Goal: Task Accomplishment & Management: Manage account settings

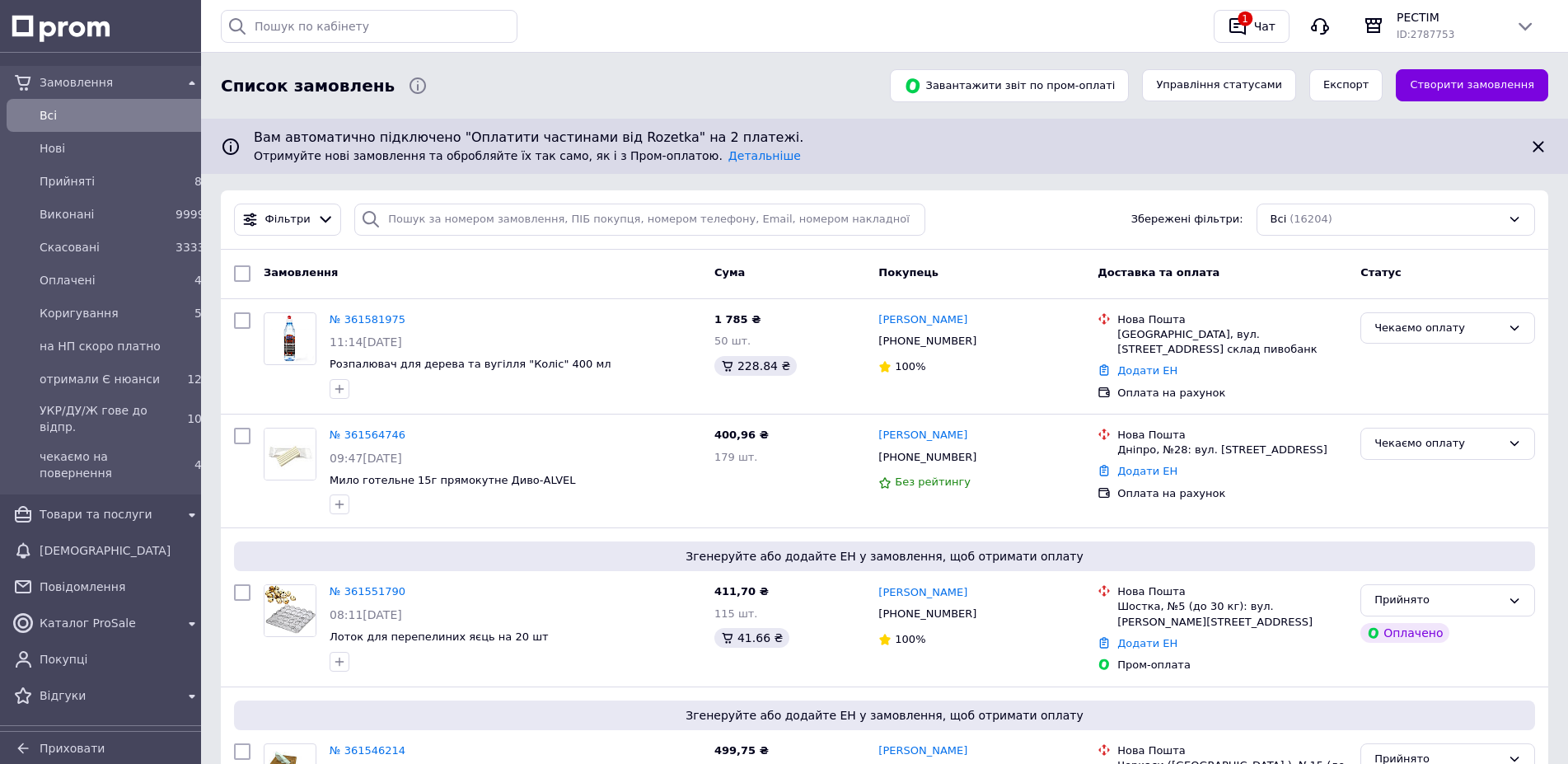
click at [82, 177] on span "Прийняті" at bounding box center [104, 182] width 129 height 17
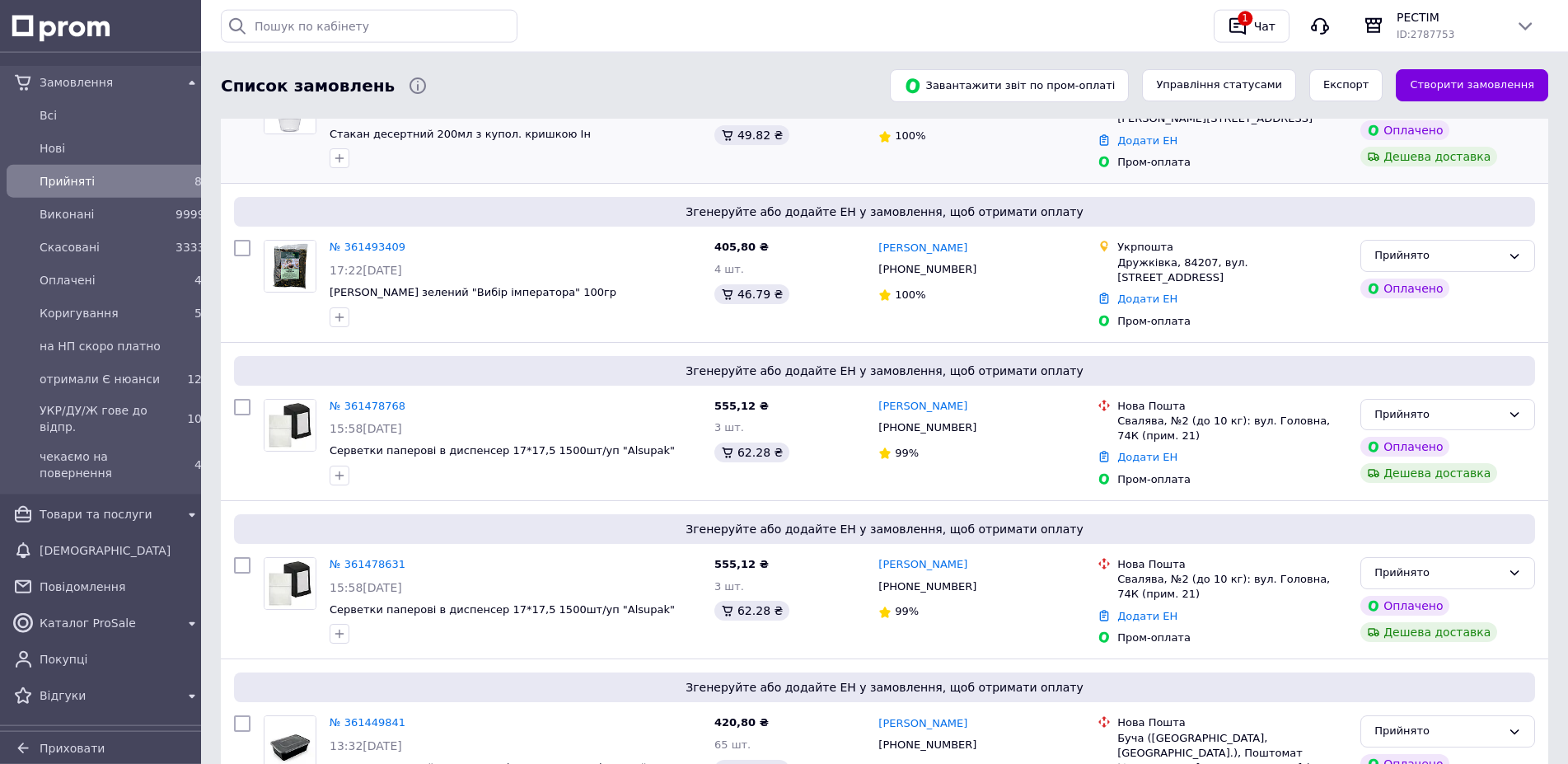
scroll to position [668, 0]
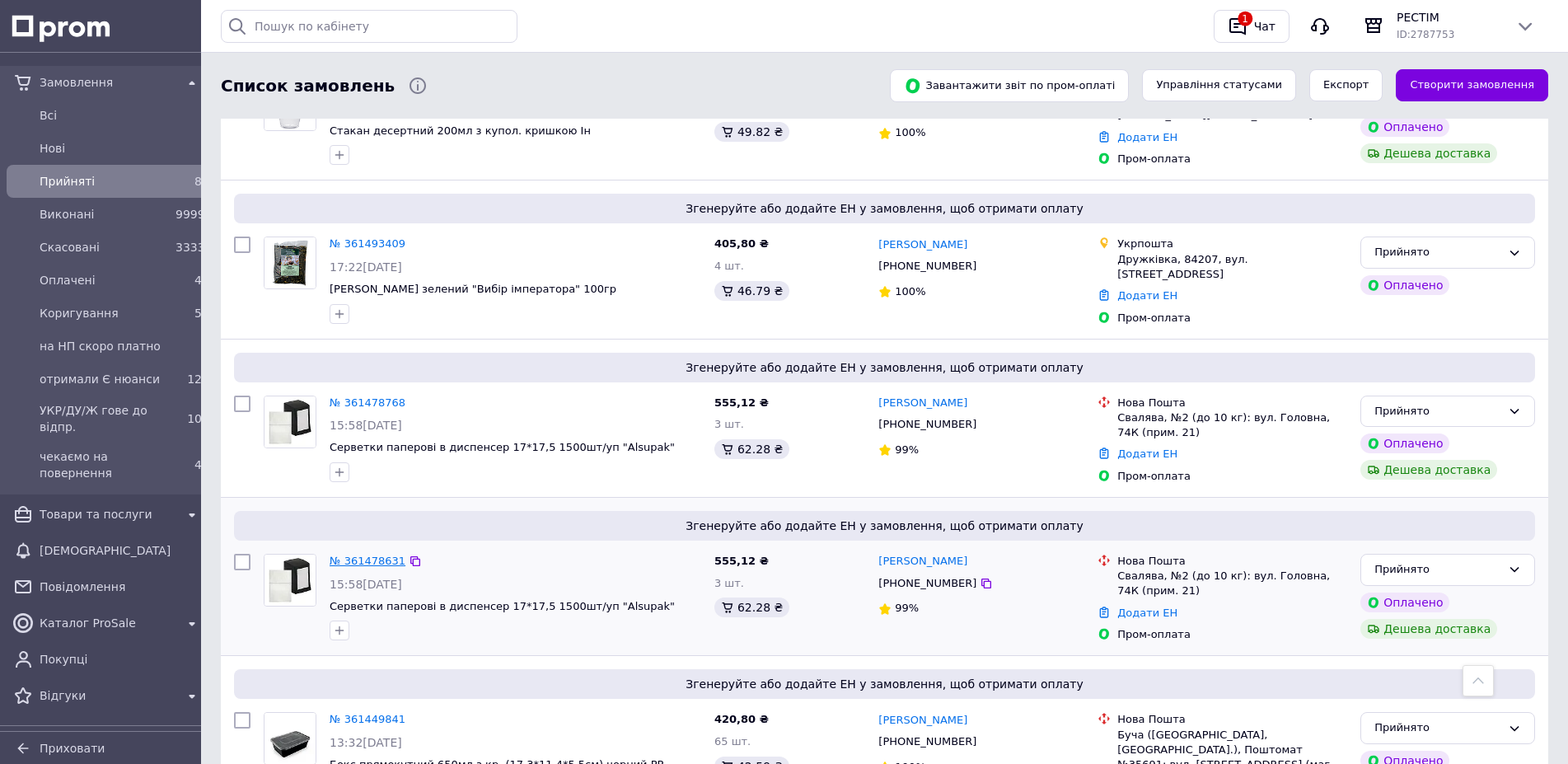
click at [386, 555] on link "№ 361478631" at bounding box center [367, 561] width 76 height 12
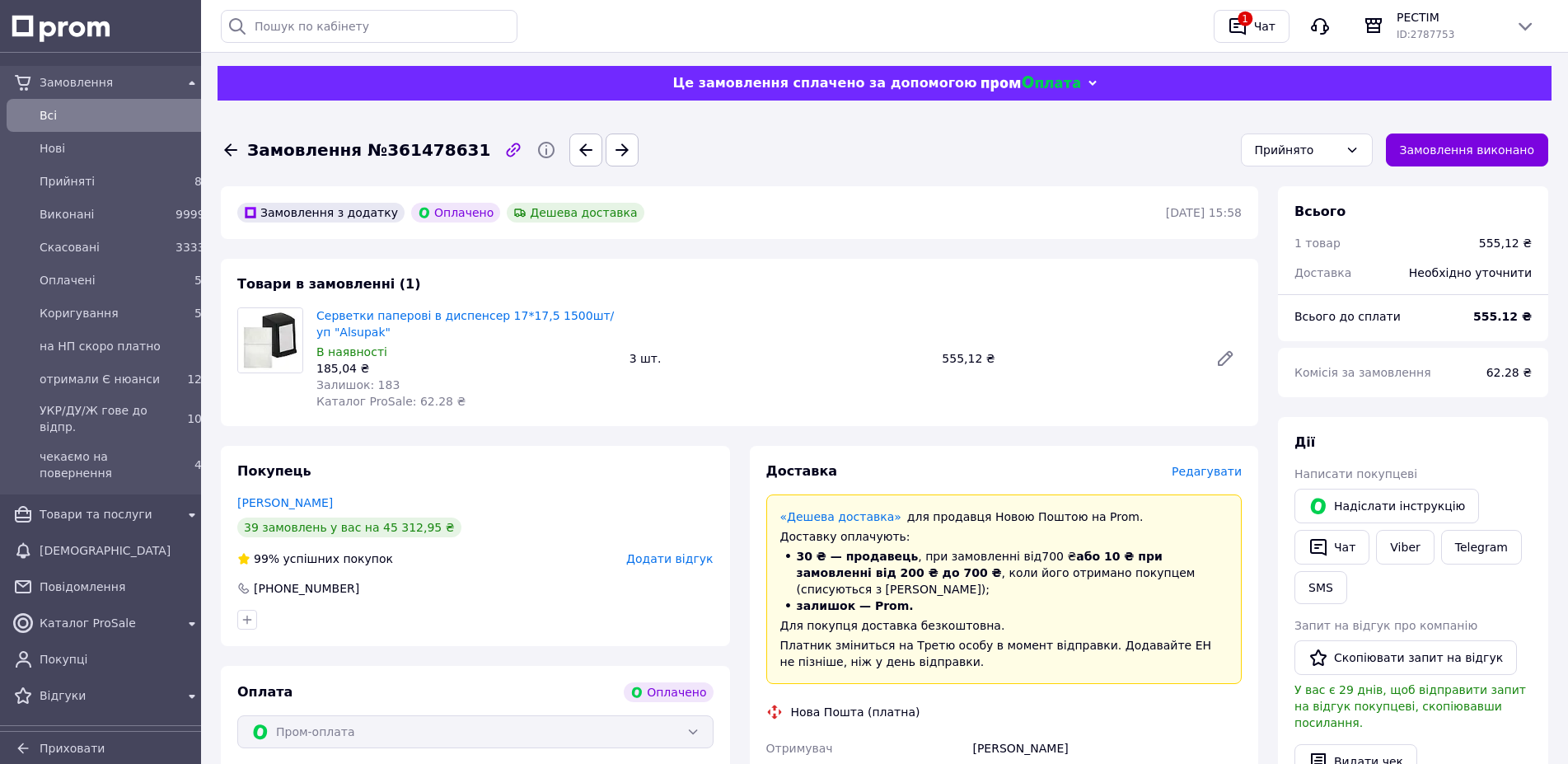
click at [1217, 465] on span "Редагувати" at bounding box center [1206, 472] width 70 height 13
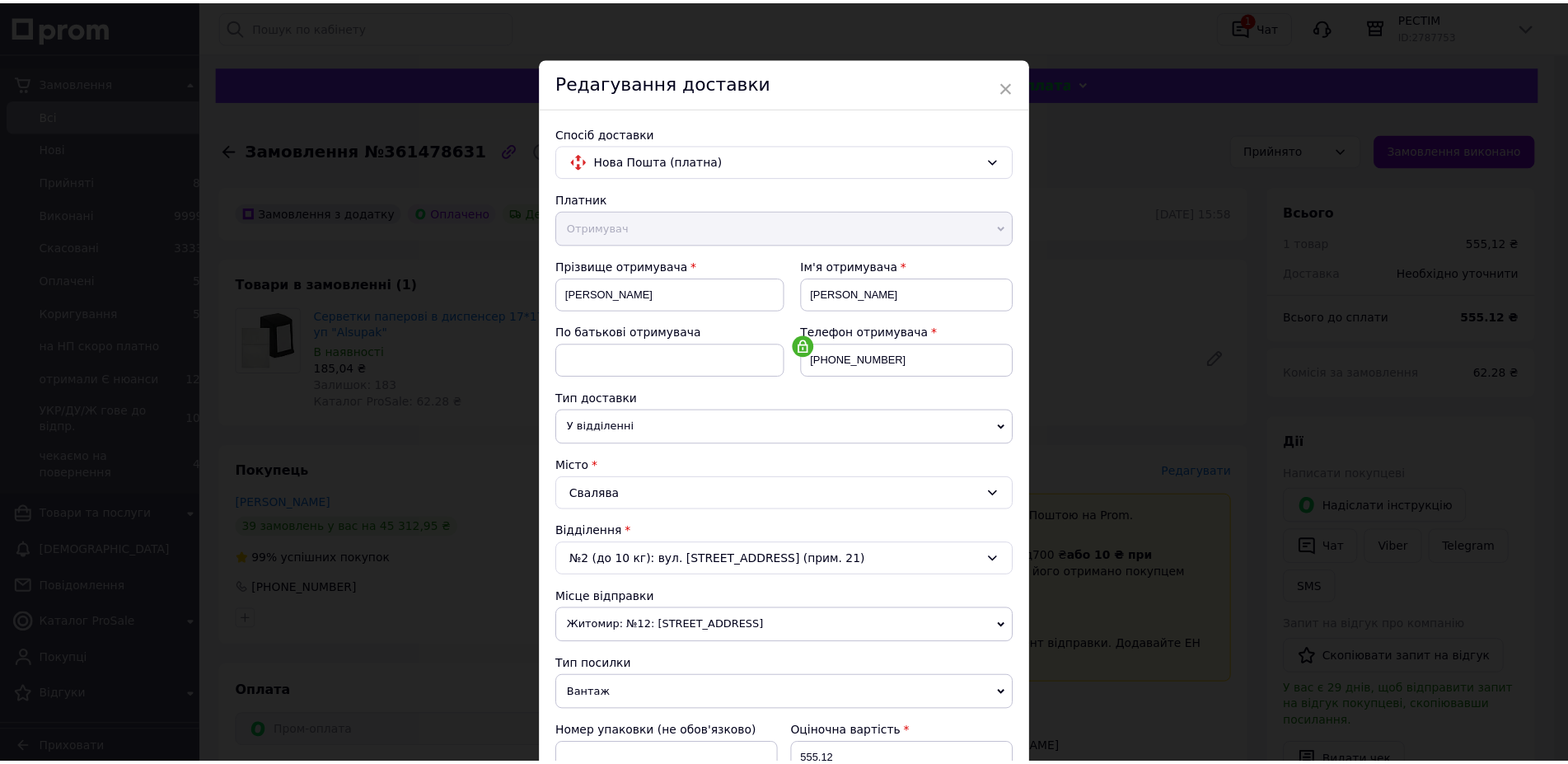
scroll to position [284, 0]
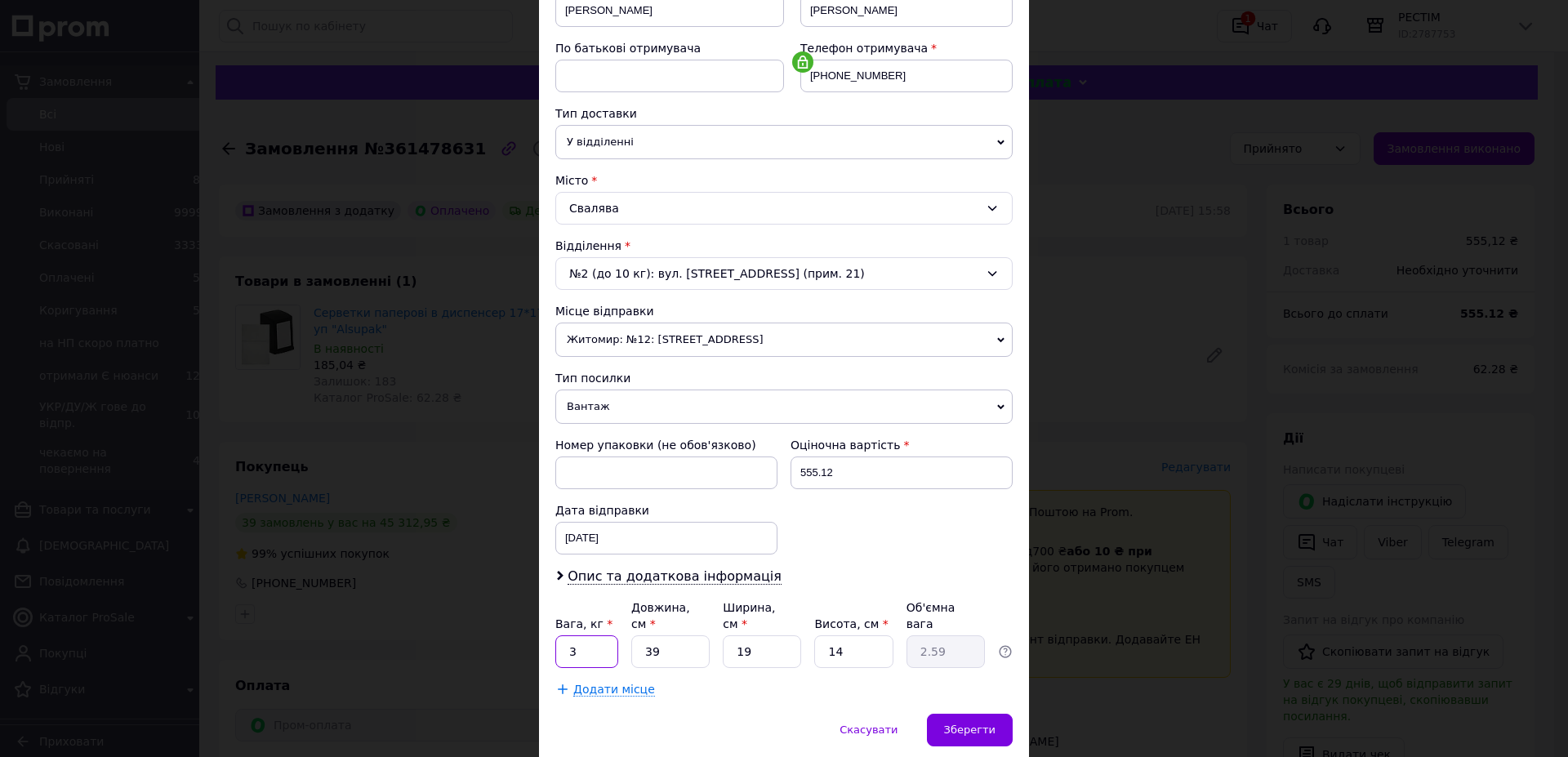
click at [592, 636] on input "3" at bounding box center [586, 652] width 63 height 33
type input "2.6"
click at [670, 636] on input "39" at bounding box center [670, 652] width 78 height 33
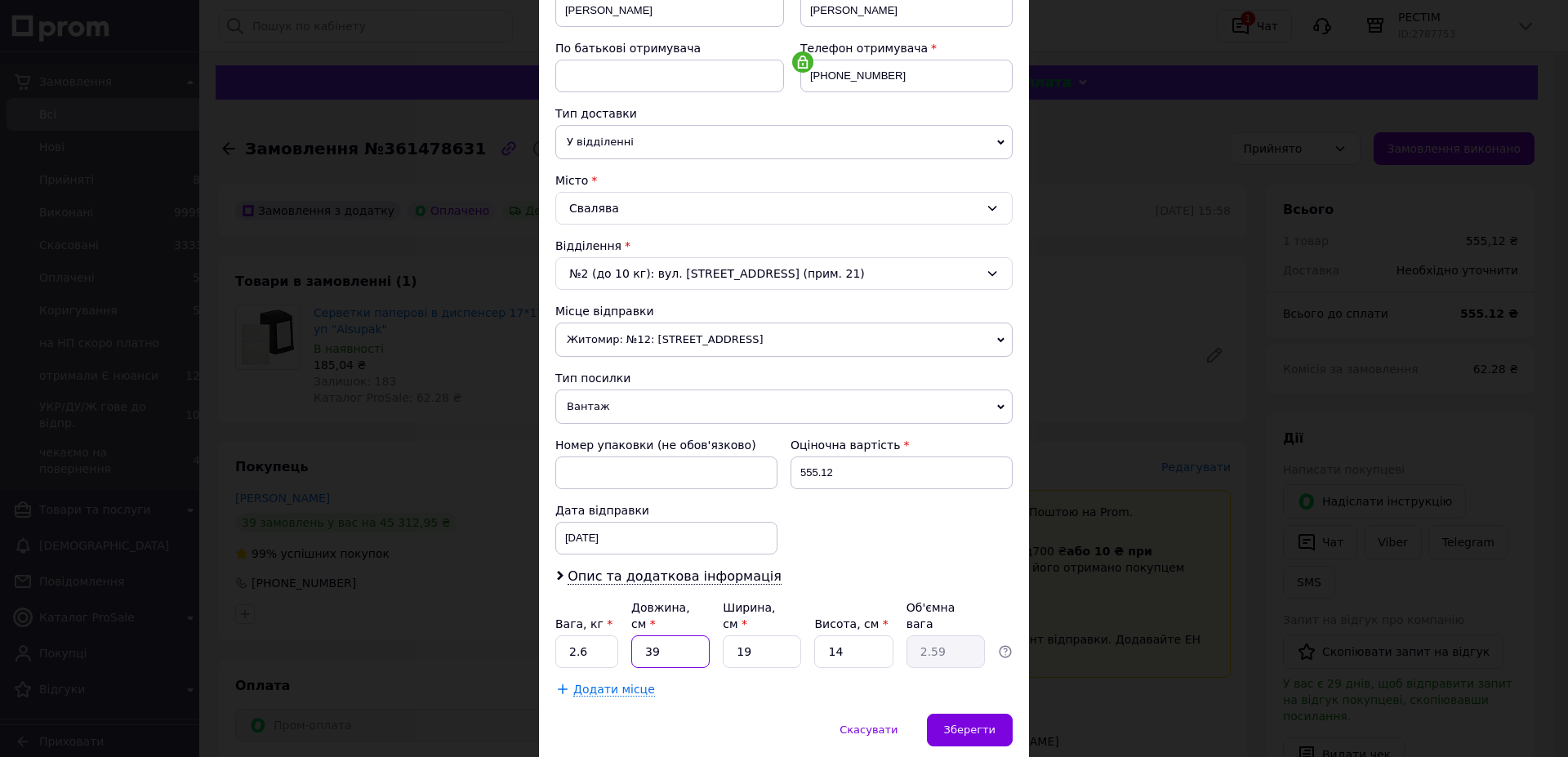
type input "3"
type input "0.2"
type input "38"
type input "2.53"
type input "38"
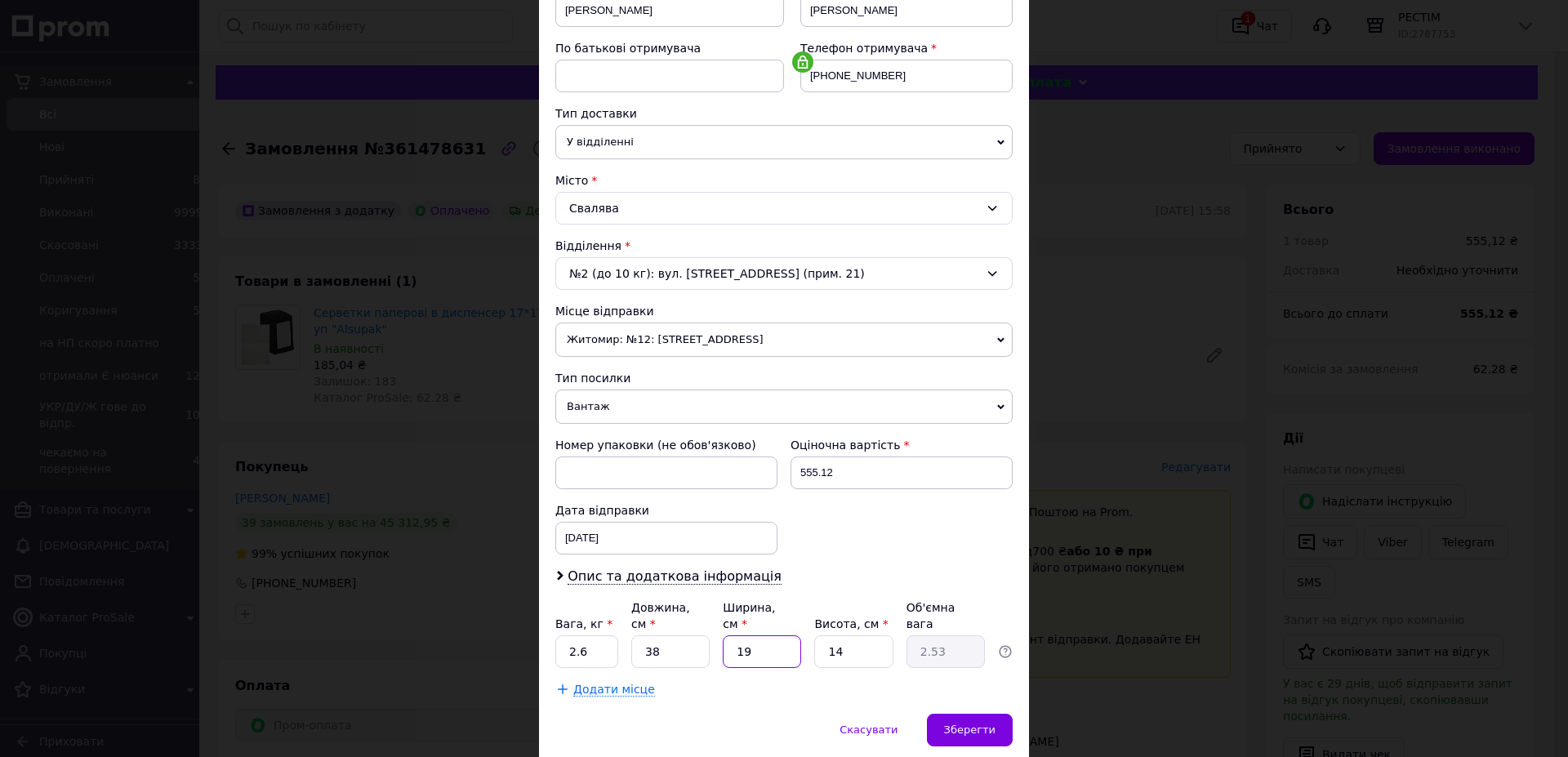
click at [764, 636] on input "19" at bounding box center [762, 652] width 78 height 33
click at [765, 636] on input "19" at bounding box center [762, 652] width 78 height 33
type input "2"
type input "0.27"
type input "20"
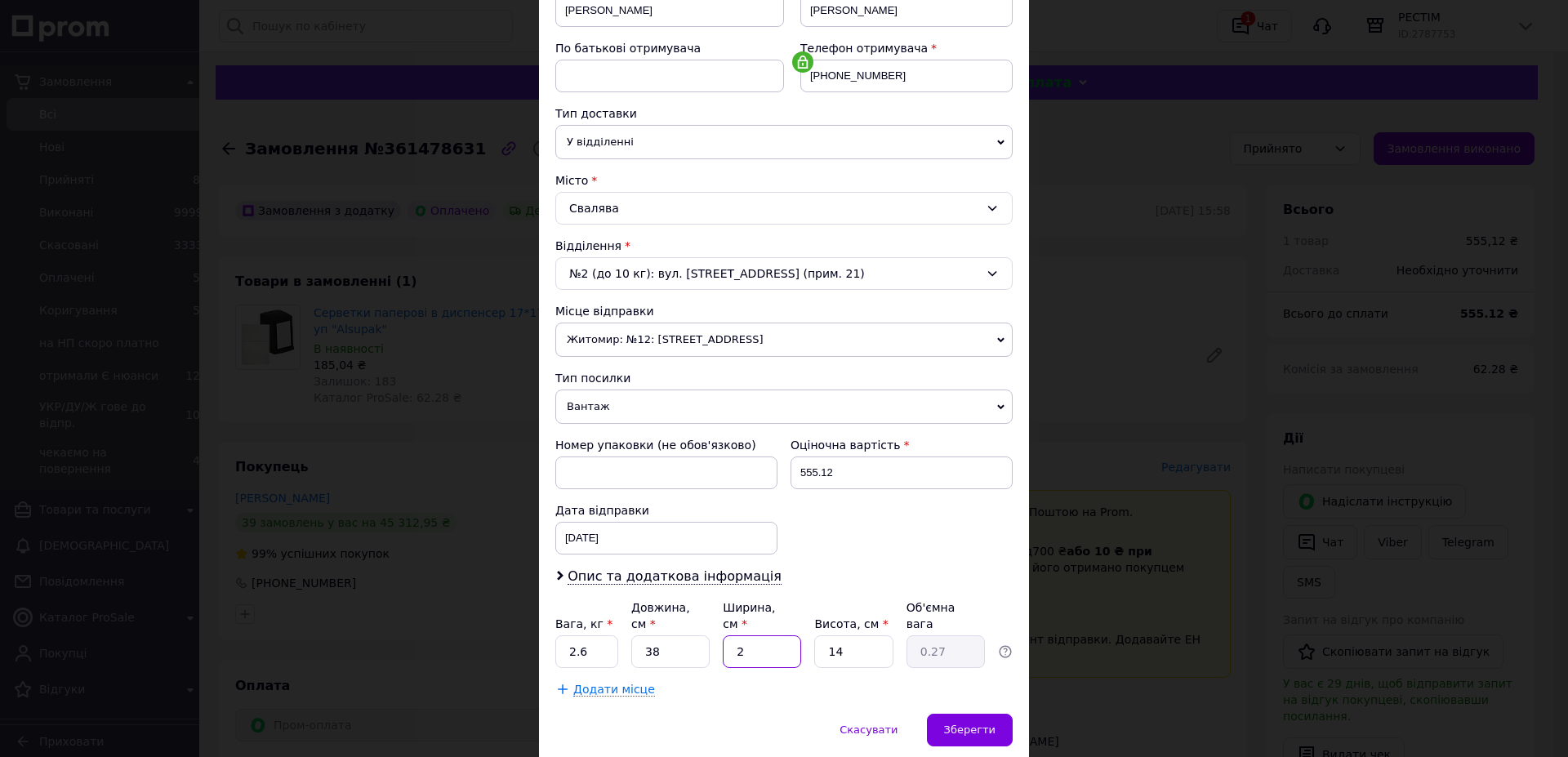
type input "2.66"
type input "20"
click at [853, 636] on input "14" at bounding box center [853, 652] width 78 height 33
type input "4"
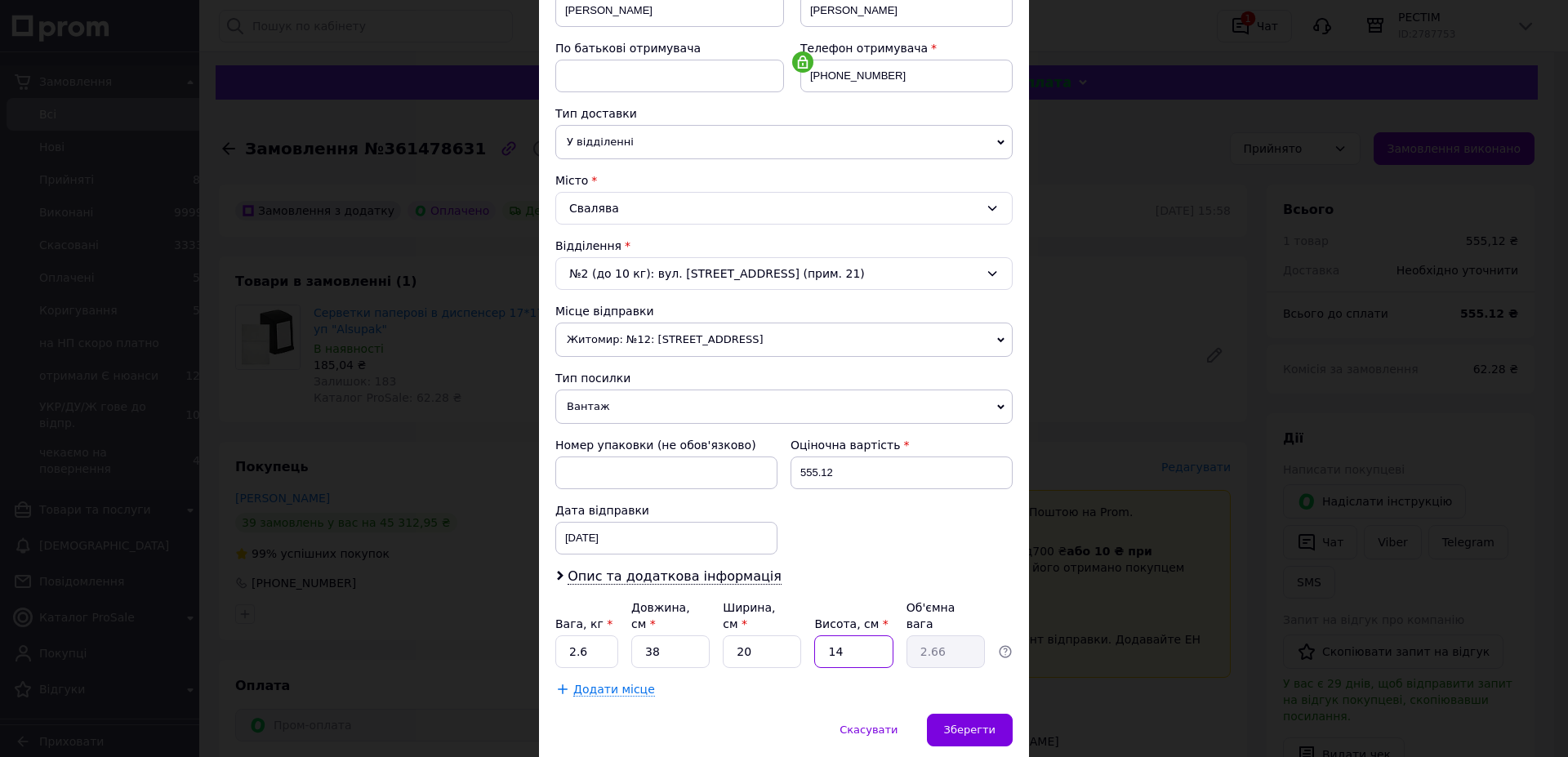
type input "0.76"
type input "42"
type input "7.98"
type input "42"
click at [965, 723] on span "Зберегти" at bounding box center [970, 729] width 51 height 12
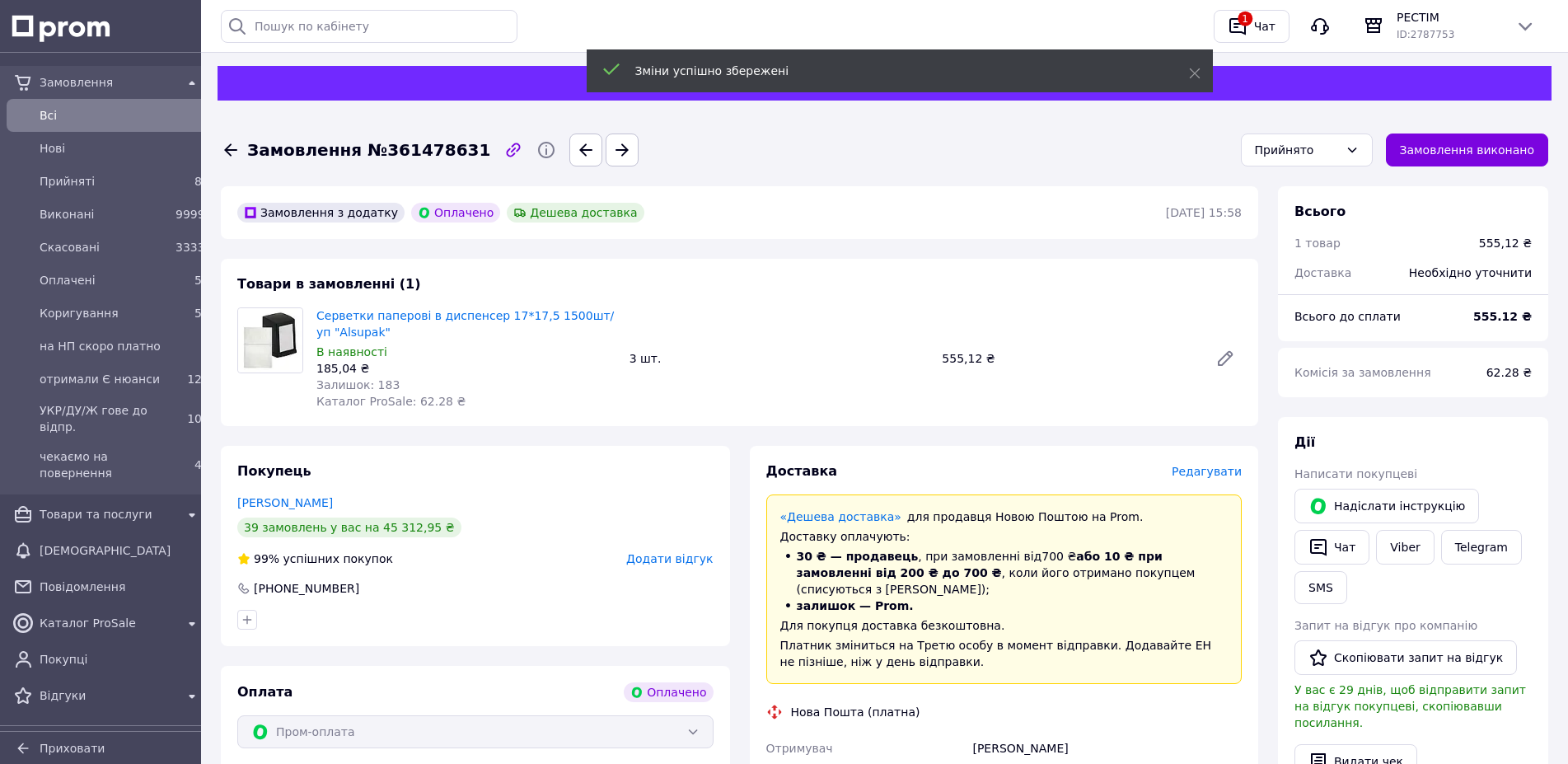
scroll to position [371, 0]
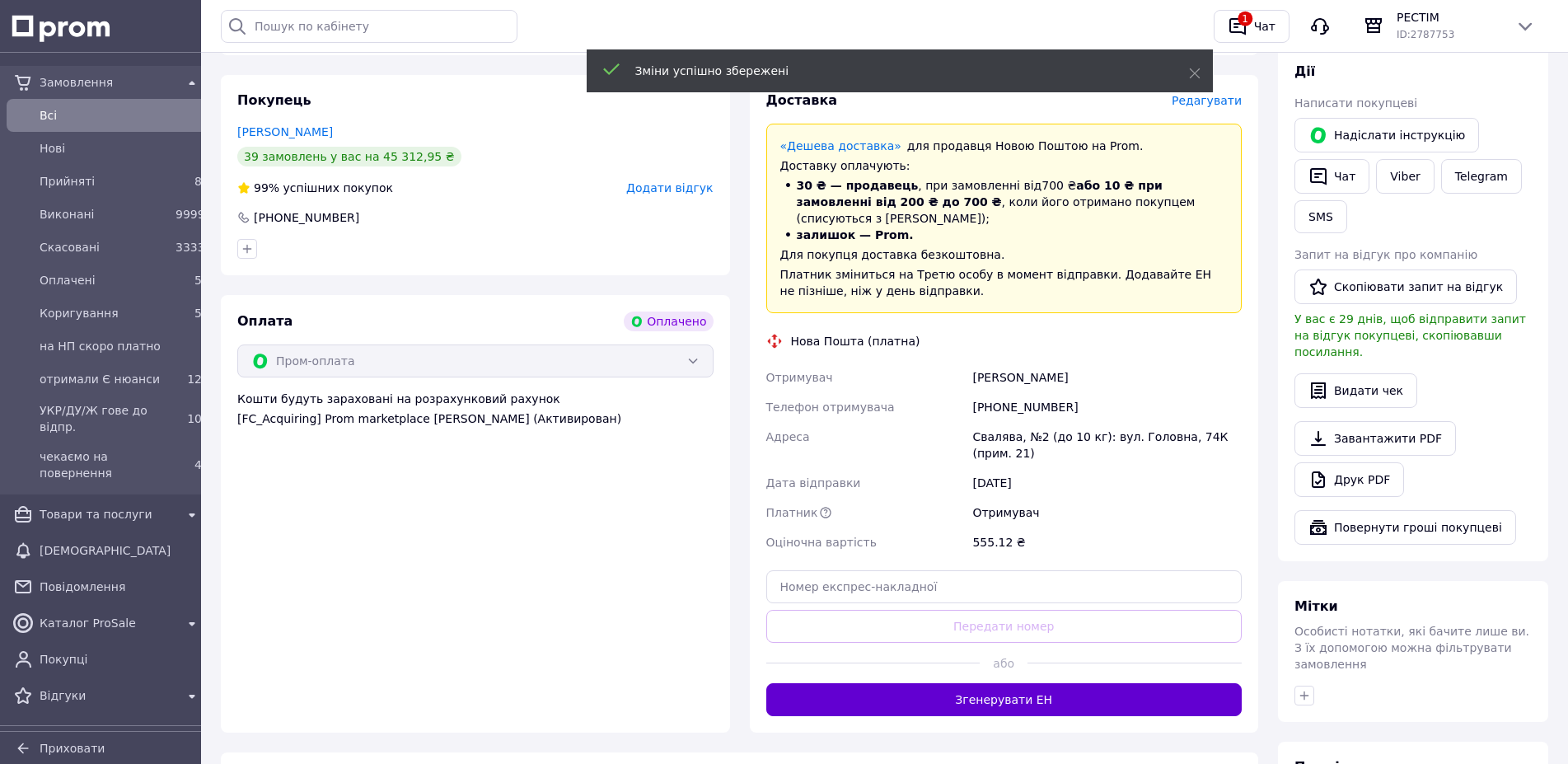
click at [975, 683] on button "Згенерувати ЕН" at bounding box center [1005, 699] width 477 height 33
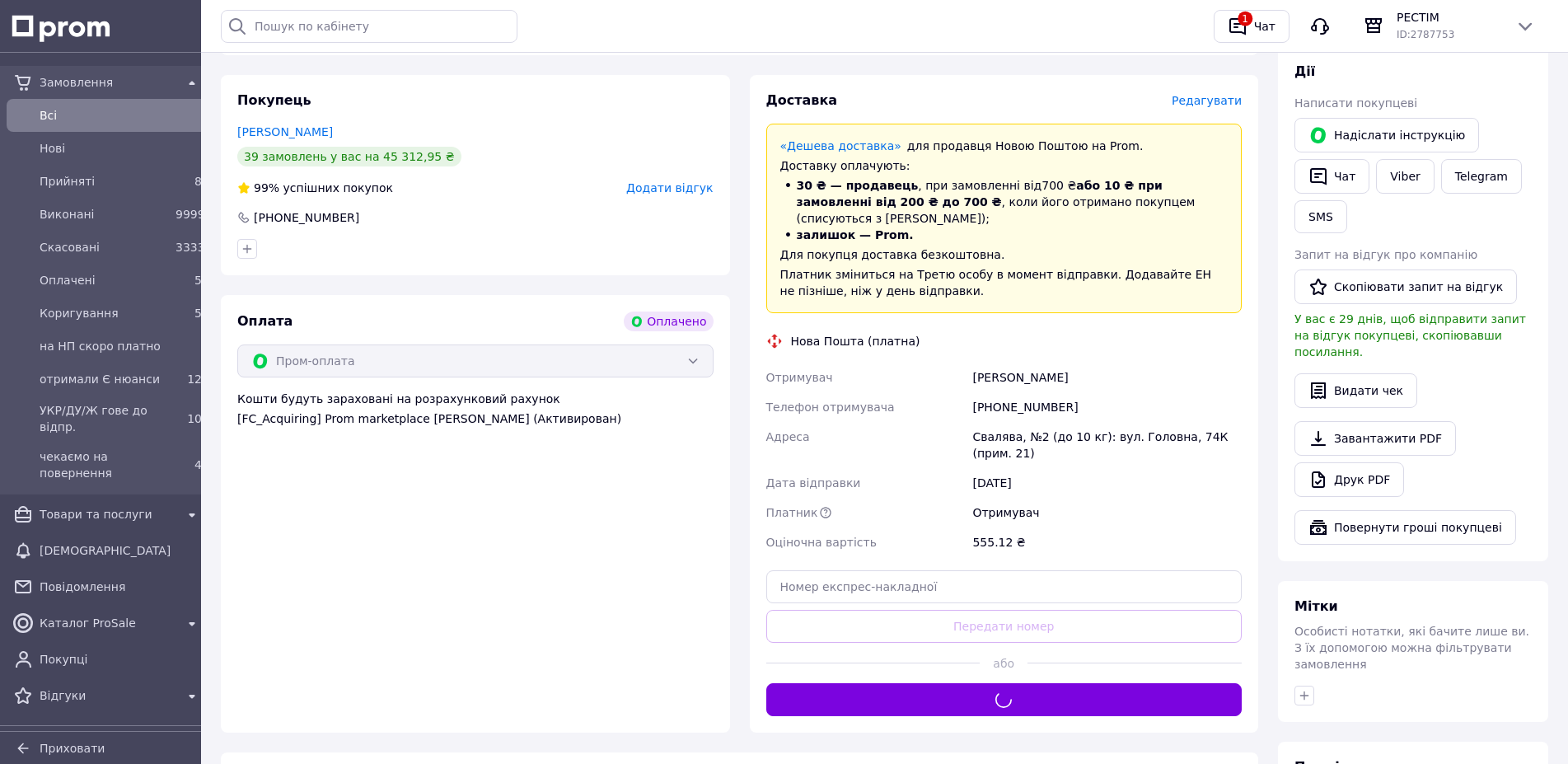
scroll to position [297, 0]
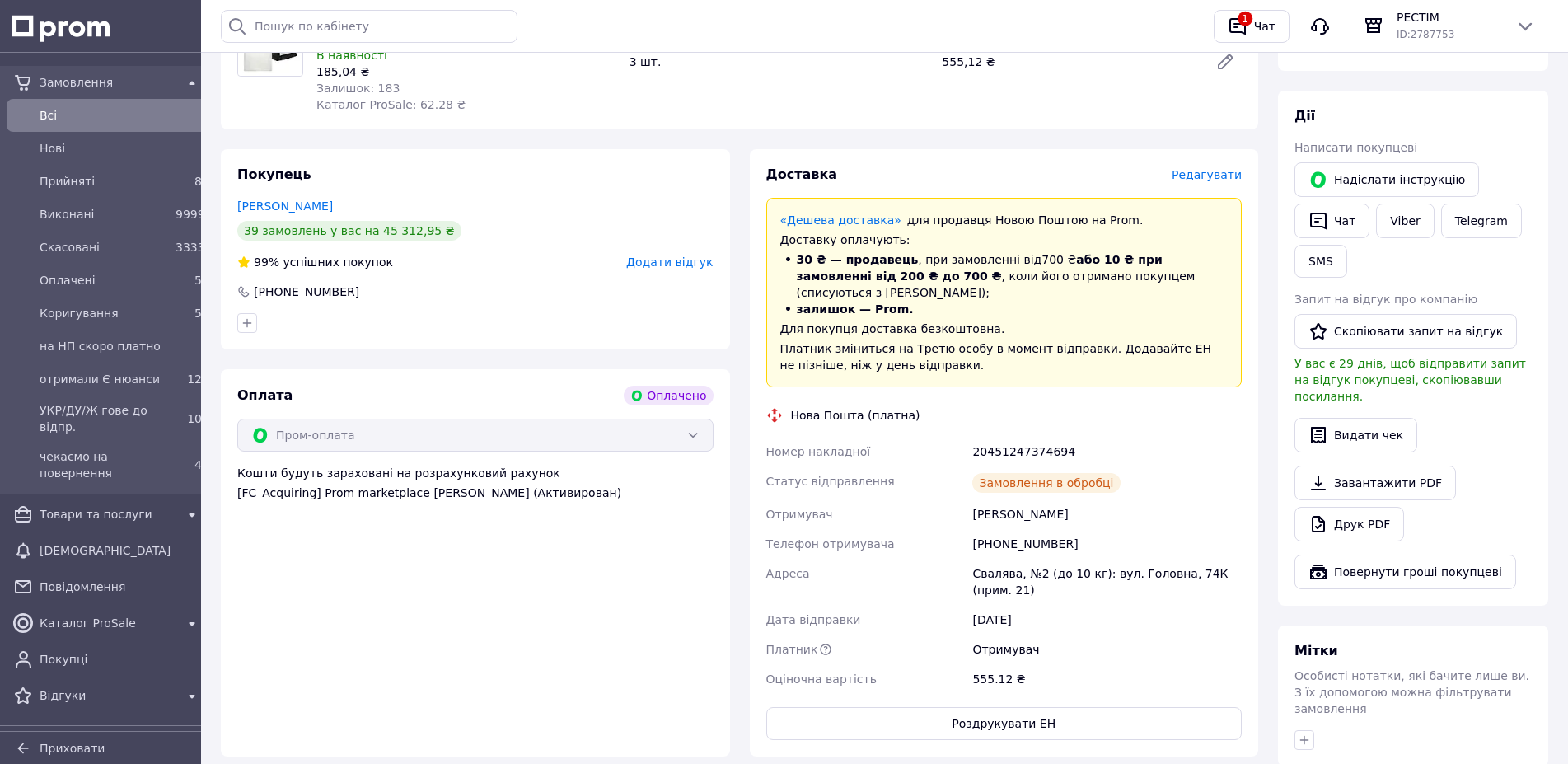
click at [1004, 437] on div "20451247374694" at bounding box center [1107, 452] width 276 height 30
copy div "20451247374694"
click at [1376, 216] on link "Viber" at bounding box center [1404, 220] width 57 height 35
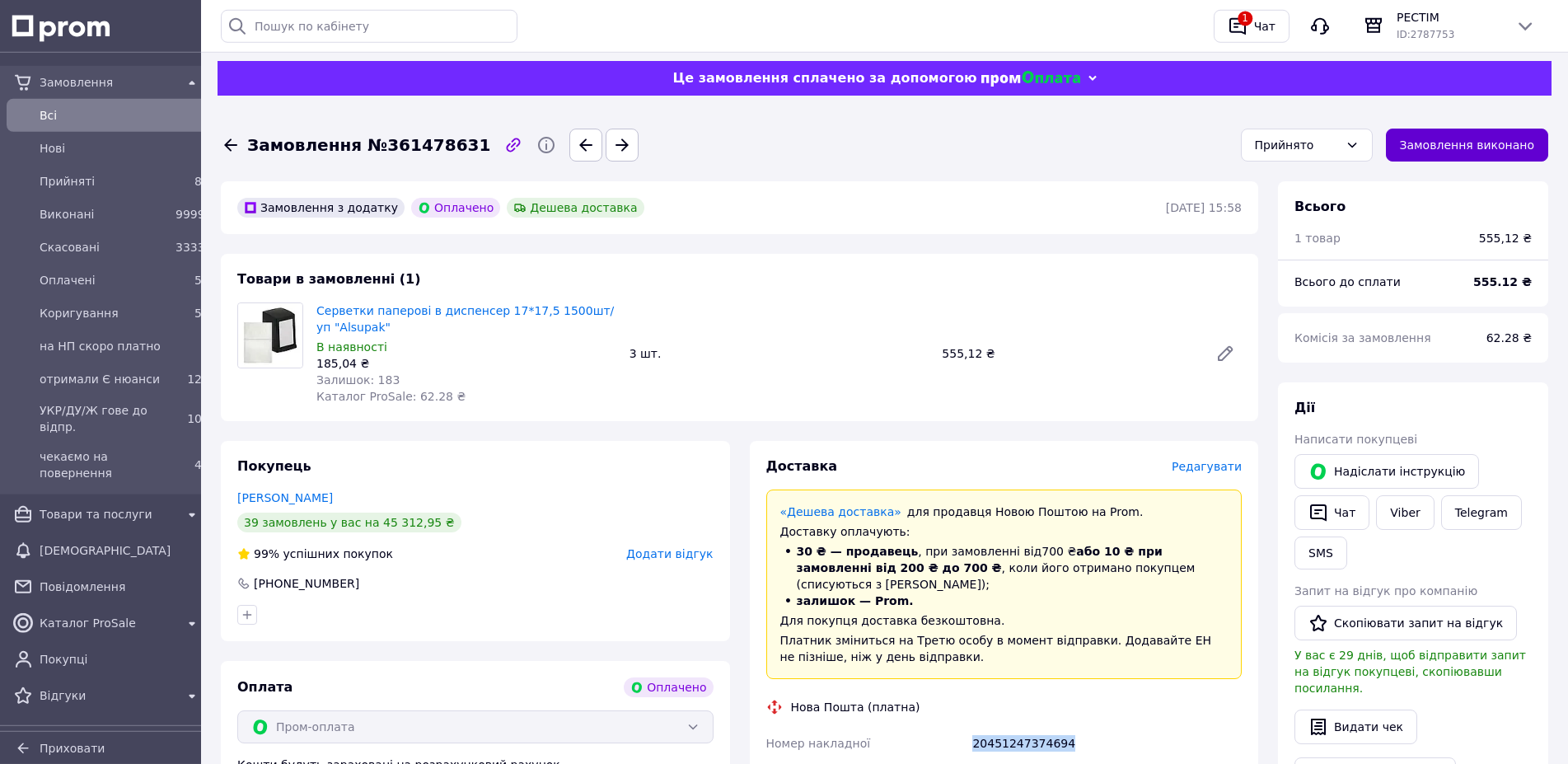
scroll to position [0, 0]
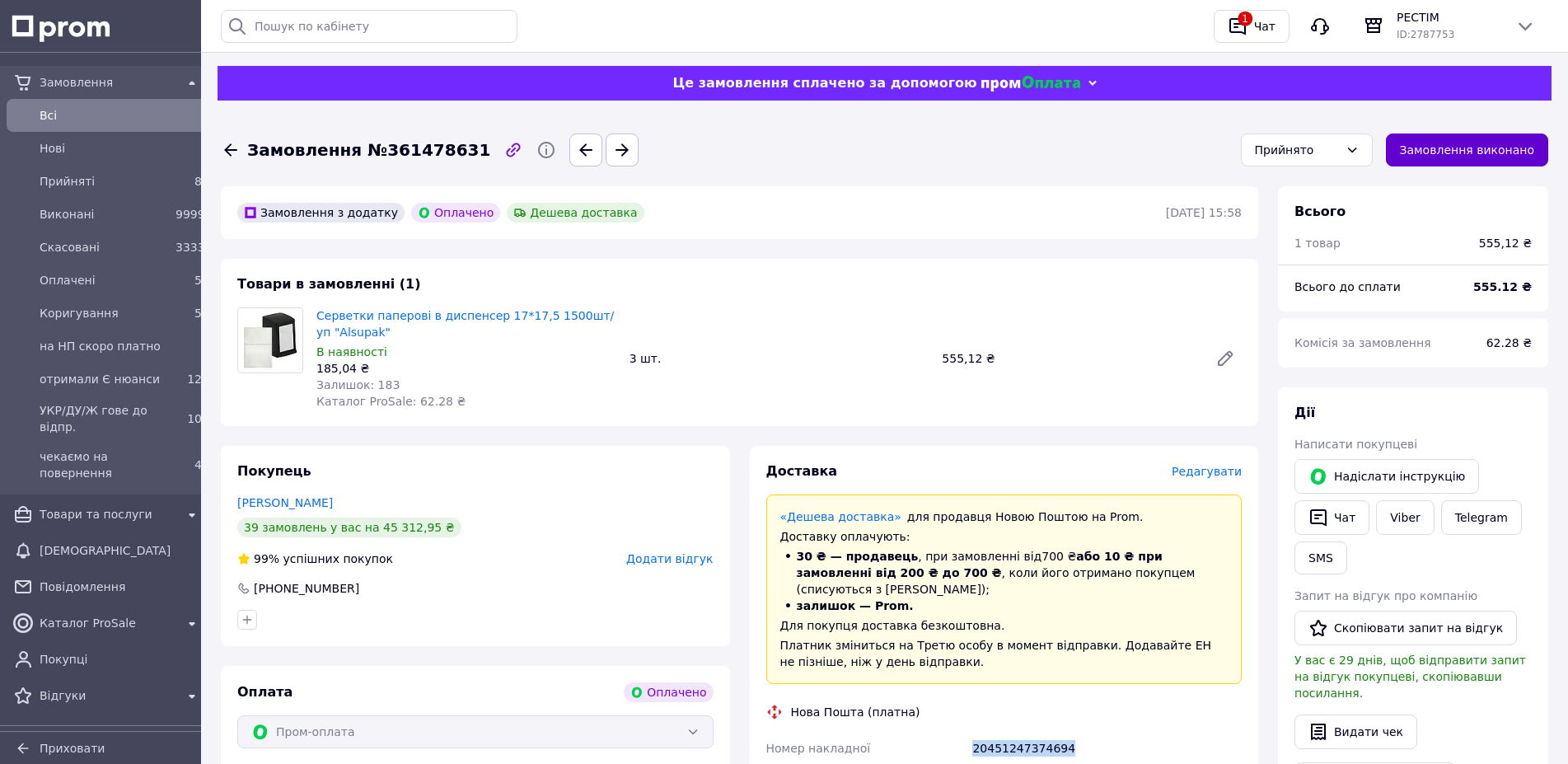
click at [1496, 149] on button "Замовлення виконано" at bounding box center [1467, 150] width 163 height 33
click at [76, 180] on span "Прийняті" at bounding box center [104, 182] width 129 height 17
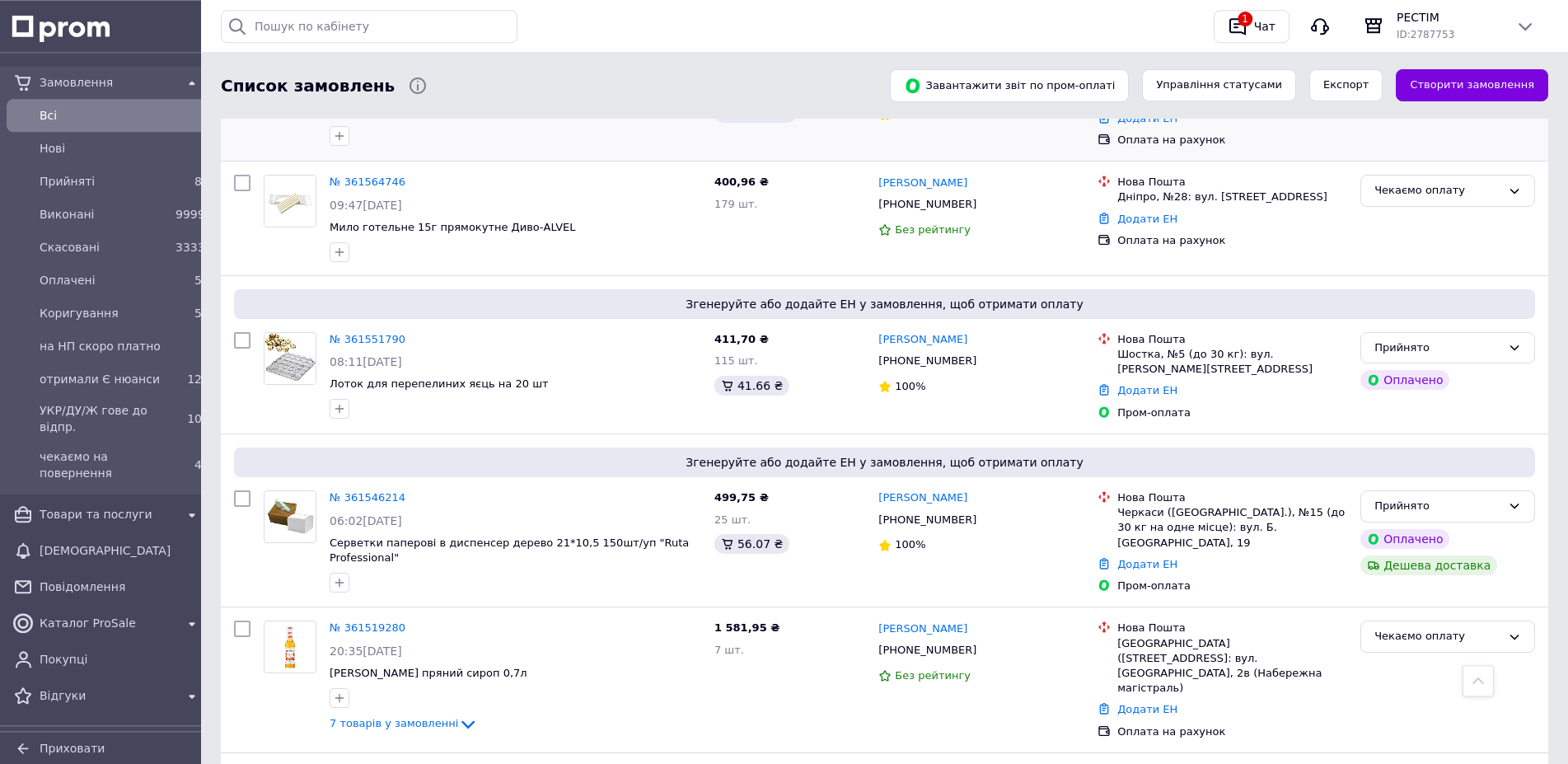
scroll to position [446, 0]
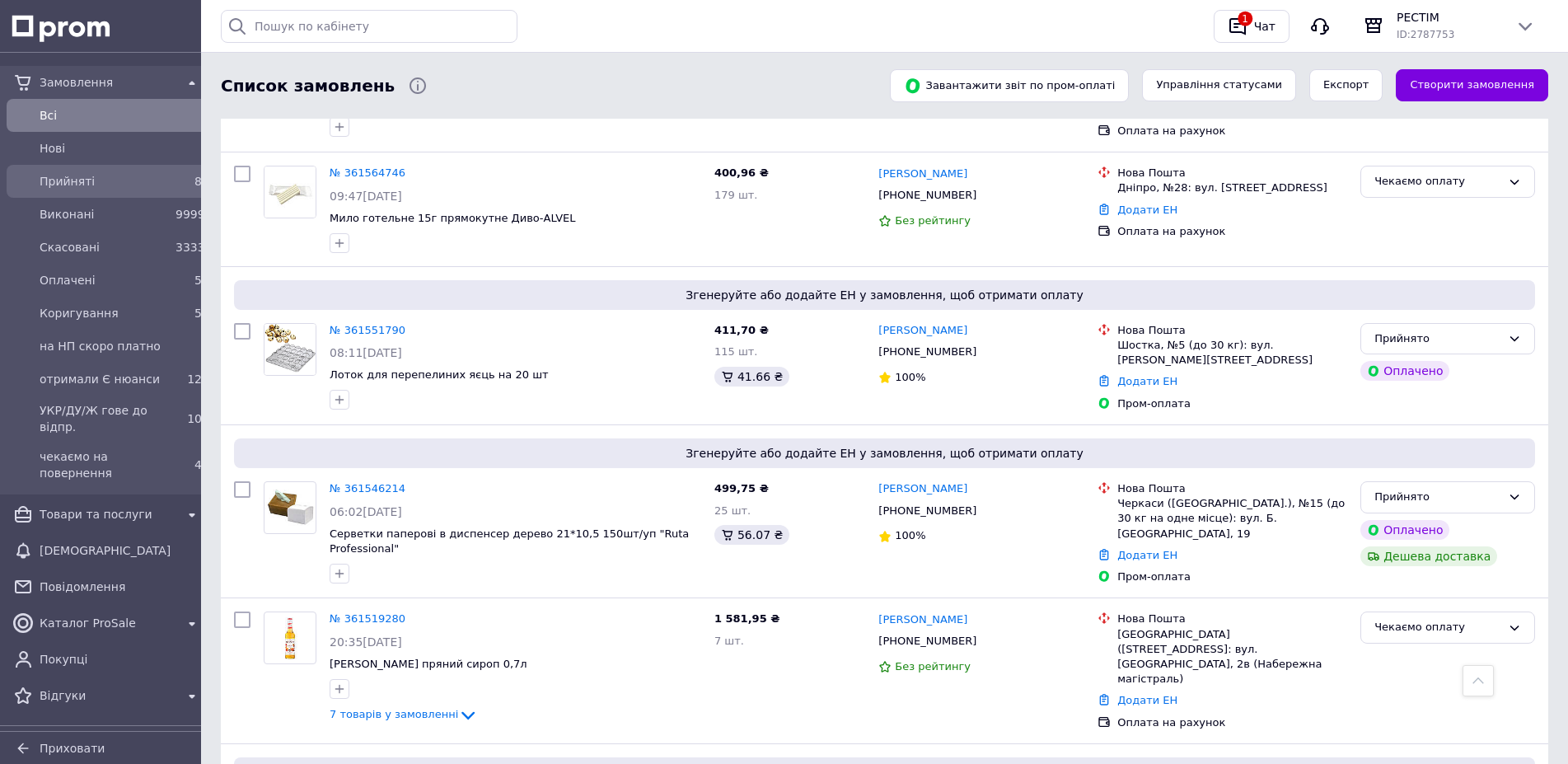
click at [79, 184] on span "Прийняті" at bounding box center [104, 182] width 129 height 17
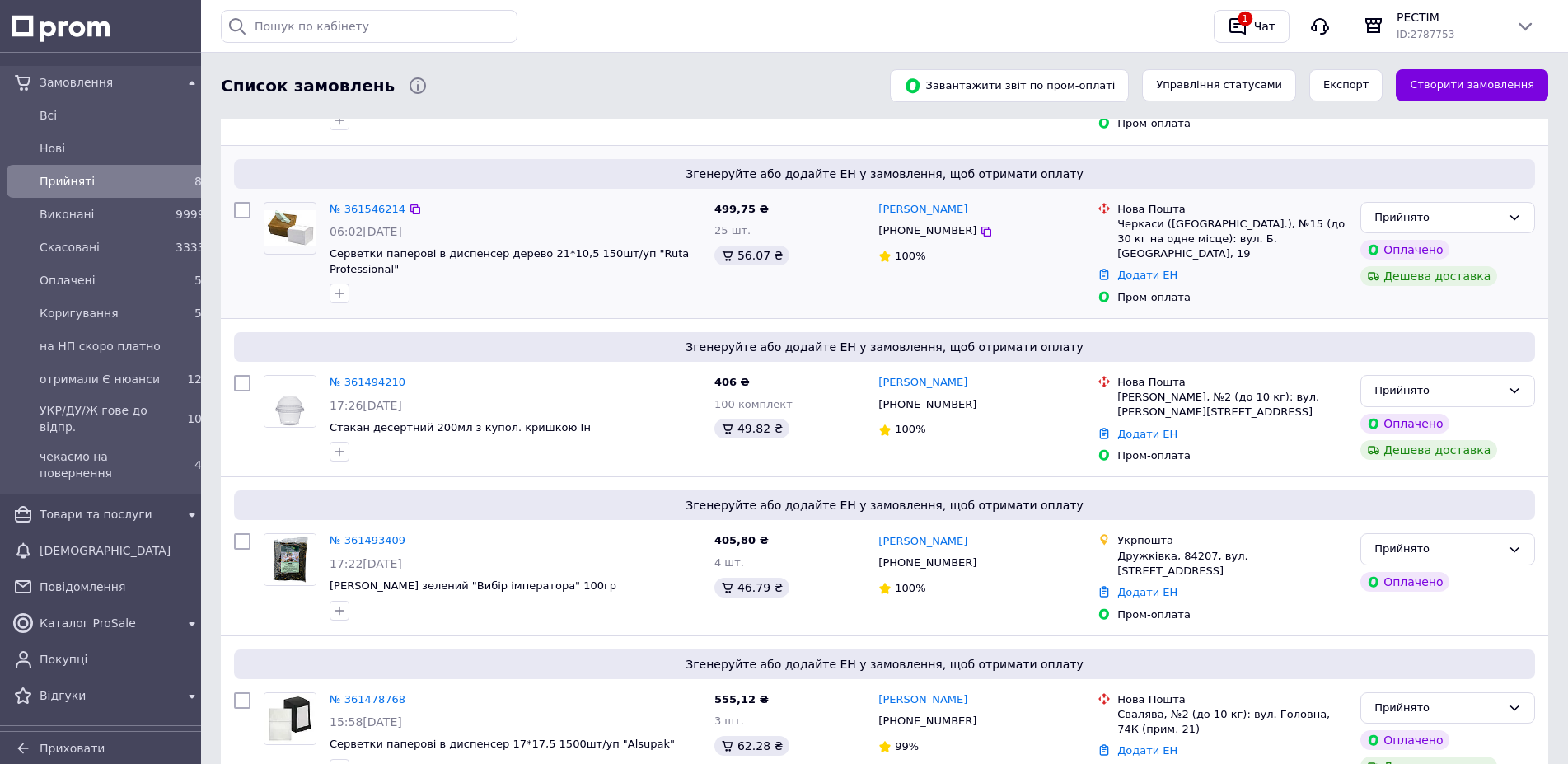
scroll to position [519, 0]
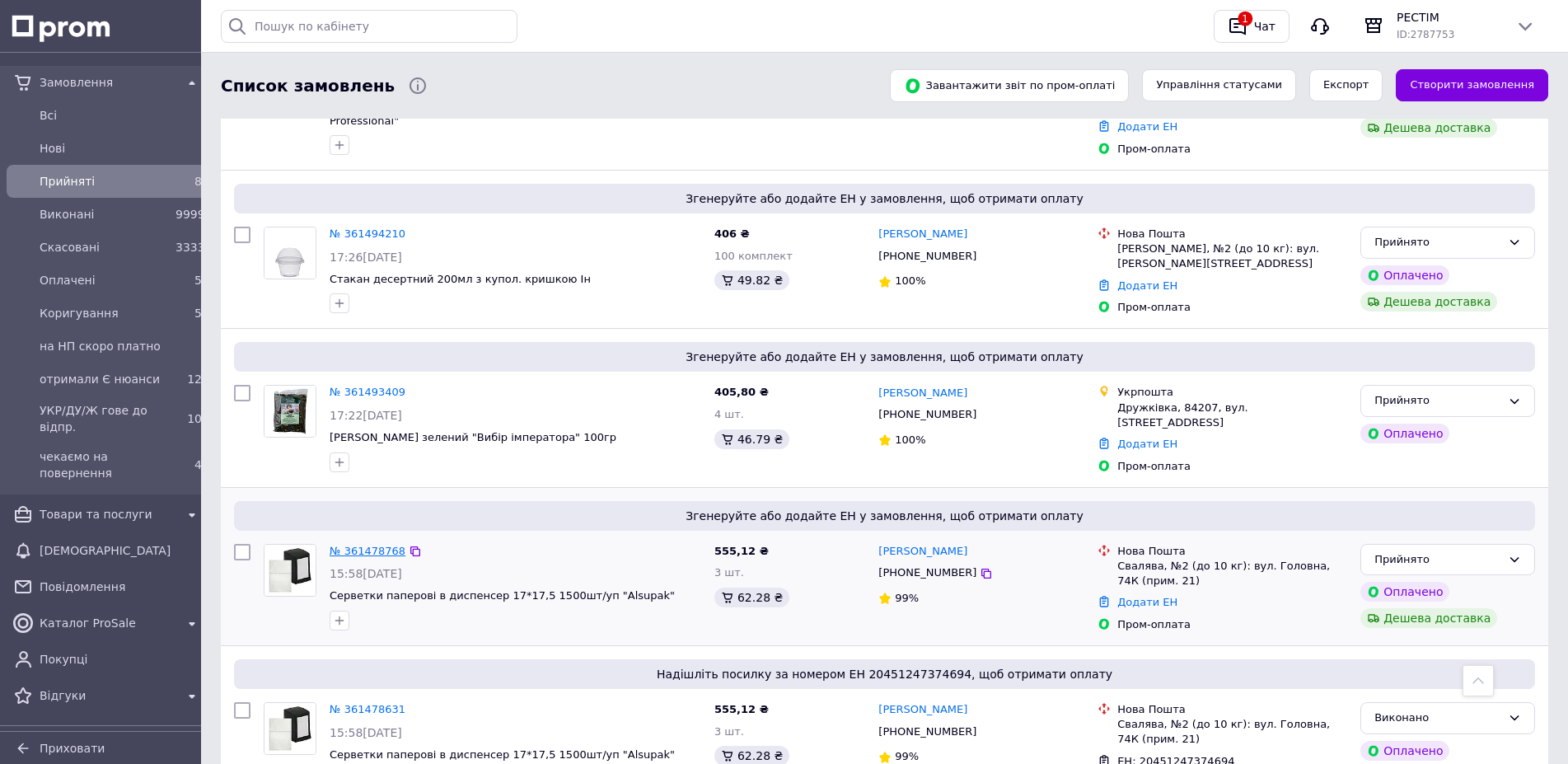
click at [375, 545] on link "№ 361478768" at bounding box center [367, 550] width 76 height 12
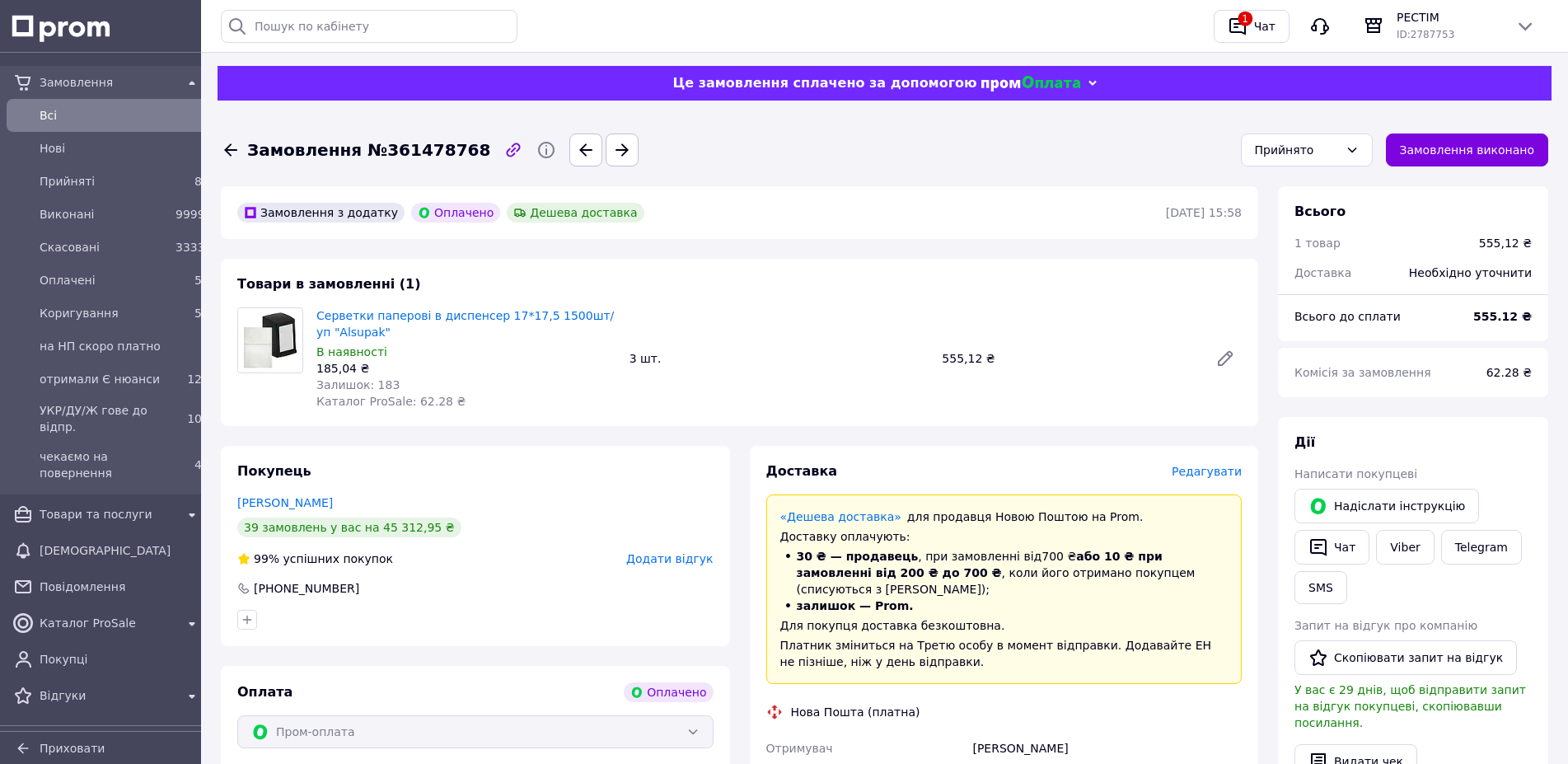
click at [1210, 465] on span "Редагувати" at bounding box center [1206, 472] width 70 height 13
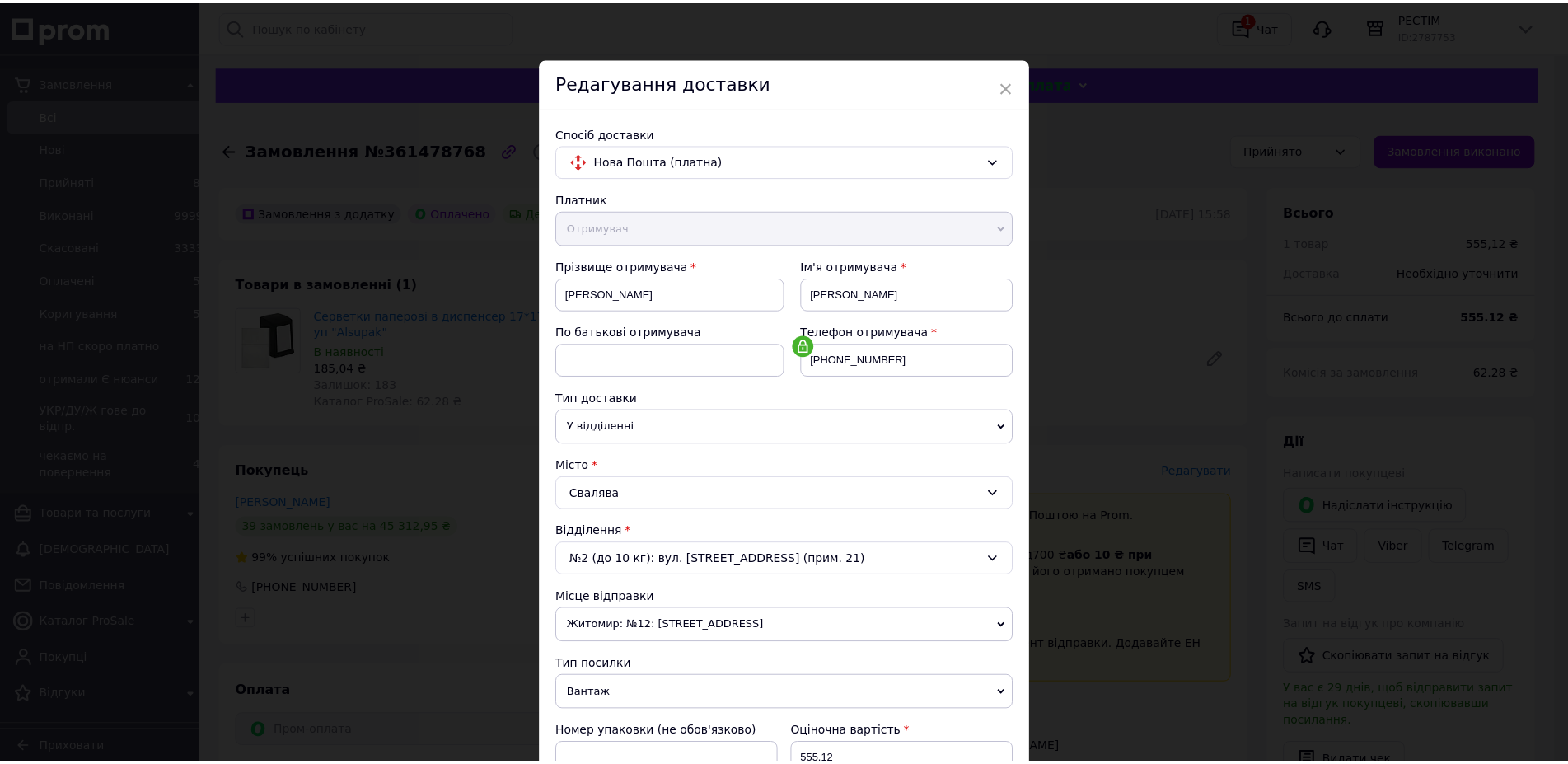
scroll to position [284, 0]
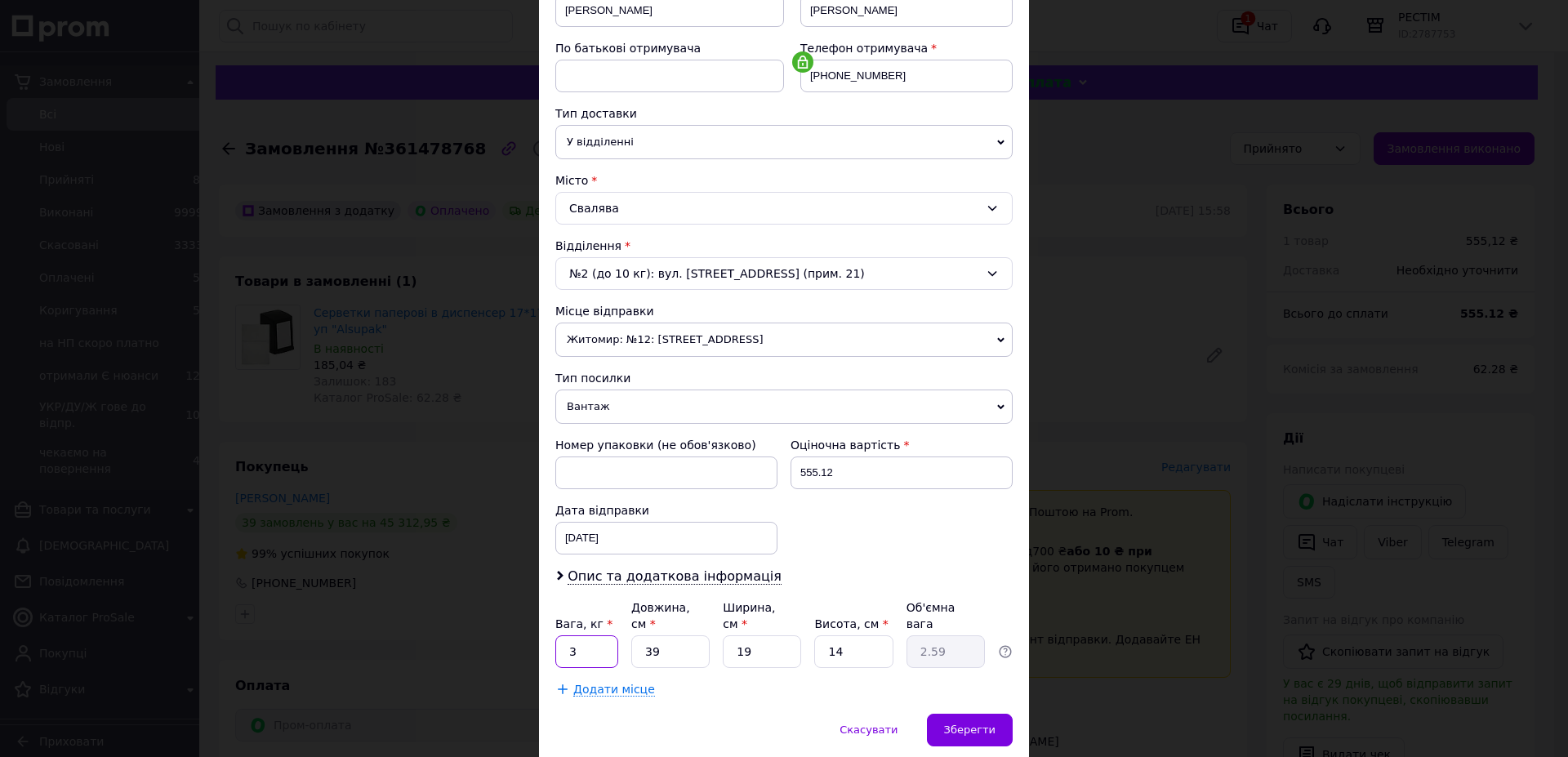
click at [595, 636] on input "3" at bounding box center [586, 652] width 63 height 33
type input "2.6"
click at [668, 636] on input "39" at bounding box center [670, 652] width 78 height 33
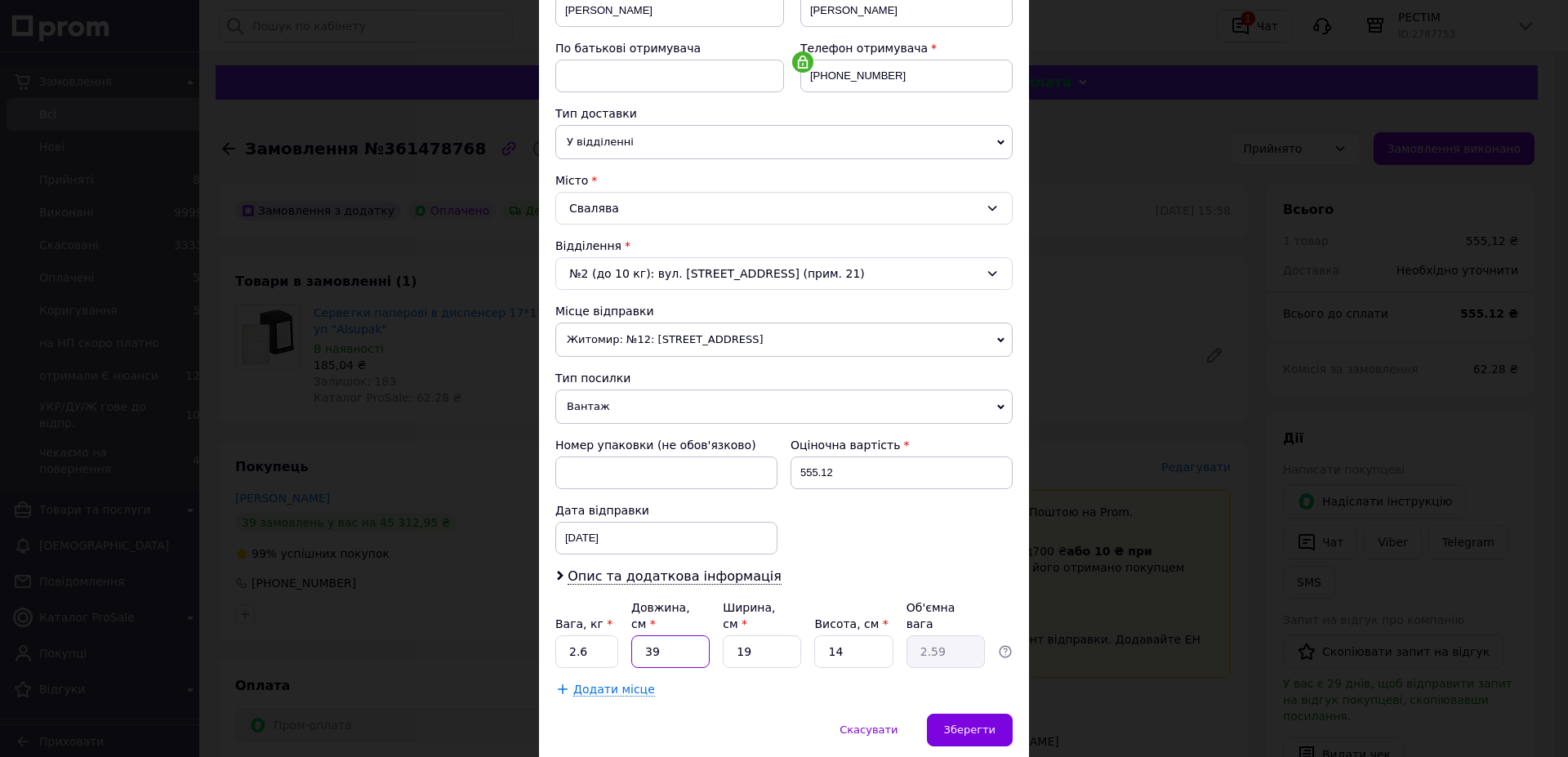
type input "3"
type input "0.2"
type input "38"
type input "2.53"
type input "38"
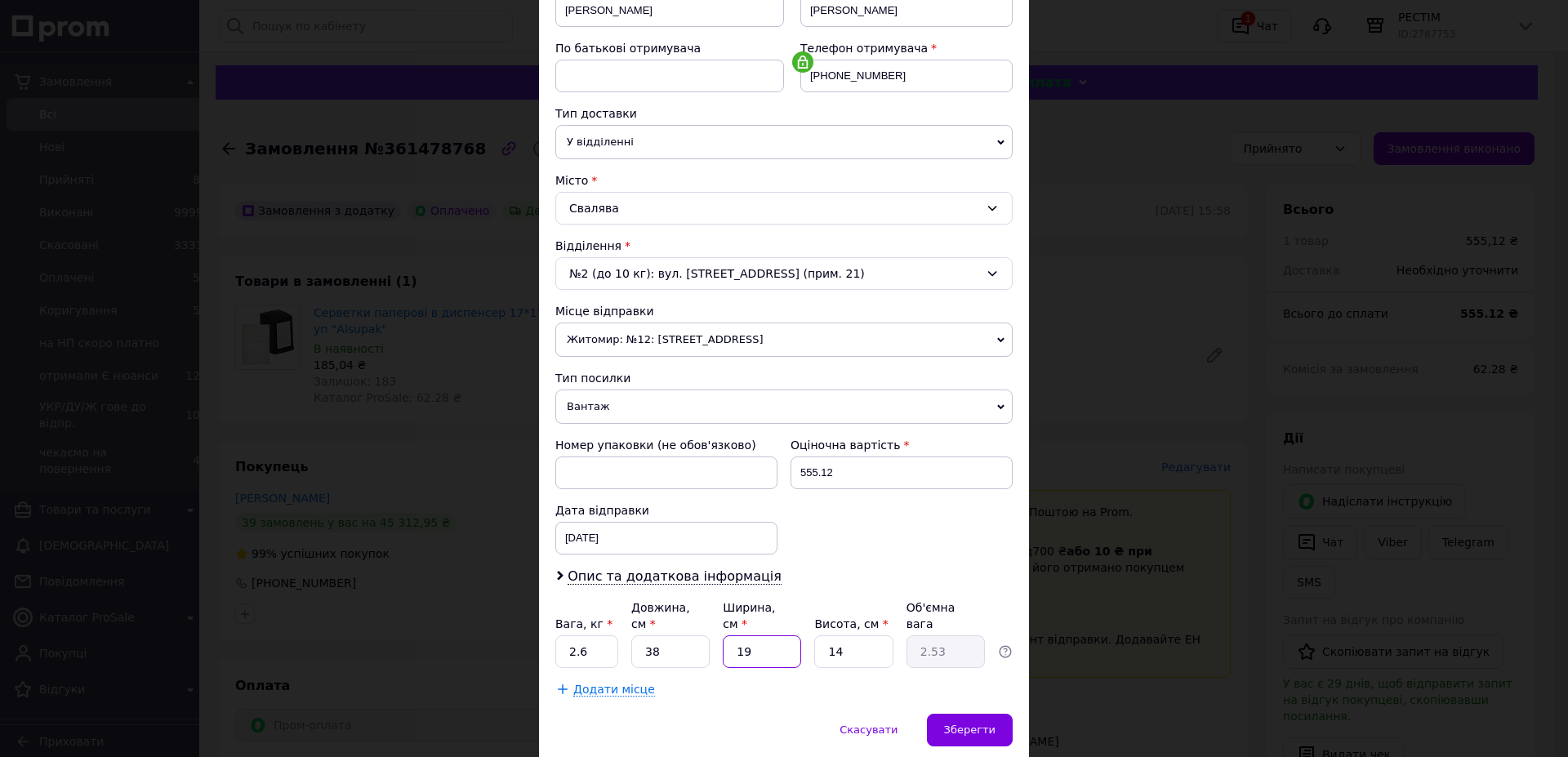
click at [779, 636] on input "19" at bounding box center [762, 652] width 78 height 33
type input "2"
type input "0.27"
type input "20"
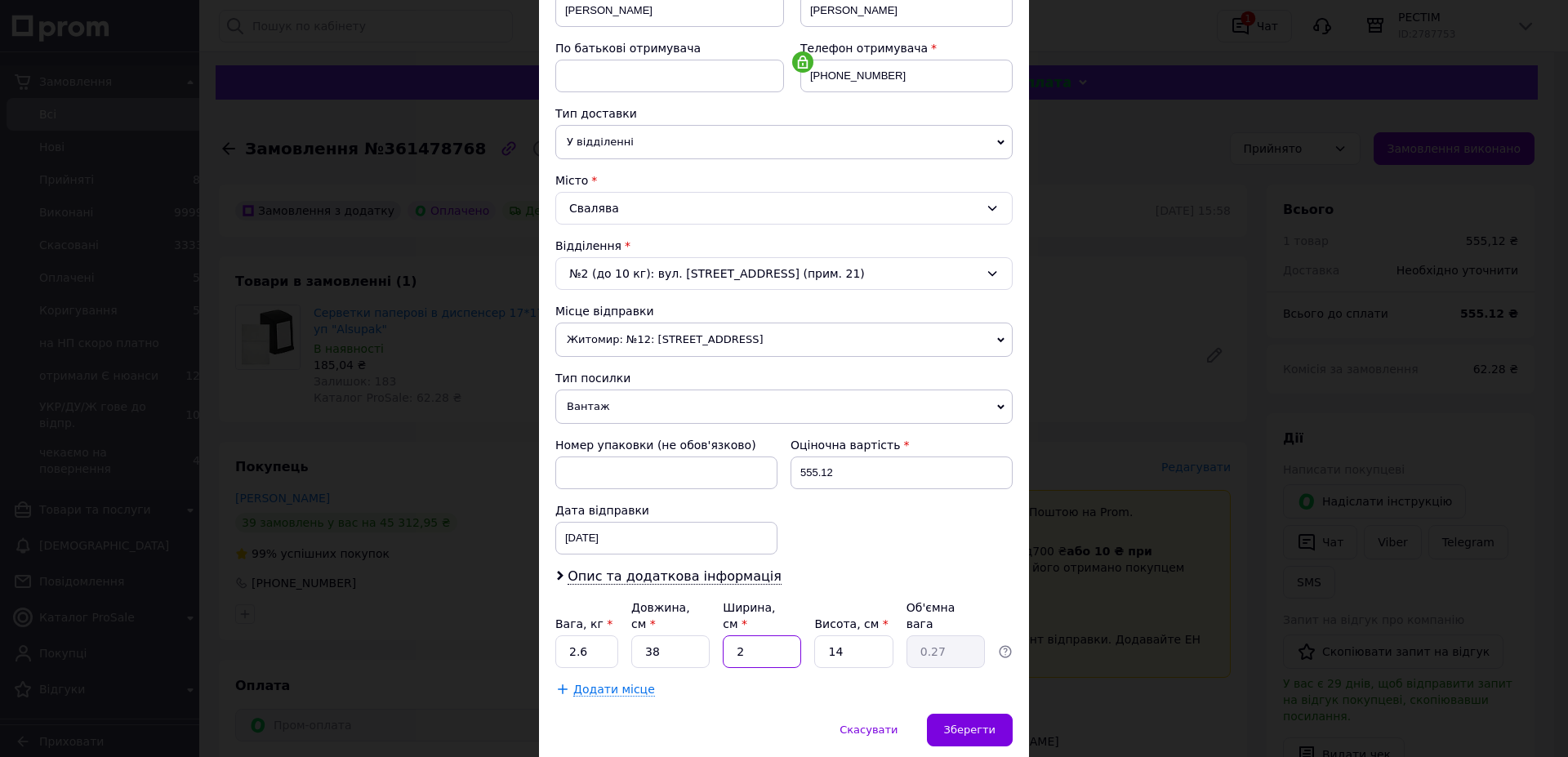
type input "2.66"
type input "20"
click at [851, 636] on input "14" at bounding box center [853, 652] width 78 height 33
type input "4"
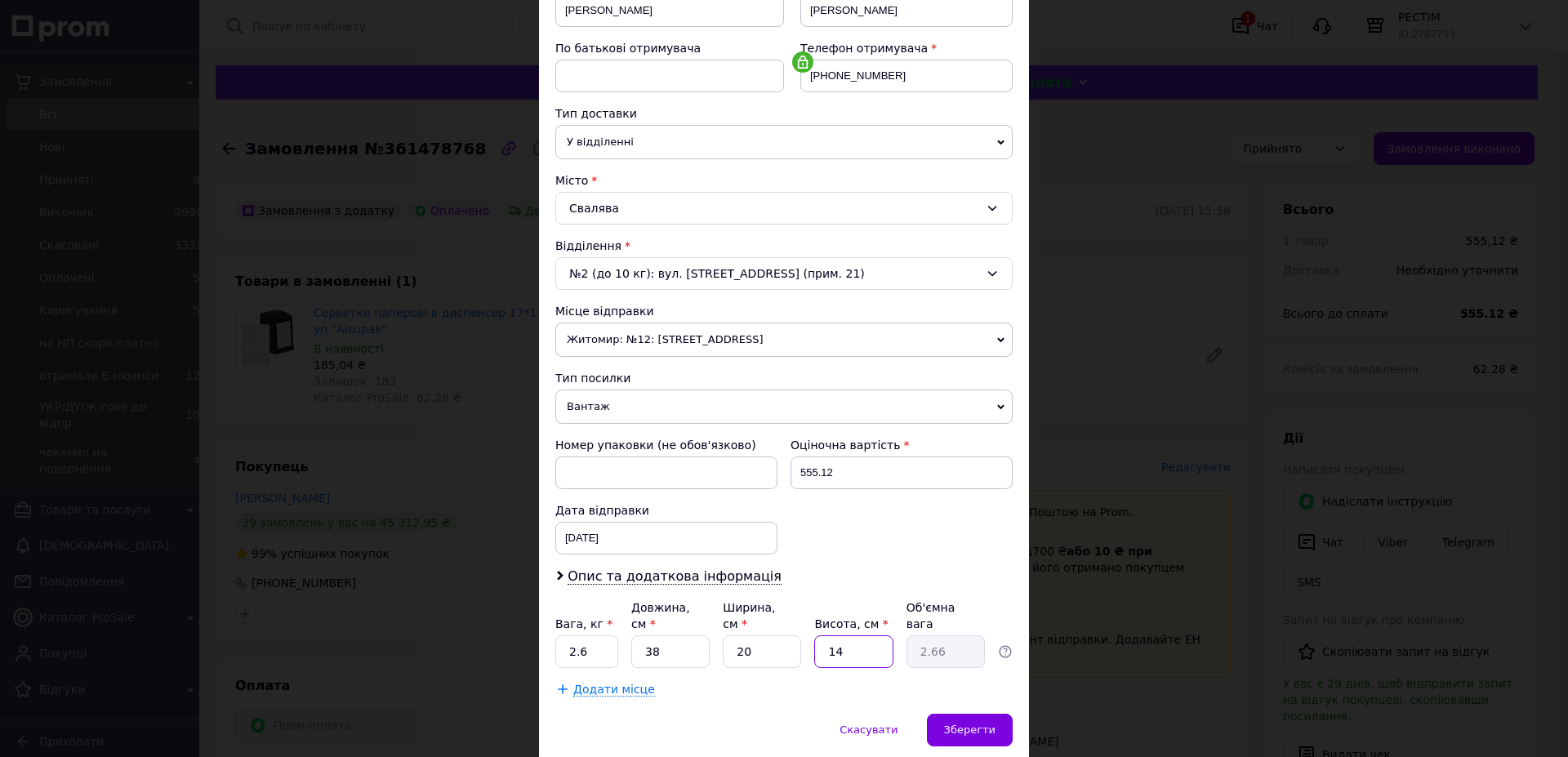
type input "0.76"
type input "42"
type input "7.98"
type input "42"
click at [968, 723] on span "Зберегти" at bounding box center [970, 729] width 51 height 12
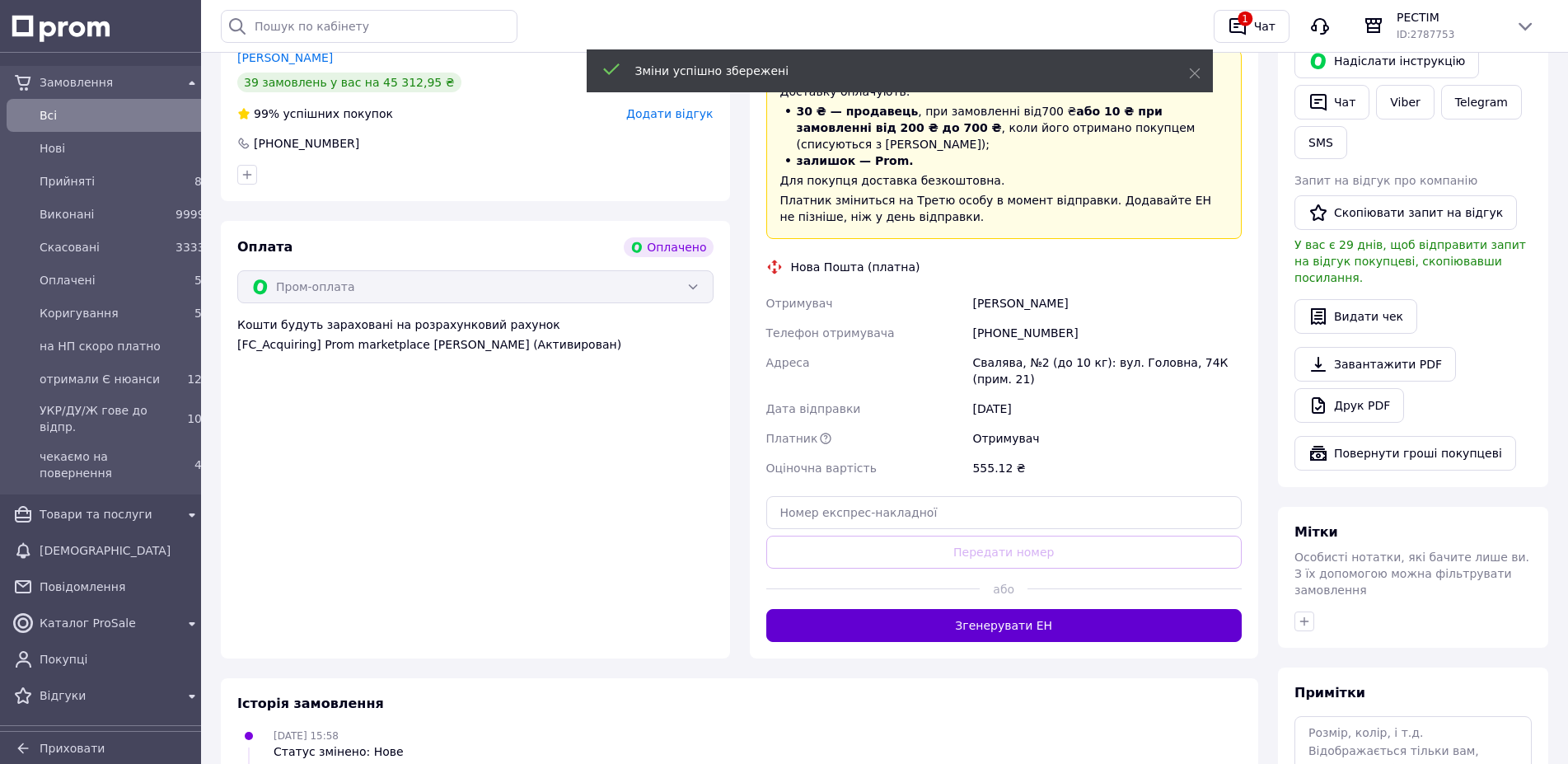
click at [1026, 610] on button "Згенерувати ЕН" at bounding box center [1005, 626] width 477 height 33
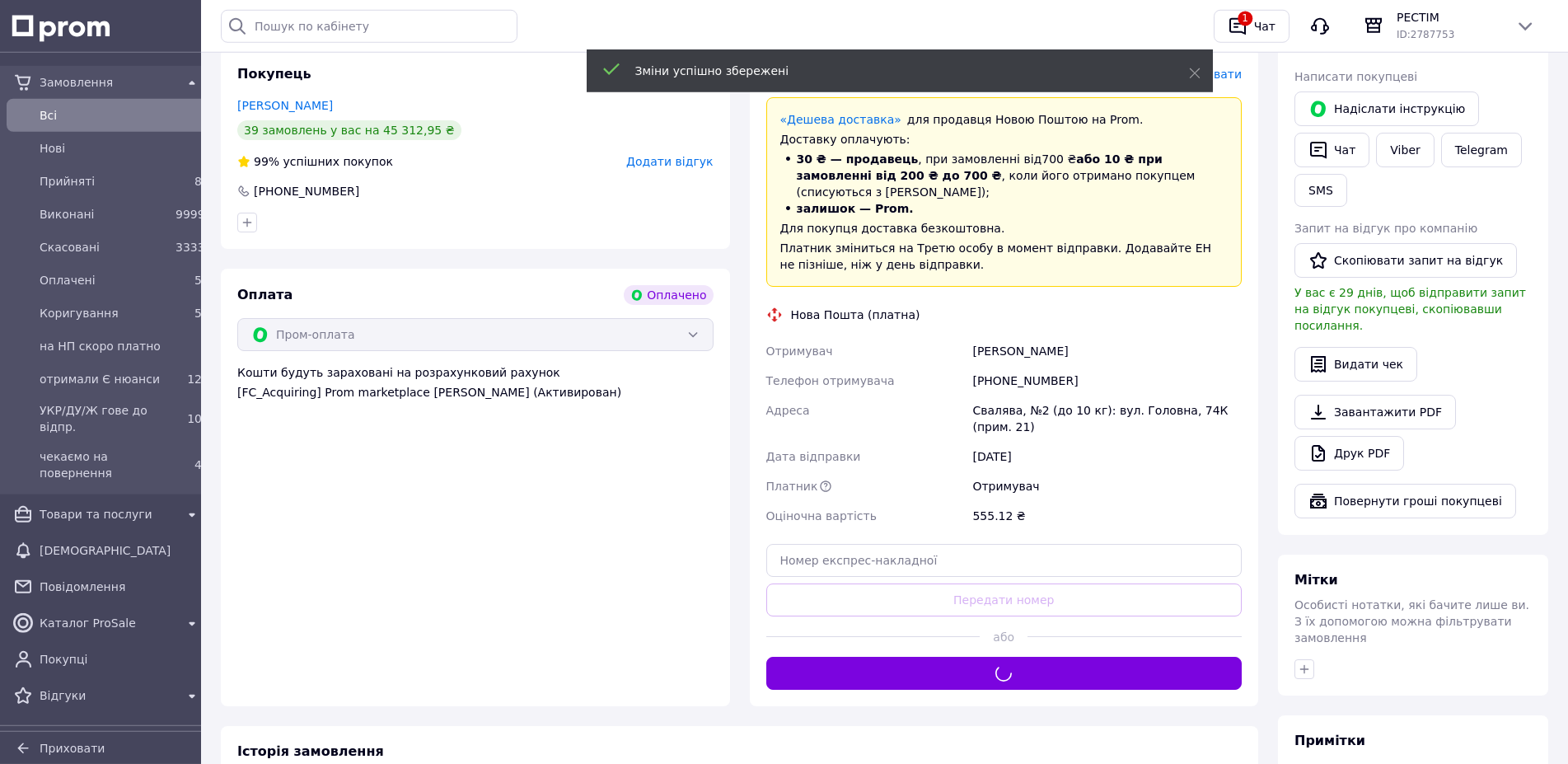
scroll to position [297, 0]
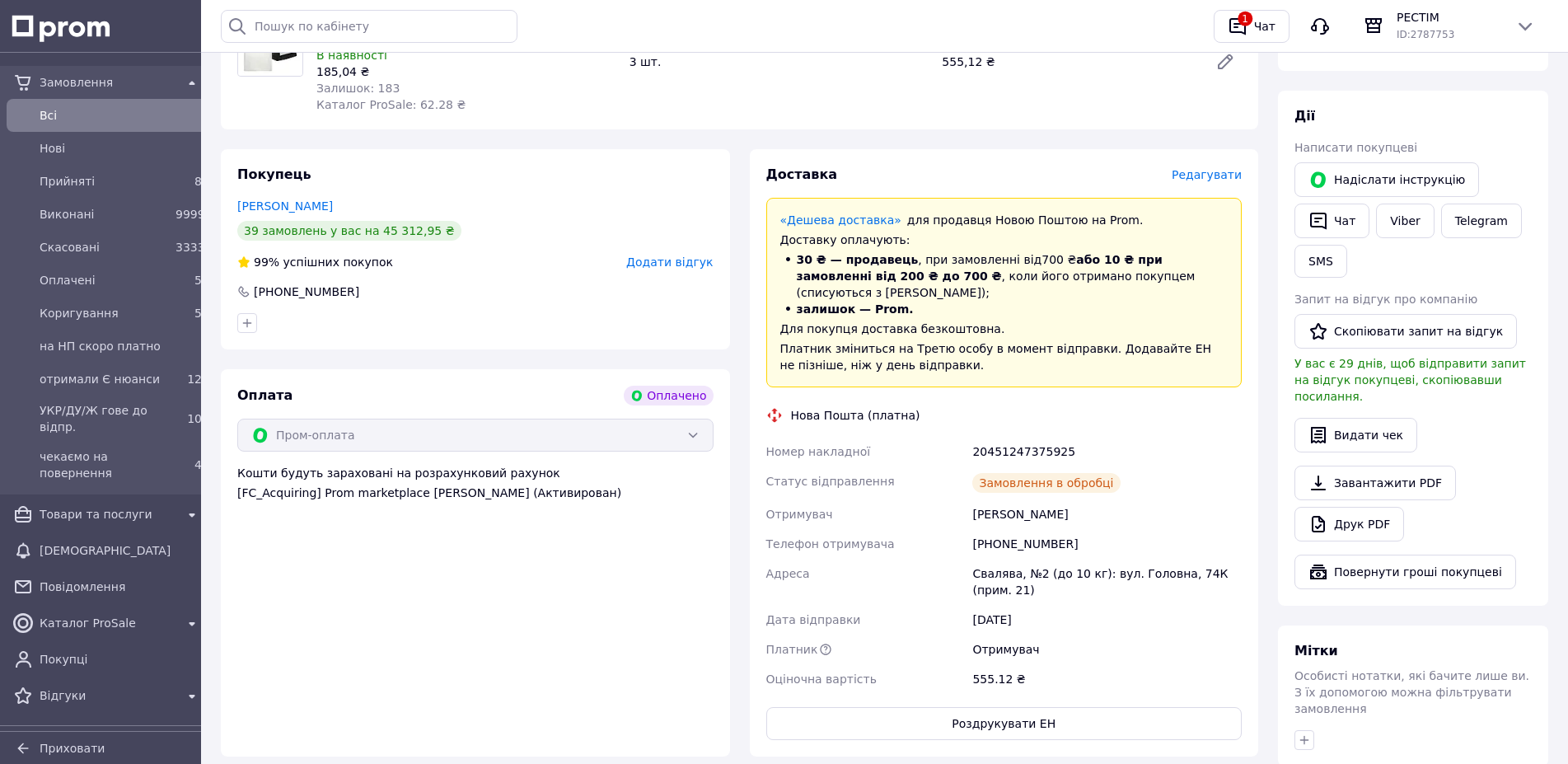
click at [1010, 437] on div "20451247375925" at bounding box center [1107, 452] width 276 height 30
copy div "20451247375925"
click at [1376, 209] on link "Viber" at bounding box center [1404, 220] width 57 height 35
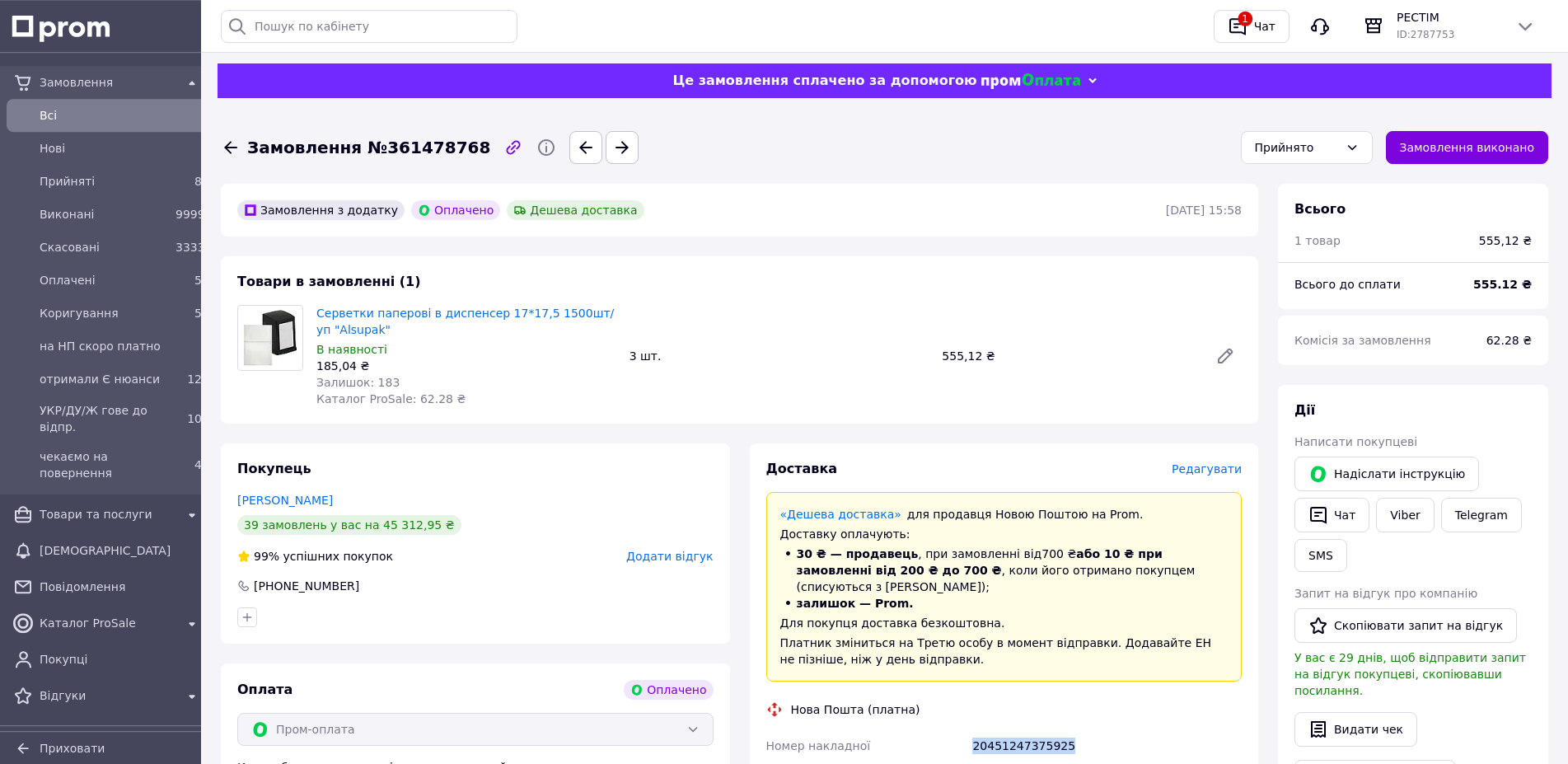
scroll to position [0, 0]
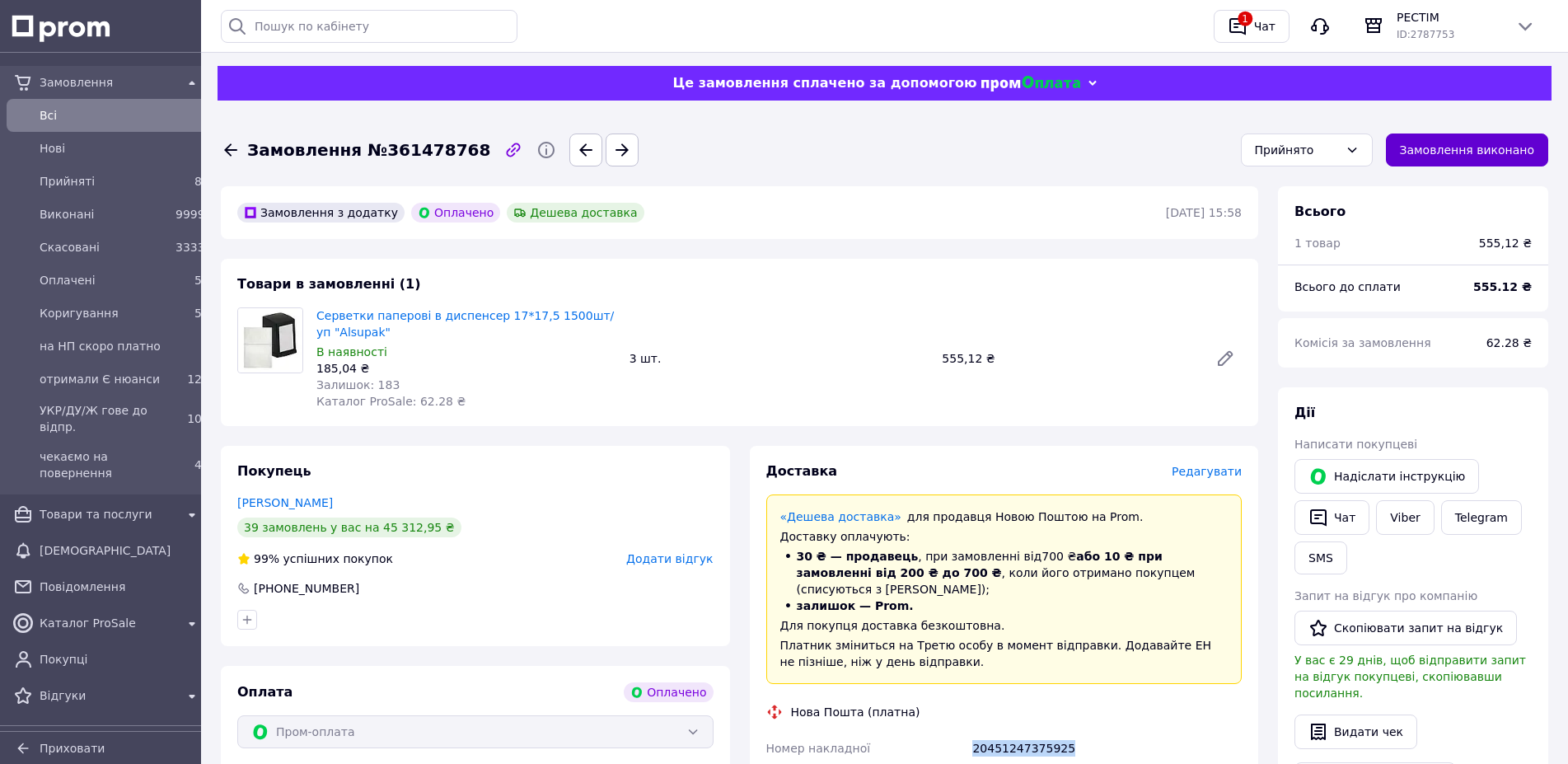
click at [1499, 149] on button "Замовлення виконано" at bounding box center [1467, 150] width 163 height 33
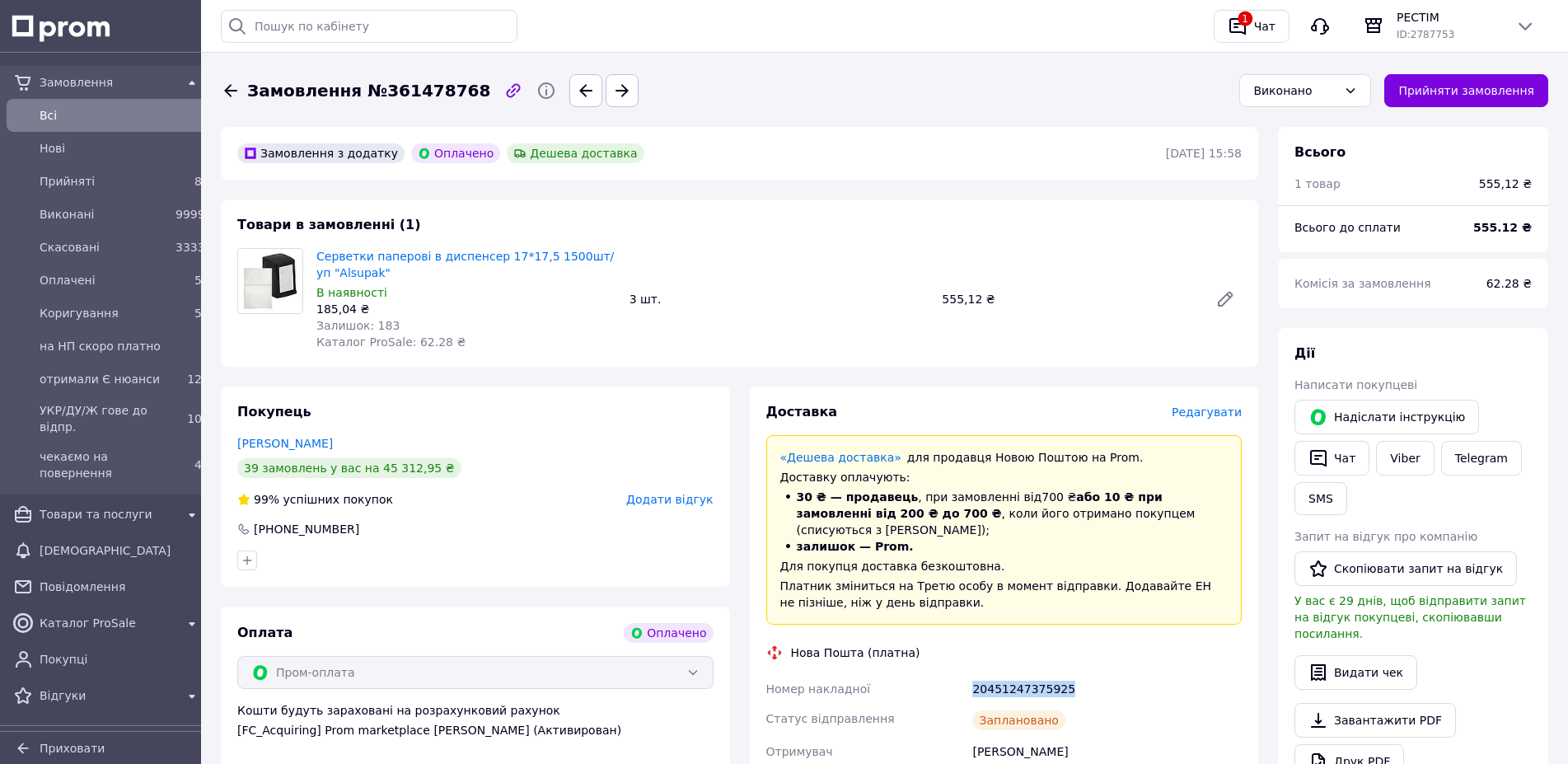
scroll to position [149, 0]
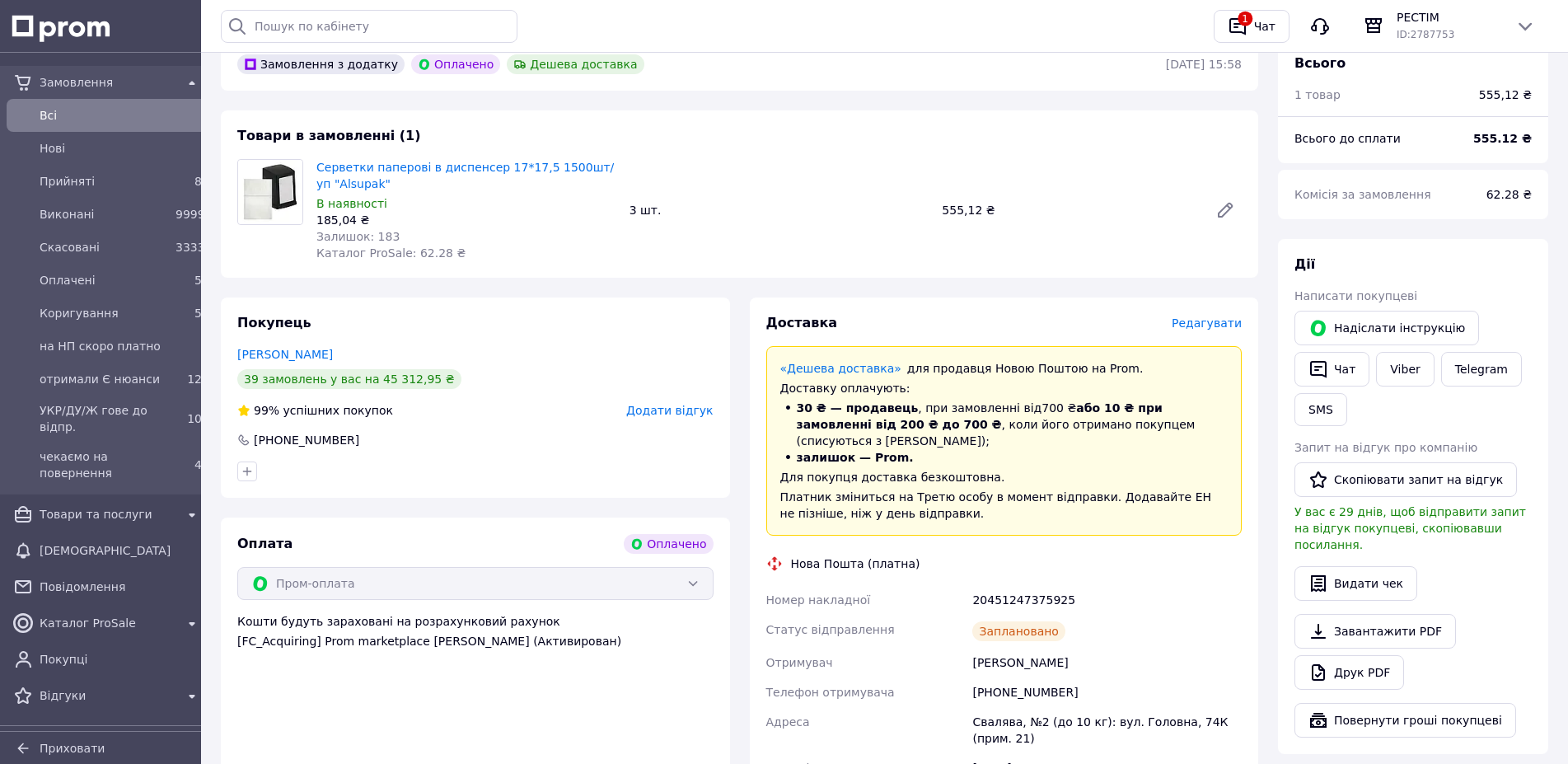
click at [995, 677] on div "[PHONE_NUMBER]" at bounding box center [1107, 692] width 276 height 30
copy div "380992910642"
click at [73, 113] on span "Всi" at bounding box center [121, 116] width 162 height 17
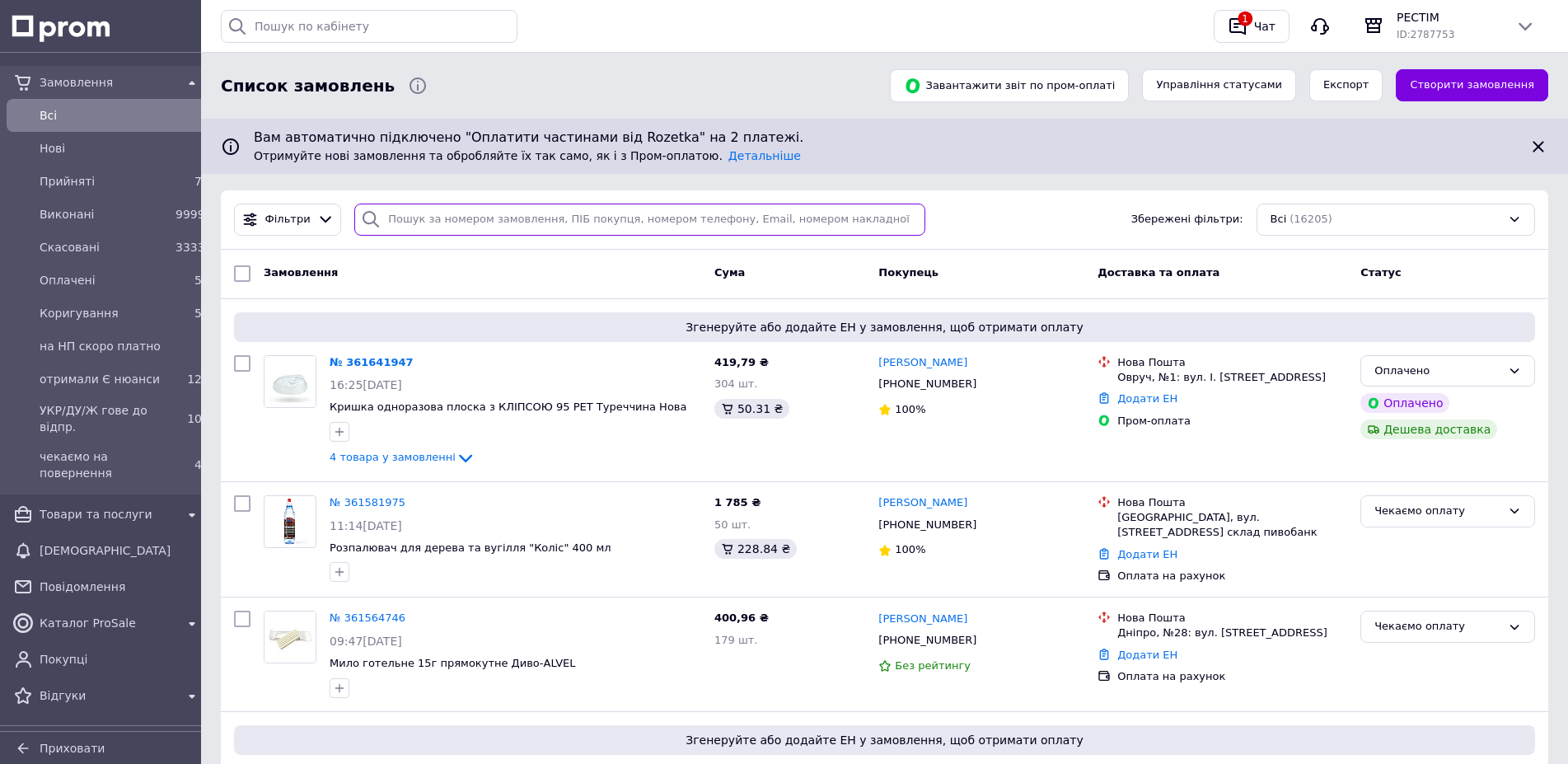
paste input "380992910642"
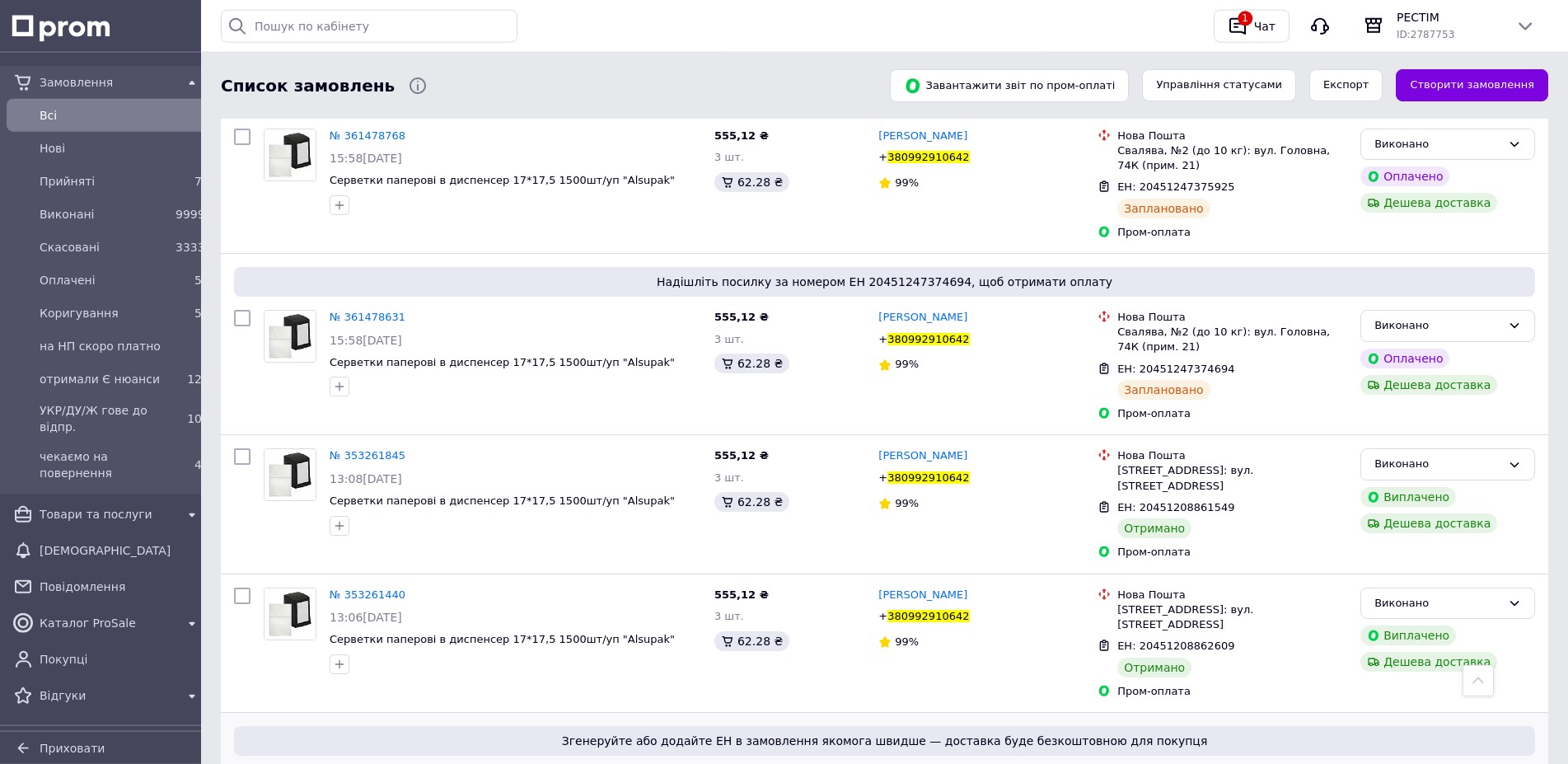
scroll to position [222, 0]
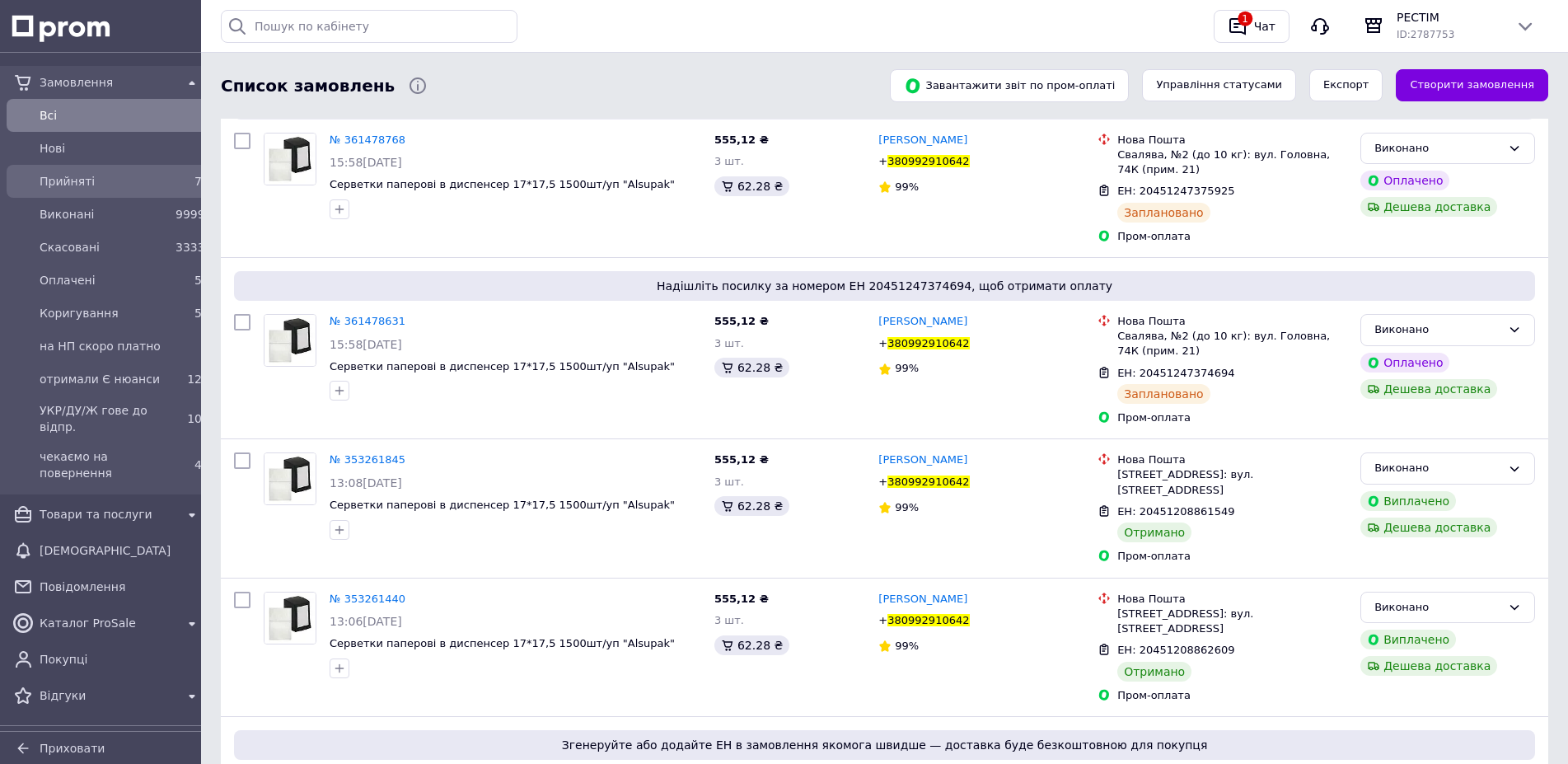
type input "380992910642"
click at [86, 182] on span "Прийняті" at bounding box center [104, 182] width 129 height 17
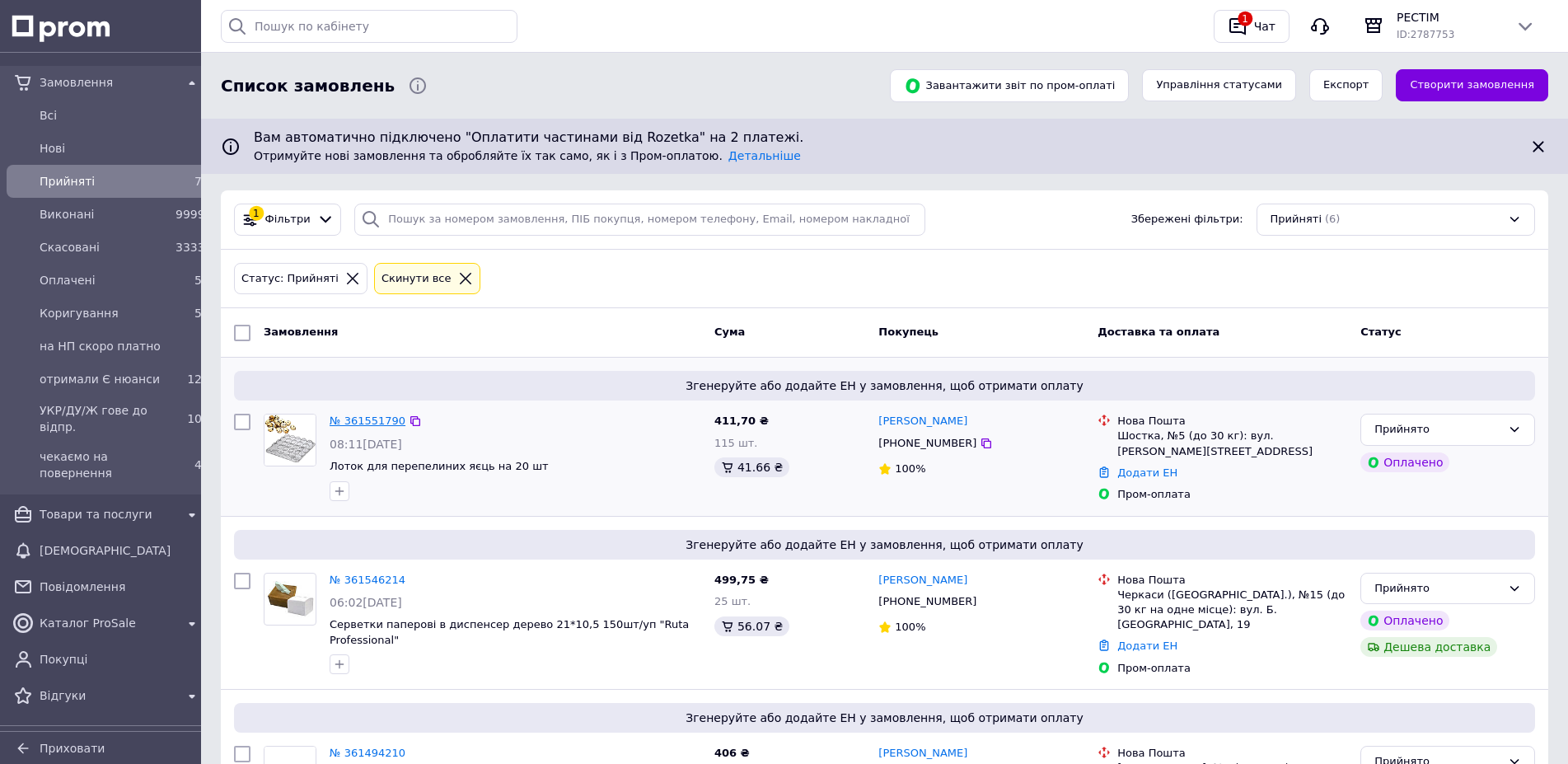
click at [355, 415] on link "№ 361551790" at bounding box center [367, 420] width 76 height 12
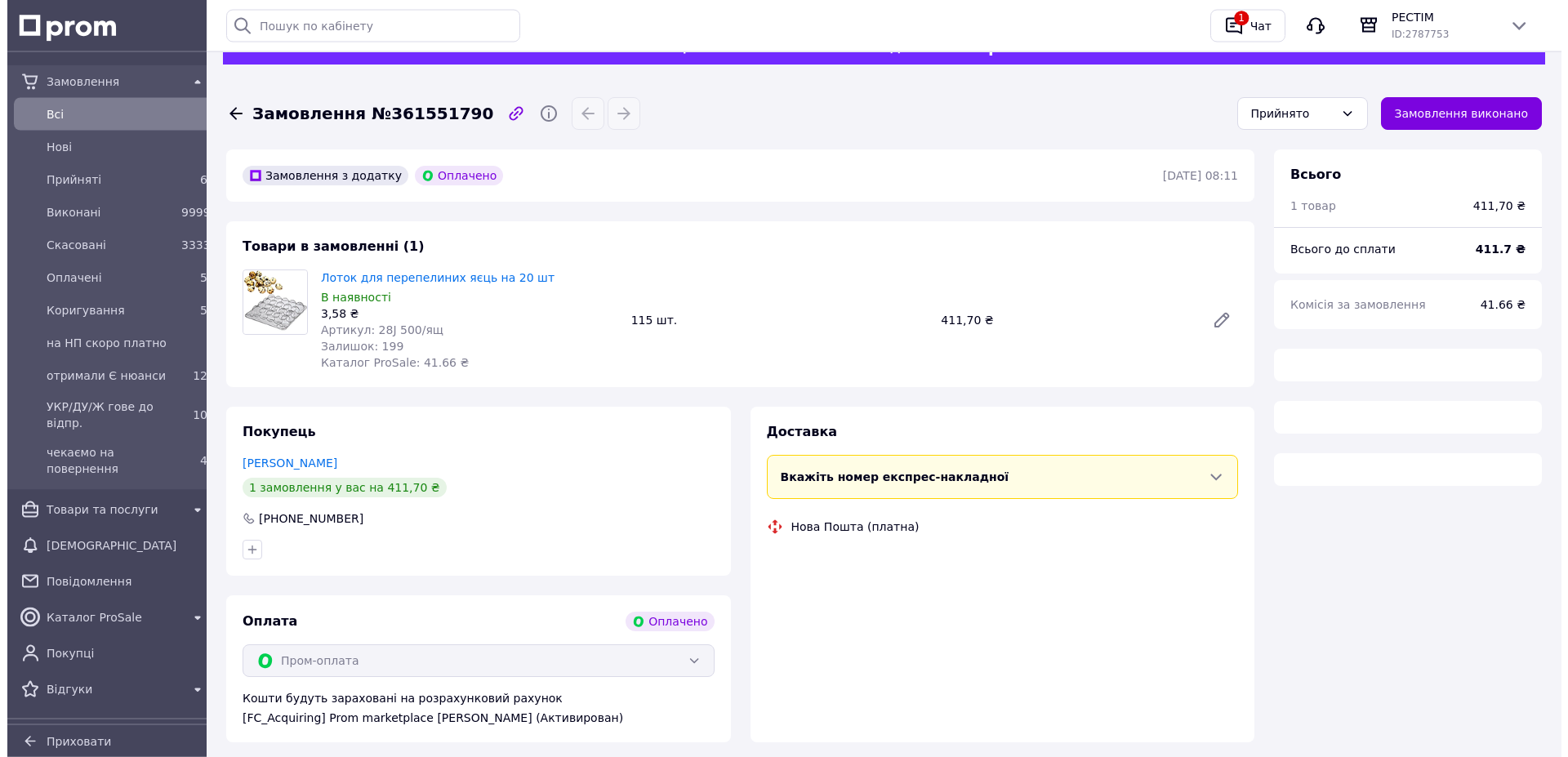
scroll to position [53, 0]
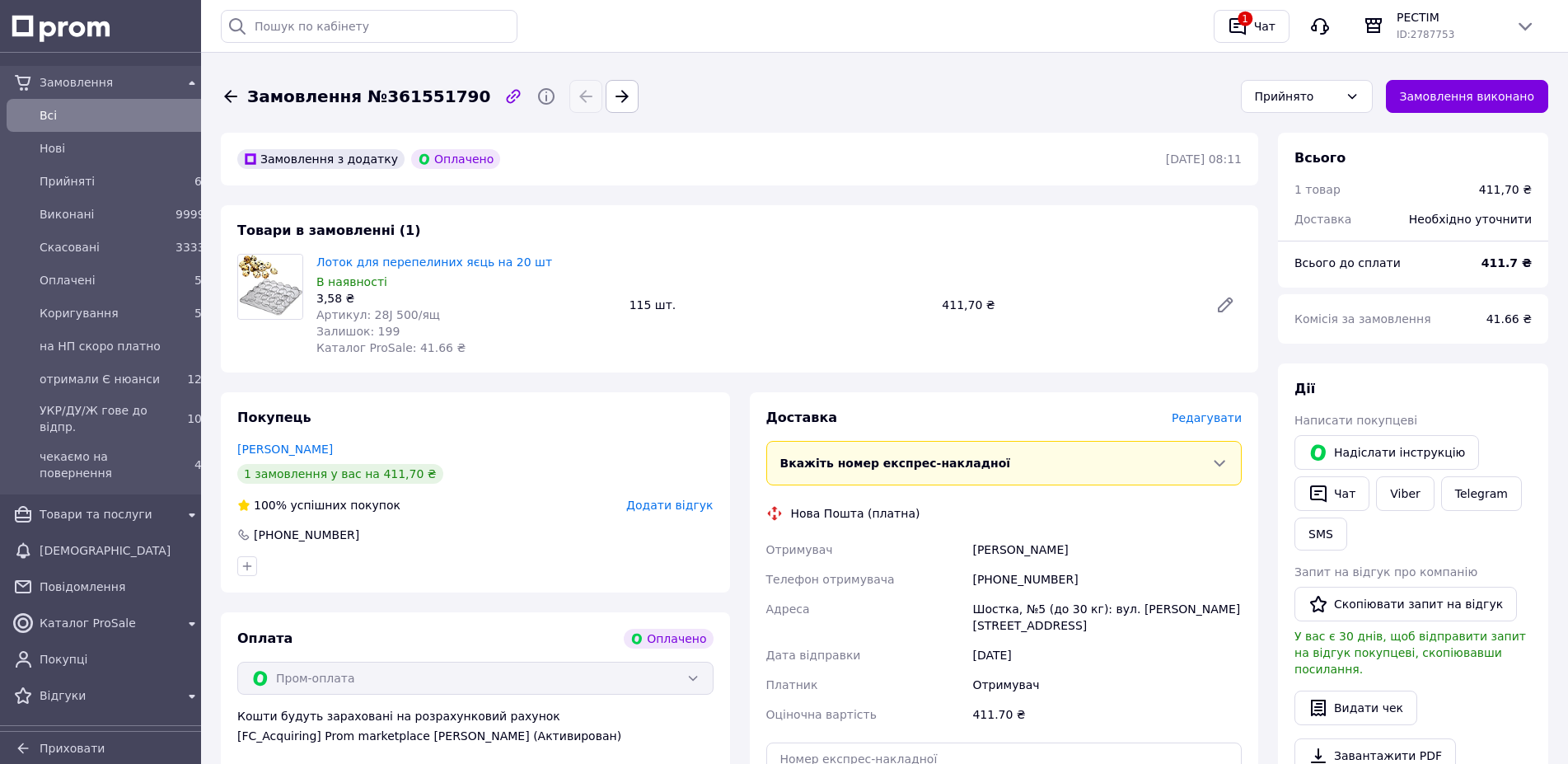
click at [1218, 412] on span "Редагувати" at bounding box center [1206, 418] width 70 height 13
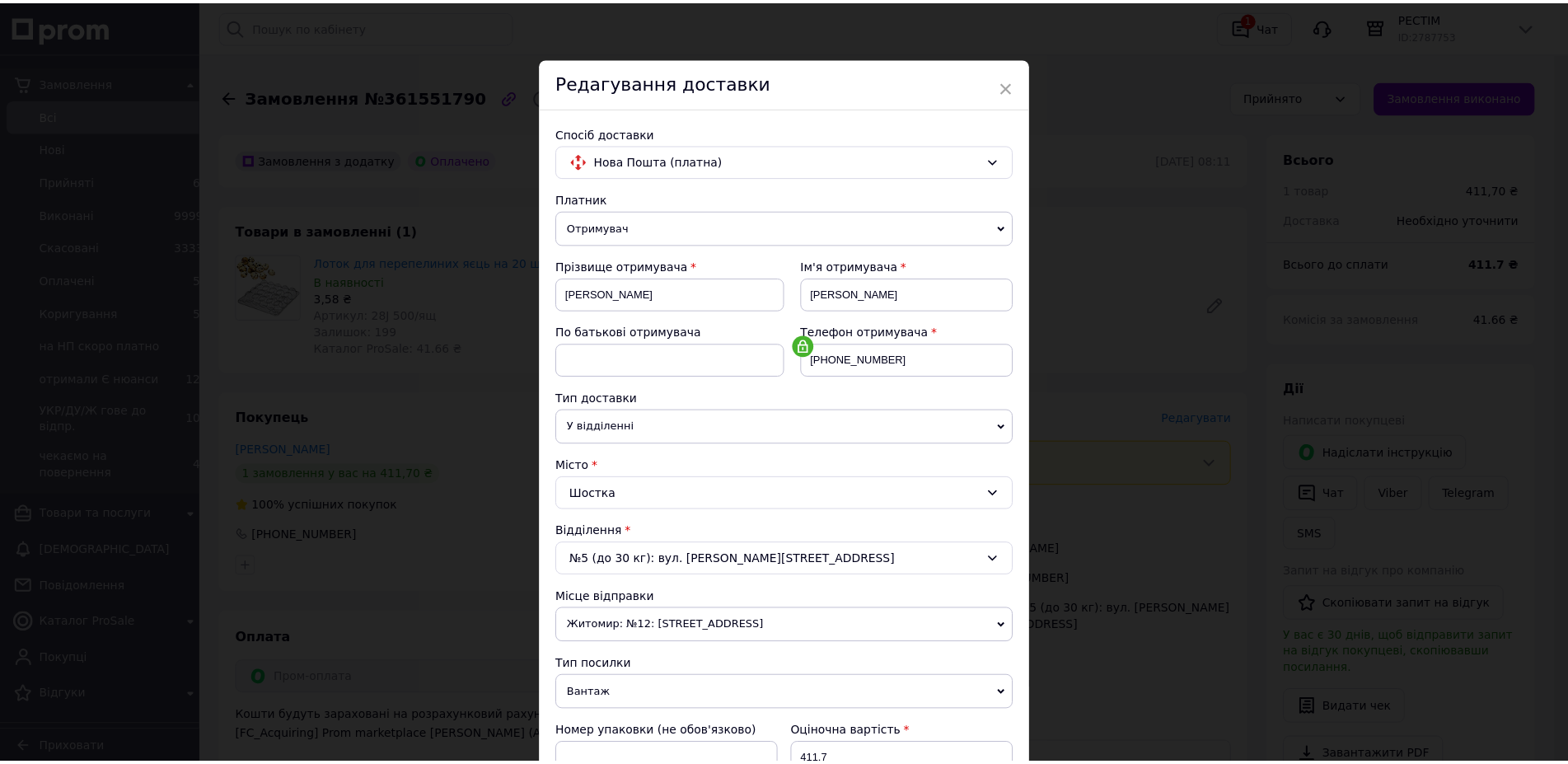
scroll to position [284, 0]
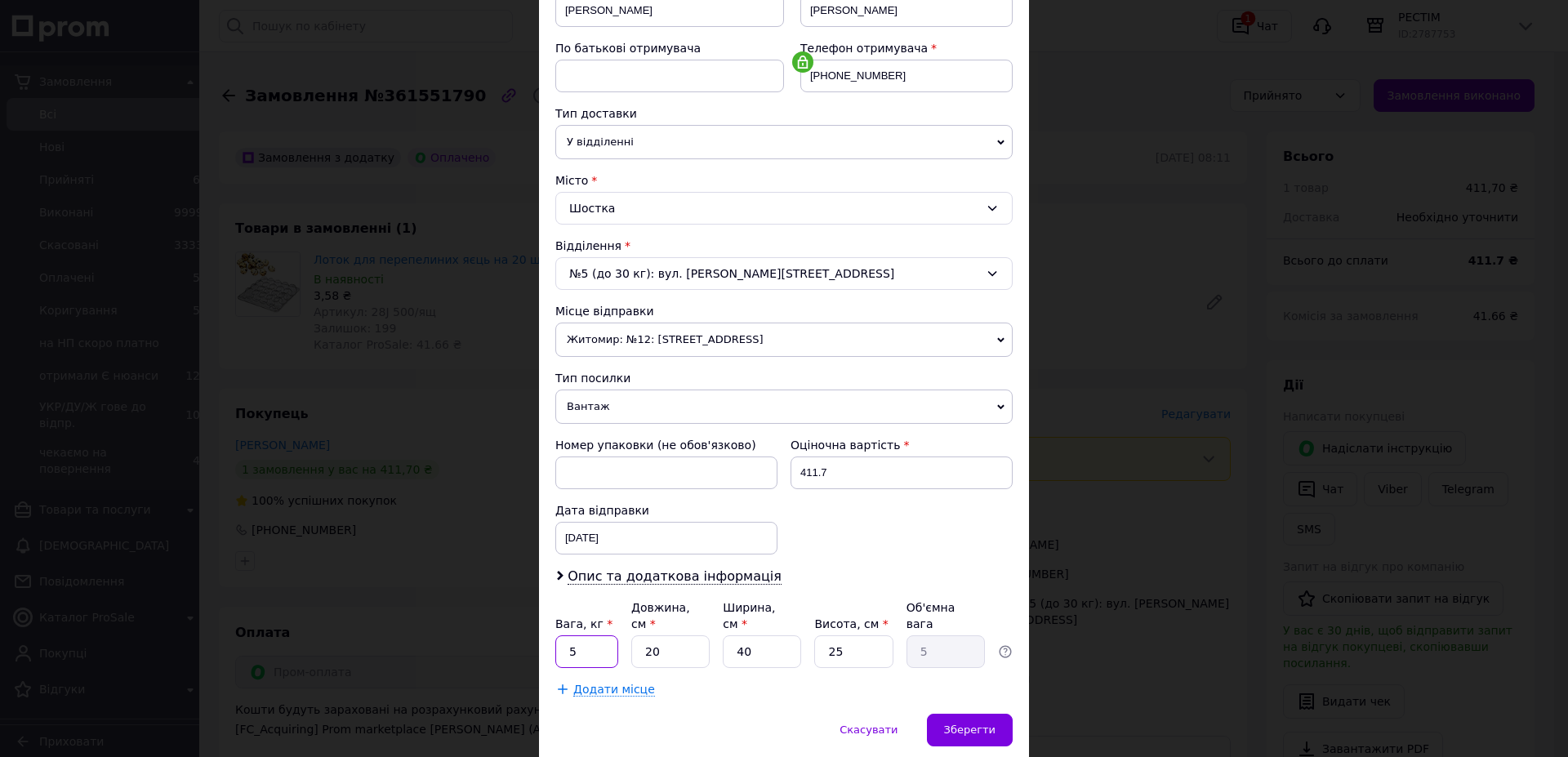
click at [589, 636] on input "5" at bounding box center [586, 652] width 63 height 33
type input "1.4"
click at [680, 636] on input "20" at bounding box center [670, 652] width 78 height 33
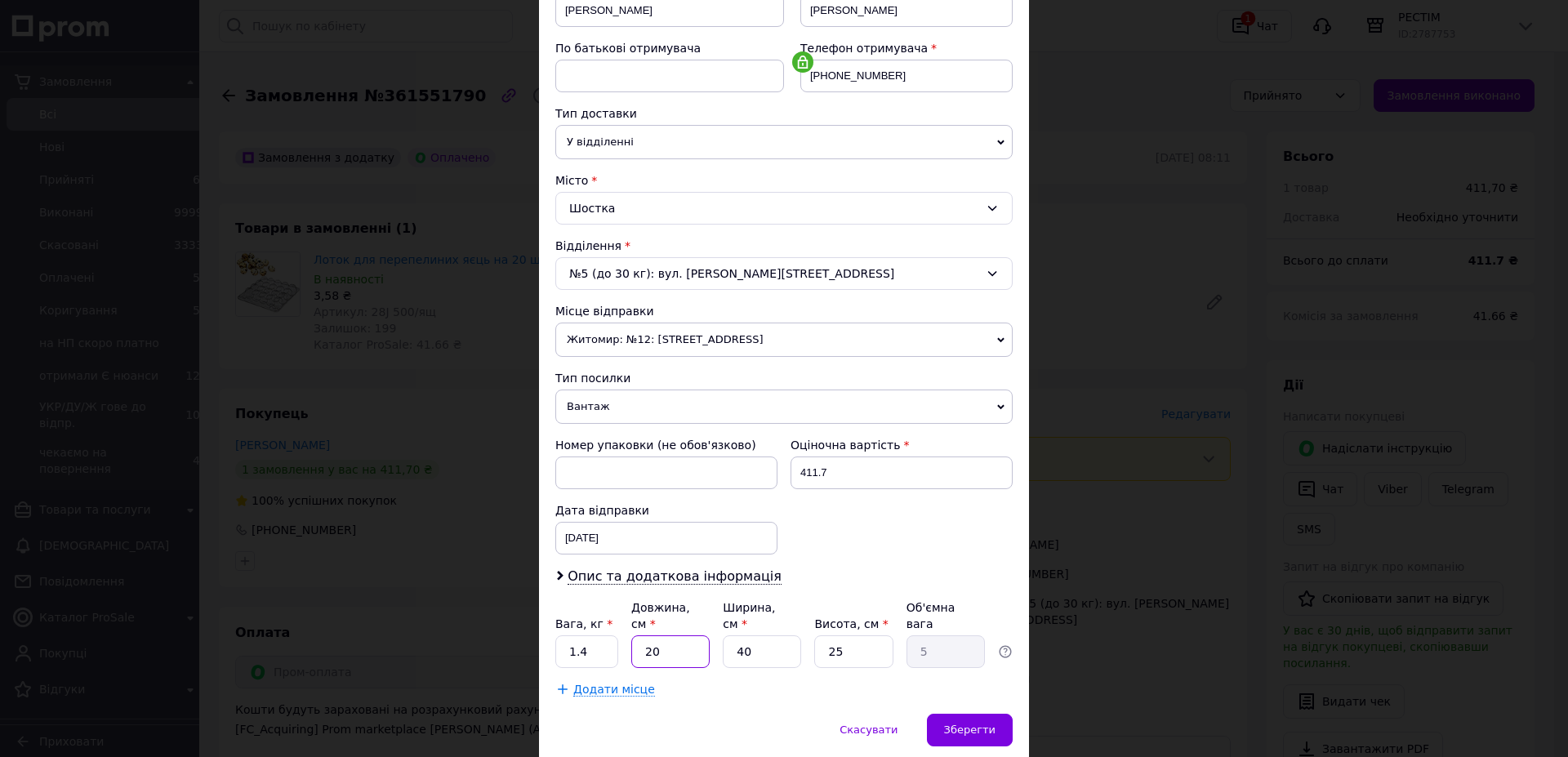
type input "3"
type input "0.75"
type input "31"
type input "7.75"
type input "31"
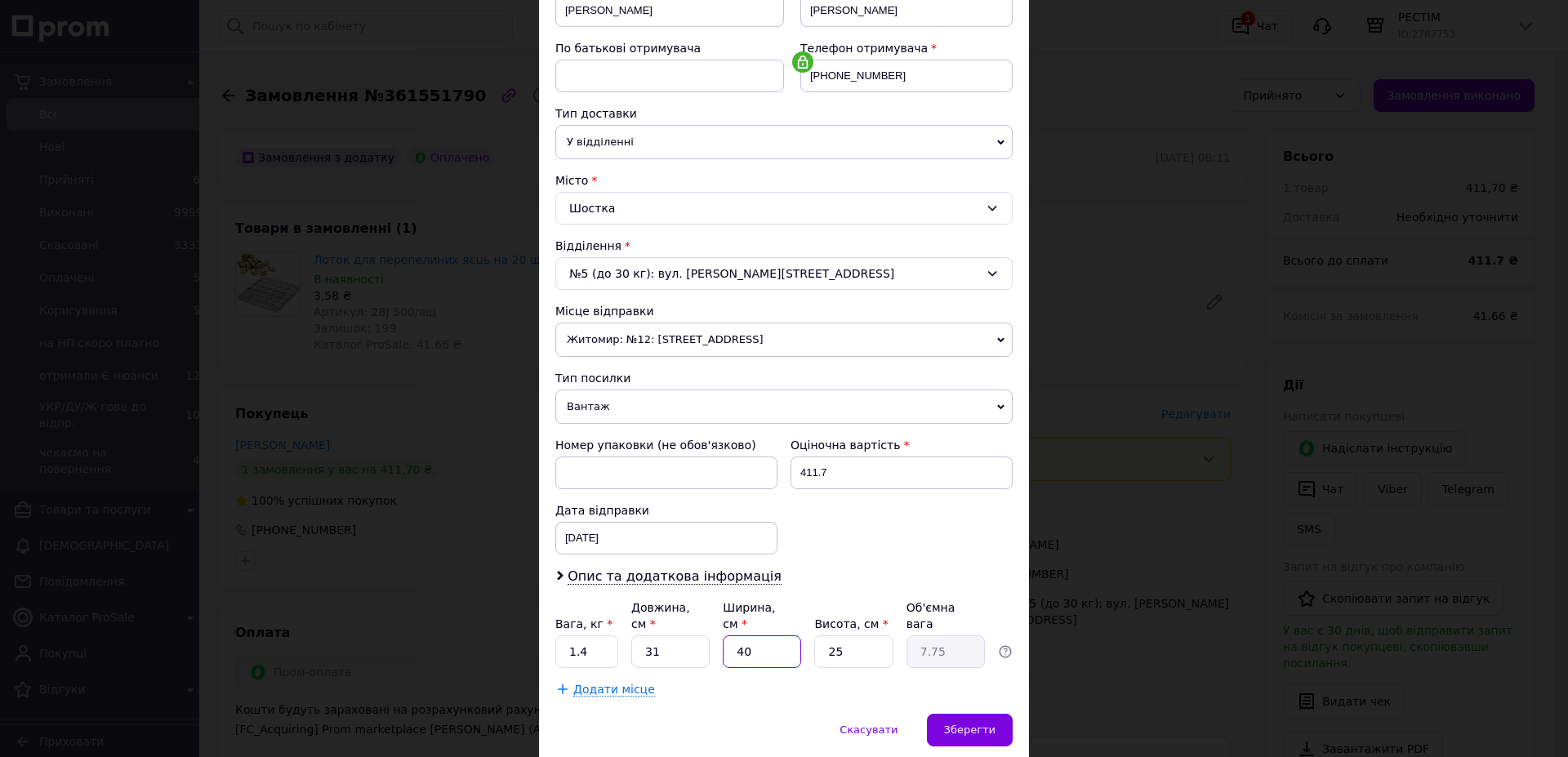
click at [761, 636] on input "40" at bounding box center [762, 652] width 78 height 33
type input "2"
type input "0.39"
type input "23"
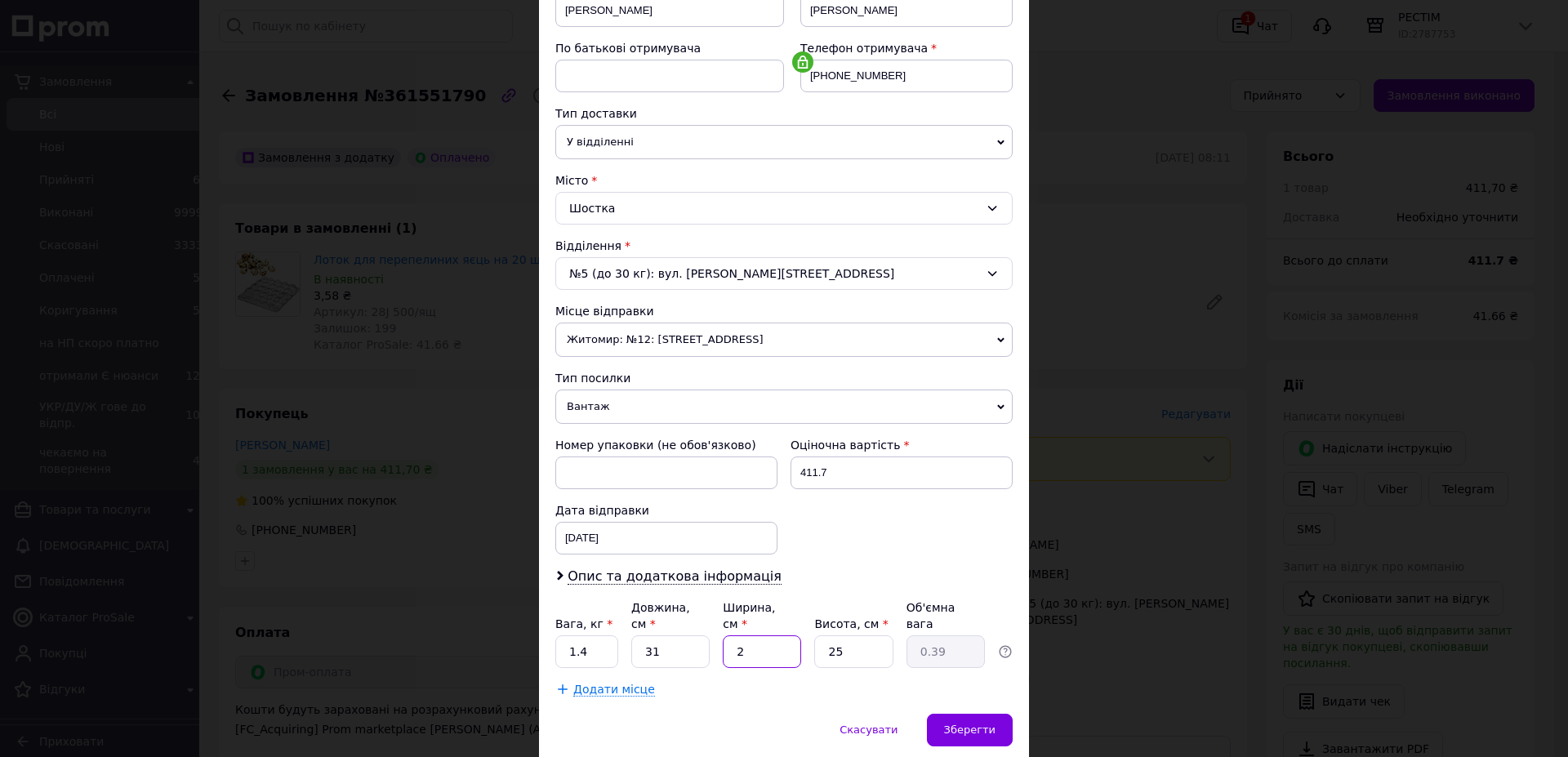
type input "4.46"
type input "23"
click at [833, 636] on input "25" at bounding box center [853, 652] width 78 height 33
type input "2"
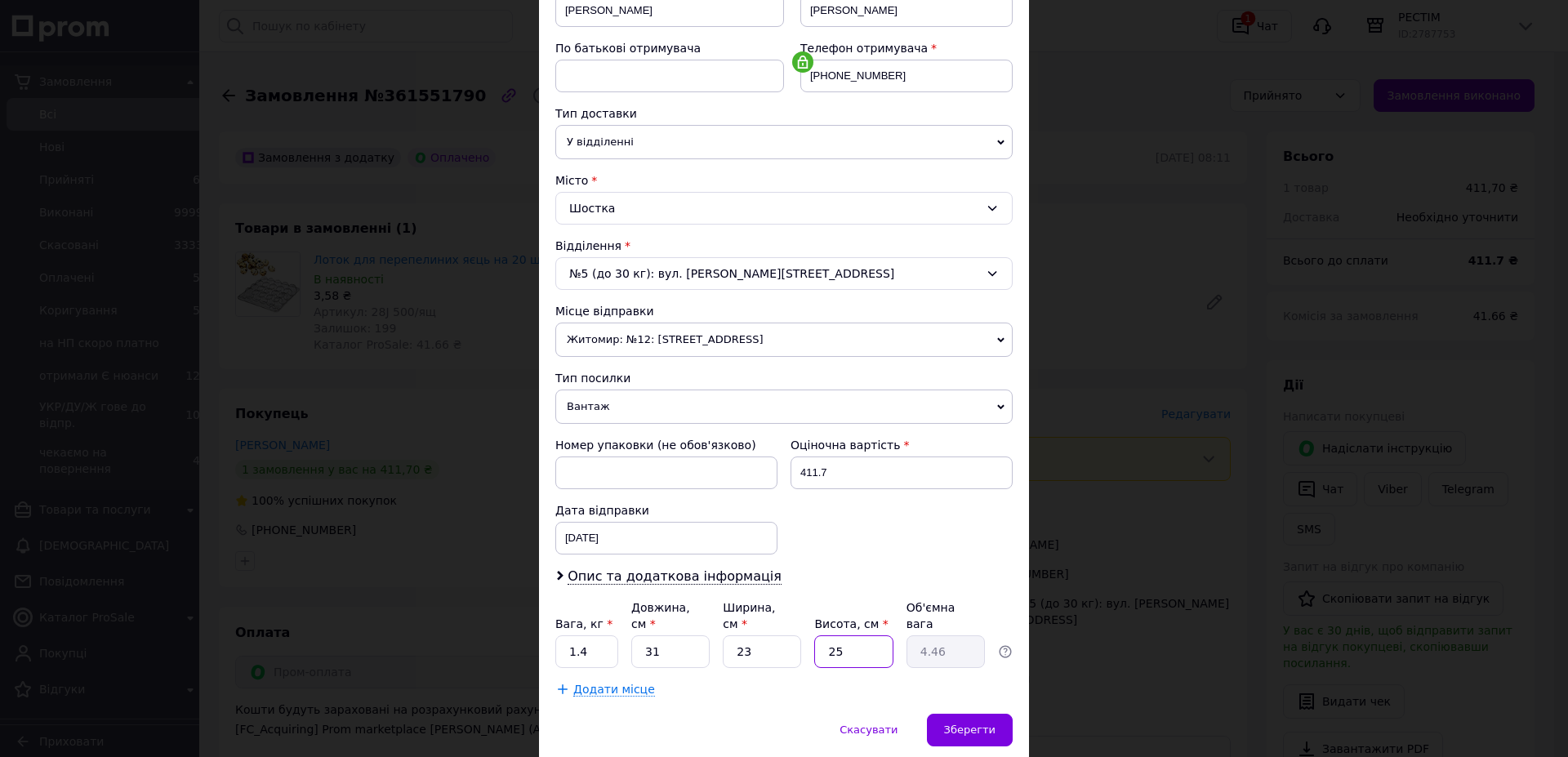
type input "0.36"
type input "21"
type input "3.74"
type input "21"
click at [974, 714] on div "Зберегти" at bounding box center [970, 730] width 86 height 33
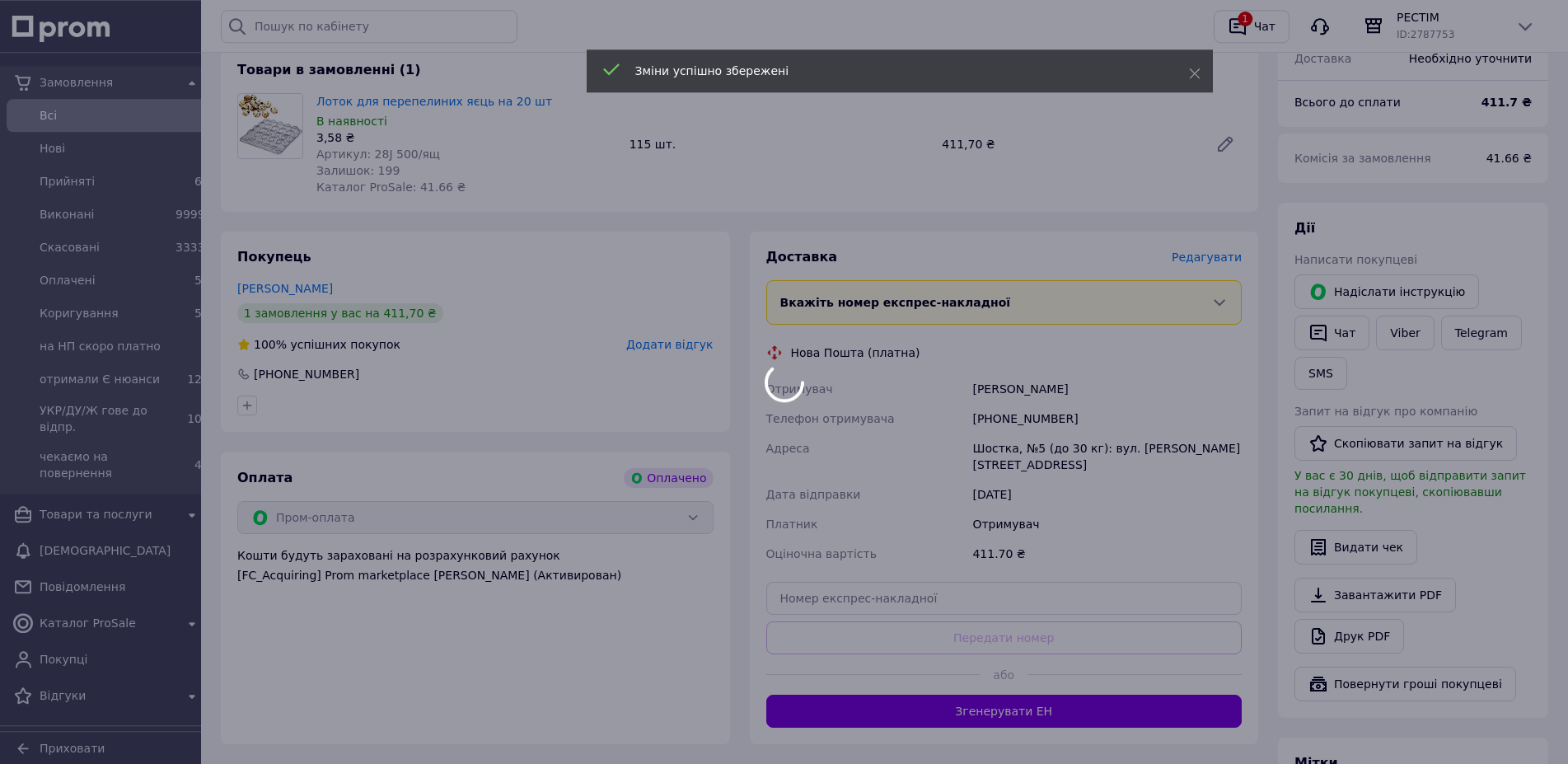
scroll to position [350, 0]
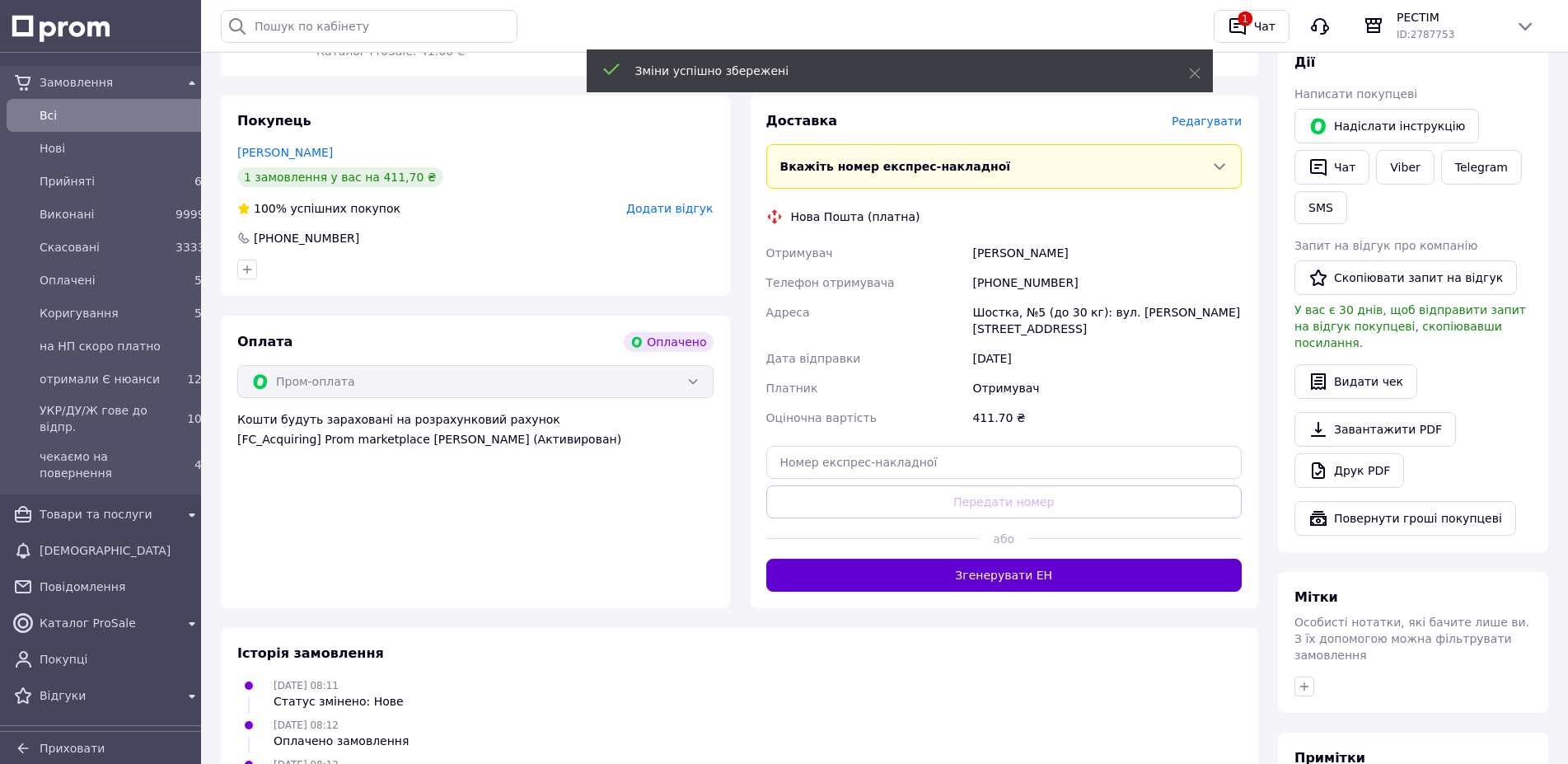
click at [1009, 559] on button "Згенерувати ЕН" at bounding box center [1005, 575] width 477 height 33
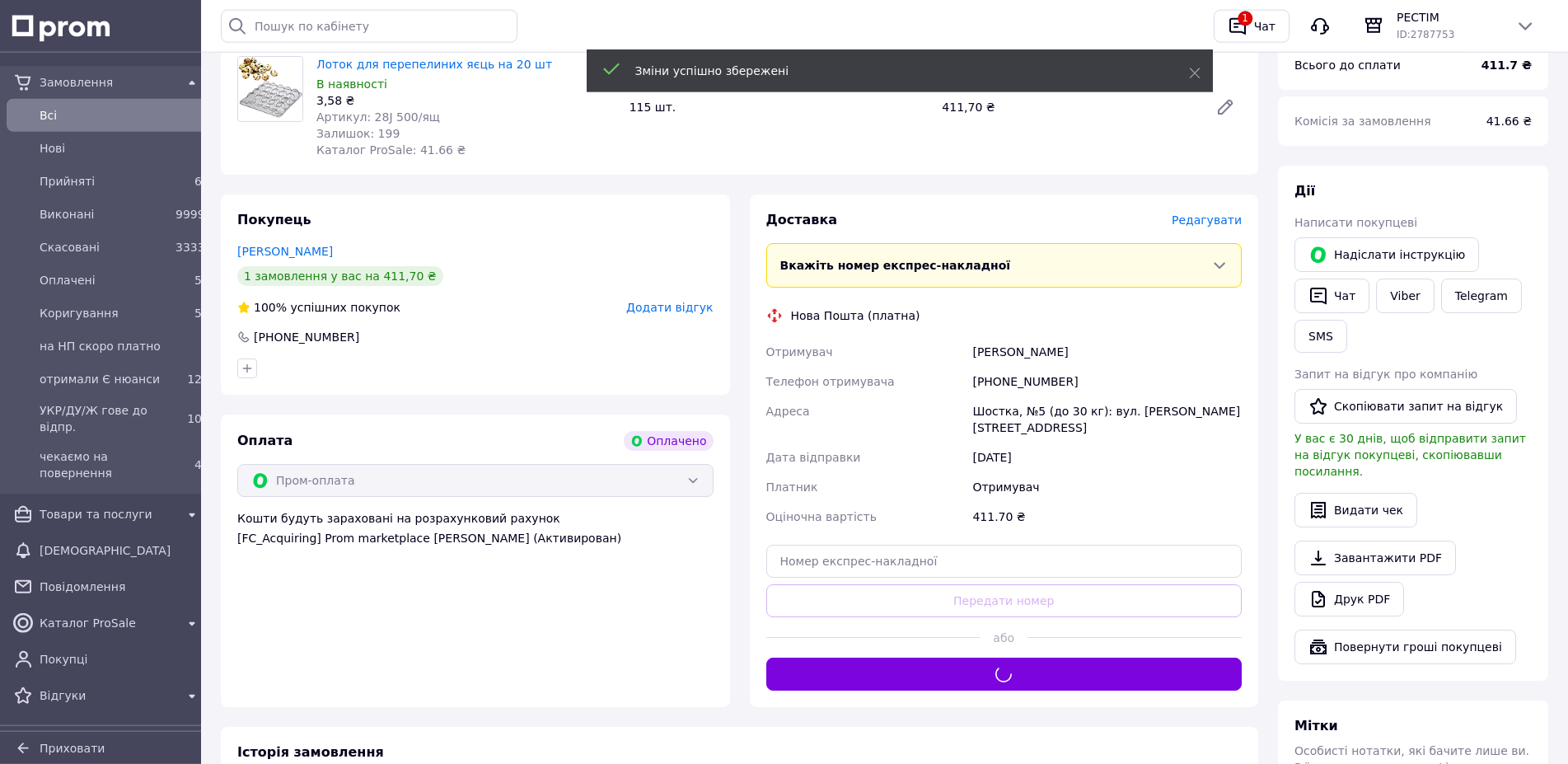
scroll to position [202, 0]
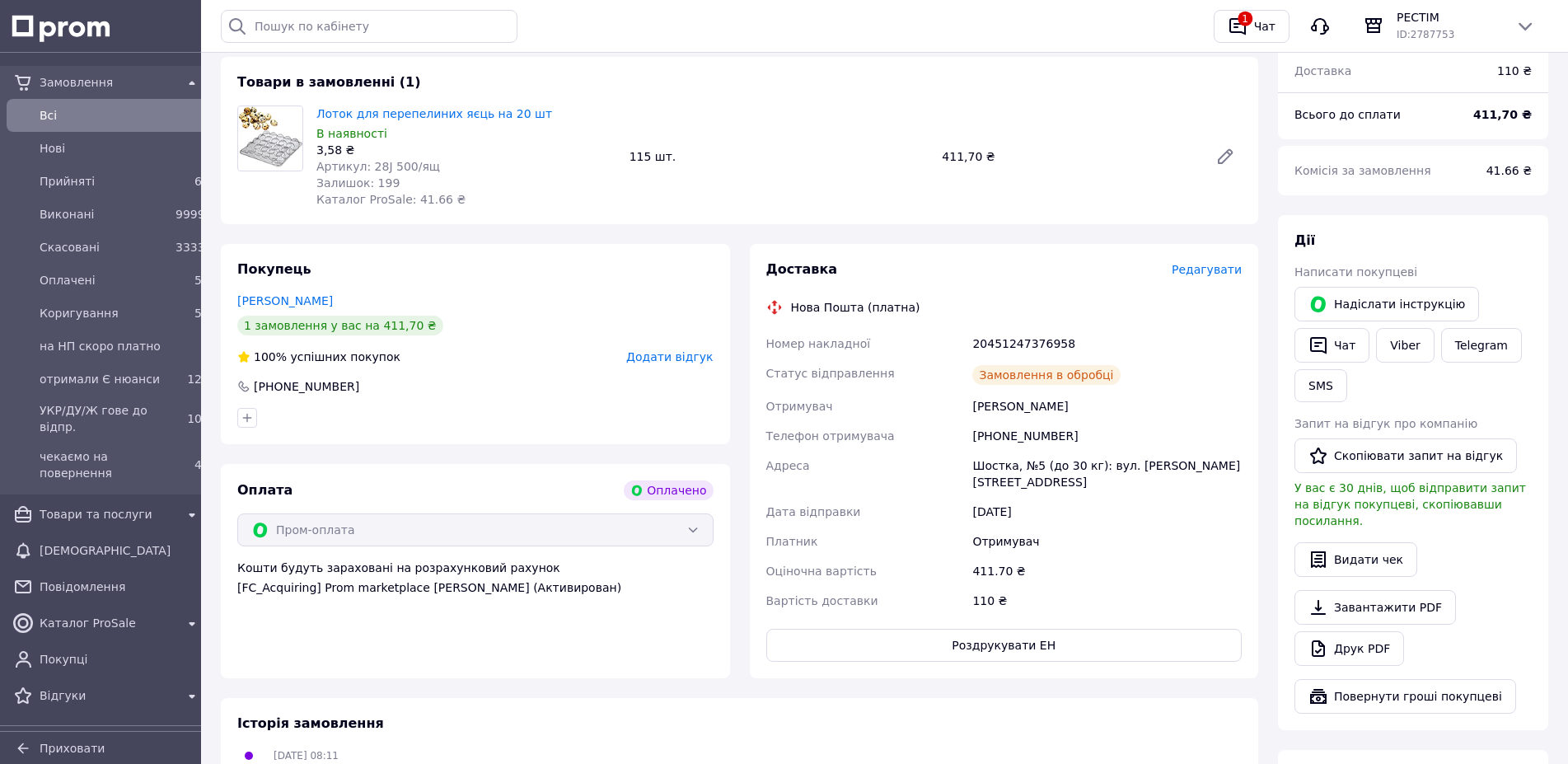
click at [1007, 329] on div "20451247376958" at bounding box center [1107, 344] width 276 height 30
copy div "20451247376958"
click at [1376, 337] on link "Viber" at bounding box center [1404, 345] width 57 height 35
click at [1369, 328] on button "Чат" at bounding box center [1333, 345] width 75 height 35
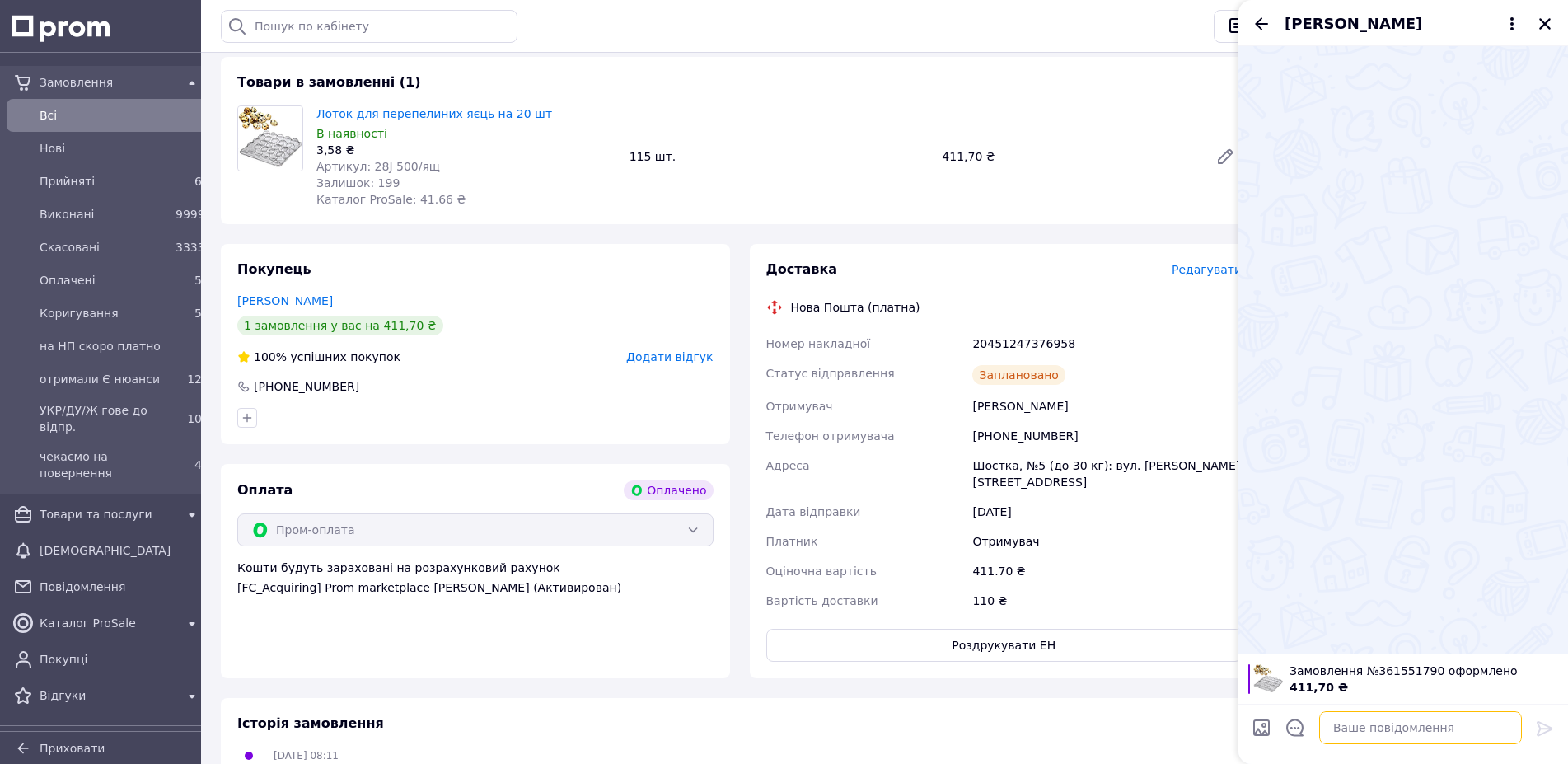
click at [1379, 720] on textarea at bounding box center [1420, 727] width 202 height 33
paste textarea "20451247376958"
type textarea "Доброго дня, 20451247376958 ттн"
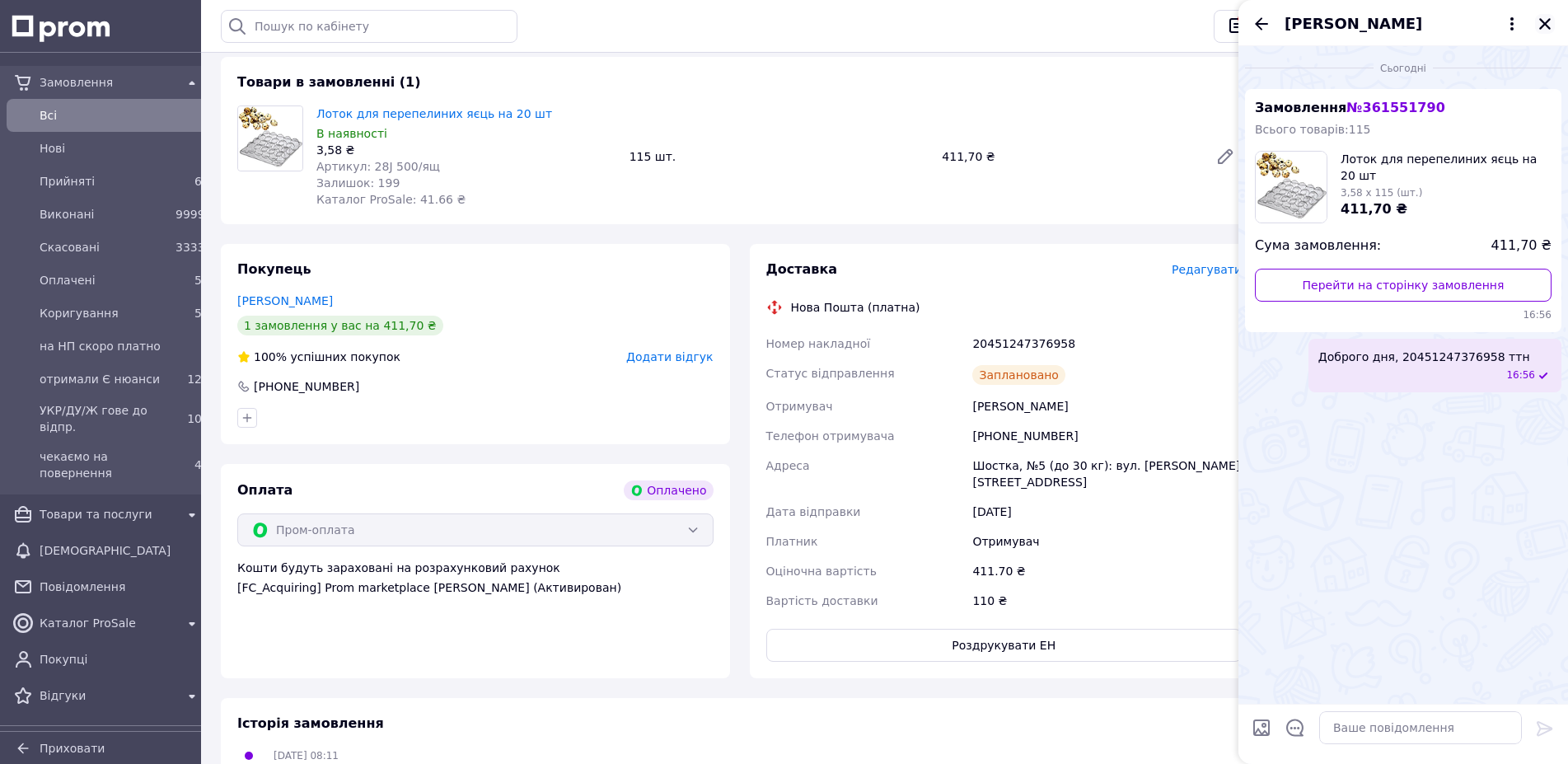
click at [1548, 24] on icon "Закрити" at bounding box center [1545, 24] width 15 height 15
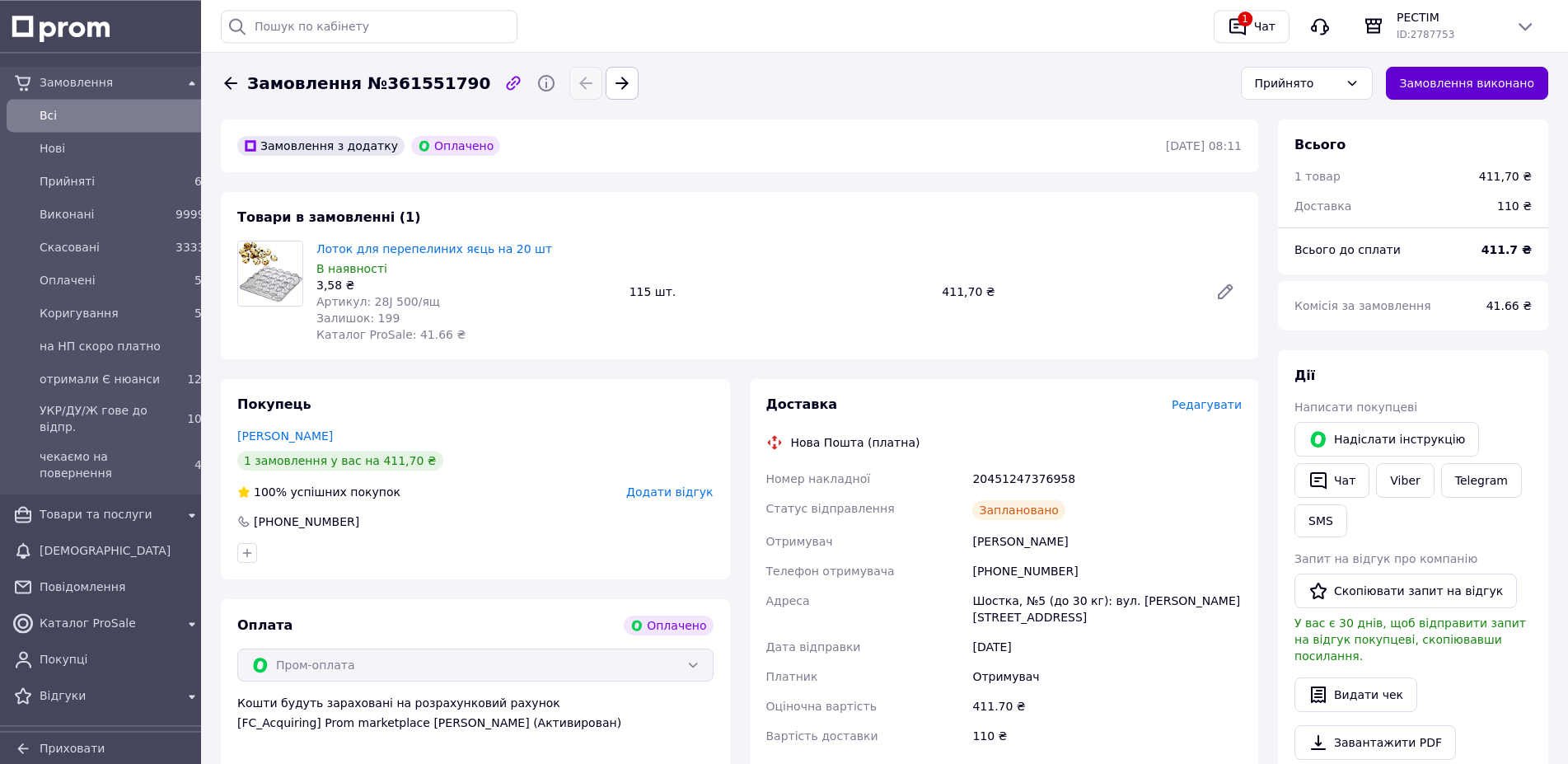
scroll to position [0, 0]
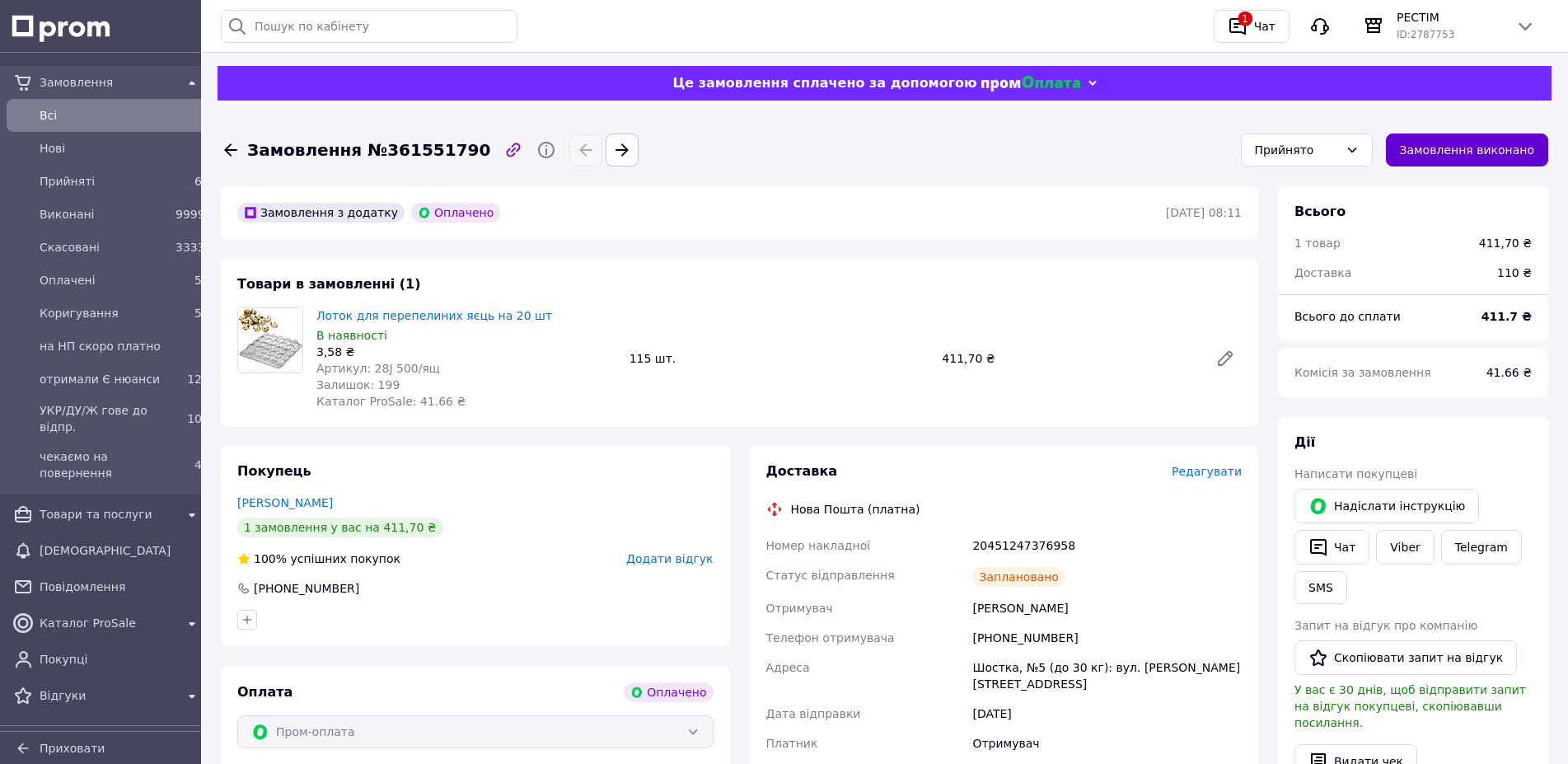
drag, startPoint x: 1507, startPoint y: 132, endPoint x: 1510, endPoint y: 144, distance: 12.4
click at [1507, 135] on div "Замовлення виконано" at bounding box center [1467, 150] width 176 height 46
drag, startPoint x: 1512, startPoint y: 152, endPoint x: 1529, endPoint y: 164, distance: 20.8
click at [1512, 153] on button "Замовлення виконано" at bounding box center [1467, 150] width 163 height 33
click at [228, 155] on icon at bounding box center [231, 150] width 20 height 20
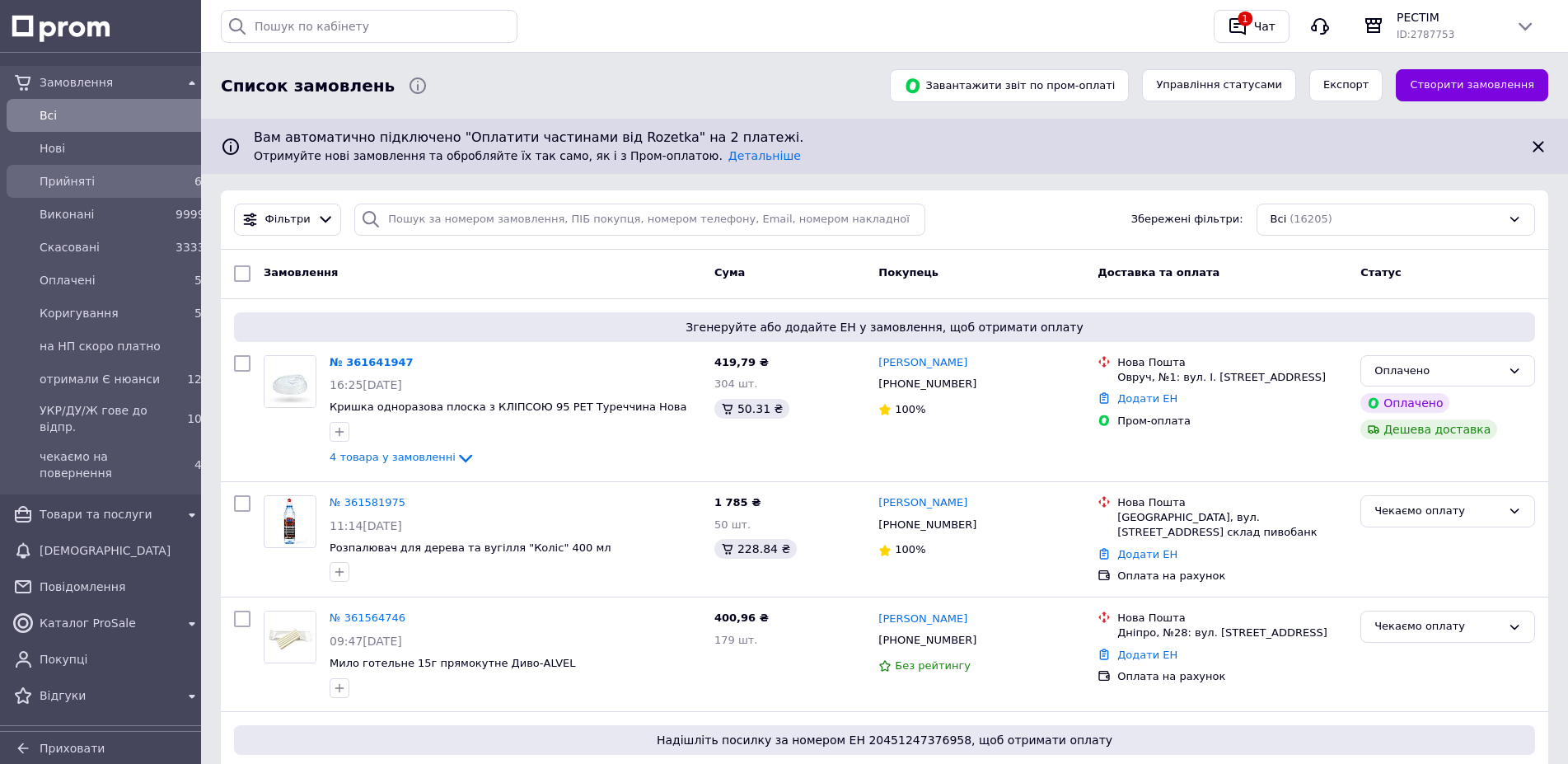
click at [91, 175] on span "Прийняті" at bounding box center [104, 182] width 129 height 17
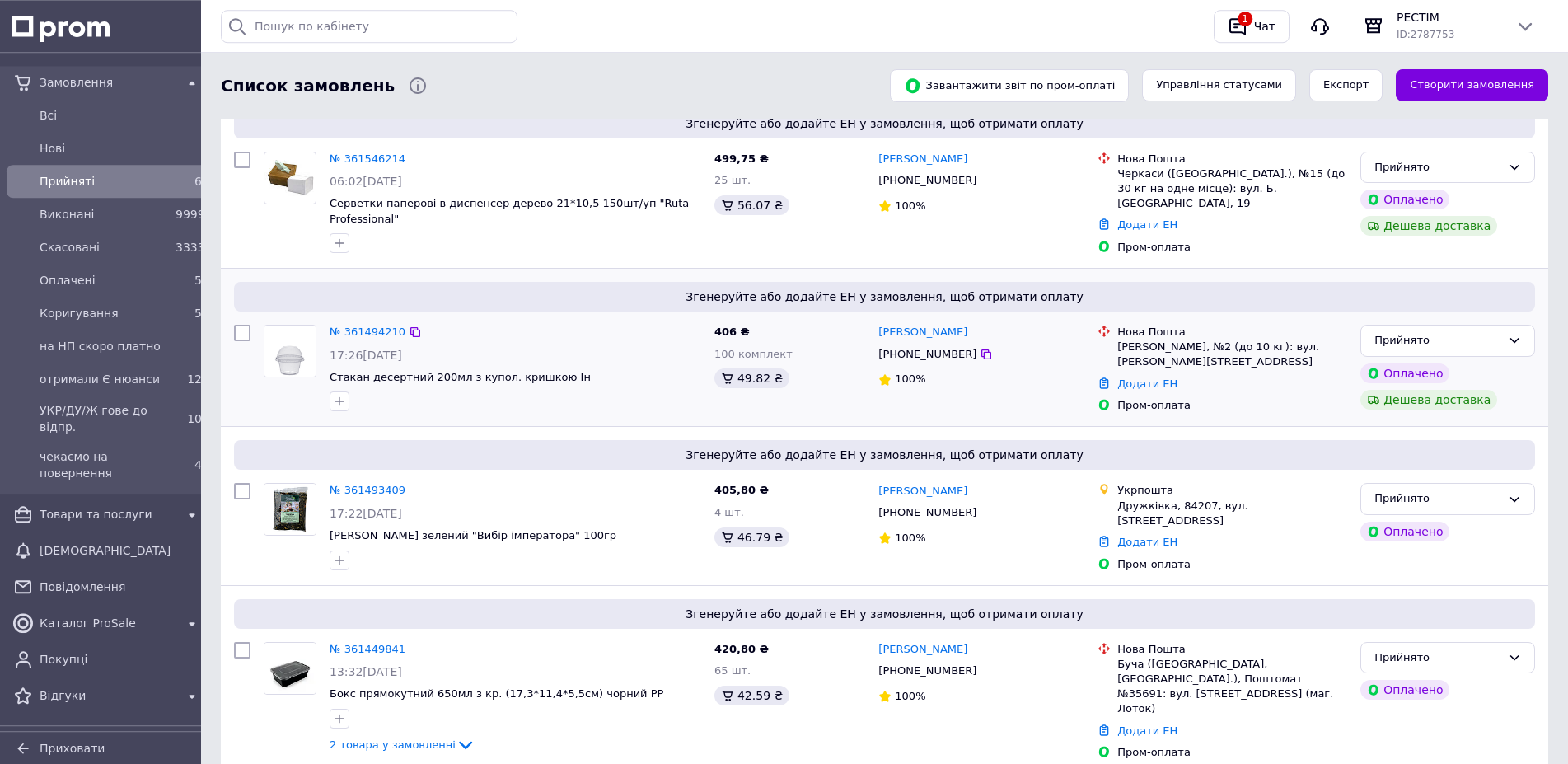
scroll to position [446, 0]
click at [366, 325] on link "№ 361494210" at bounding box center [367, 331] width 76 height 12
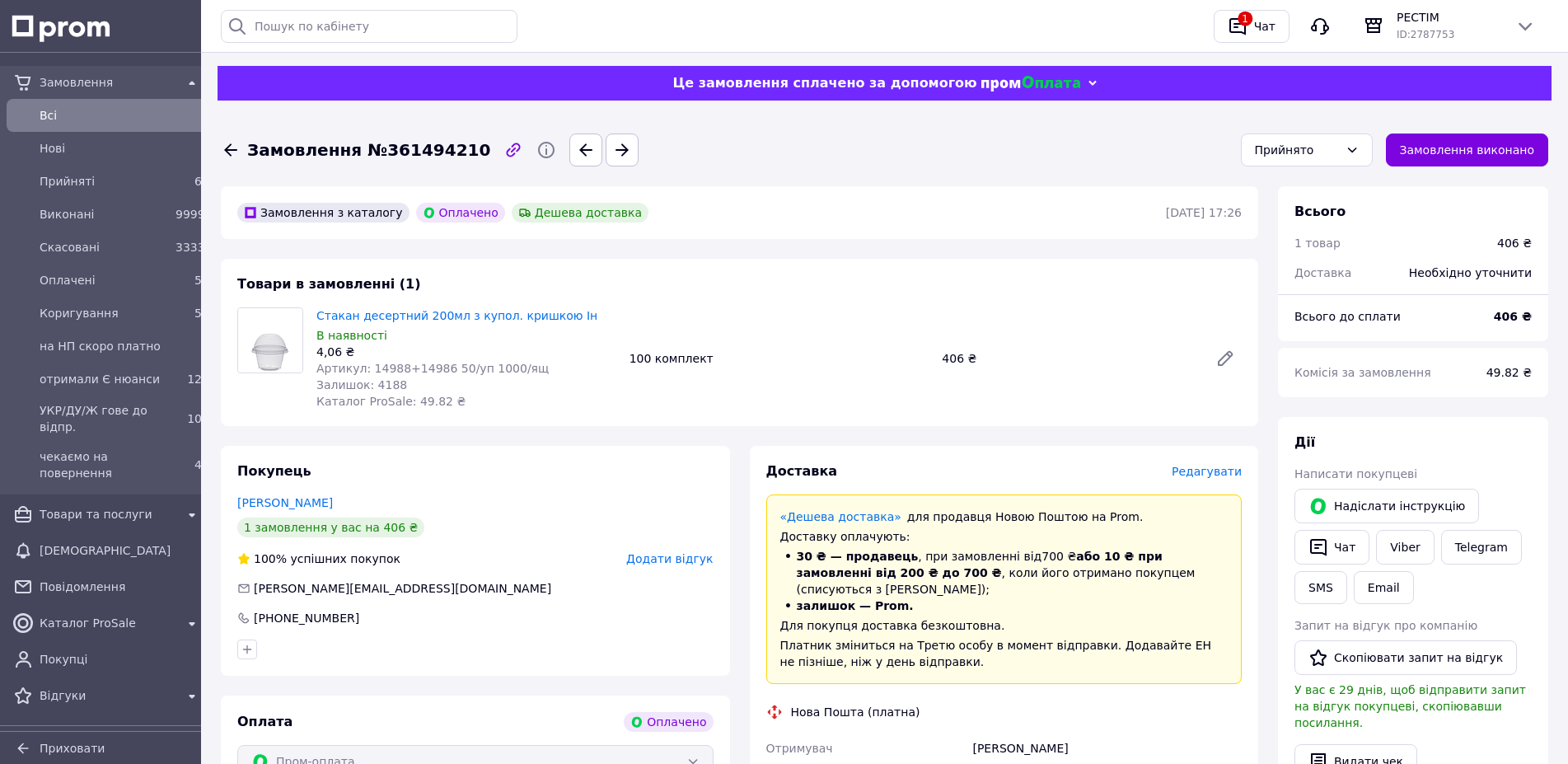
click at [1197, 465] on span "Редагувати" at bounding box center [1206, 472] width 70 height 13
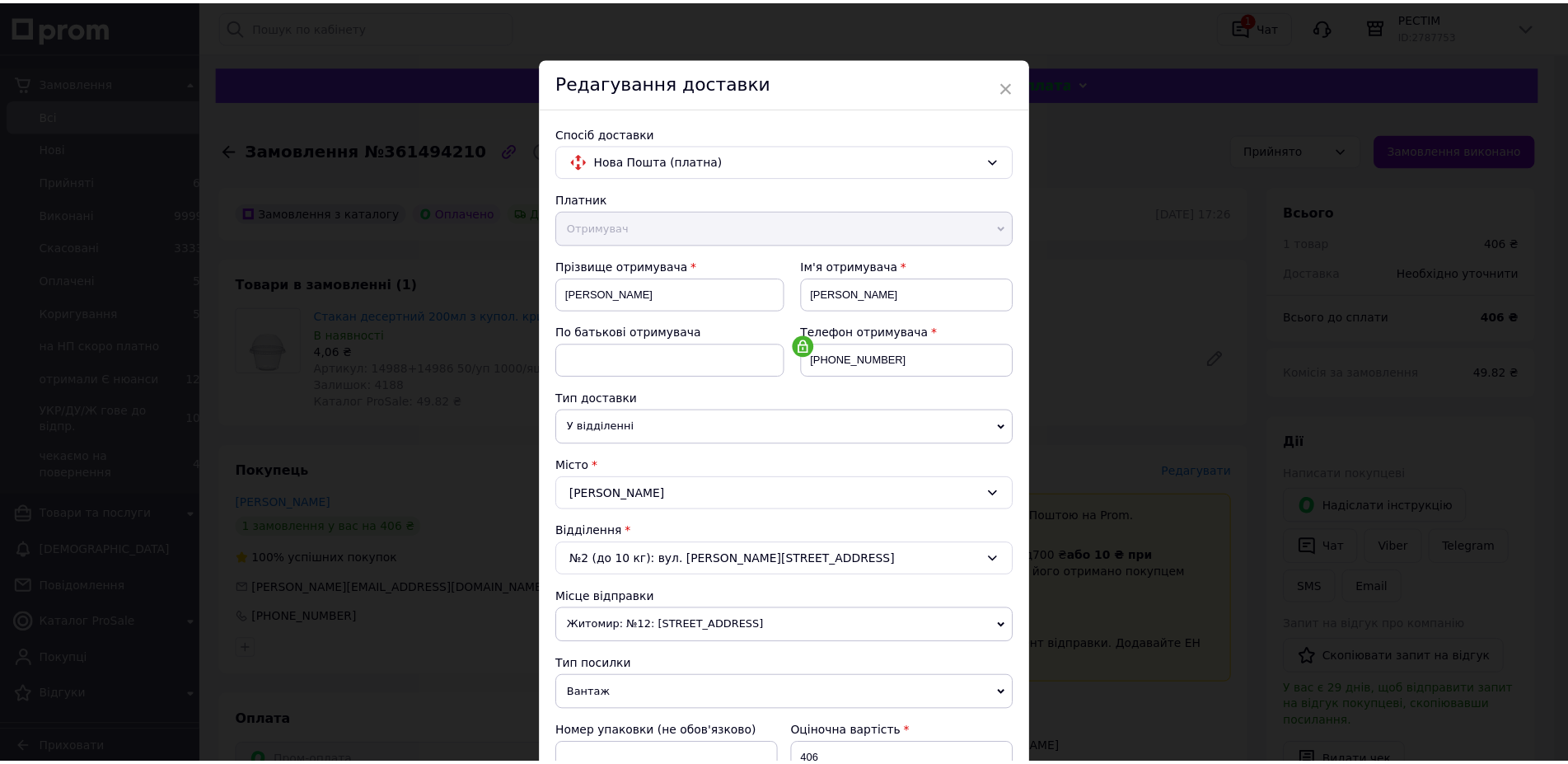
scroll to position [284, 0]
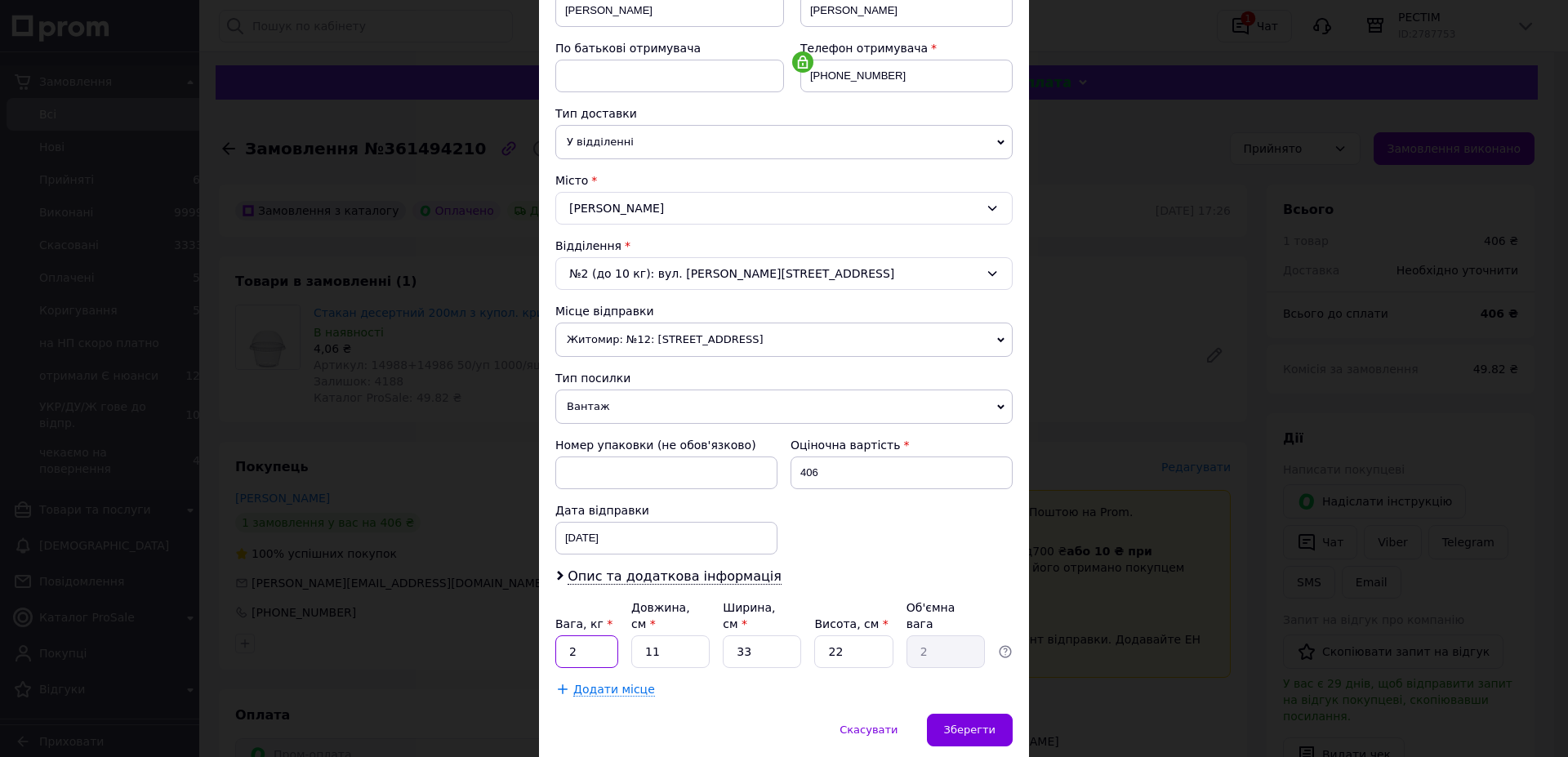
click at [593, 636] on input "2" at bounding box center [586, 652] width 63 height 33
type input "1.4"
click at [659, 636] on input "11" at bounding box center [670, 652] width 78 height 33
click at [660, 636] on input "11" at bounding box center [670, 652] width 78 height 33
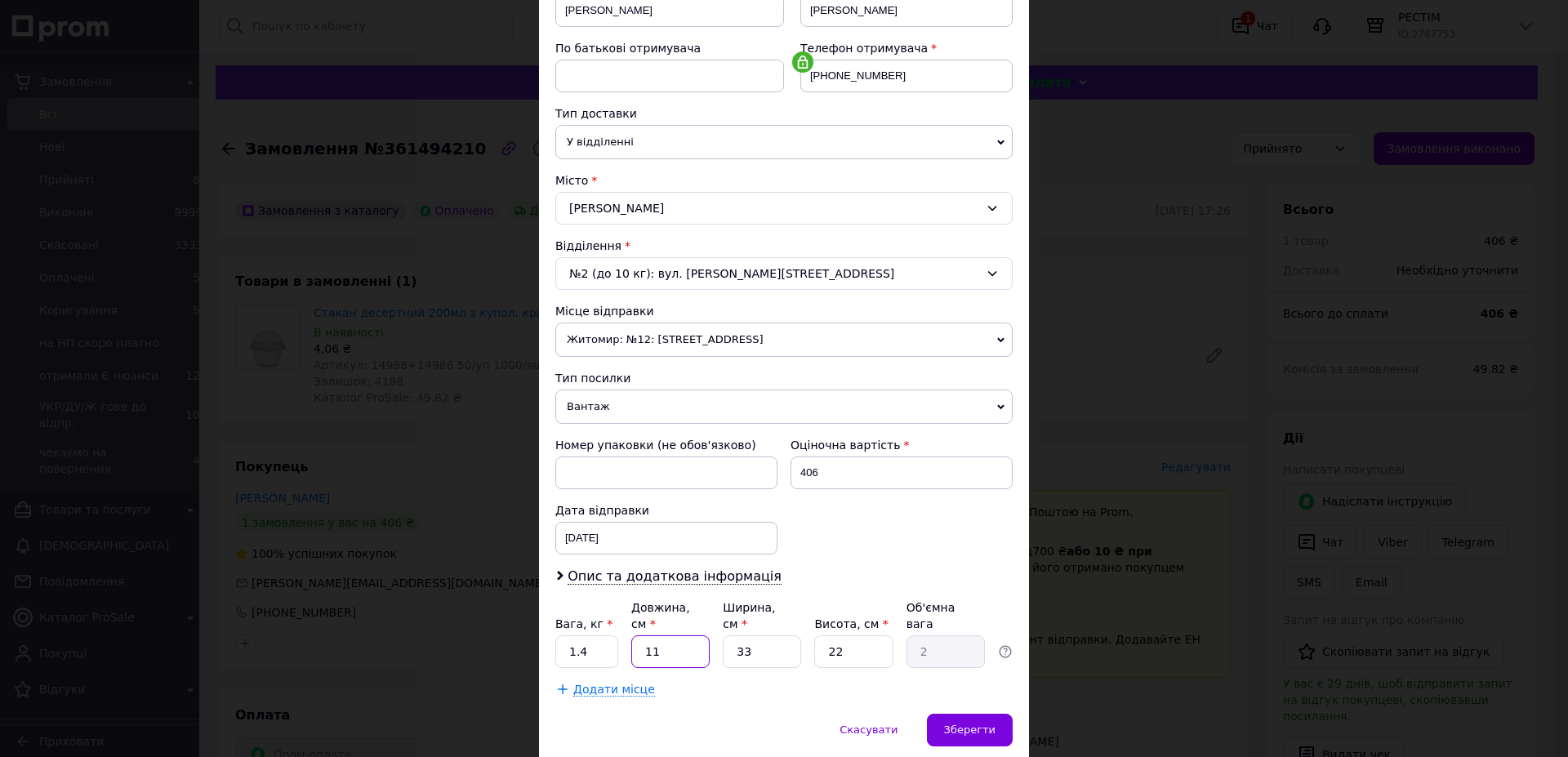
type input "4"
type input "0.73"
type input "41"
type input "7.44"
type input "41"
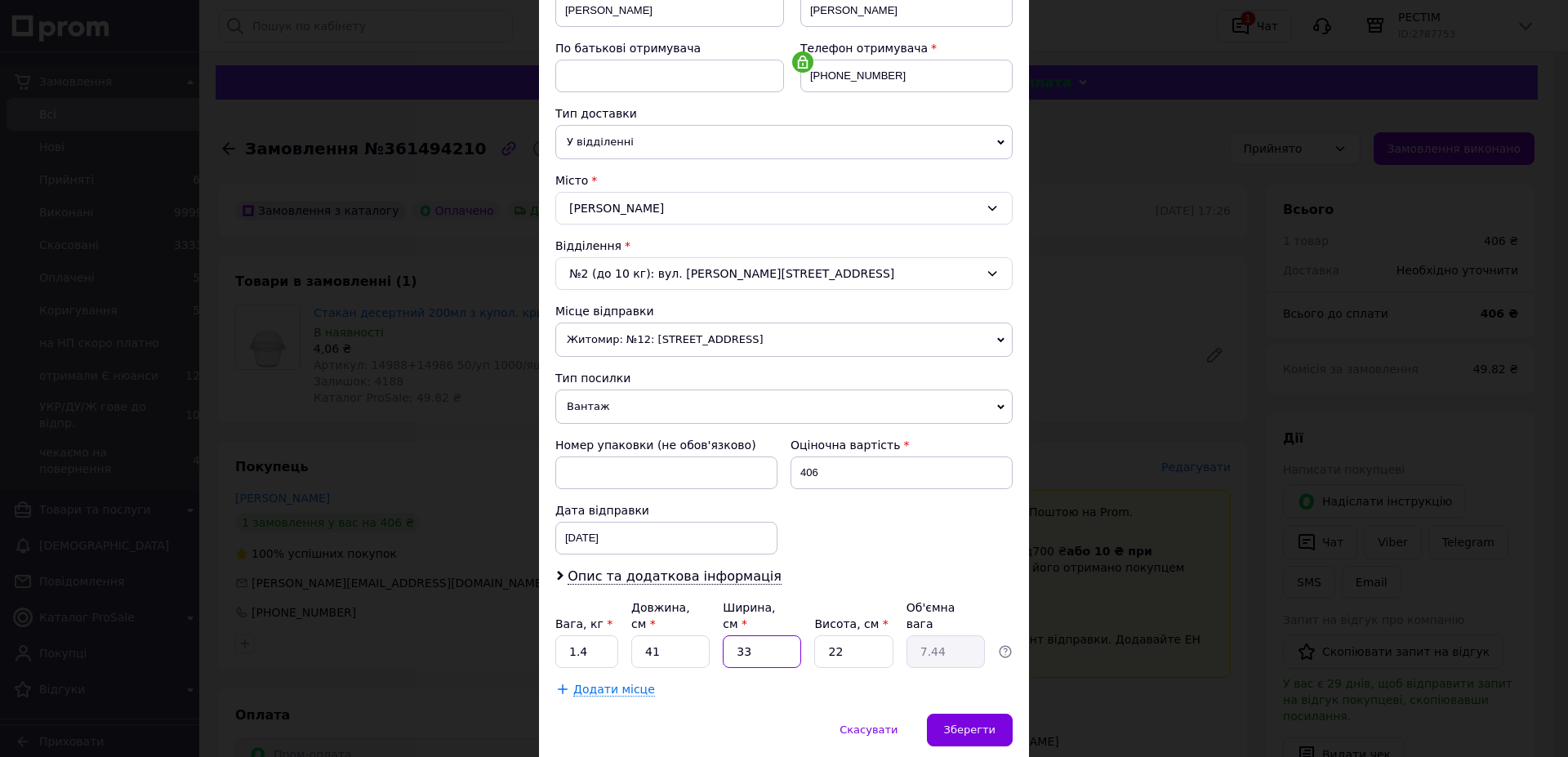
click at [761, 636] on input "33" at bounding box center [762, 652] width 78 height 33
type input "2"
type input "0.45"
type input "20"
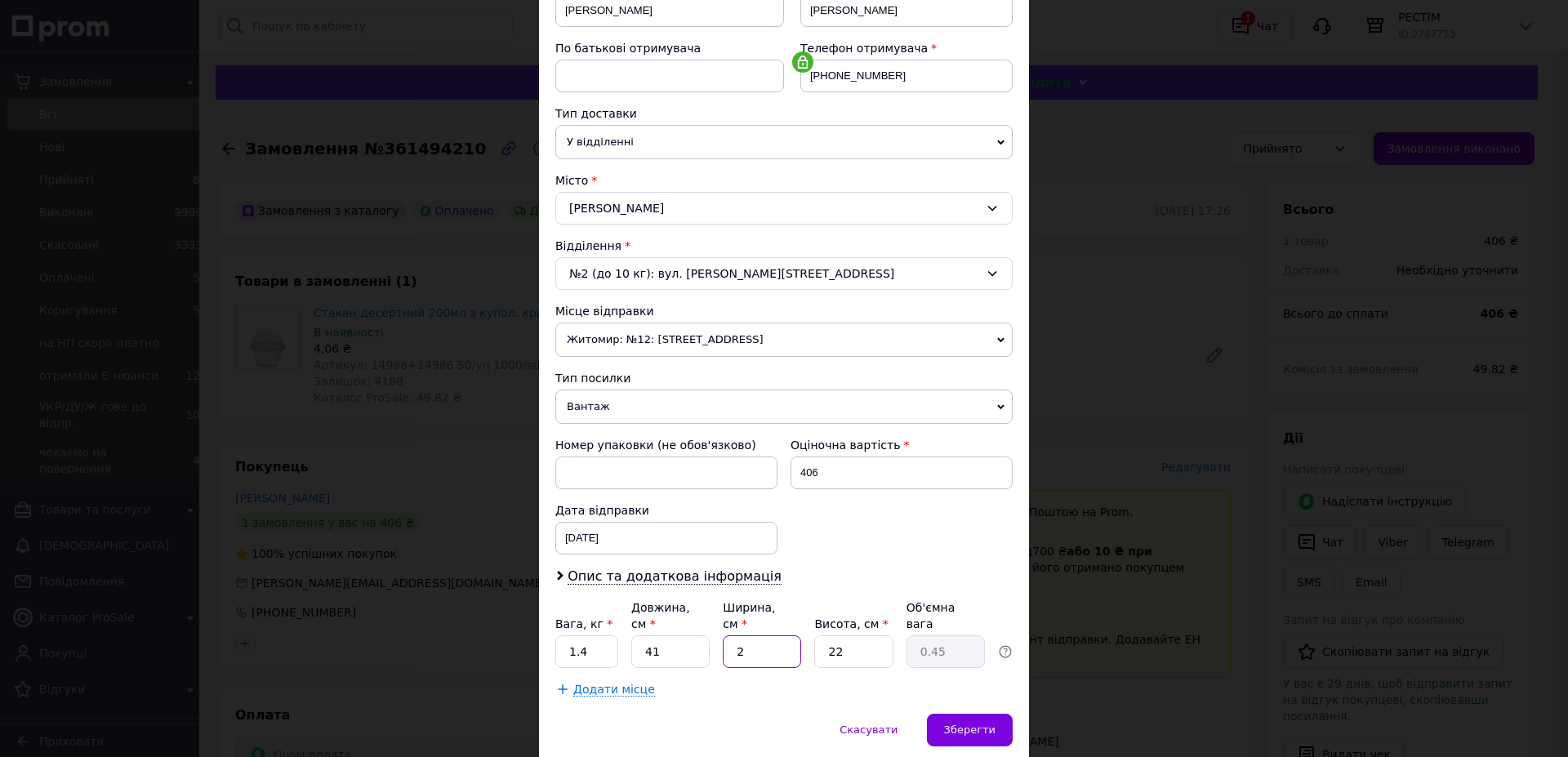
type input "4.51"
type input "20"
click at [859, 636] on input "22" at bounding box center [853, 652] width 78 height 33
click at [861, 636] on input "22" at bounding box center [853, 652] width 78 height 33
type input "3"
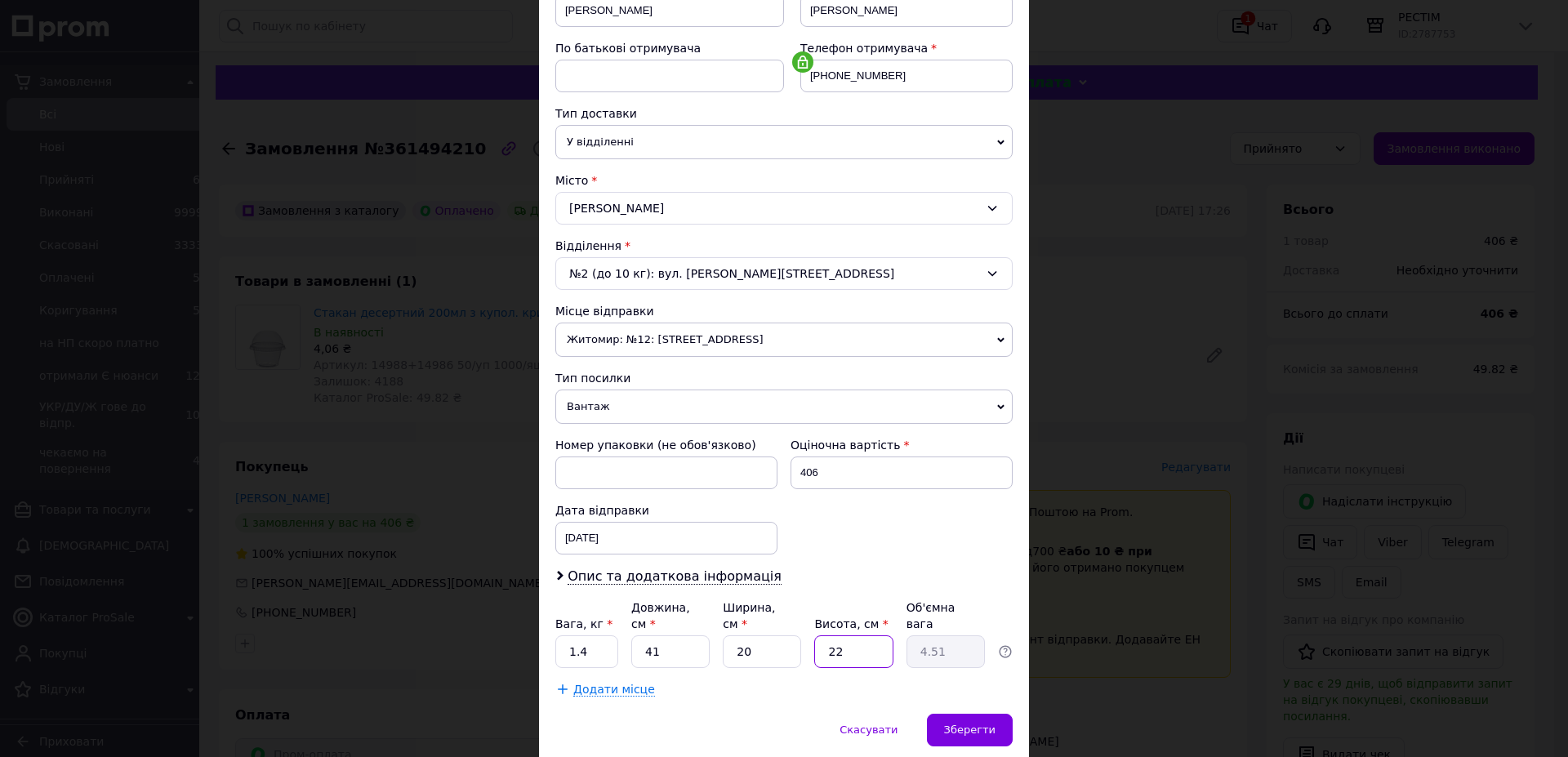
type input "0.62"
type input "30"
type input "6.15"
type input "30"
click at [991, 714] on div "Зберегти" at bounding box center [970, 730] width 86 height 33
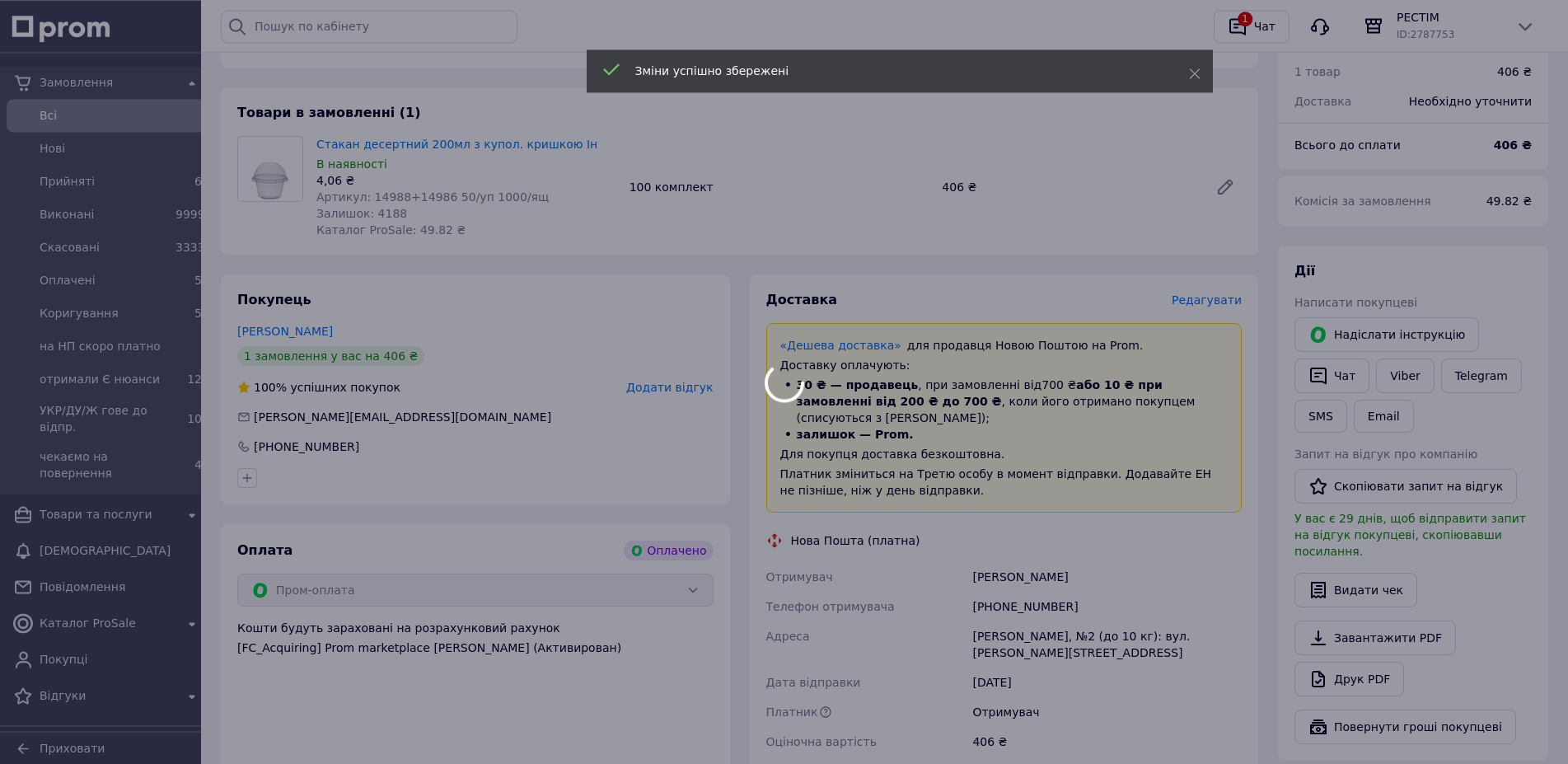
scroll to position [371, 0]
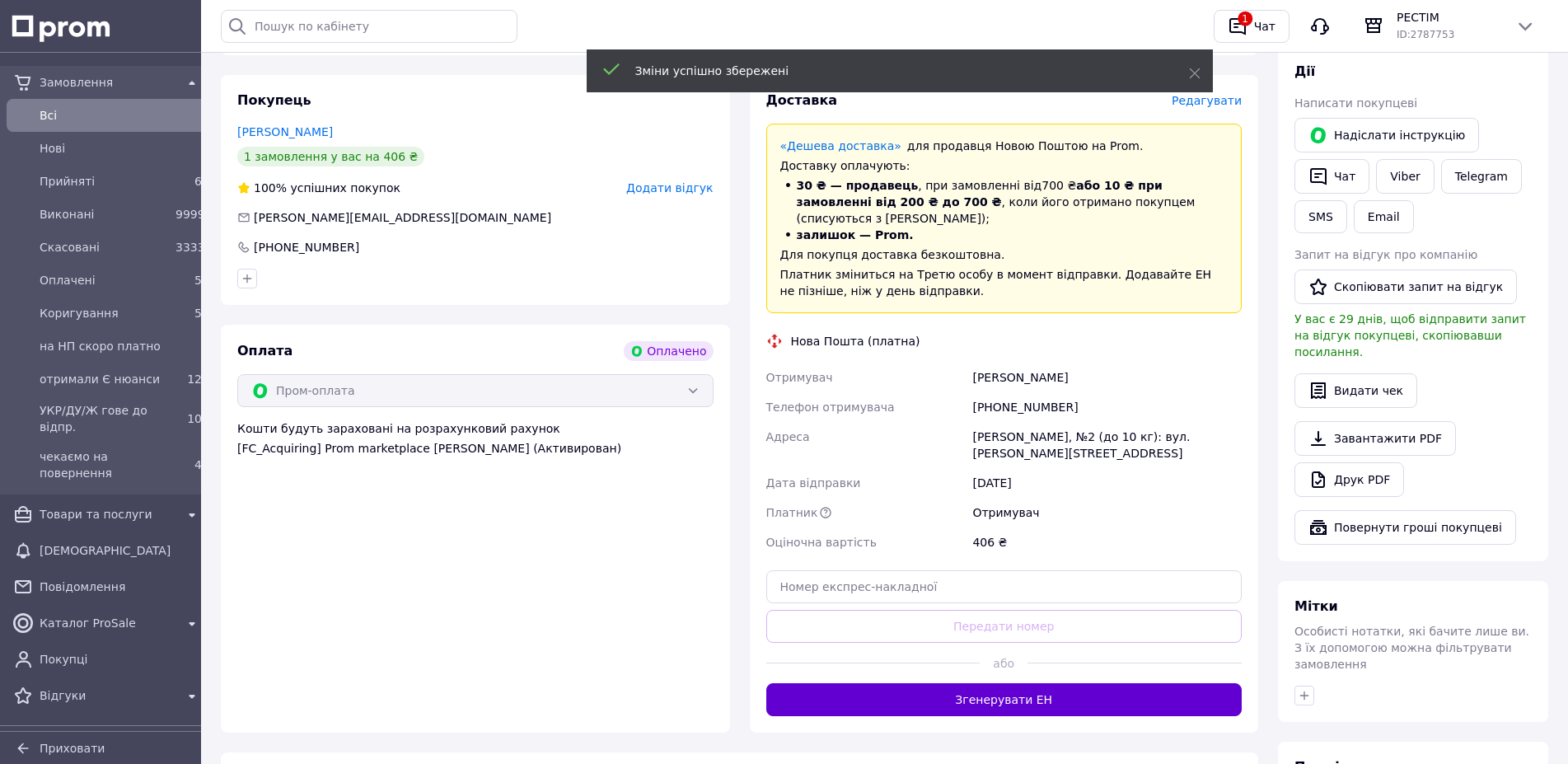
click at [1077, 683] on button "Згенерувати ЕН" at bounding box center [1005, 699] width 477 height 33
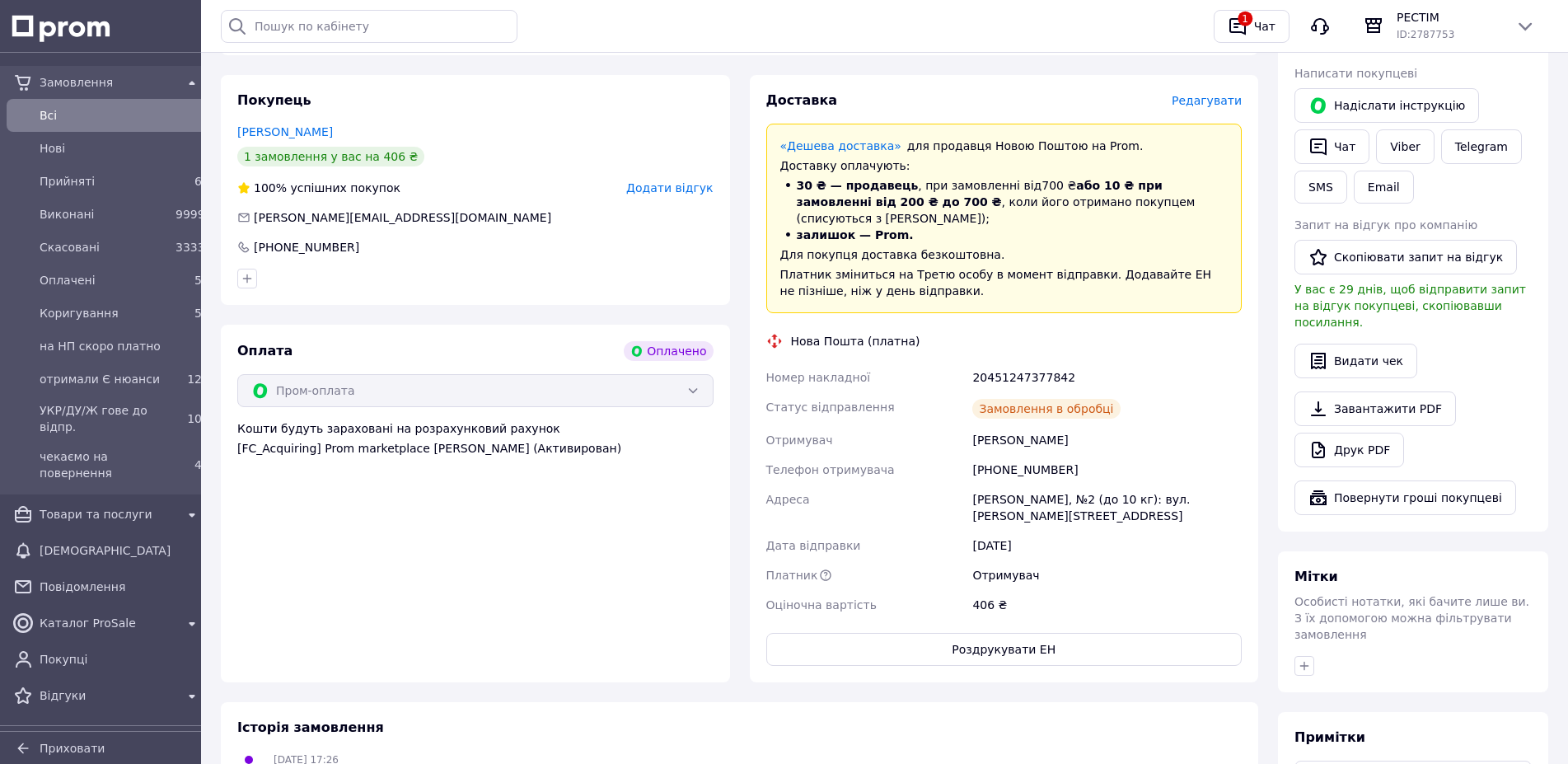
click at [1032, 363] on div "20451247377842" at bounding box center [1107, 378] width 276 height 30
copy div "20451247377842"
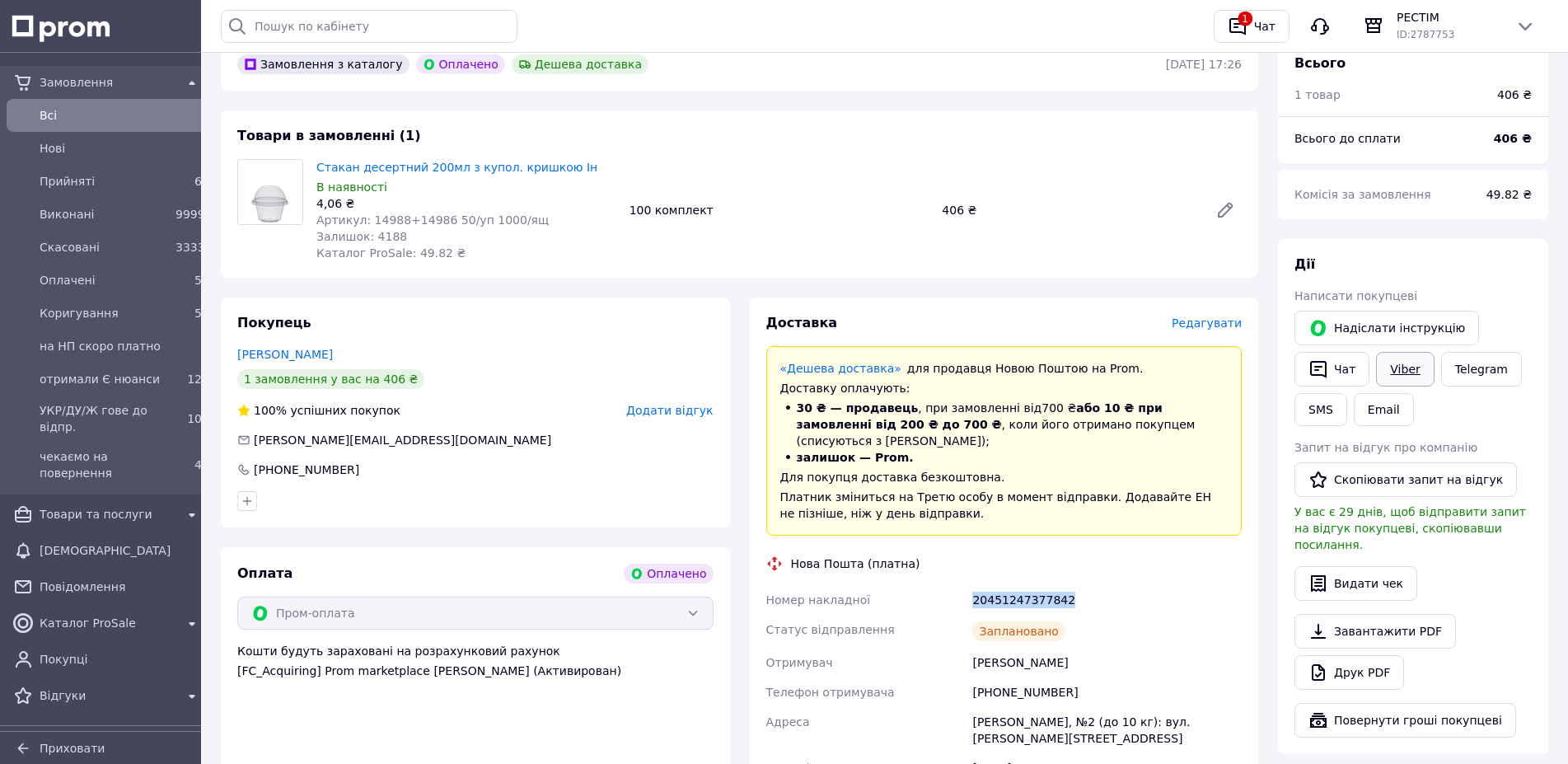
click at [1376, 359] on link "Viber" at bounding box center [1404, 369] width 57 height 35
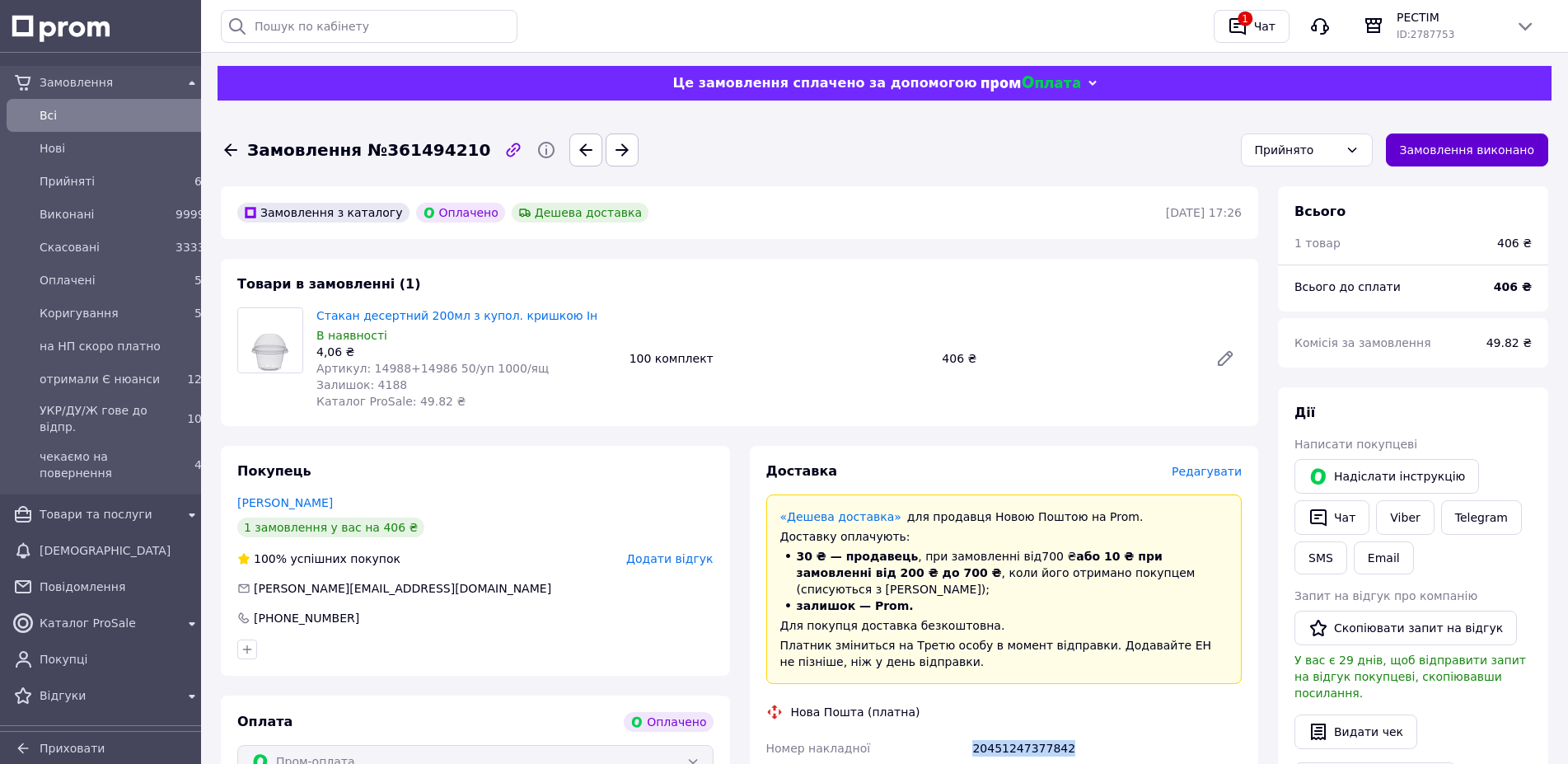
click at [1504, 147] on button "Замовлення виконано" at bounding box center [1467, 150] width 163 height 33
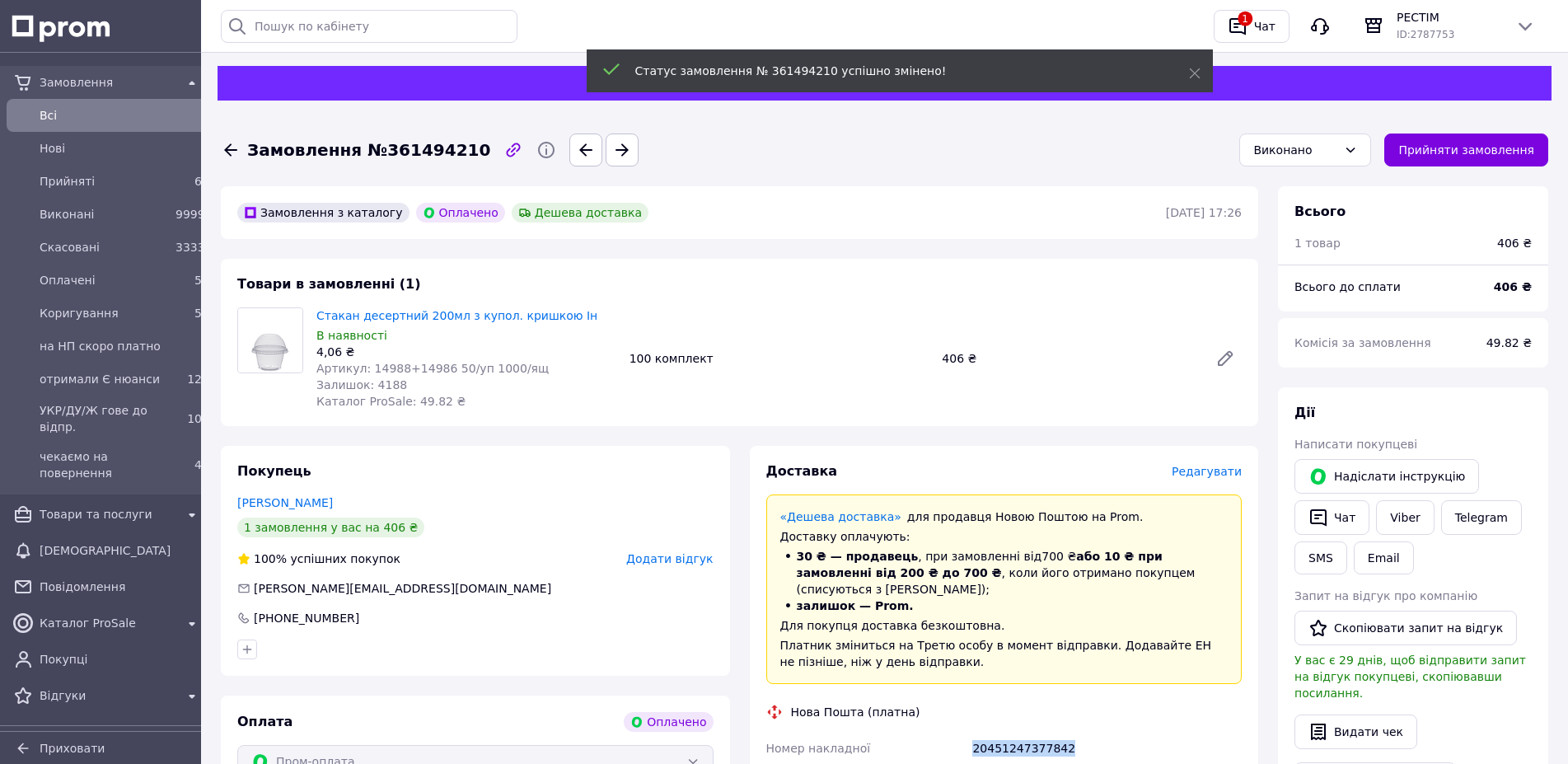
click at [231, 154] on icon at bounding box center [231, 150] width 20 height 20
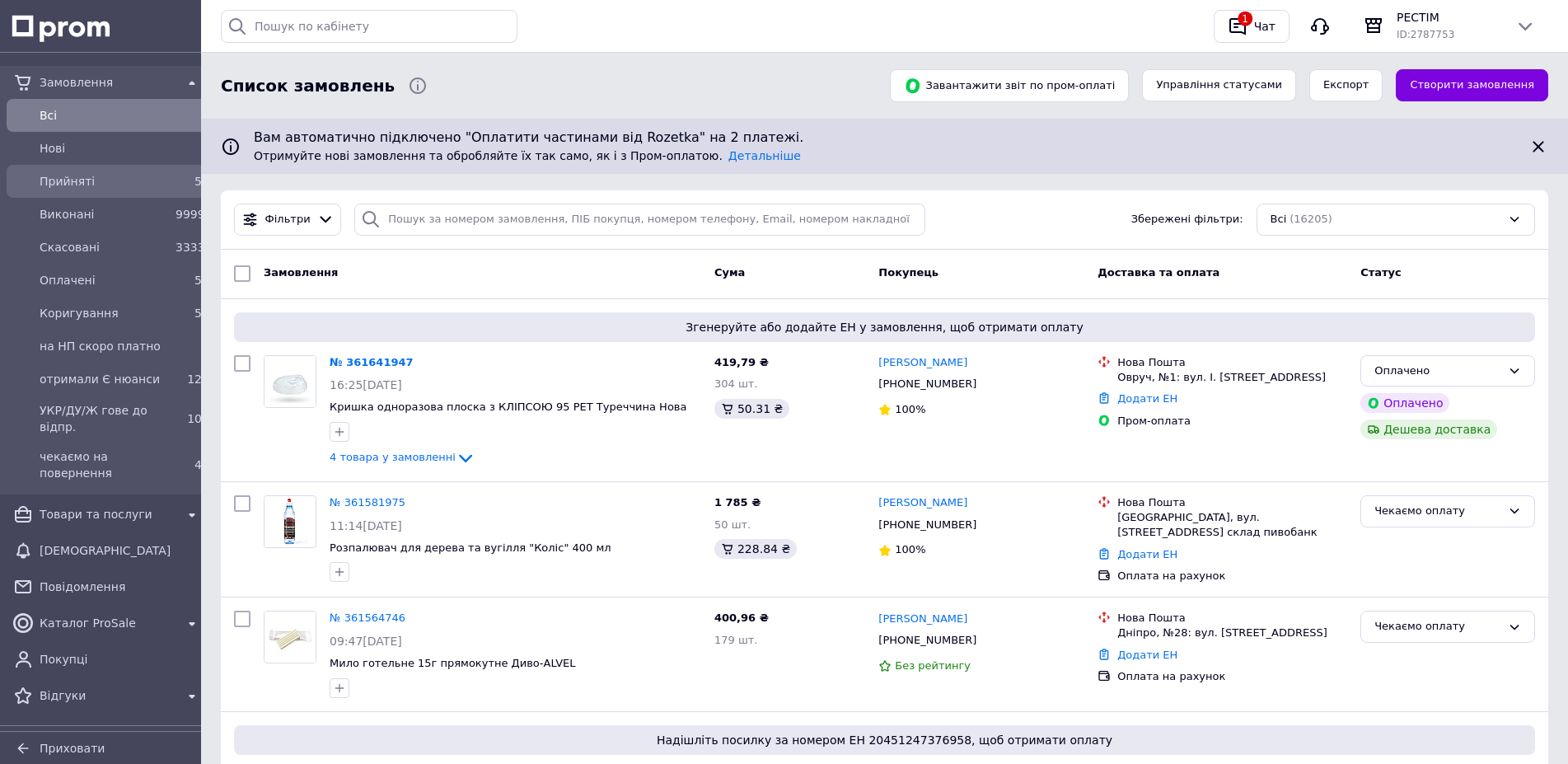
click at [51, 179] on span "Прийняті" at bounding box center [104, 182] width 129 height 17
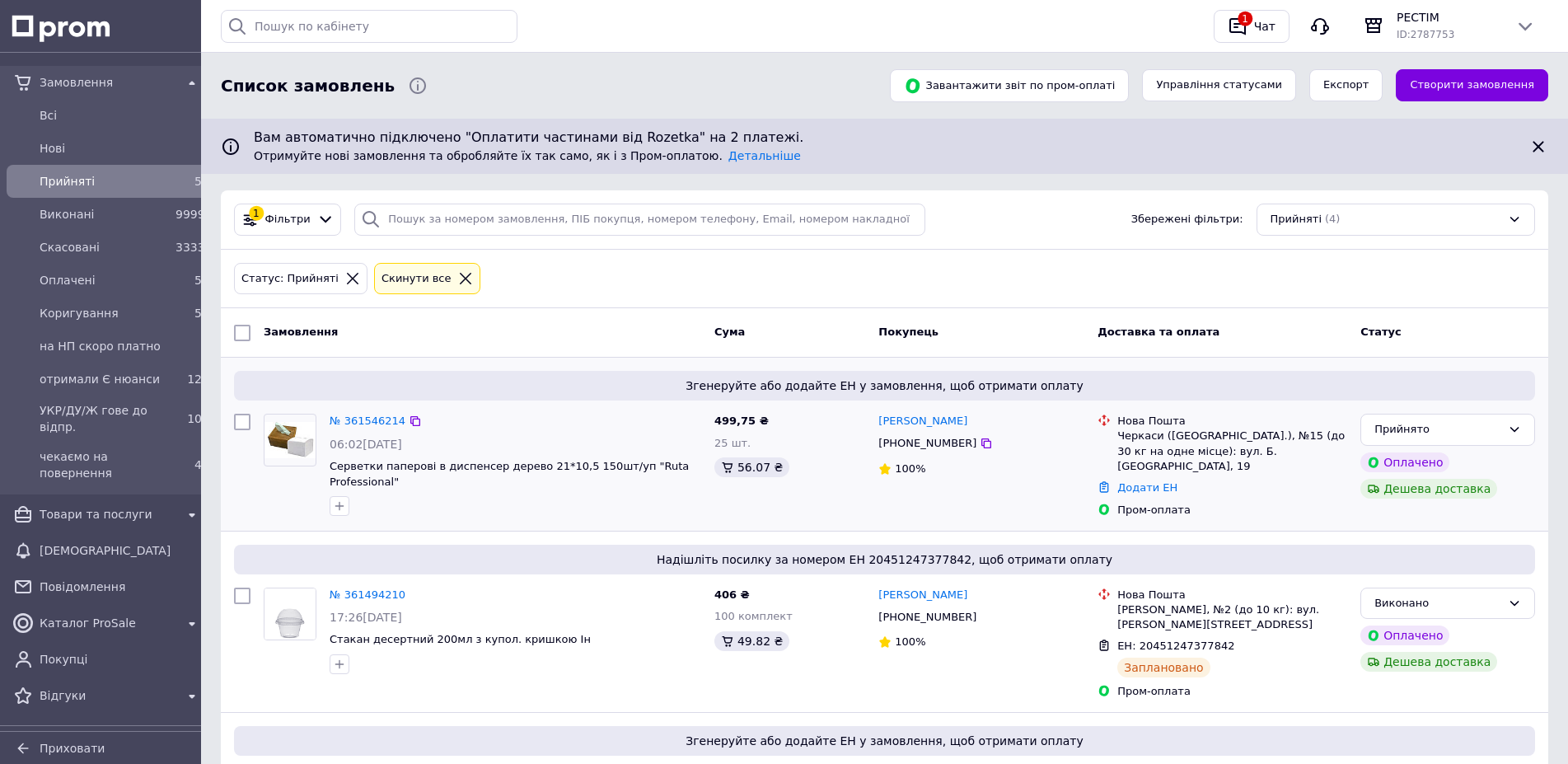
scroll to position [74, 0]
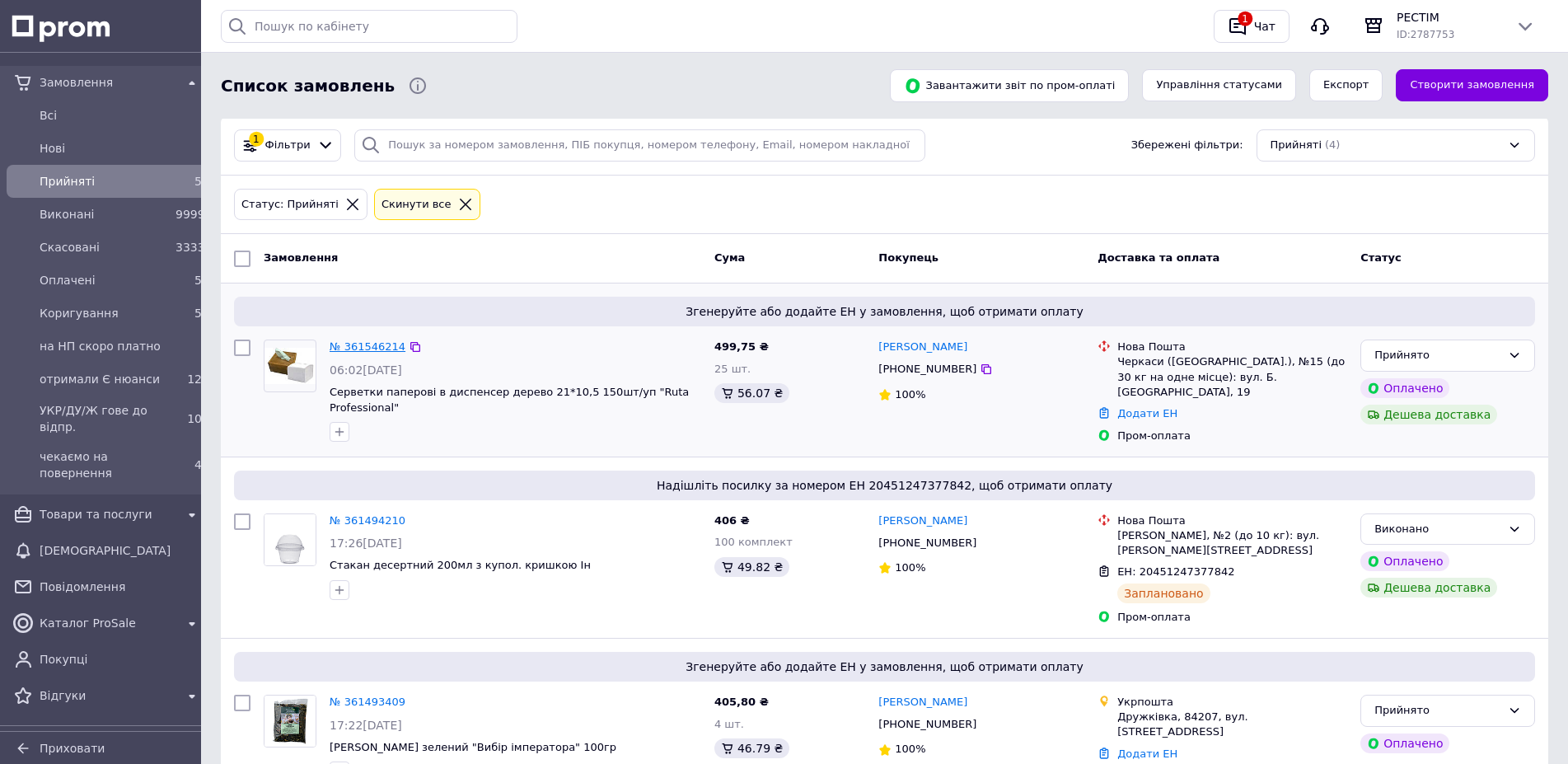
click at [356, 346] on link "№ 361546214" at bounding box center [367, 346] width 76 height 12
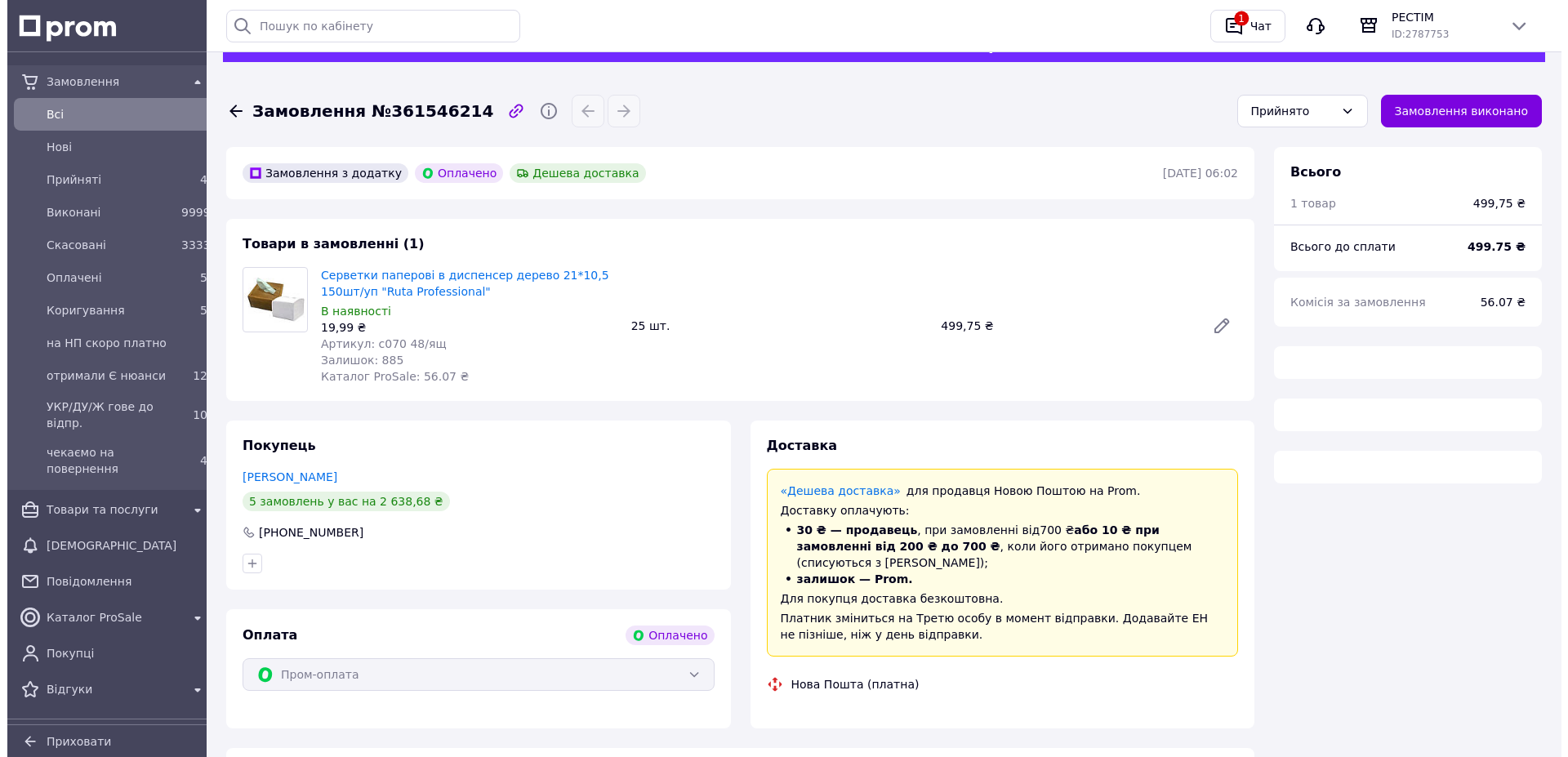
scroll to position [67, 0]
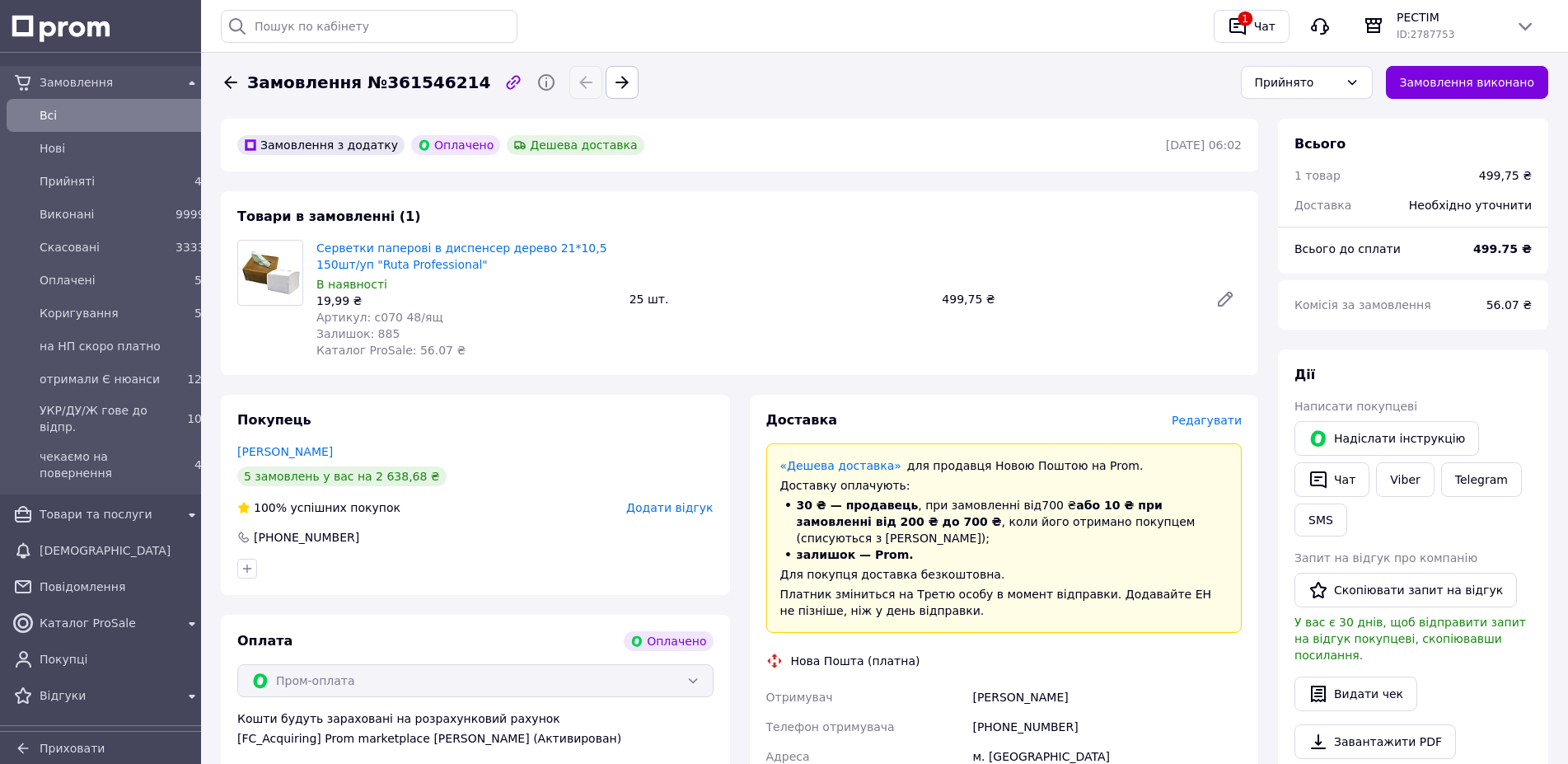
click at [1210, 414] on span "Редагувати" at bounding box center [1206, 420] width 70 height 13
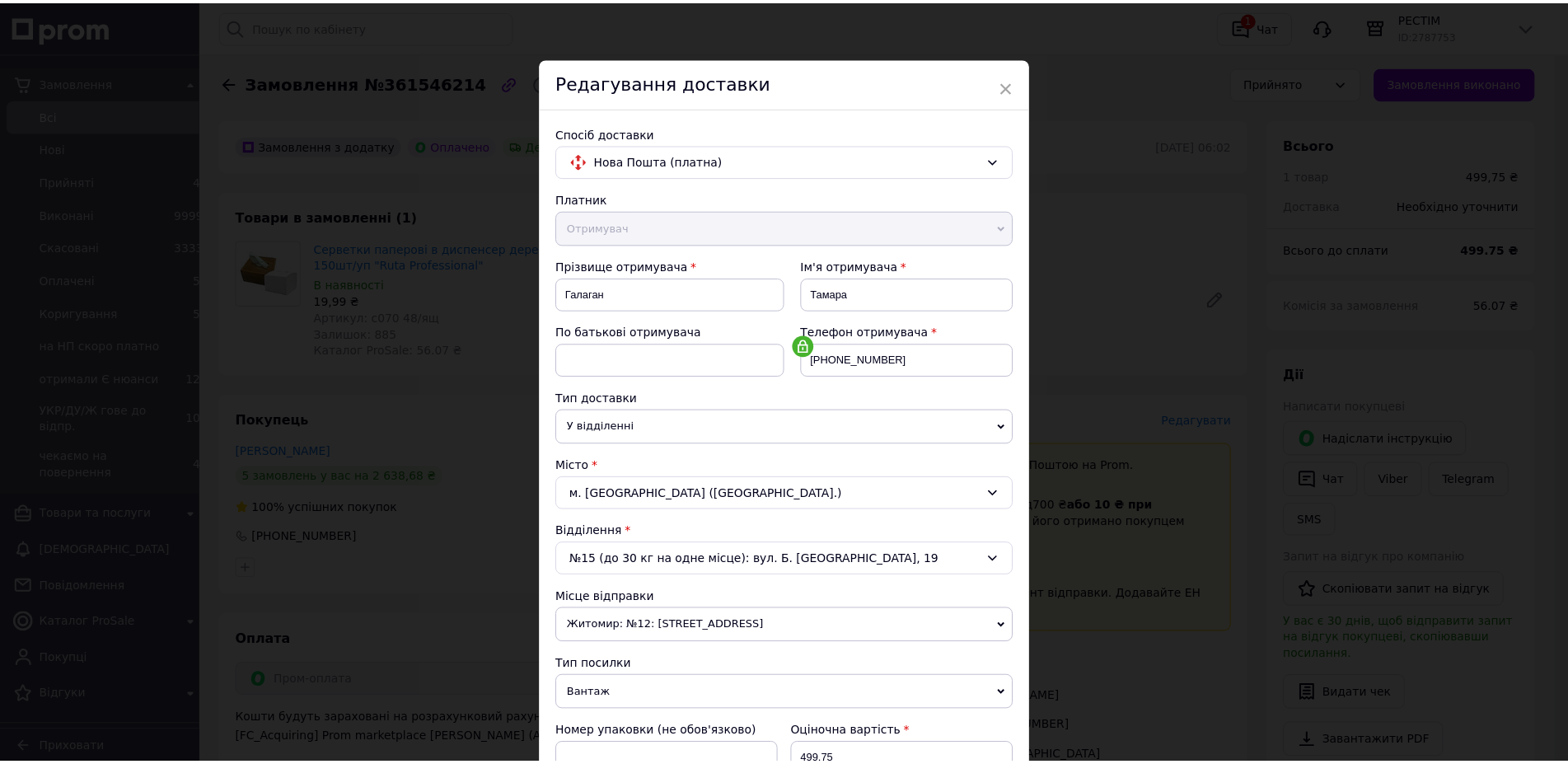
scroll to position [284, 0]
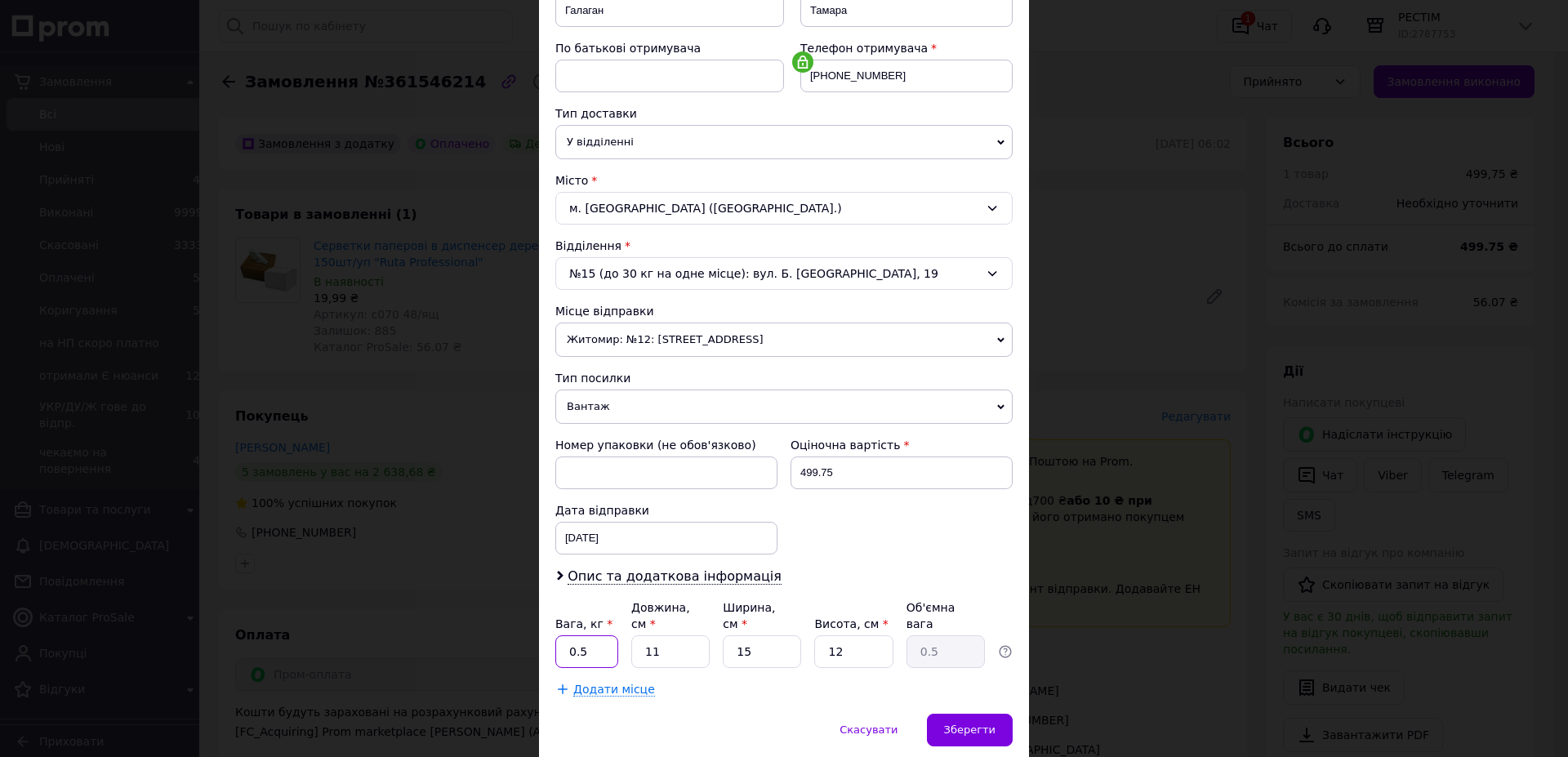
click at [595, 636] on input "0.5" at bounding box center [586, 652] width 63 height 33
type input "0"
type input "2.4"
click at [665, 636] on input "11" at bounding box center [670, 652] width 78 height 33
click at [670, 636] on input "11" at bounding box center [670, 652] width 78 height 33
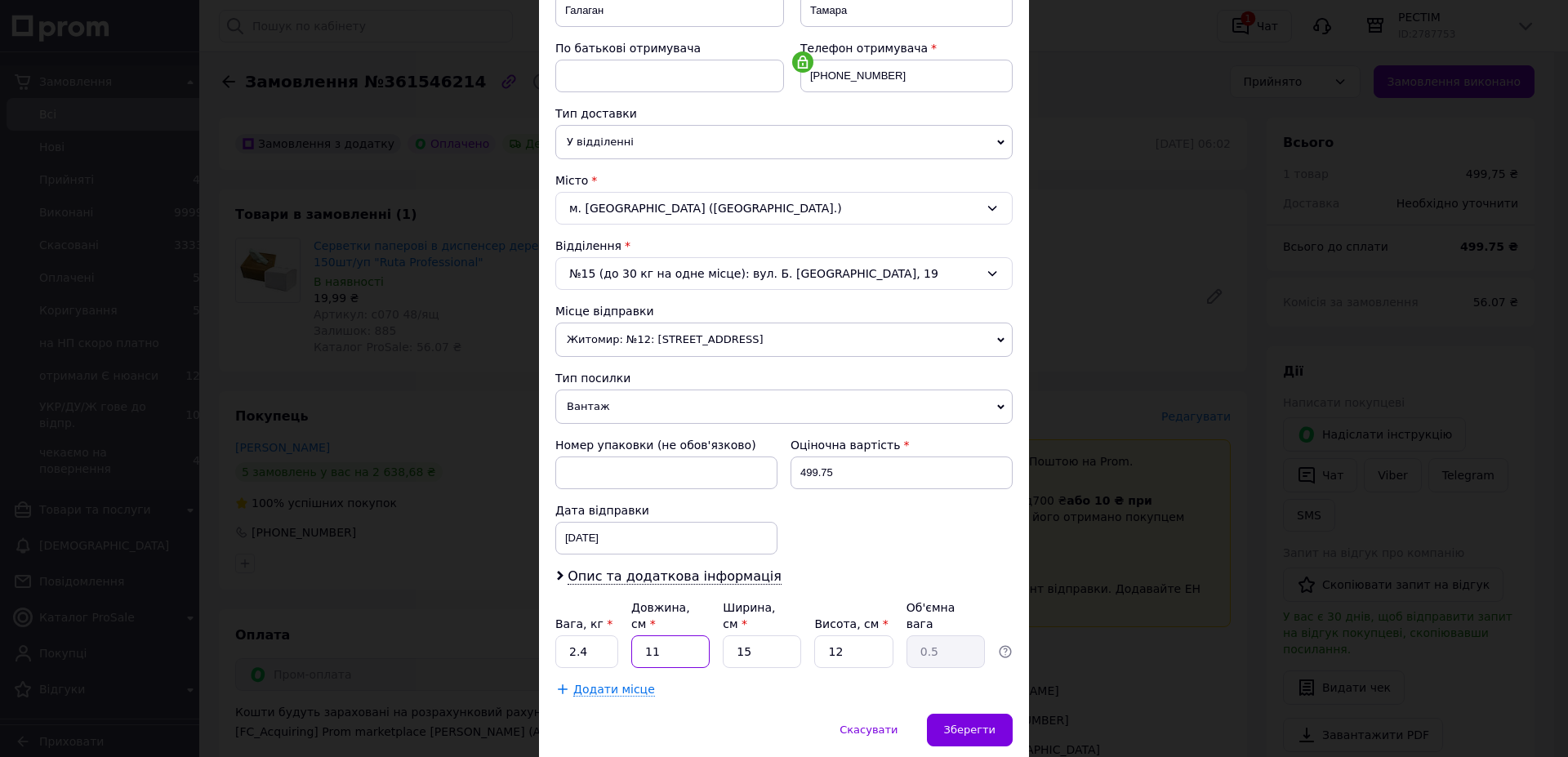
type input "3"
type input "0.14"
type input "32"
type input "1.44"
type input "32"
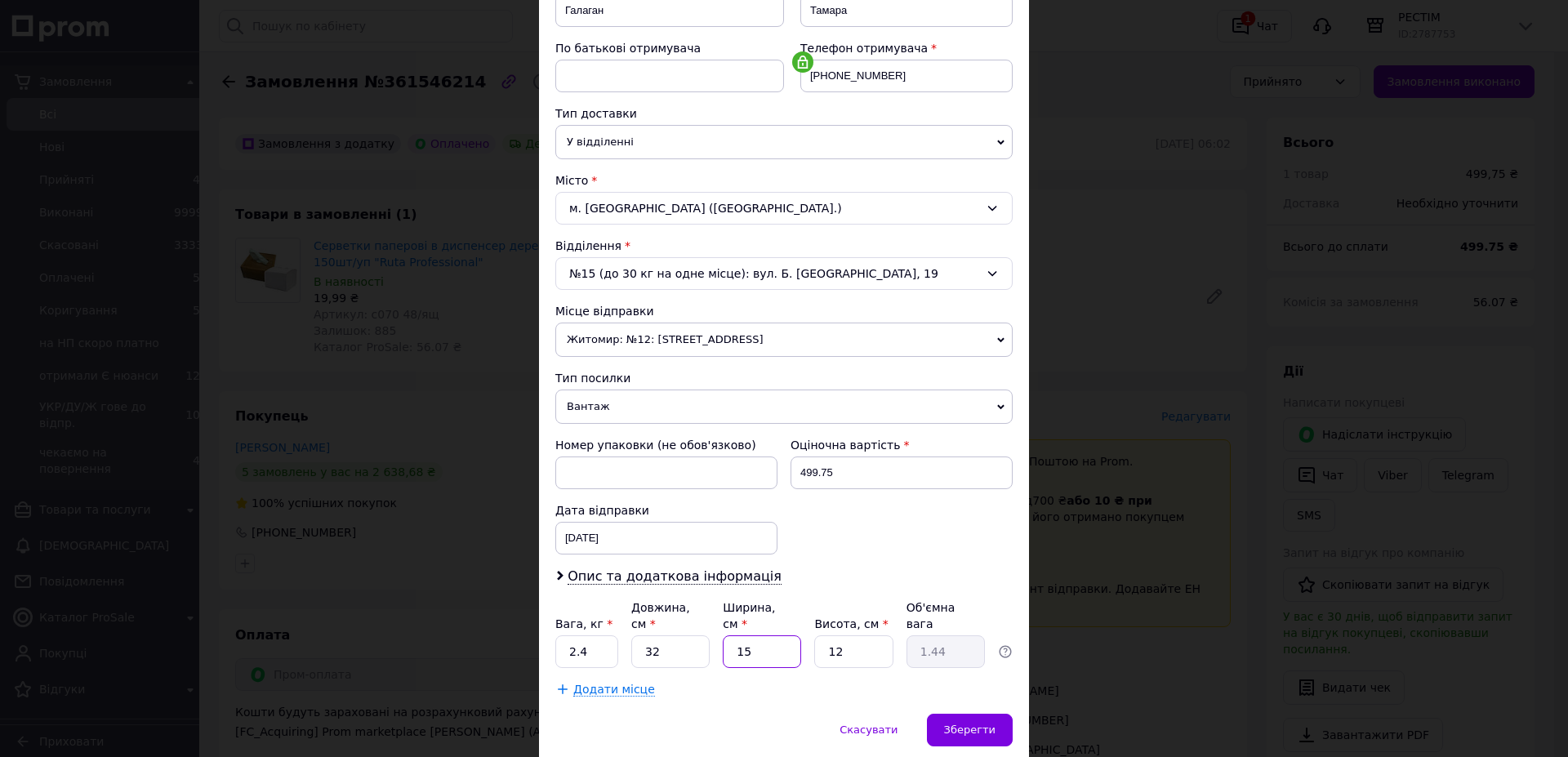
click at [759, 636] on input "15" at bounding box center [762, 652] width 78 height 33
type input "2"
type input "0.19"
type input "23"
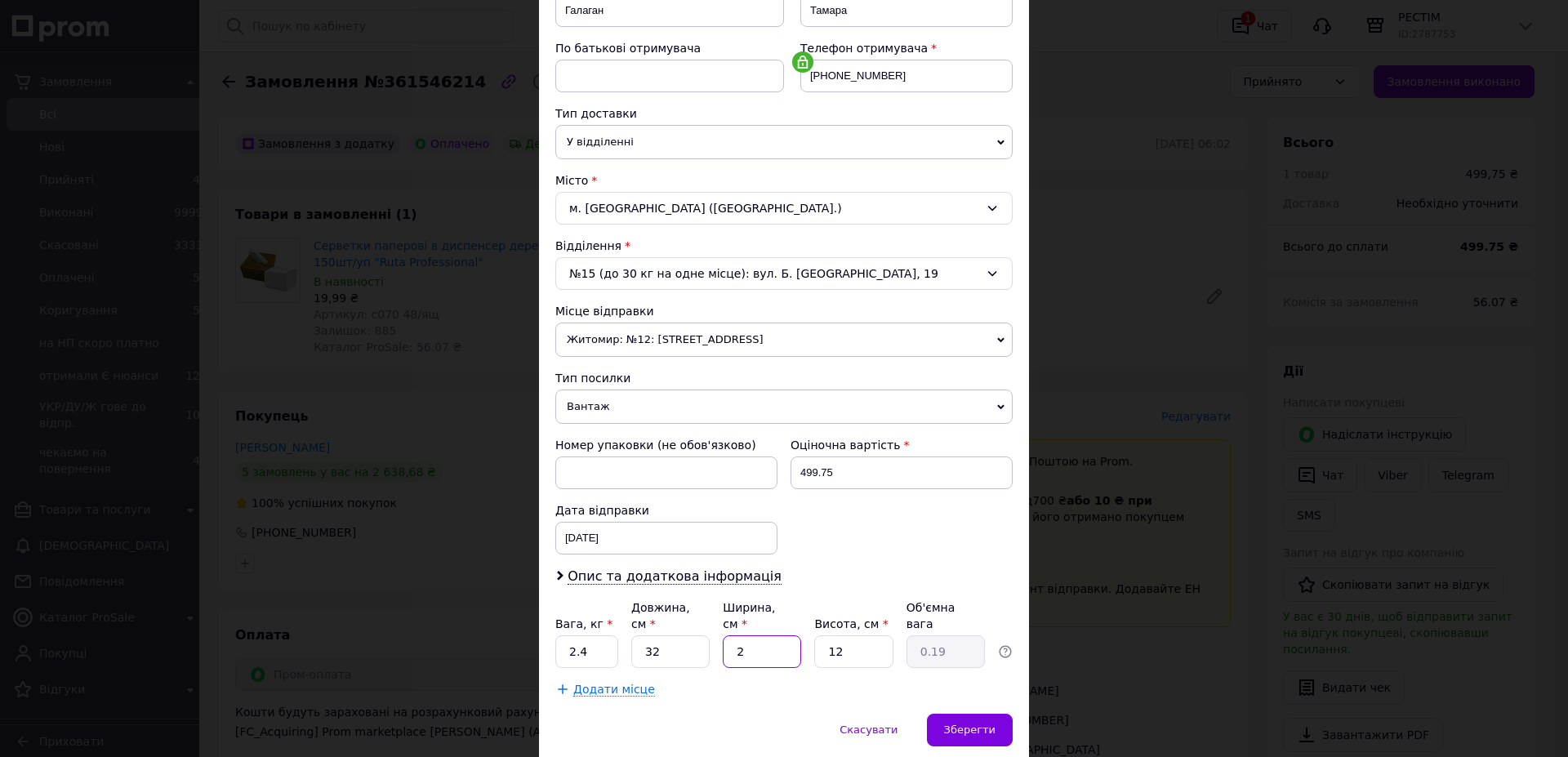
type input "2.21"
type input "23"
click at [840, 636] on input "12" at bounding box center [853, 652] width 78 height 33
type input "2"
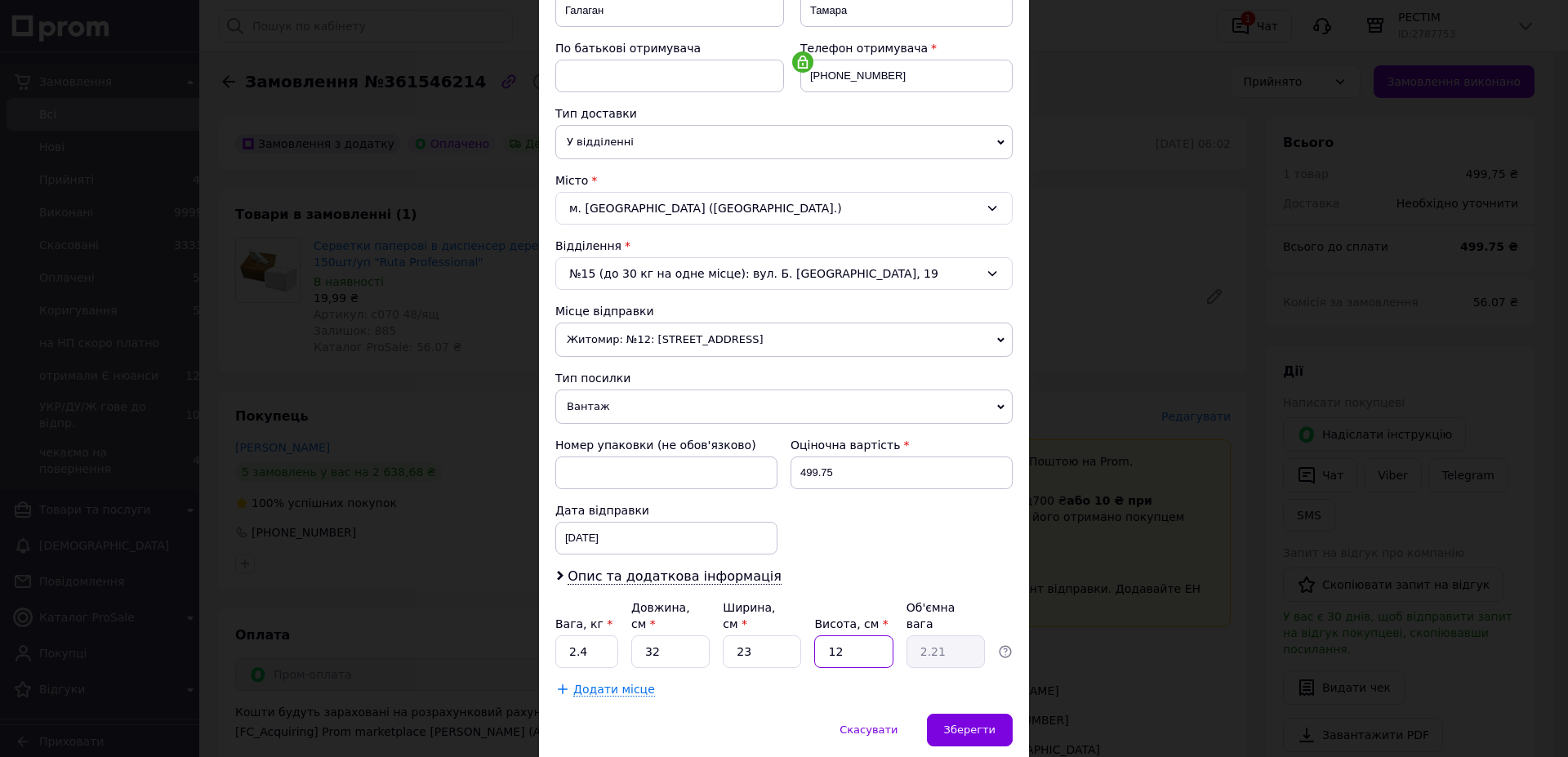
type input "0.37"
type input "25"
type input "4.6"
type input "25"
click at [960, 723] on span "Зберегти" at bounding box center [970, 729] width 51 height 12
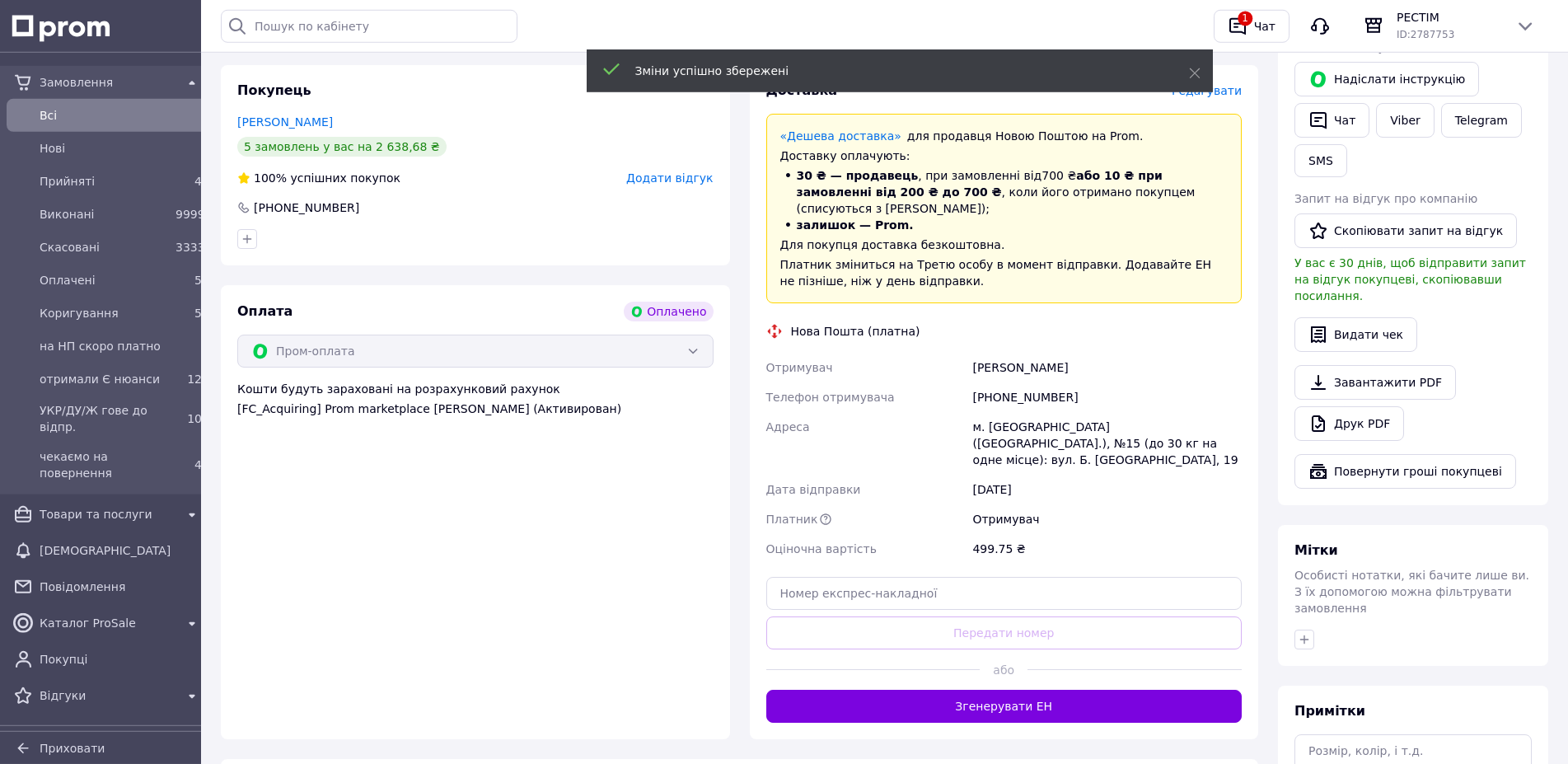
scroll to position [439, 0]
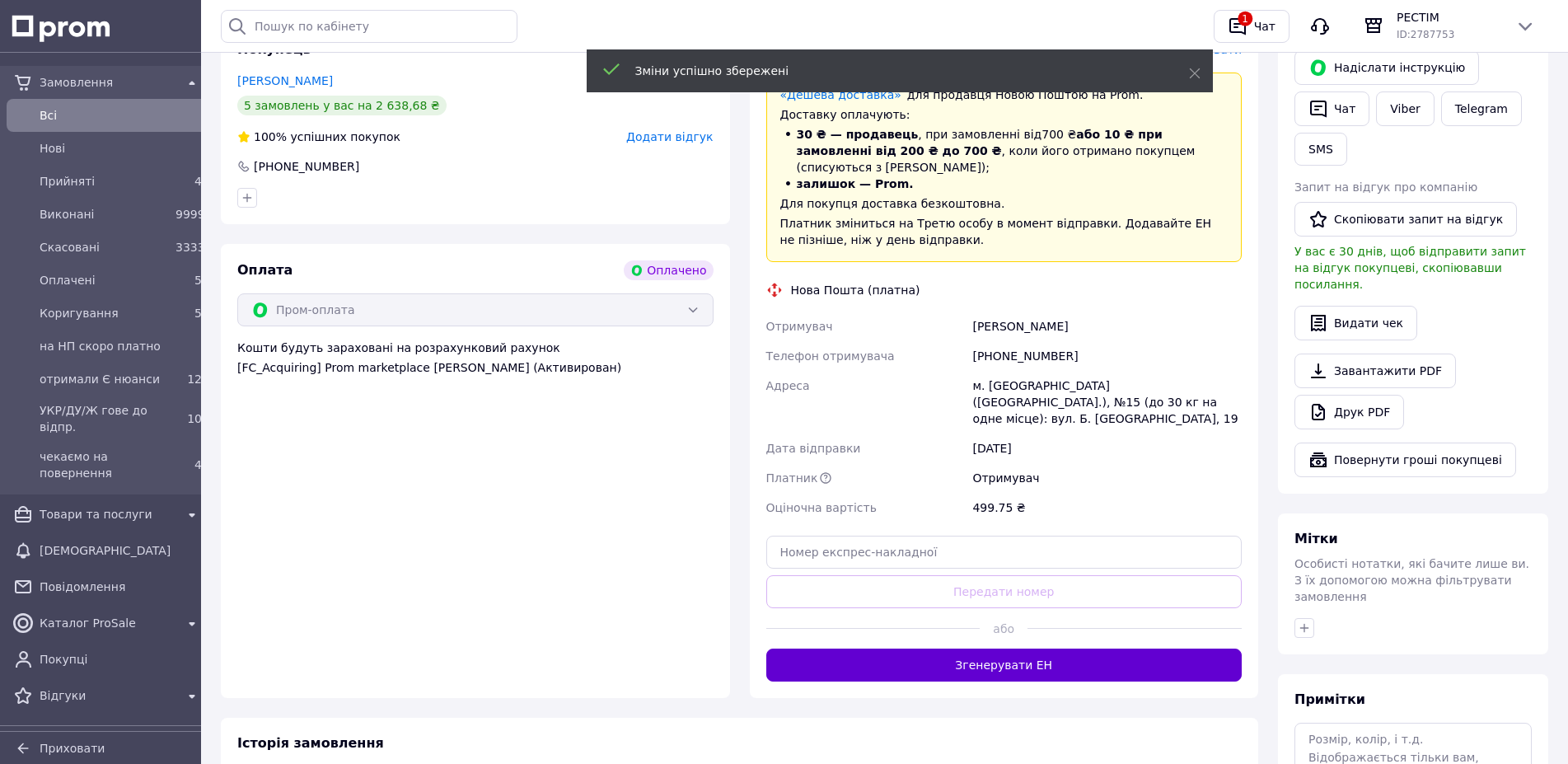
click at [1031, 649] on button "Згенерувати ЕН" at bounding box center [1005, 665] width 477 height 33
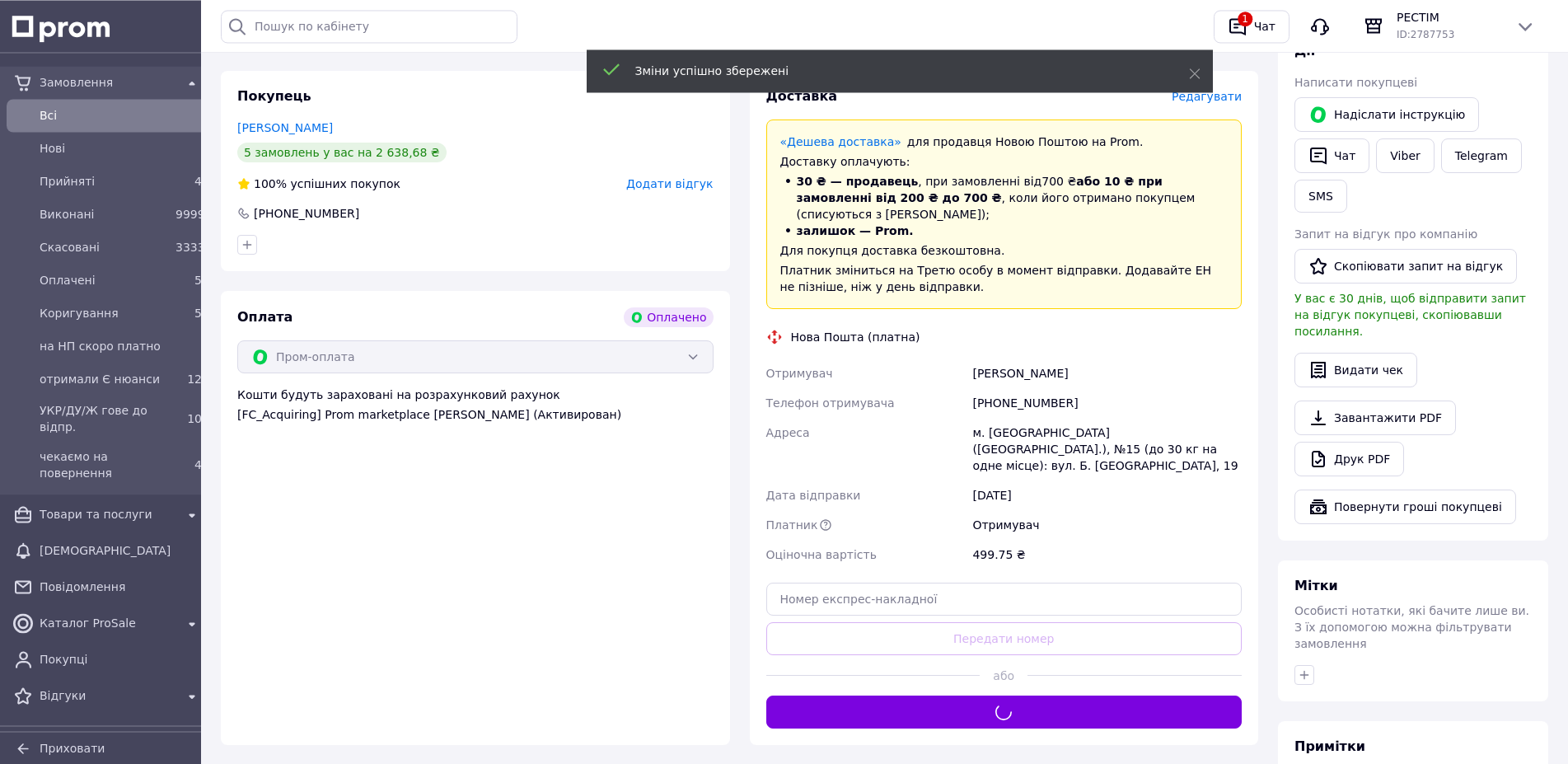
scroll to position [365, 0]
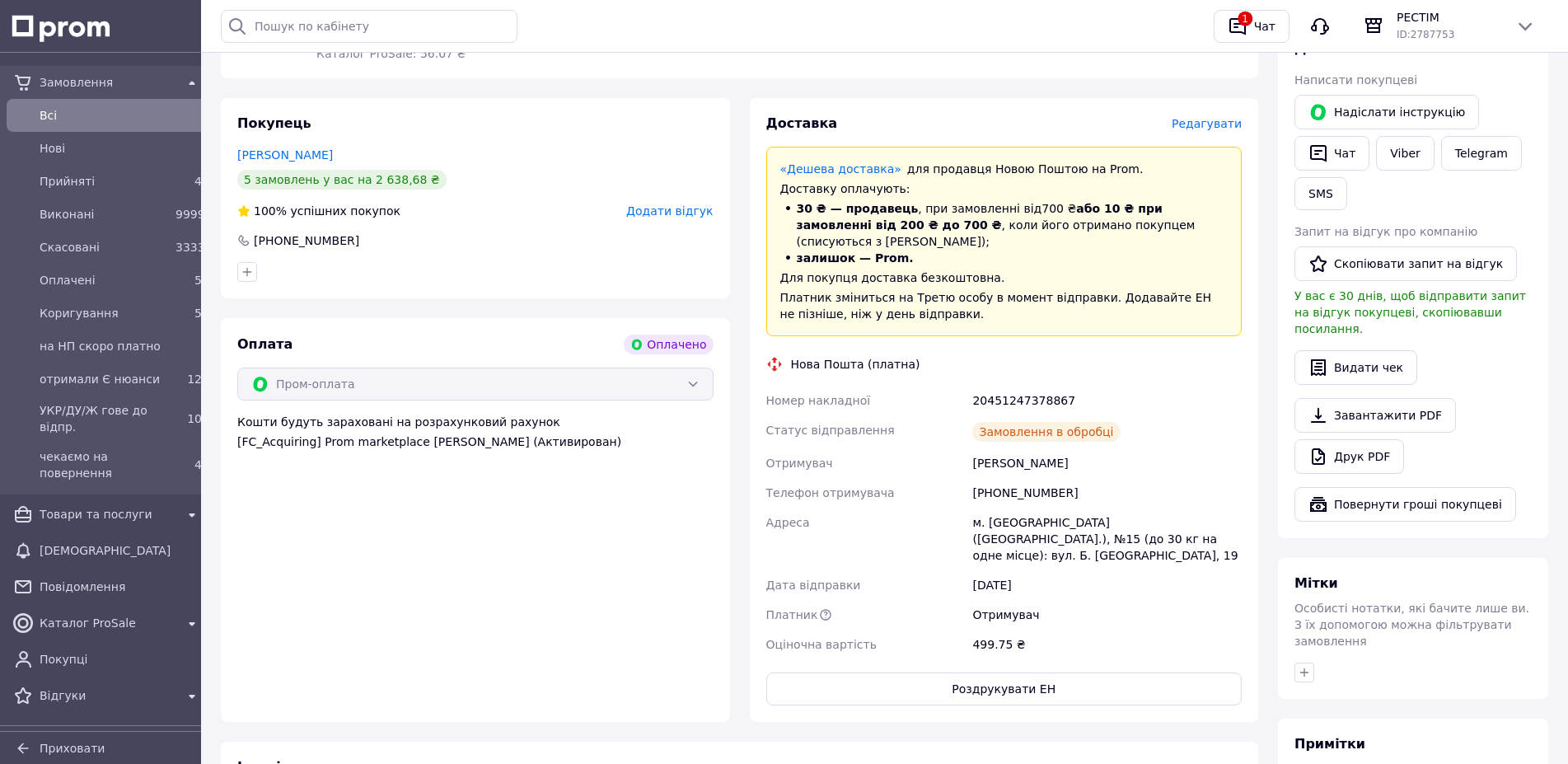
click at [1006, 386] on div "20451247378867" at bounding box center [1107, 401] width 276 height 30
copy div "20451247378867"
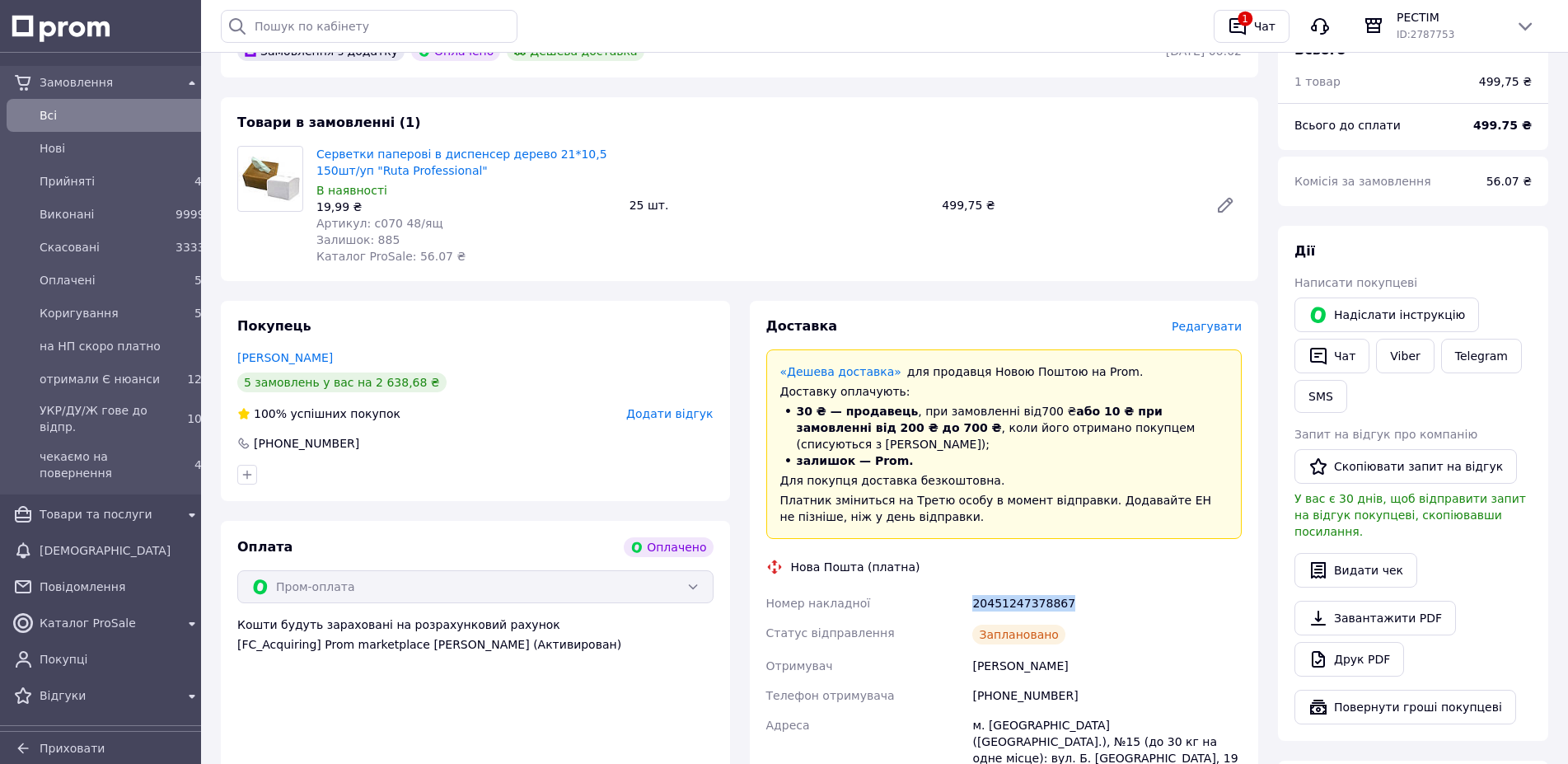
scroll to position [142, 0]
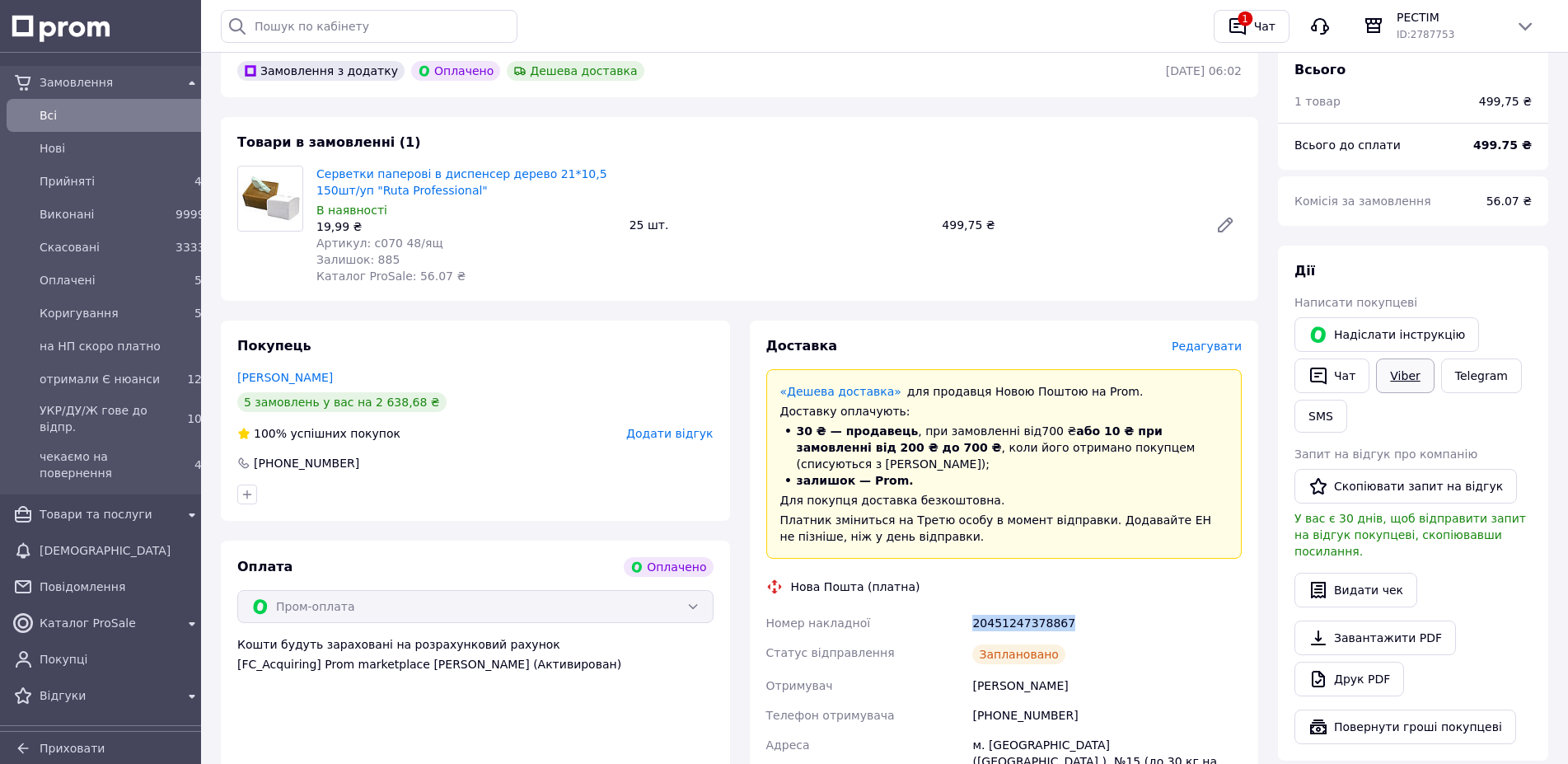
click at [1376, 360] on link "Viber" at bounding box center [1404, 376] width 57 height 35
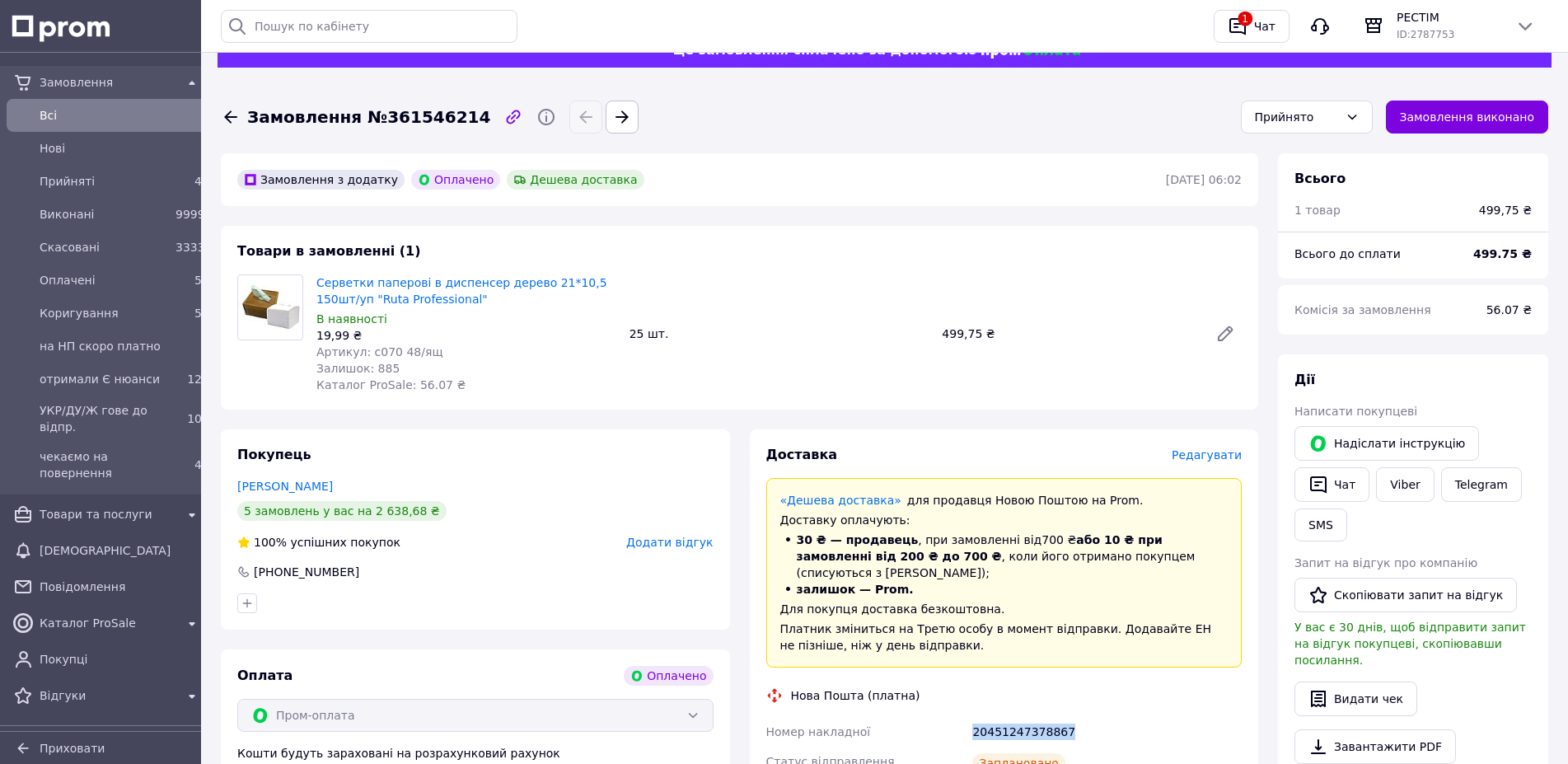
scroll to position [0, 0]
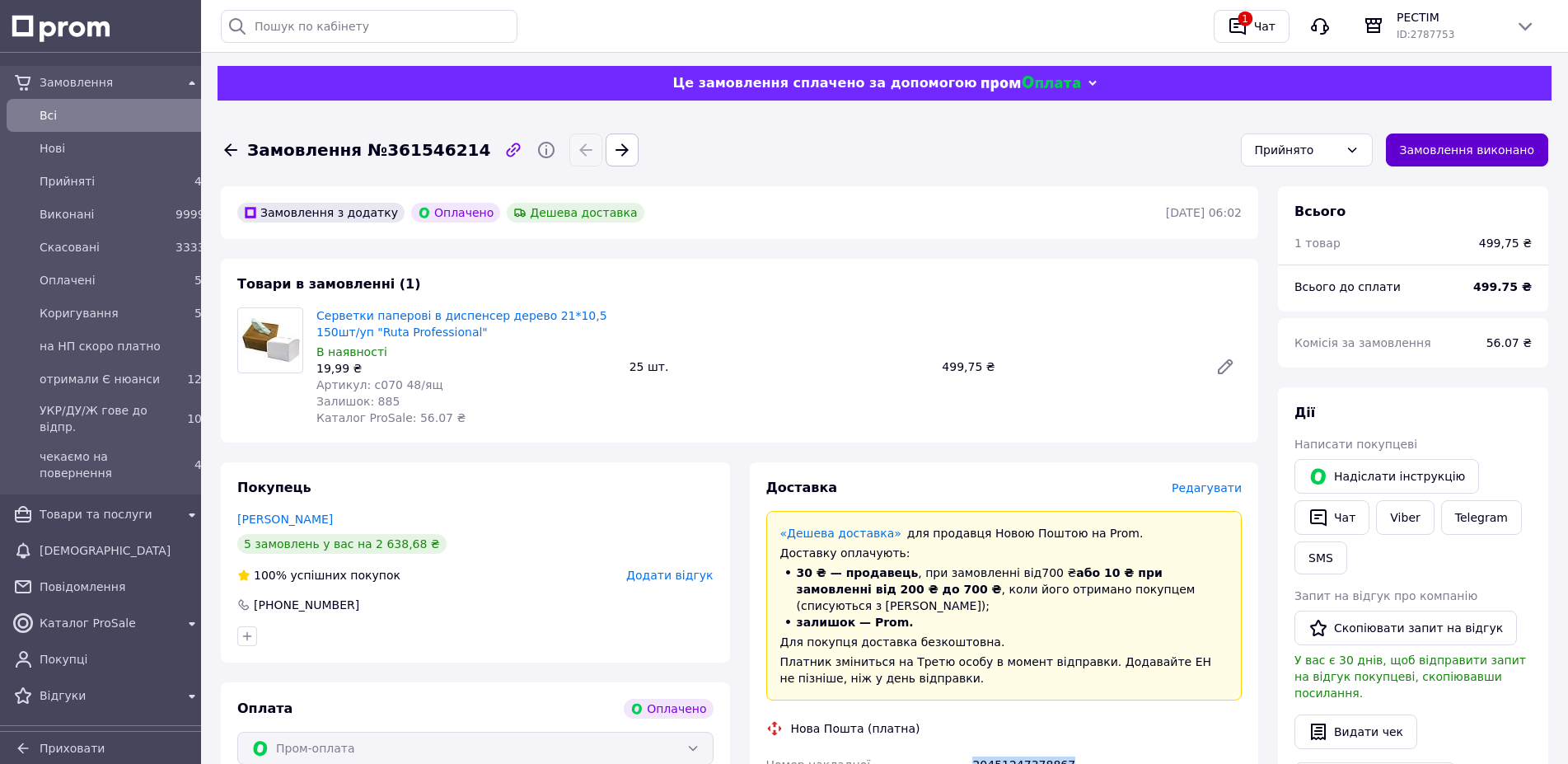
click at [1507, 164] on button "Замовлення виконано" at bounding box center [1467, 150] width 163 height 33
click at [226, 147] on icon at bounding box center [231, 150] width 20 height 20
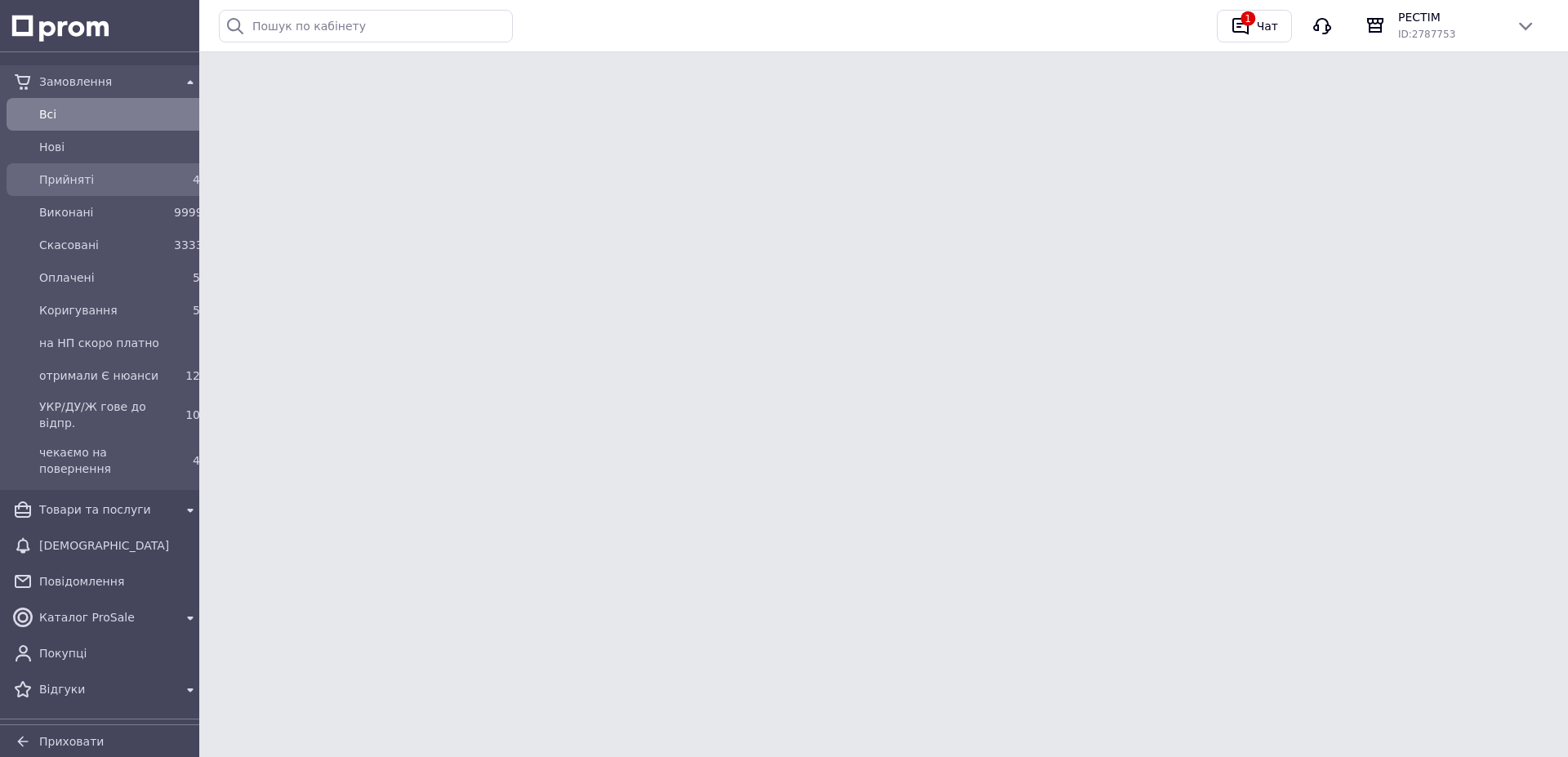
click at [76, 180] on span "Прийняті" at bounding box center [103, 180] width 128 height 17
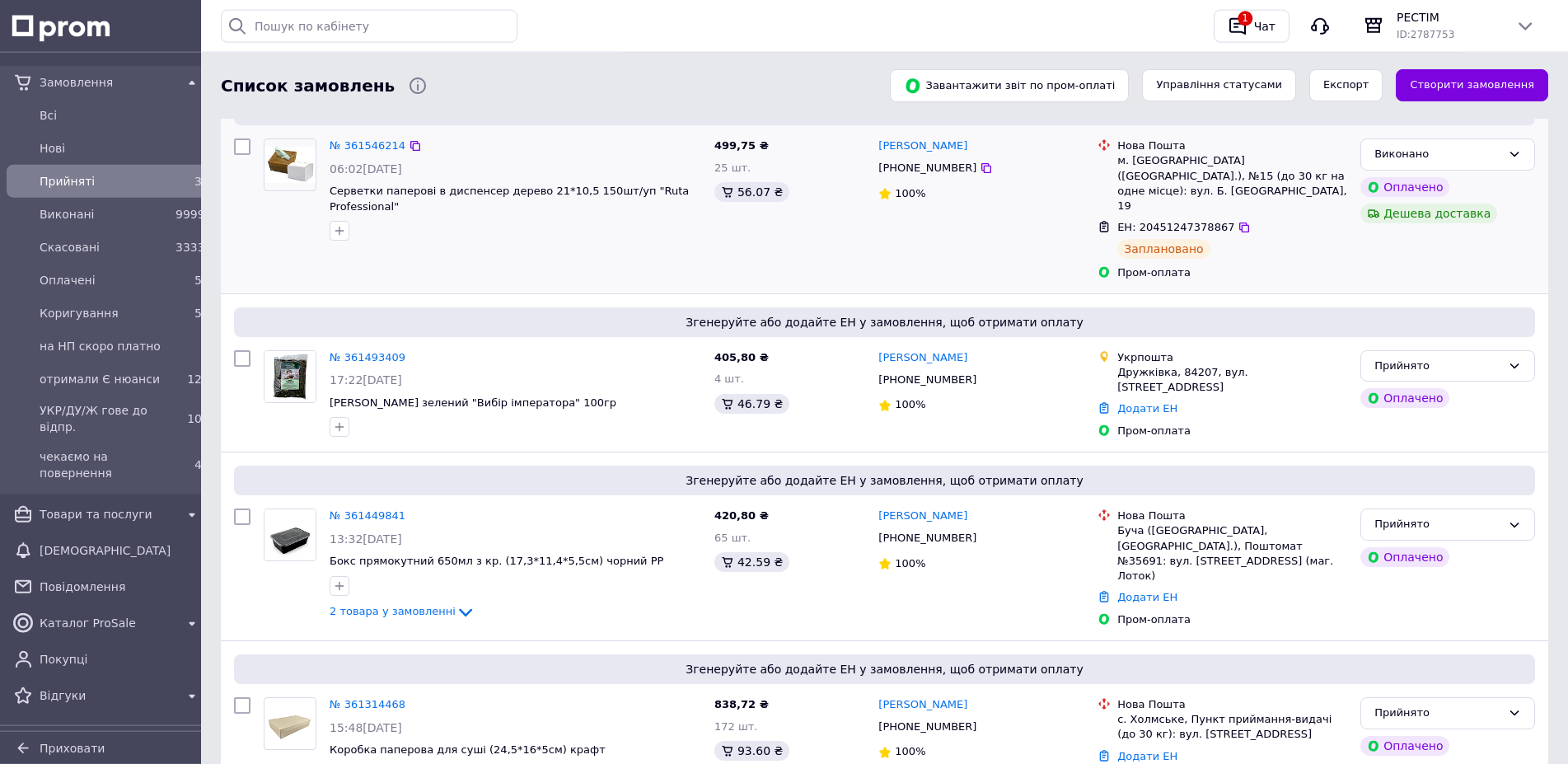
scroll to position [297, 0]
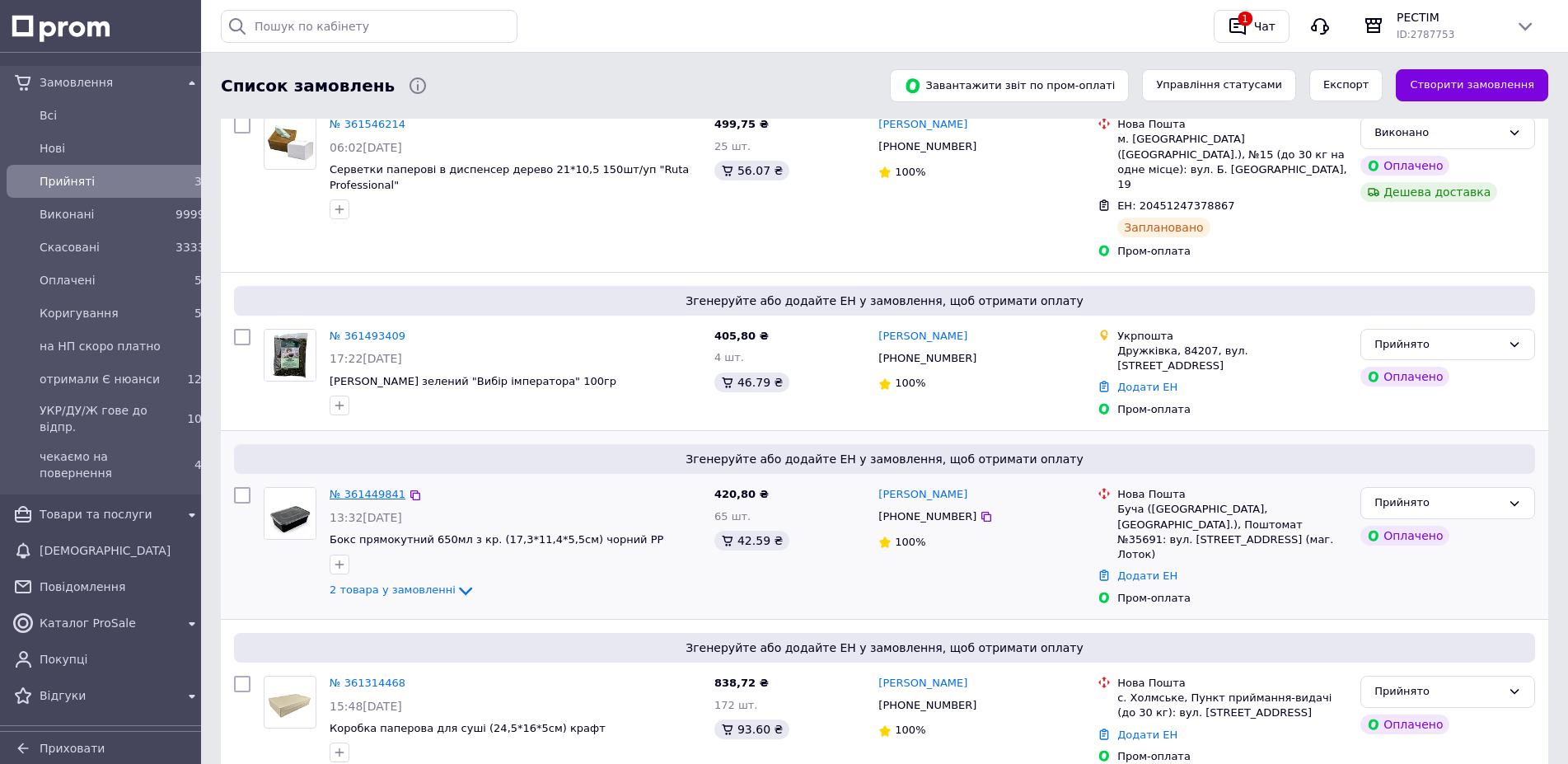
click at [365, 488] on link "№ 361449841" at bounding box center [367, 494] width 76 height 12
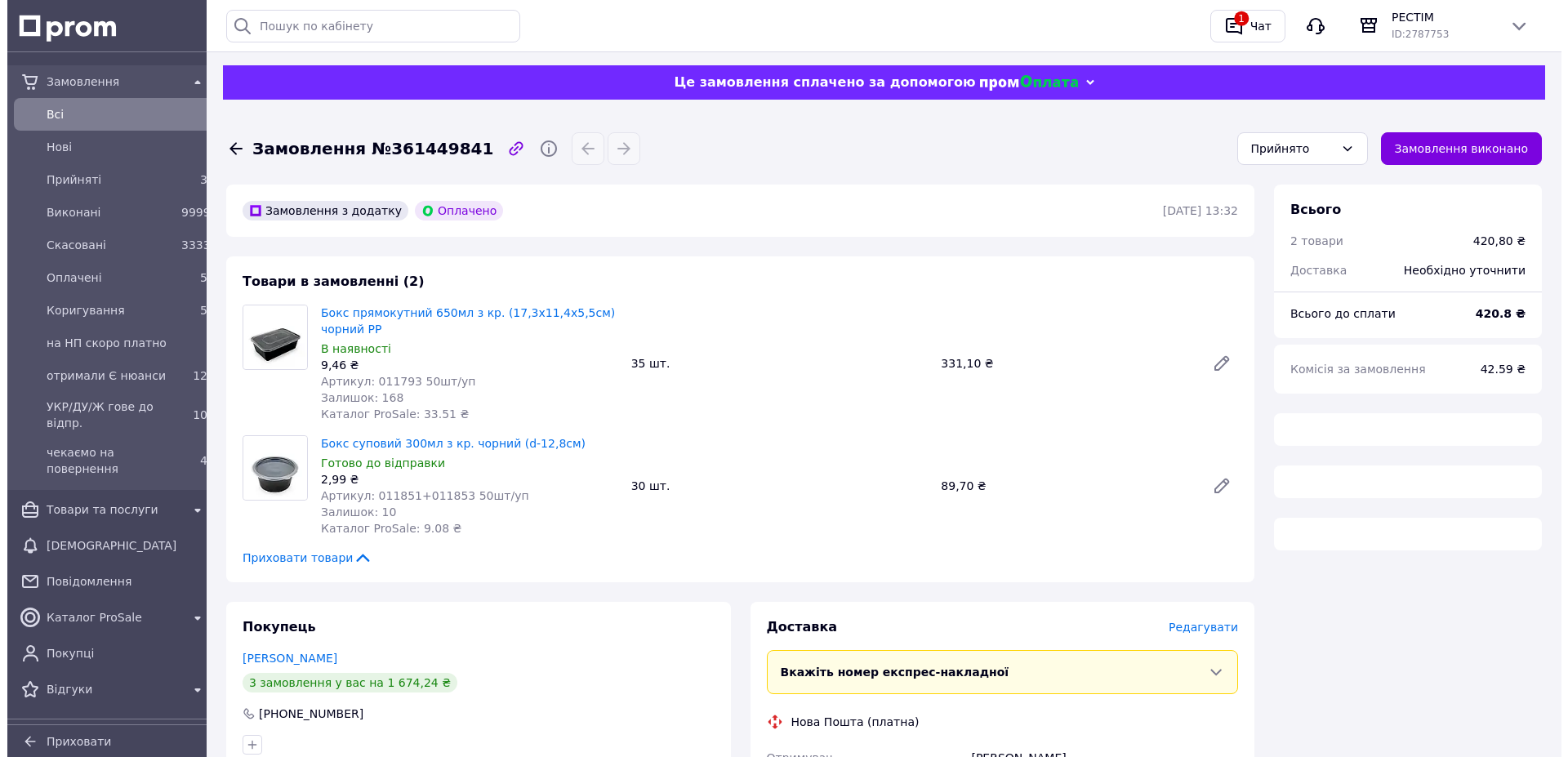
scroll to position [182, 0]
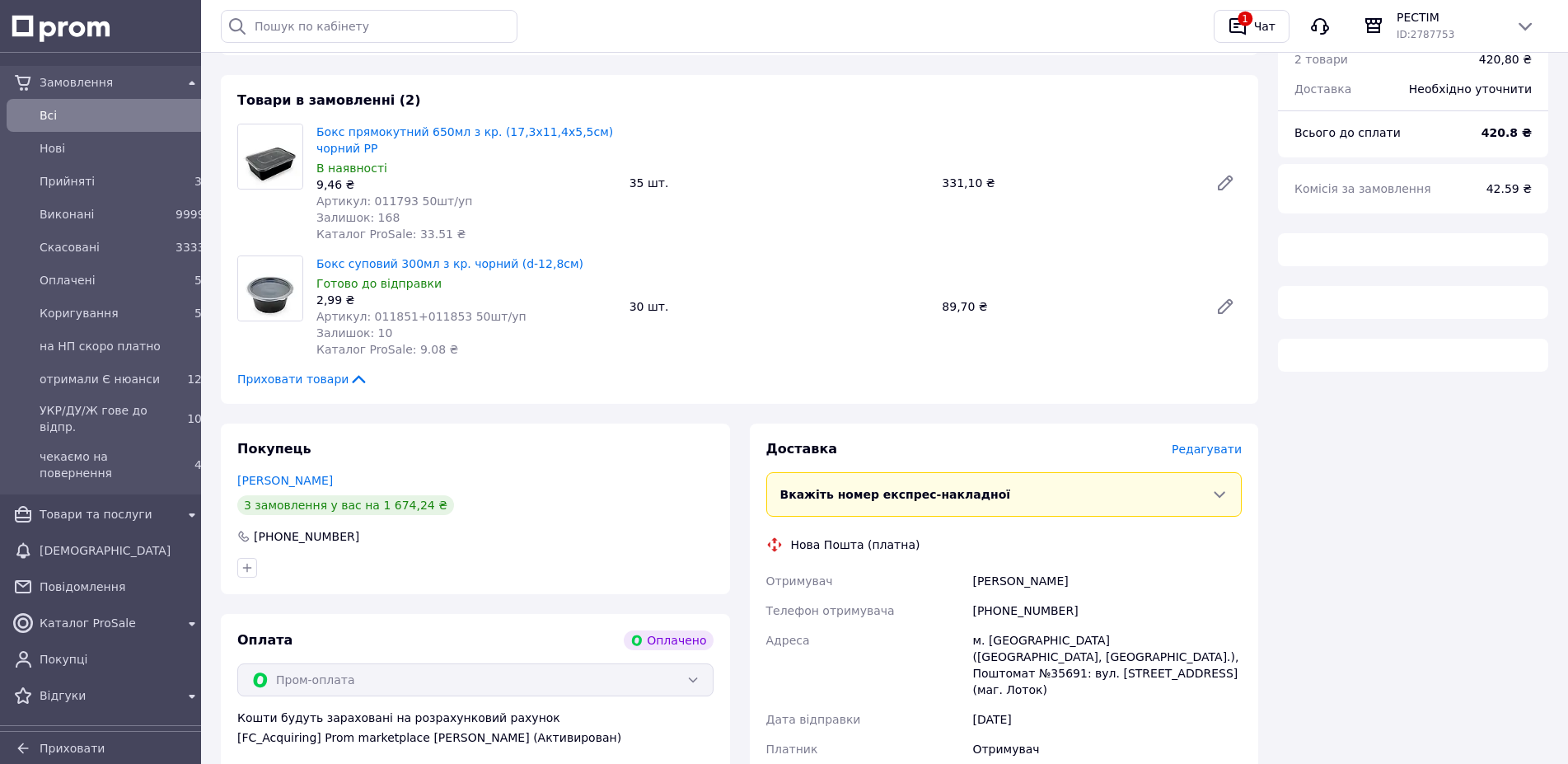
click at [1196, 443] on span "Редагувати" at bounding box center [1206, 449] width 70 height 13
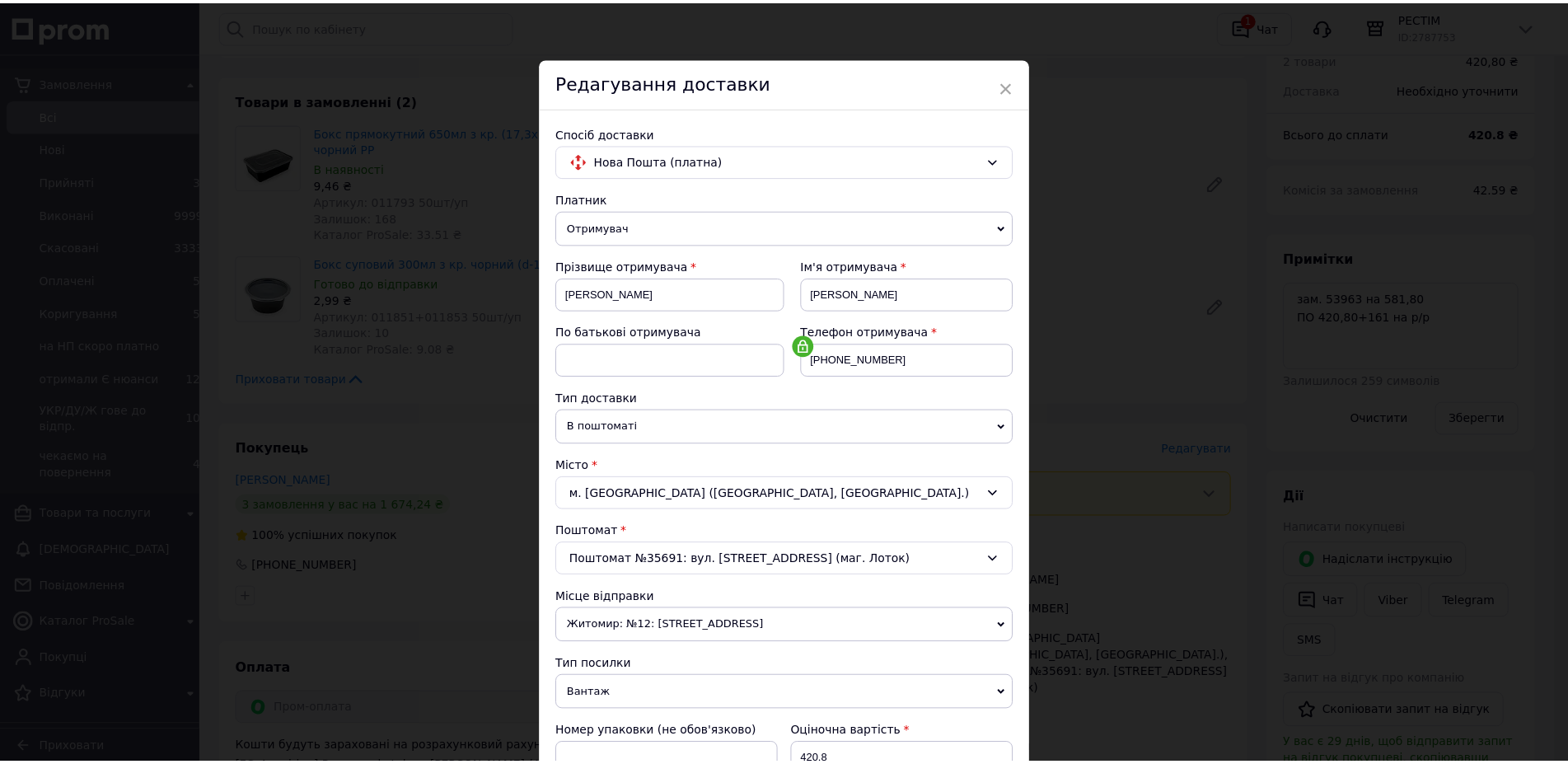
scroll to position [284, 0]
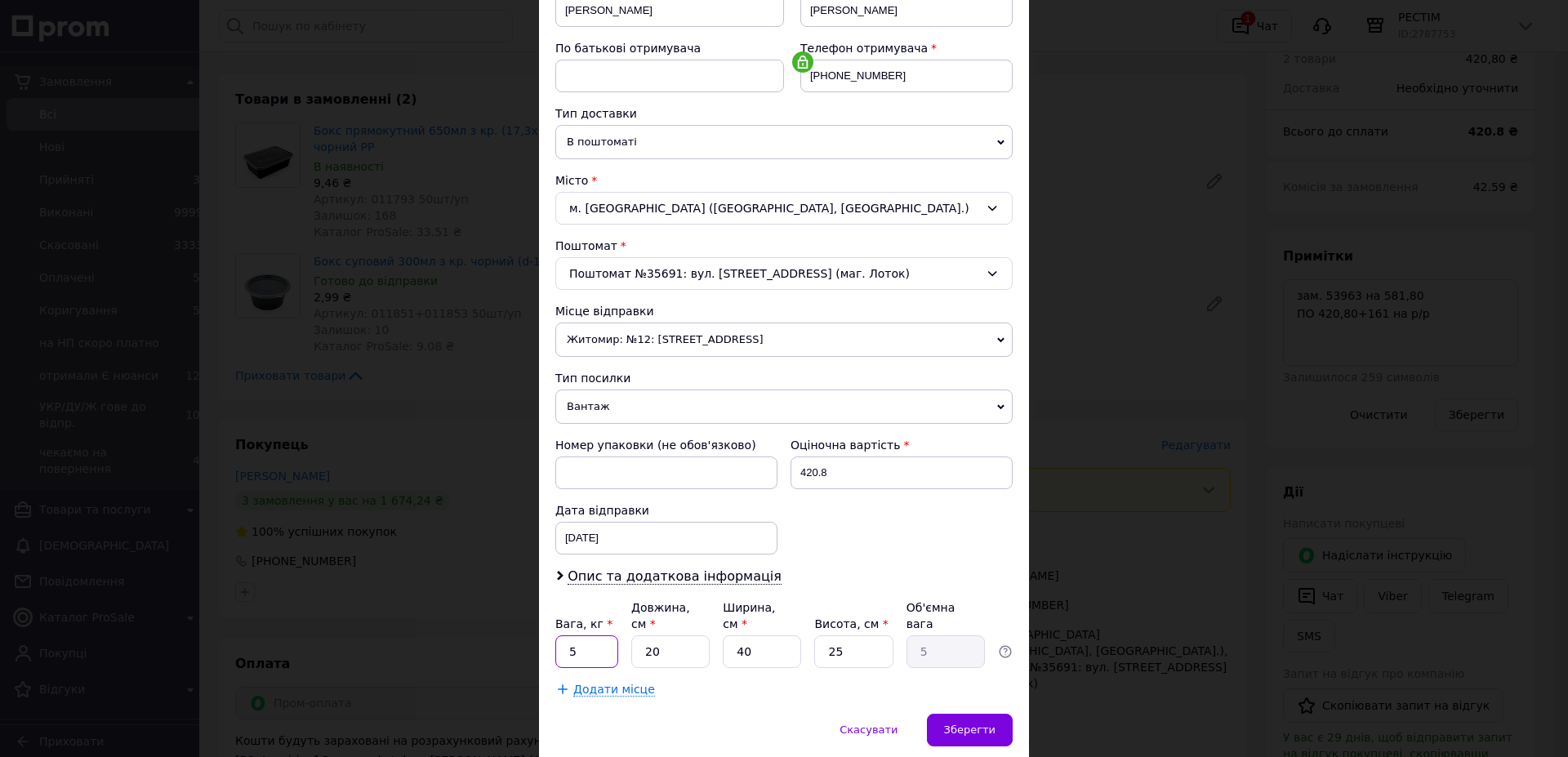
click at [579, 636] on input "5" at bounding box center [586, 652] width 63 height 33
type input "2.1"
click at [679, 636] on input "20" at bounding box center [670, 652] width 78 height 33
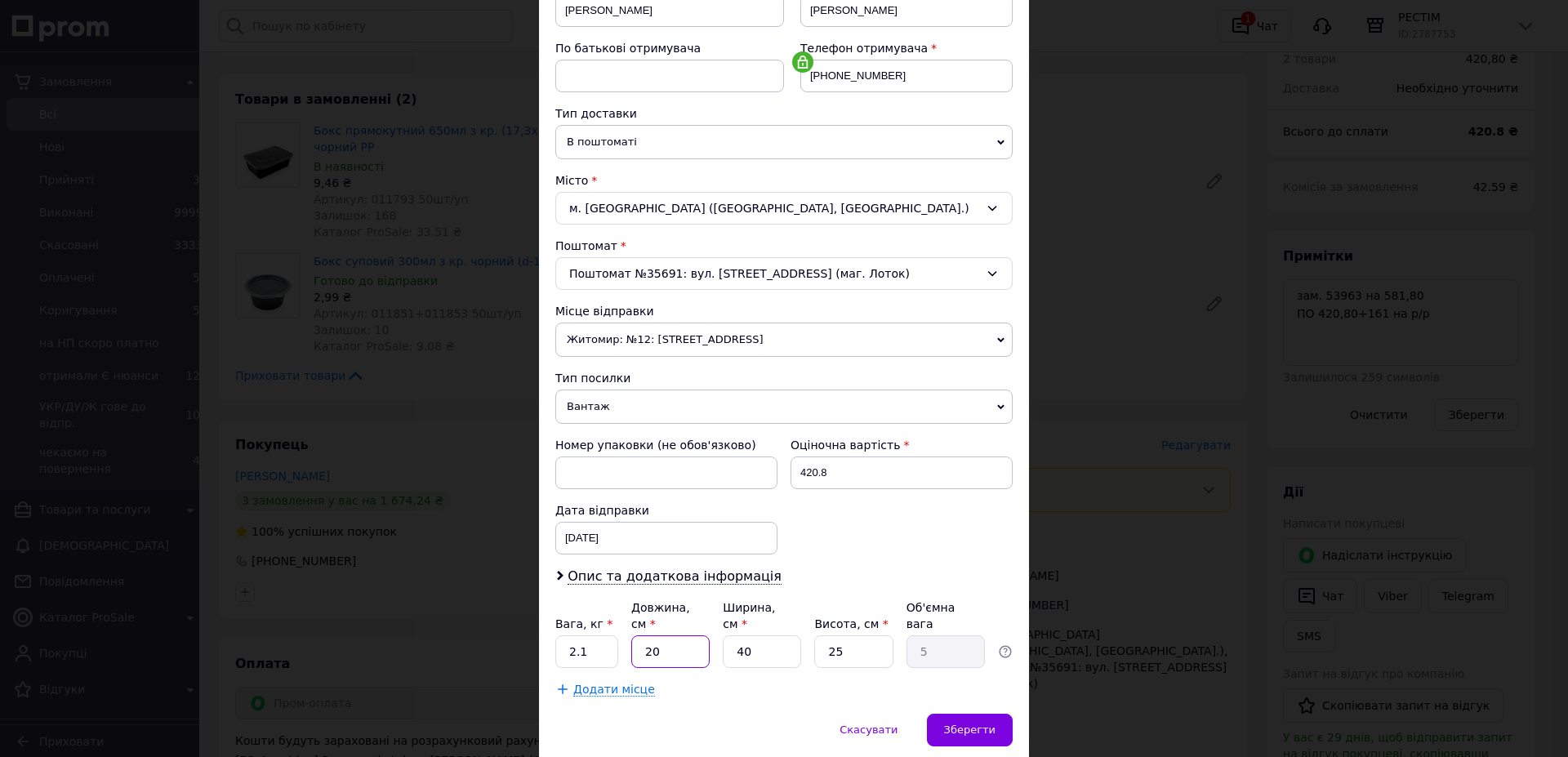
type input "3"
type input "0.75"
type input "39"
type input "9.75"
type input "39"
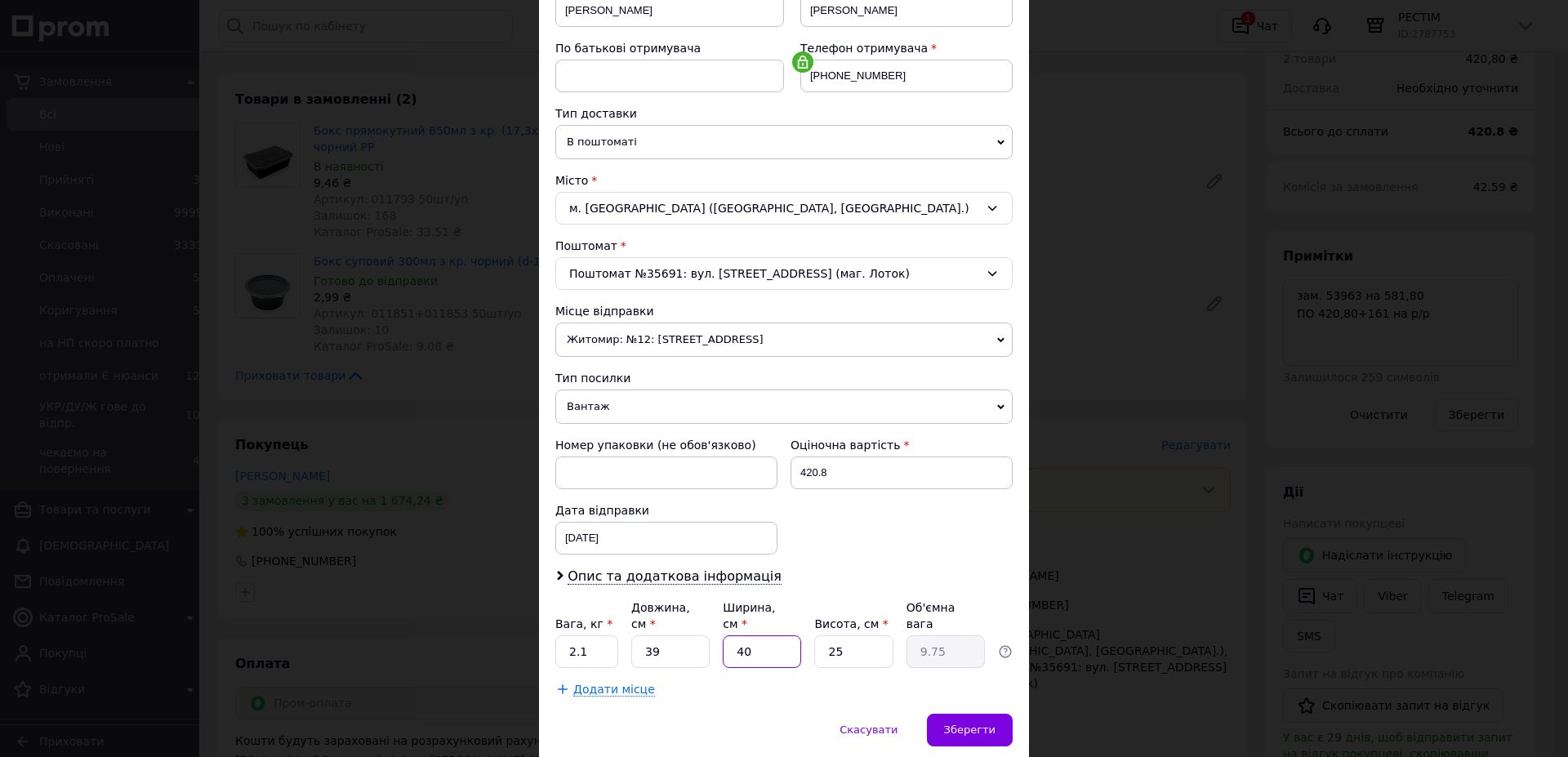
click at [749, 636] on input "40" at bounding box center [762, 652] width 78 height 33
type input "2"
type input "0.49"
type input "24"
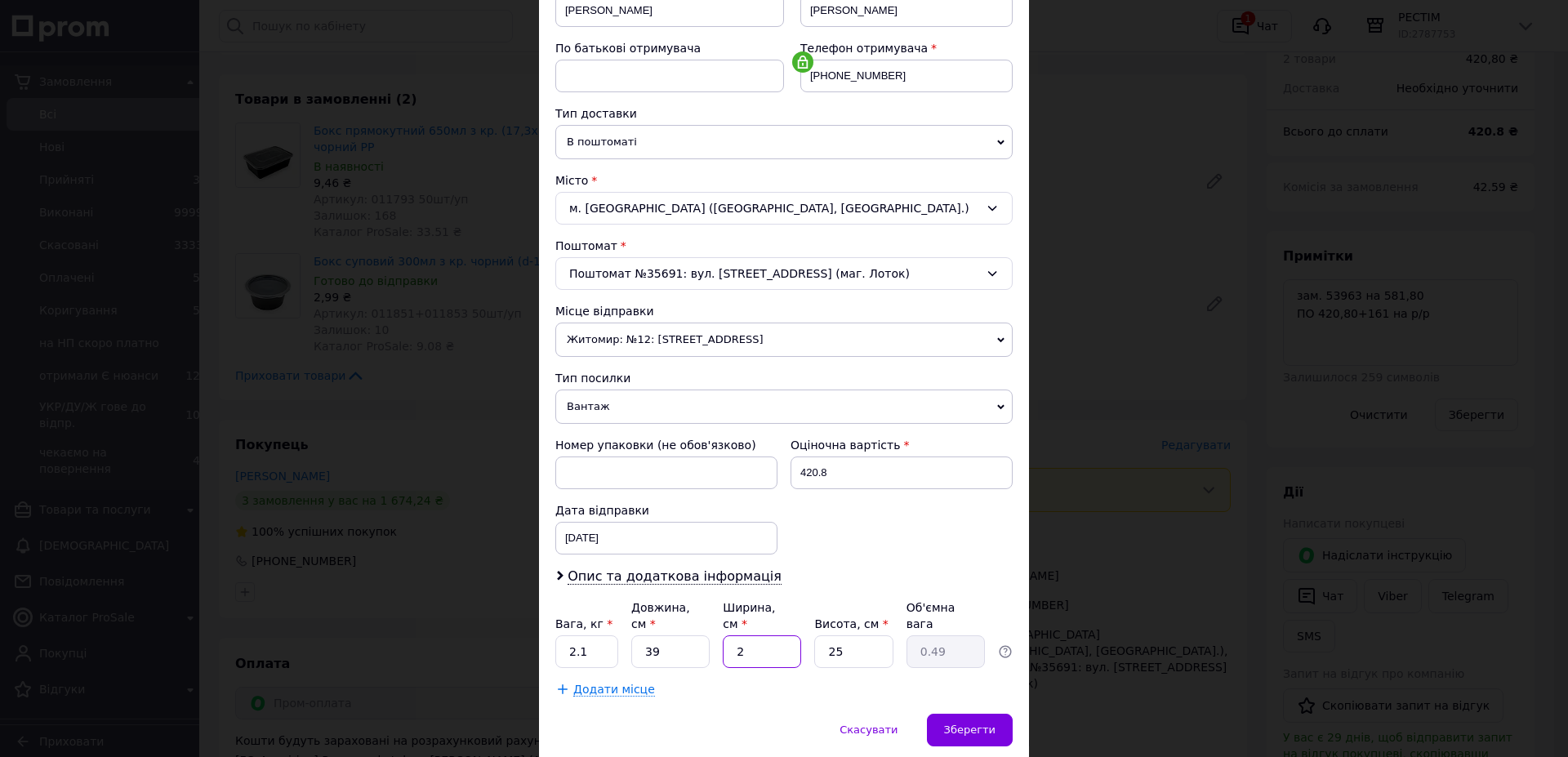
type input "5.85"
type input "24"
click at [854, 636] on input "25" at bounding box center [853, 652] width 78 height 33
drag, startPoint x: 854, startPoint y: 590, endPoint x: 865, endPoint y: 584, distance: 12.5
click at [864, 636] on input "25" at bounding box center [853, 652] width 78 height 33
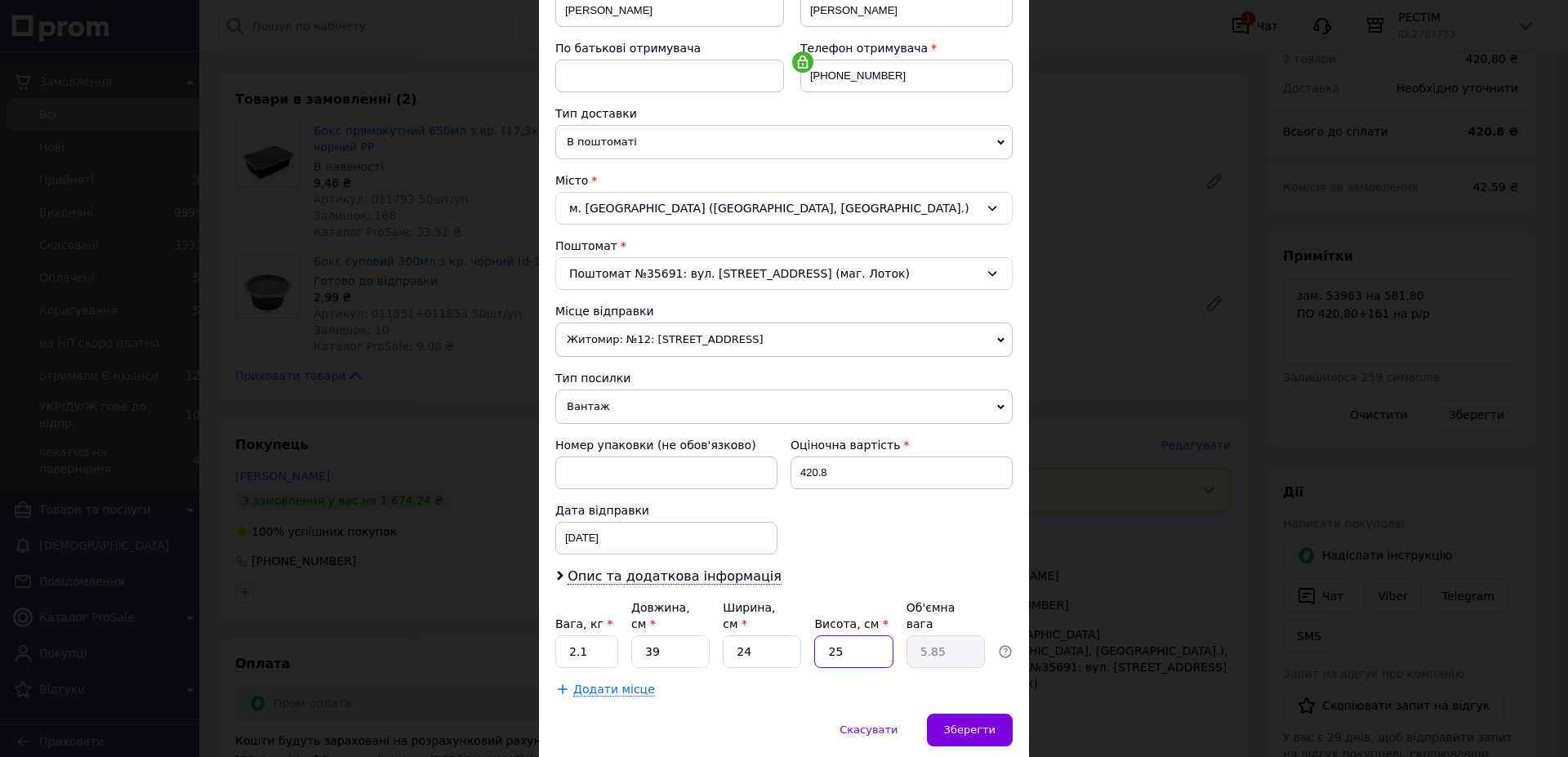
type input "3"
type input "0.7"
type input "33"
type input "7.72"
type input "33"
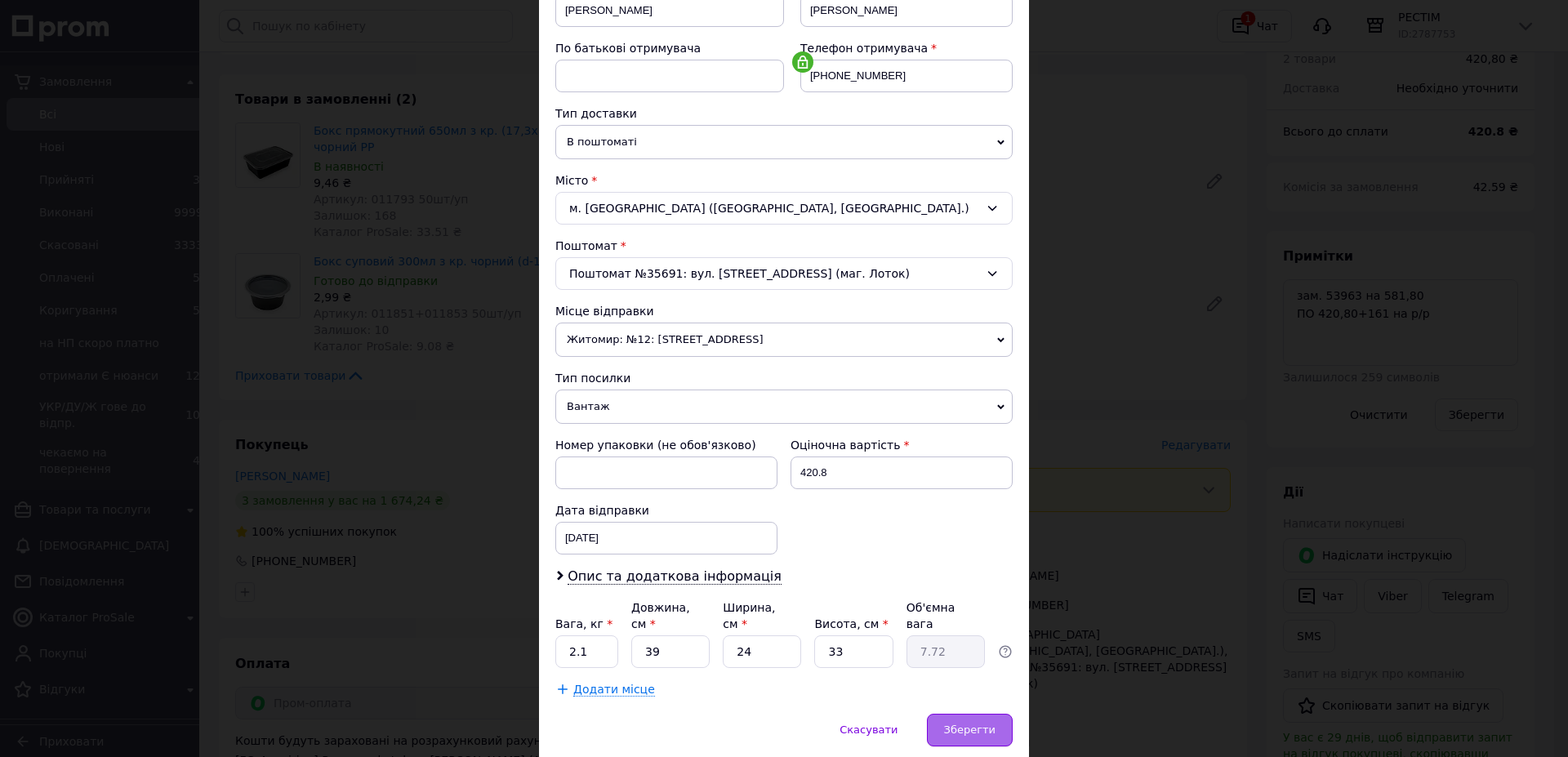
click at [960, 723] on span "Зберегти" at bounding box center [970, 729] width 51 height 12
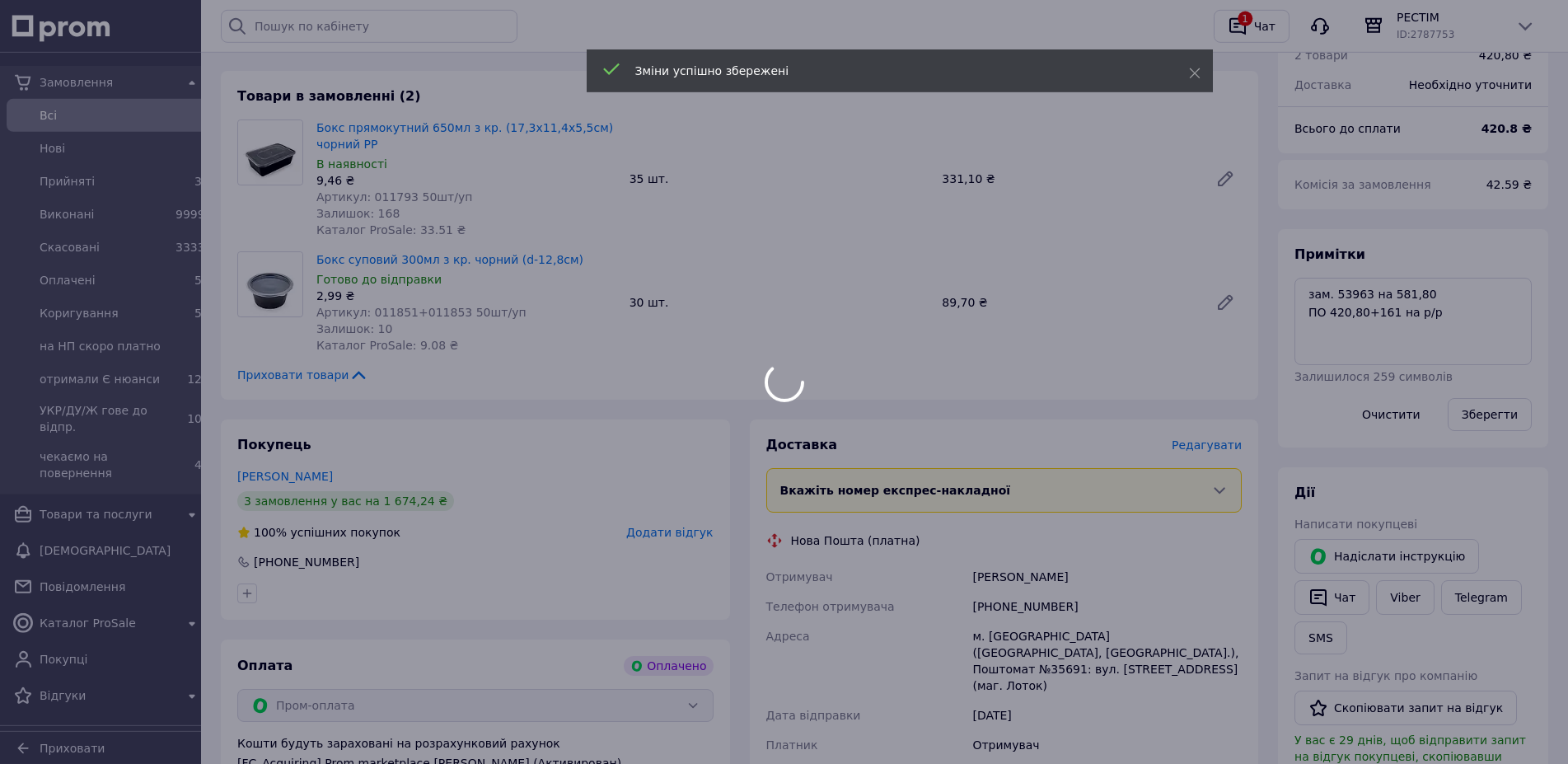
scroll to position [480, 0]
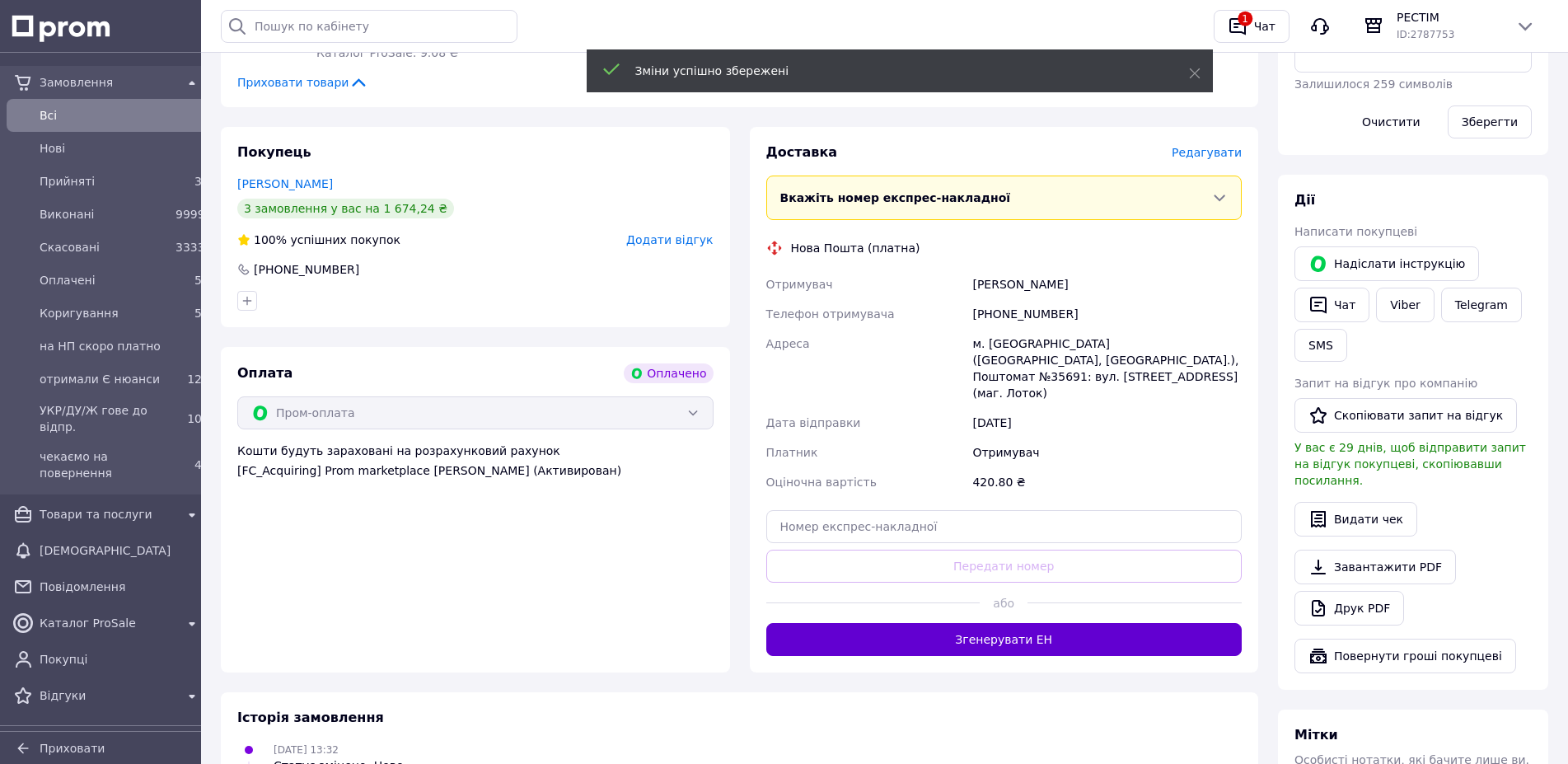
click at [992, 624] on button "Згенерувати ЕН" at bounding box center [1005, 640] width 477 height 33
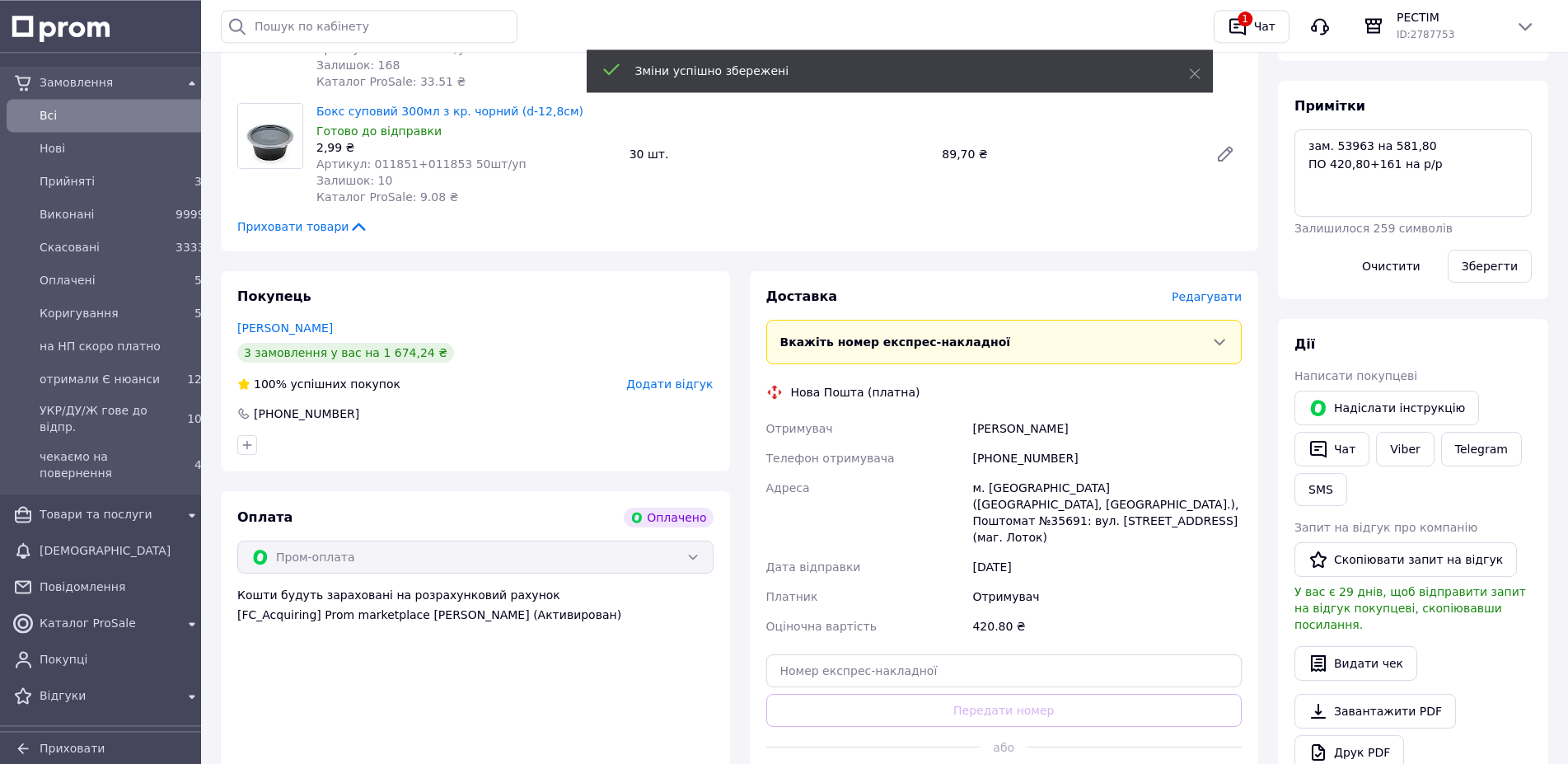
scroll to position [258, 0]
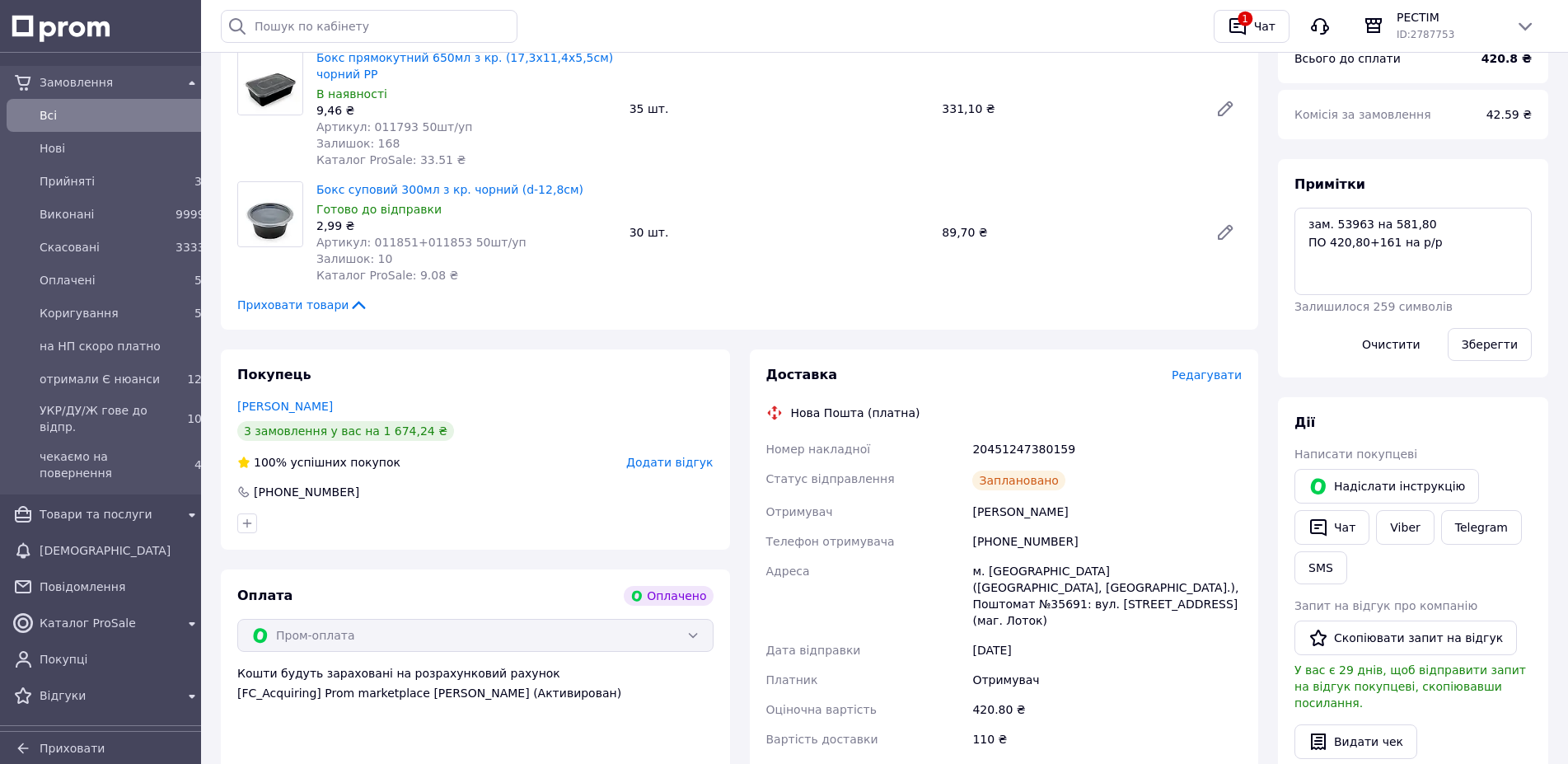
click at [1008, 434] on div "20451247380159" at bounding box center [1107, 449] width 276 height 30
copy div "20451247380159"
click at [1376, 516] on link "Viber" at bounding box center [1404, 528] width 57 height 35
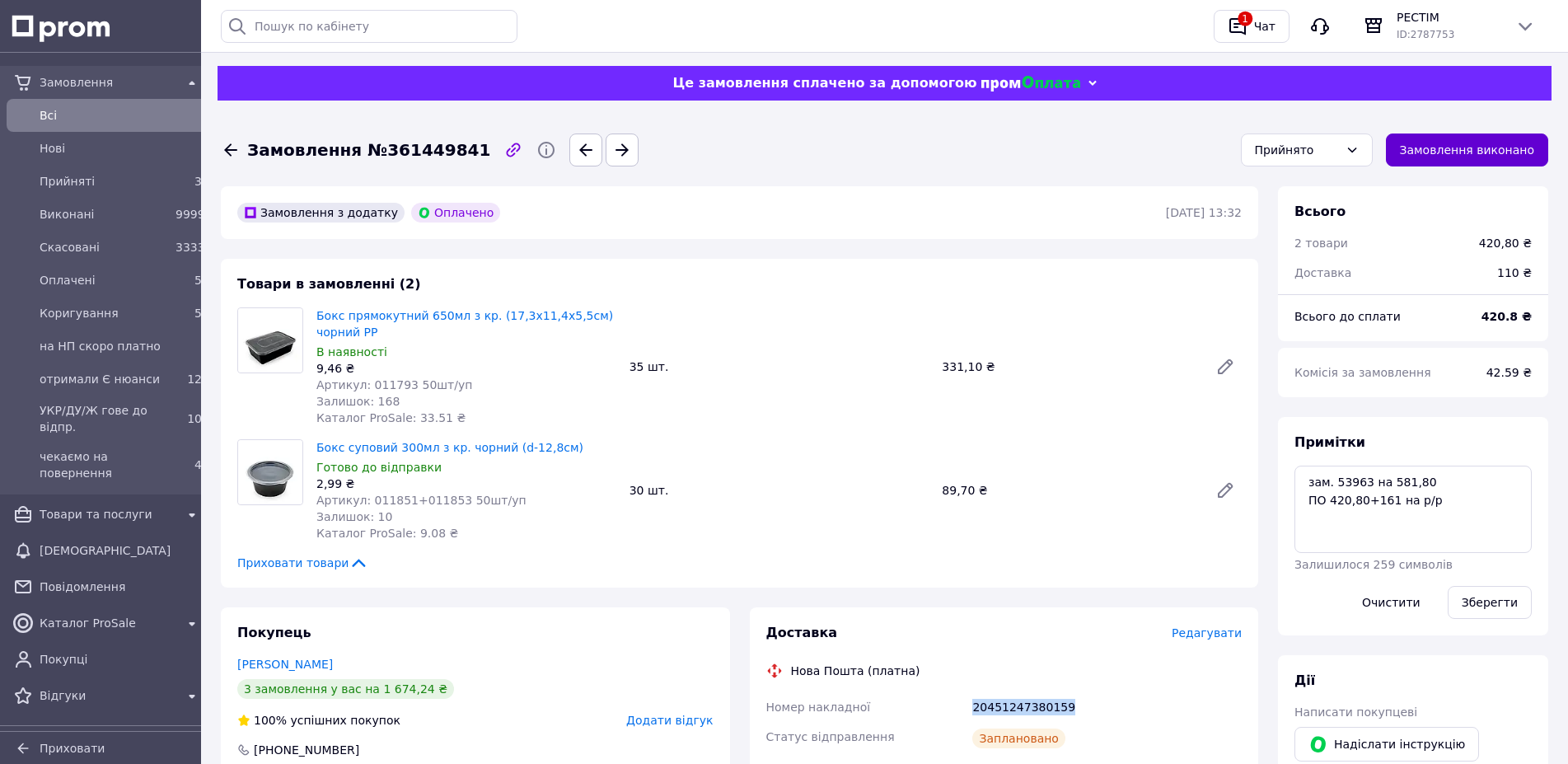
click at [1511, 155] on button "Замовлення виконано" at bounding box center [1467, 150] width 163 height 33
click at [68, 182] on span "Прийняті" at bounding box center [104, 182] width 129 height 17
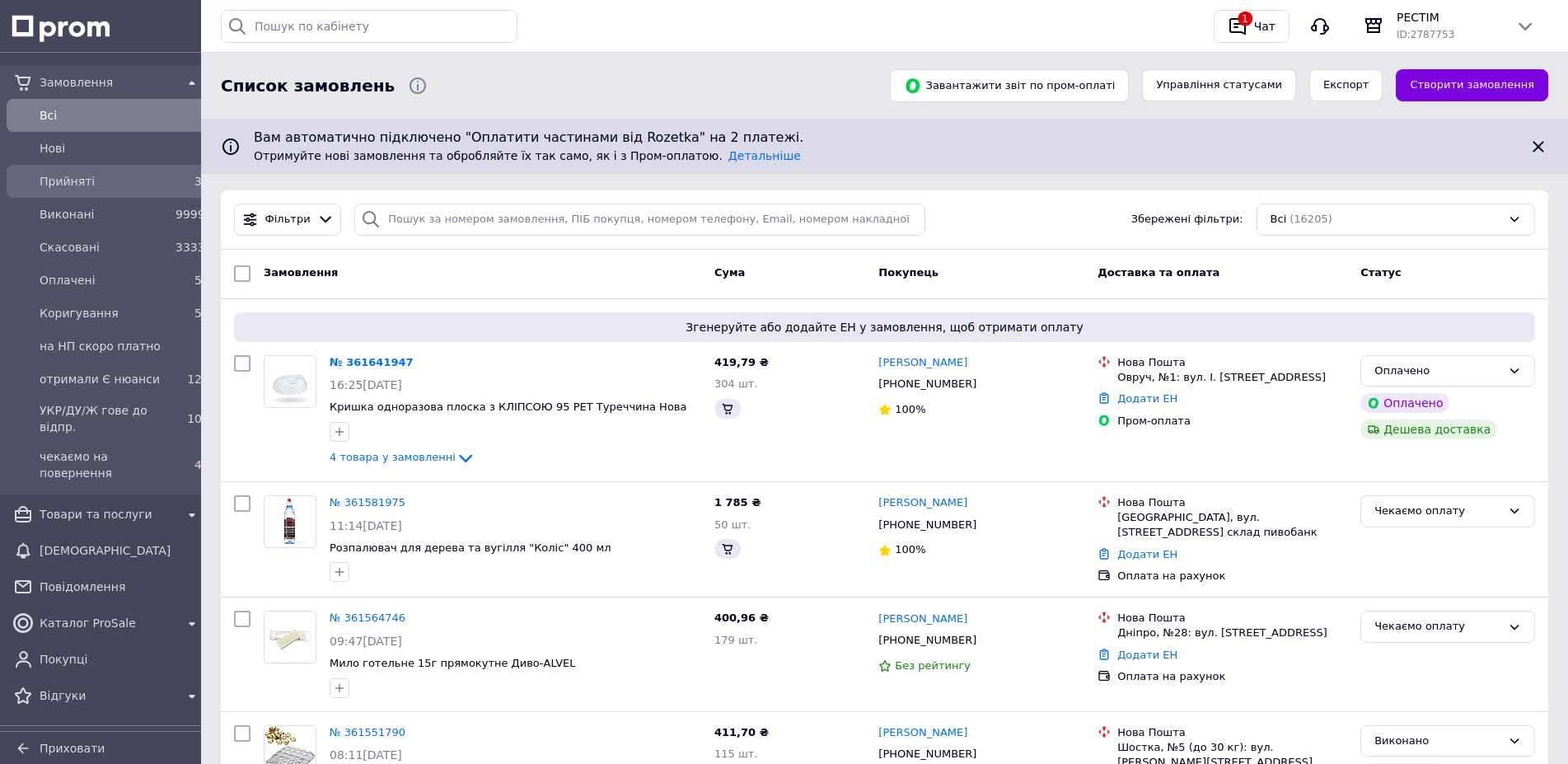
click at [89, 188] on span "Прийняті" at bounding box center [104, 182] width 129 height 17
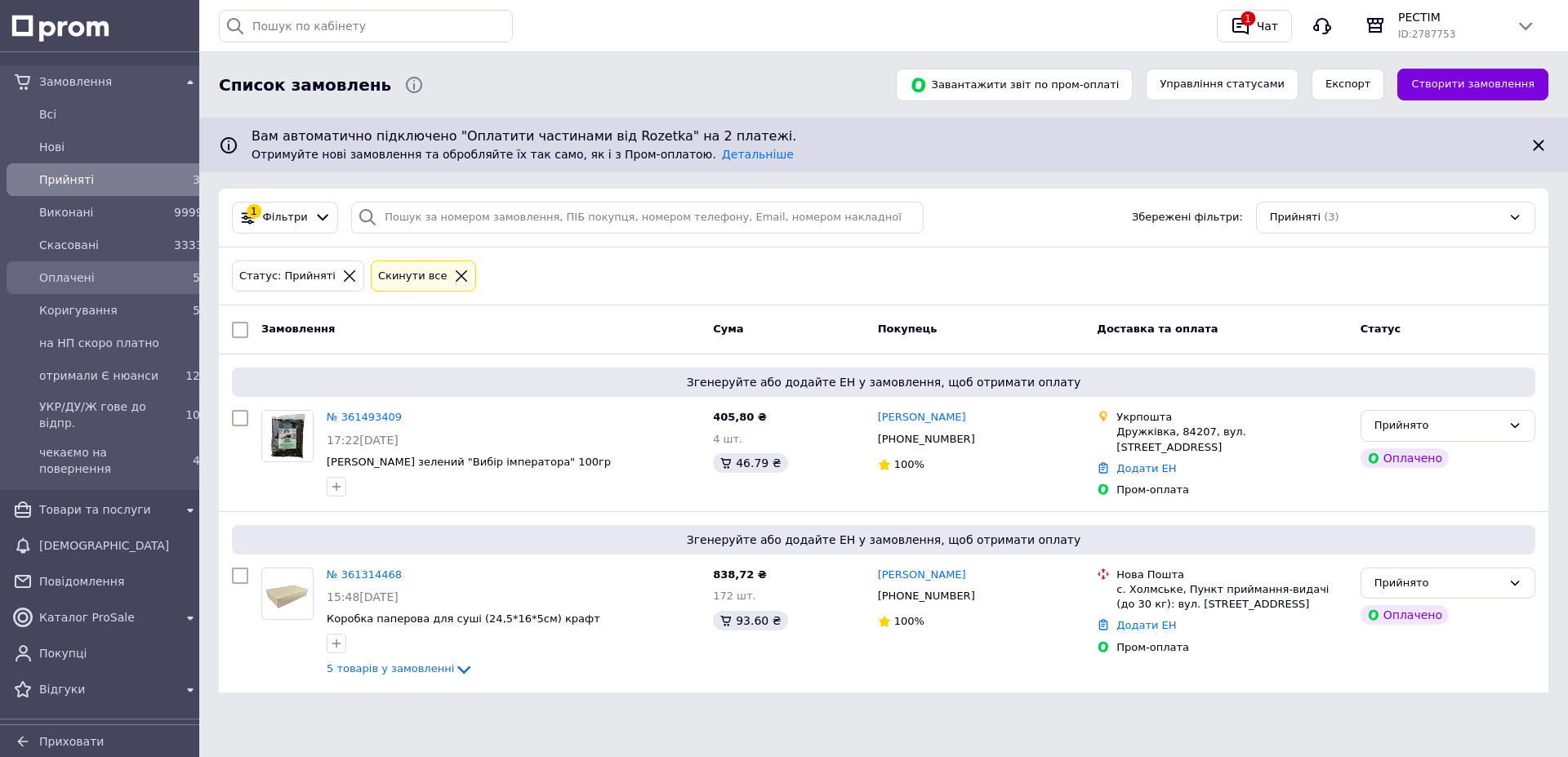
click at [68, 279] on span "Оплачені" at bounding box center [103, 278] width 128 height 17
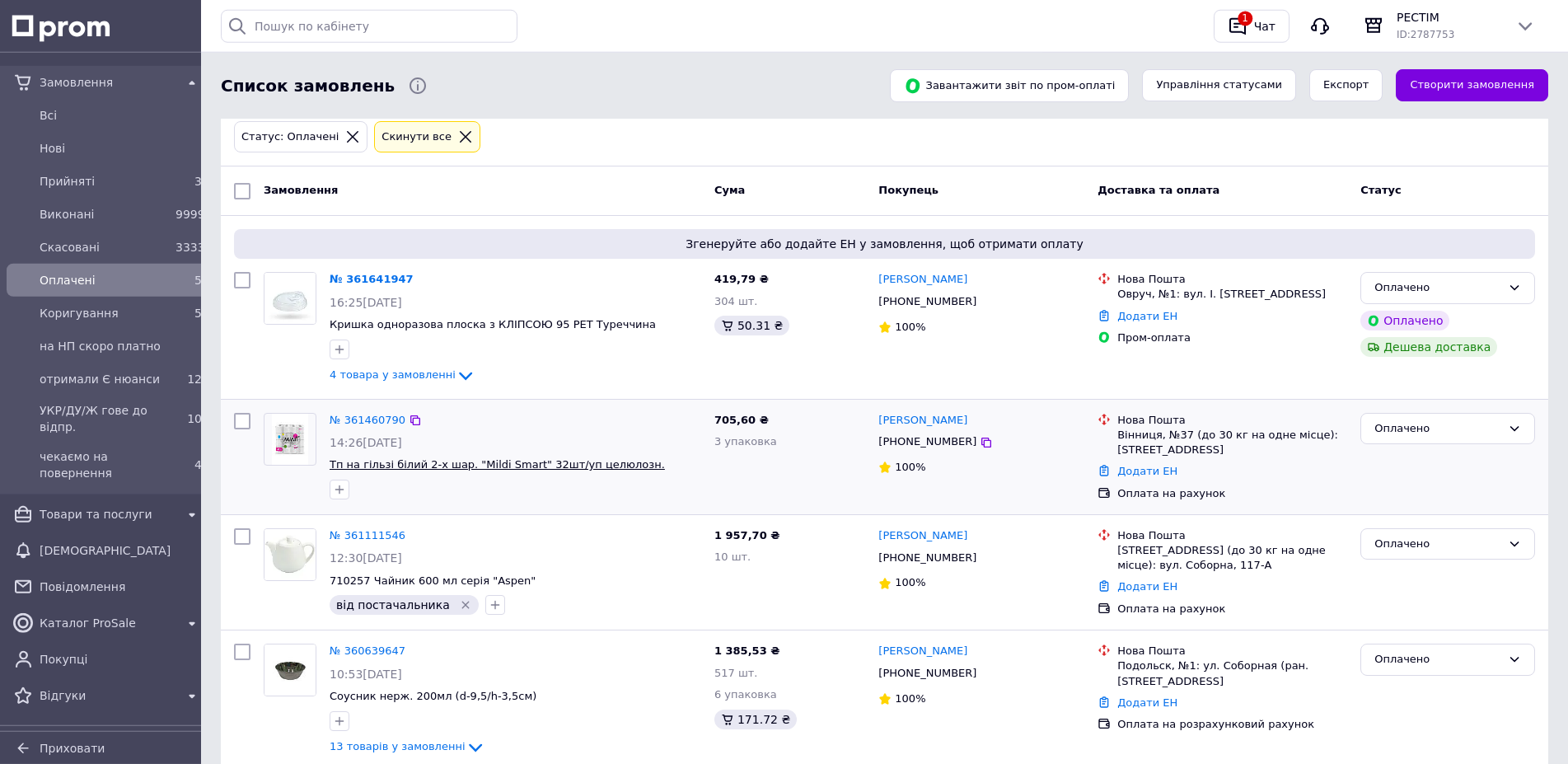
scroll to position [149, 0]
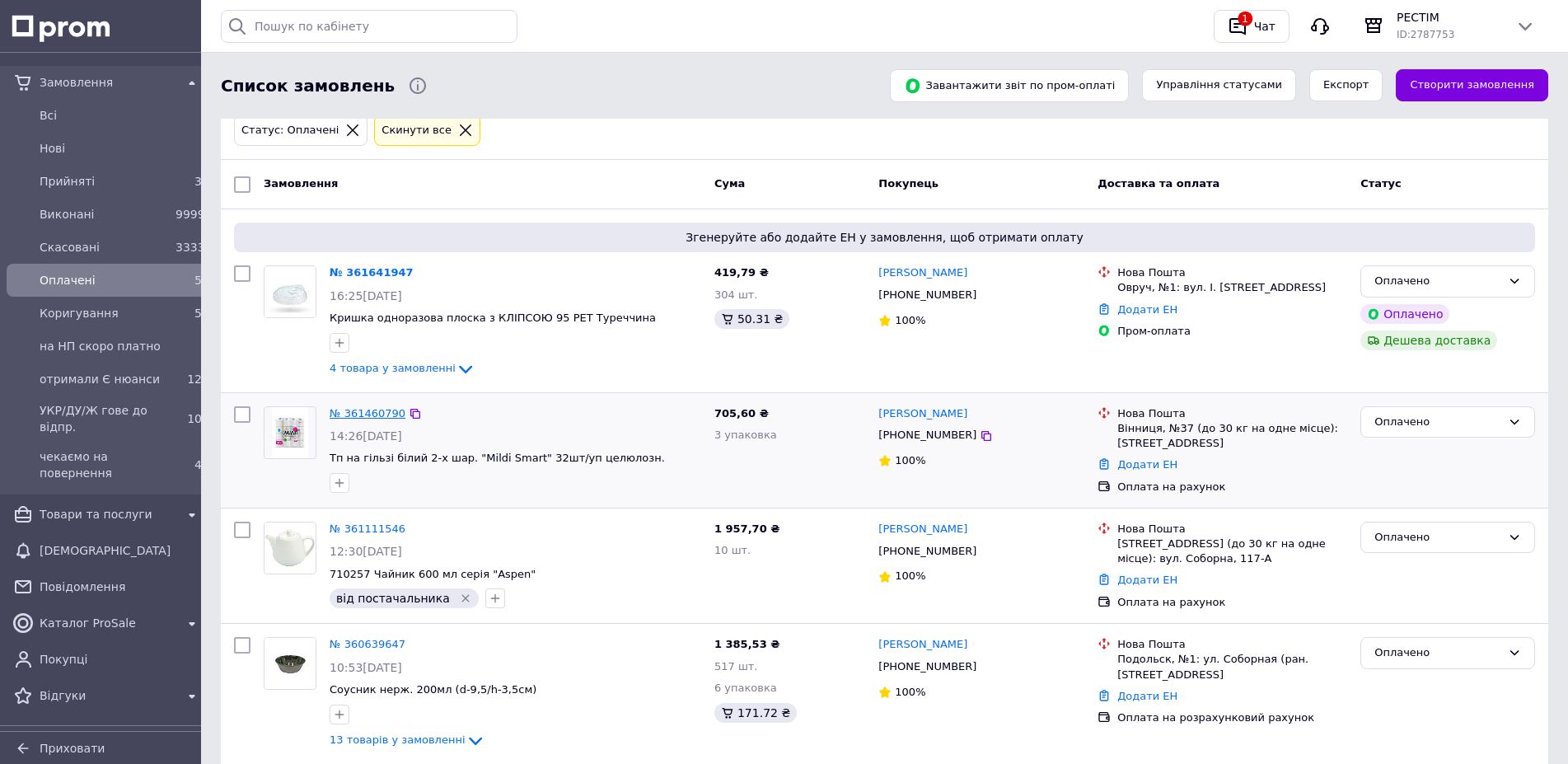
click at [360, 407] on link "№ 361460790" at bounding box center [367, 413] width 76 height 12
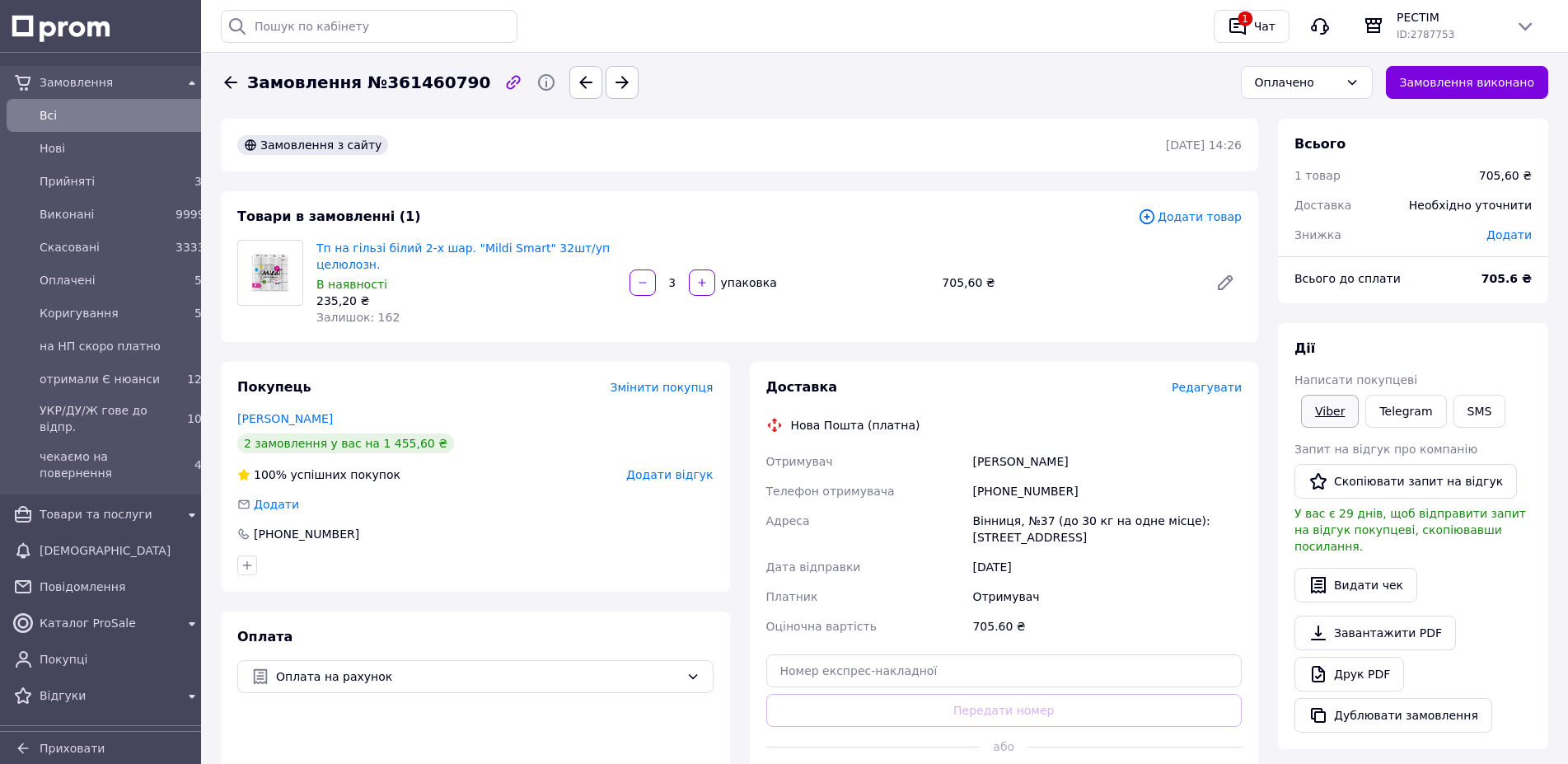
click at [1328, 395] on link "Viber" at bounding box center [1330, 411] width 57 height 33
click at [1221, 381] on span "Редагувати" at bounding box center [1206, 387] width 70 height 13
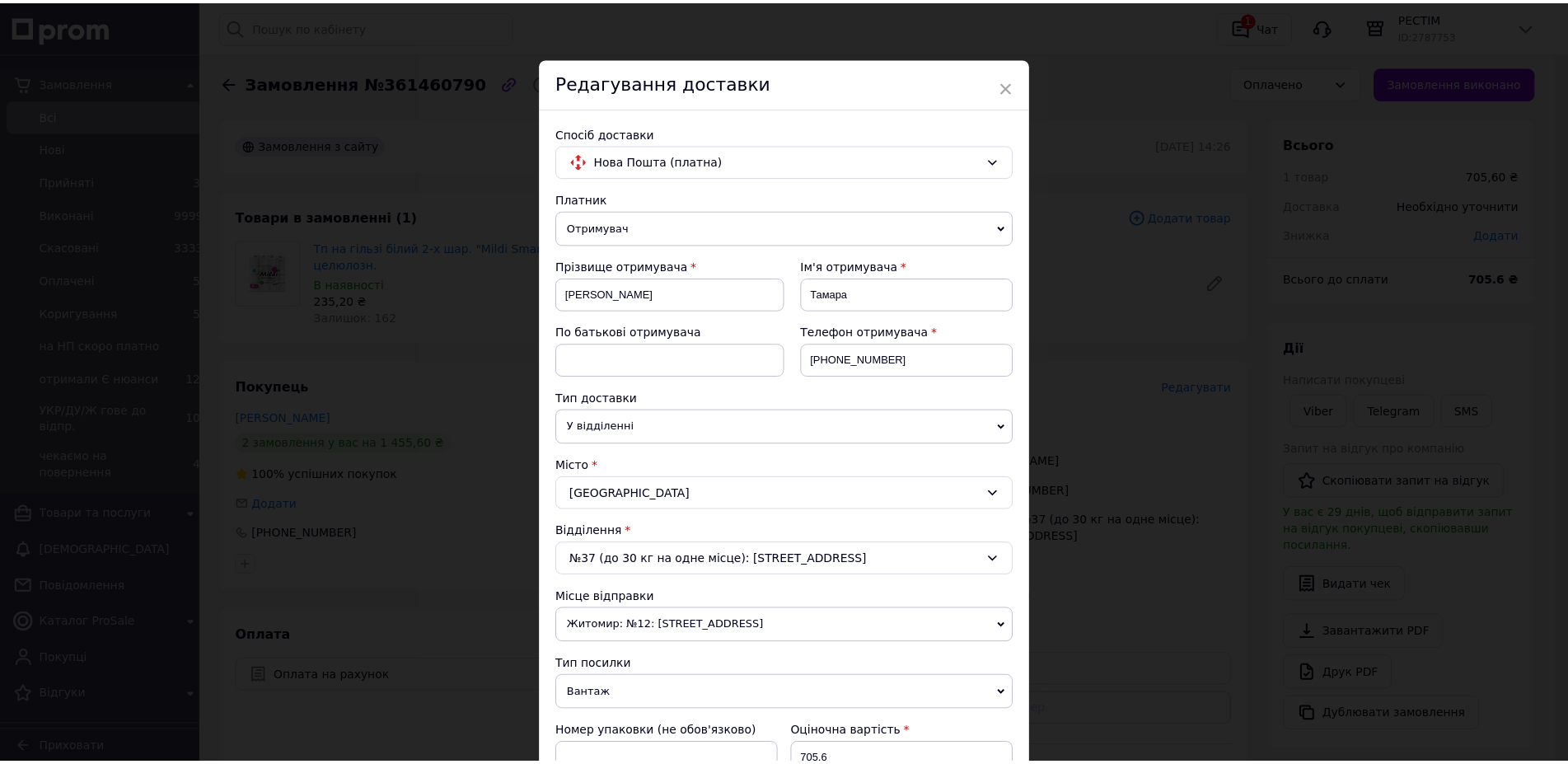
scroll to position [311, 0]
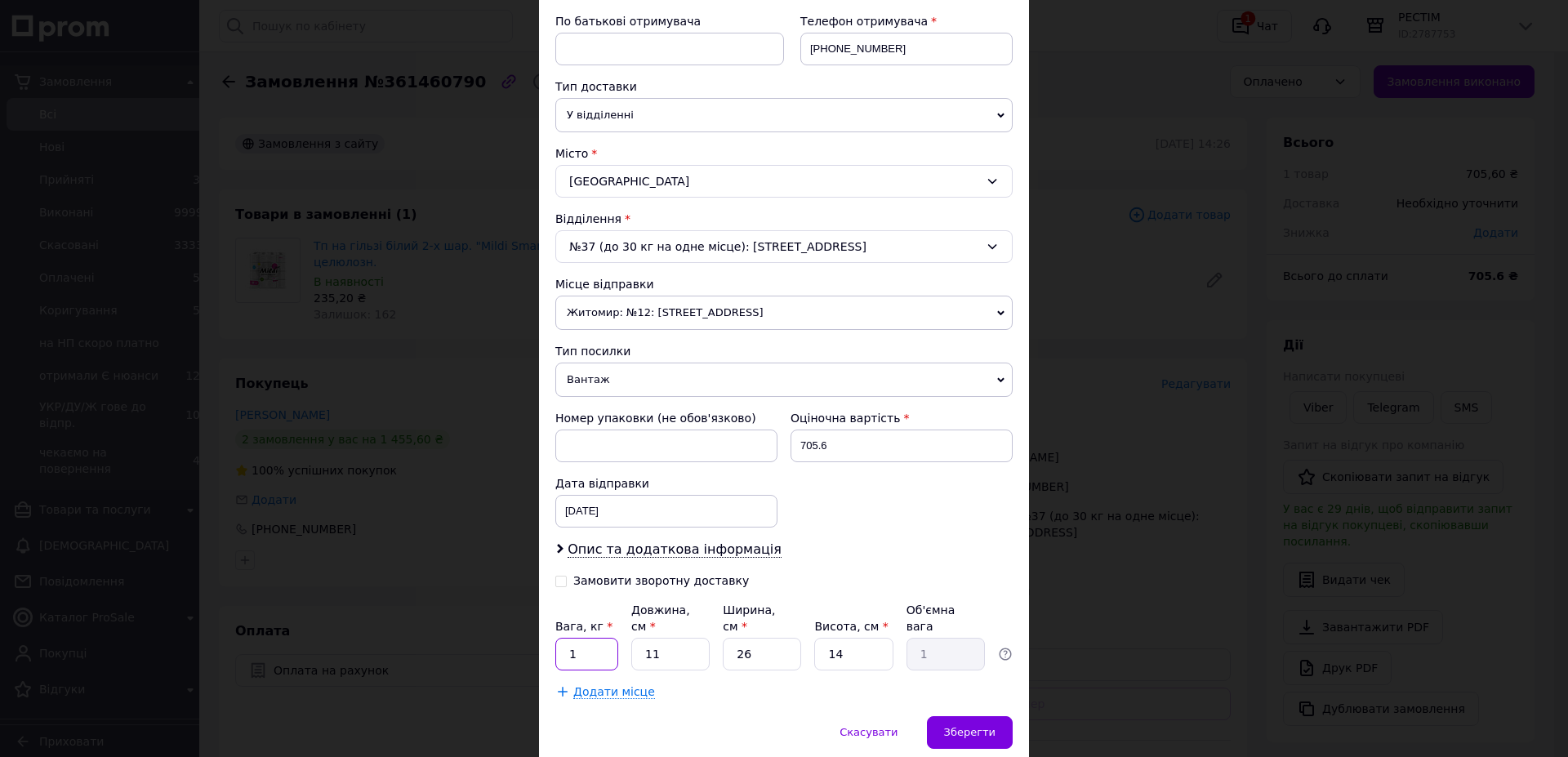
click at [593, 638] on input "1" at bounding box center [586, 653] width 63 height 33
type input "4.4"
click at [657, 638] on input "11" at bounding box center [670, 653] width 78 height 33
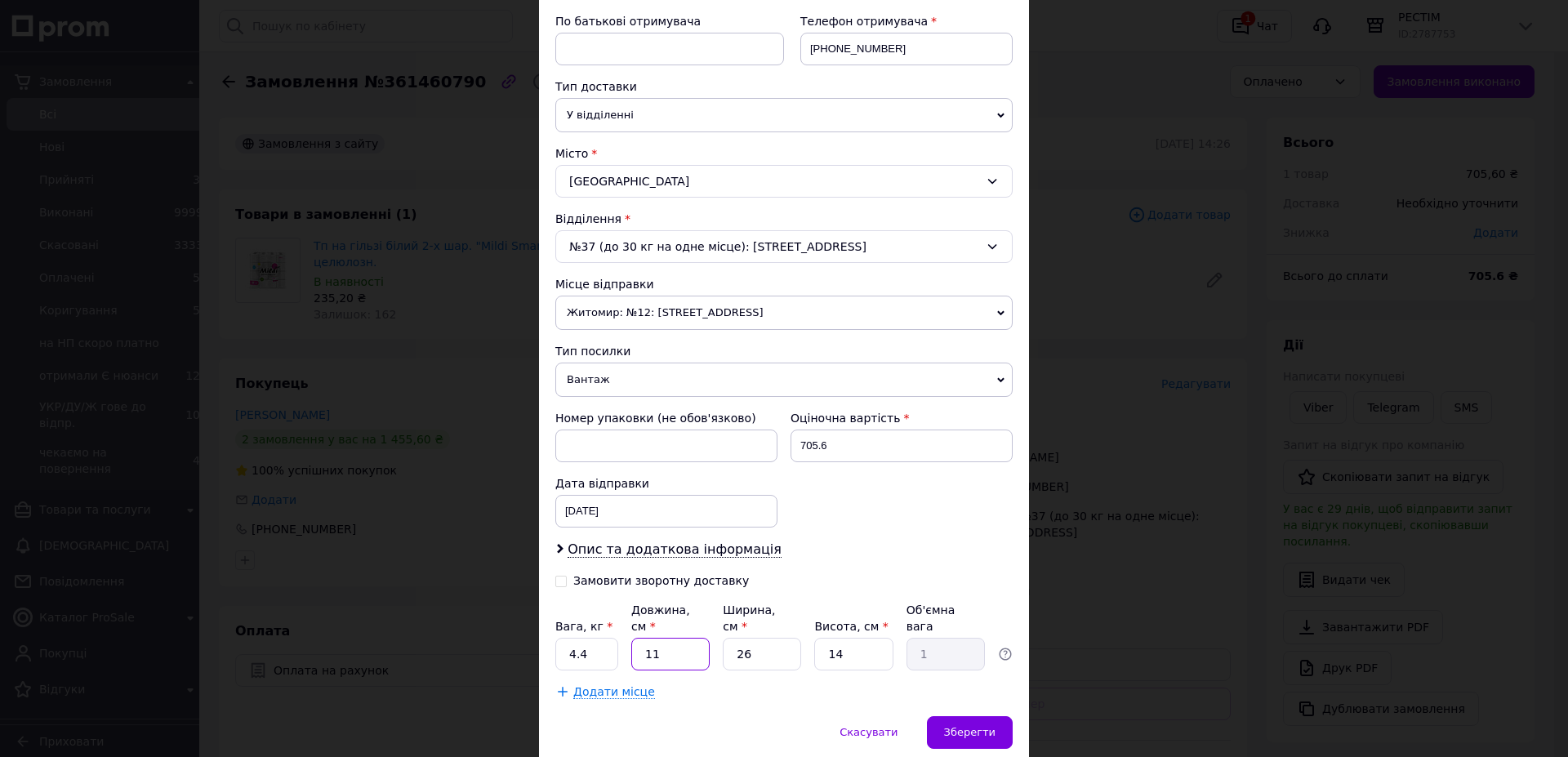
type input "5"
type input "0.46"
type input "54"
type input "4.91"
type input "54"
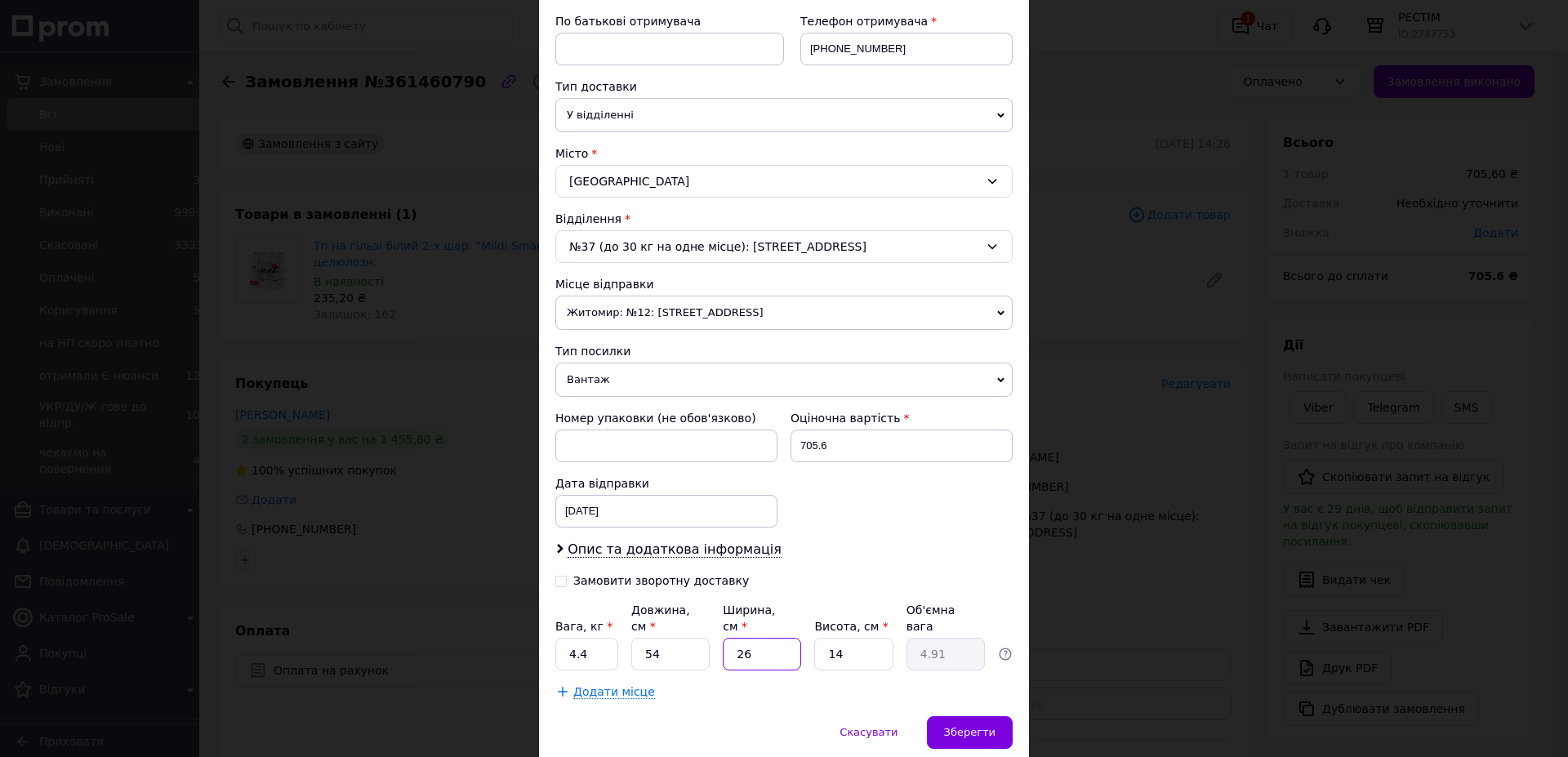
click at [742, 638] on input "26" at bounding box center [762, 653] width 78 height 33
type input "3"
type input "0.57"
type input "36"
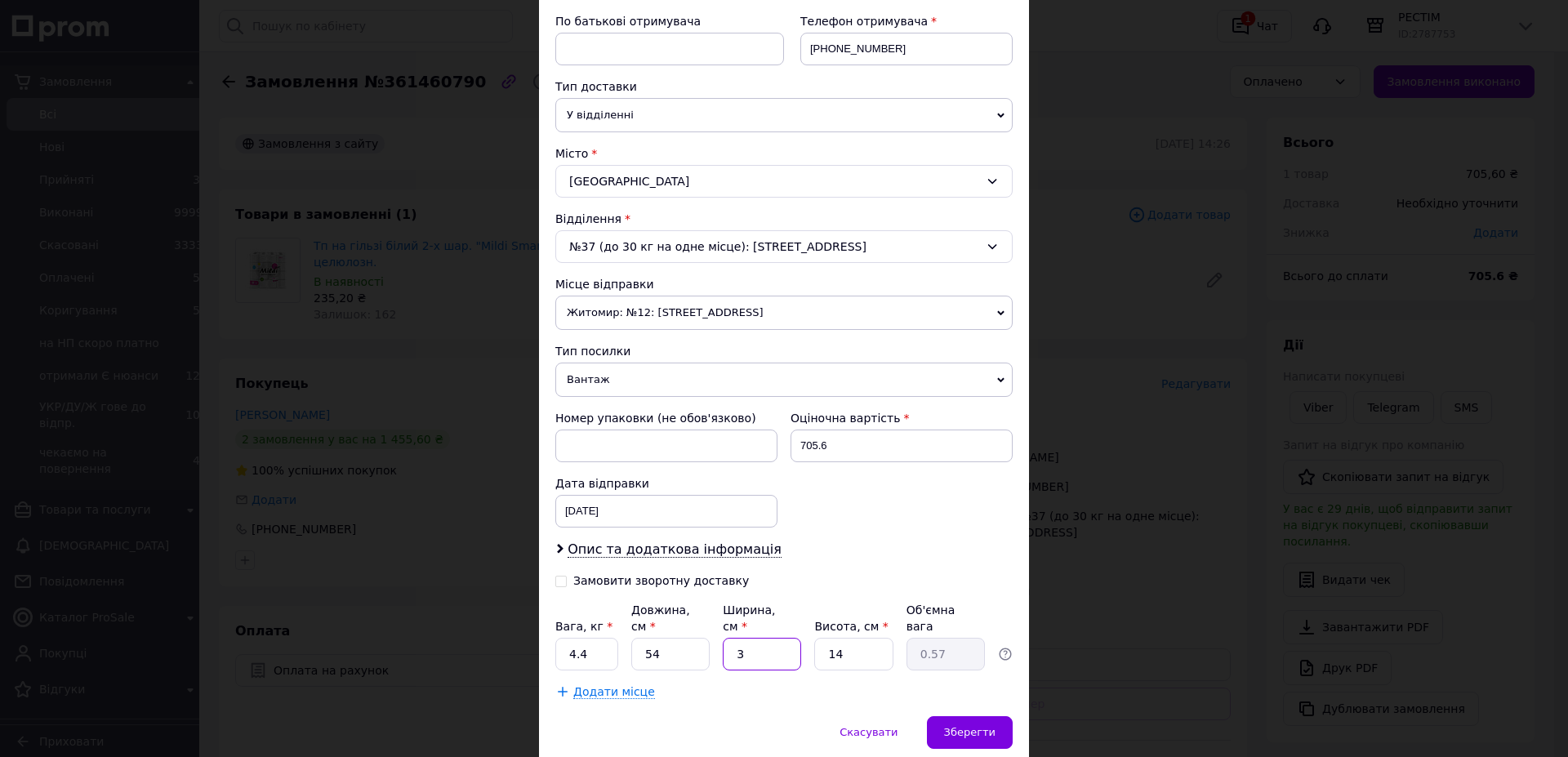
type input "6.8"
type input "36"
click at [862, 638] on input "14" at bounding box center [853, 653] width 78 height 33
drag, startPoint x: 862, startPoint y: 581, endPoint x: 851, endPoint y: 559, distance: 24.6
click at [851, 638] on input "14" at bounding box center [853, 653] width 78 height 33
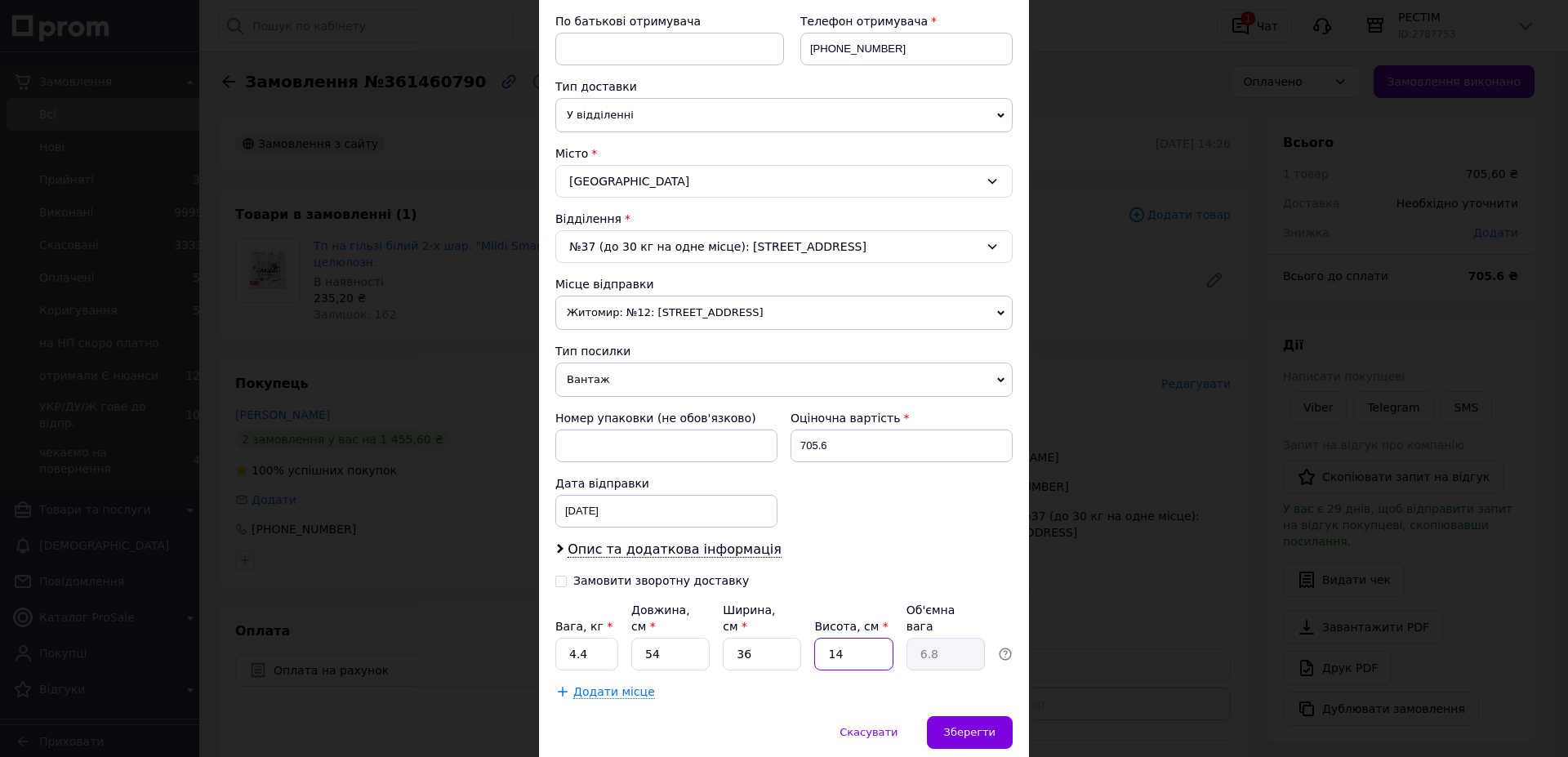
type input "3"
type input "1.46"
type input "38"
type input "18.47"
type input "38"
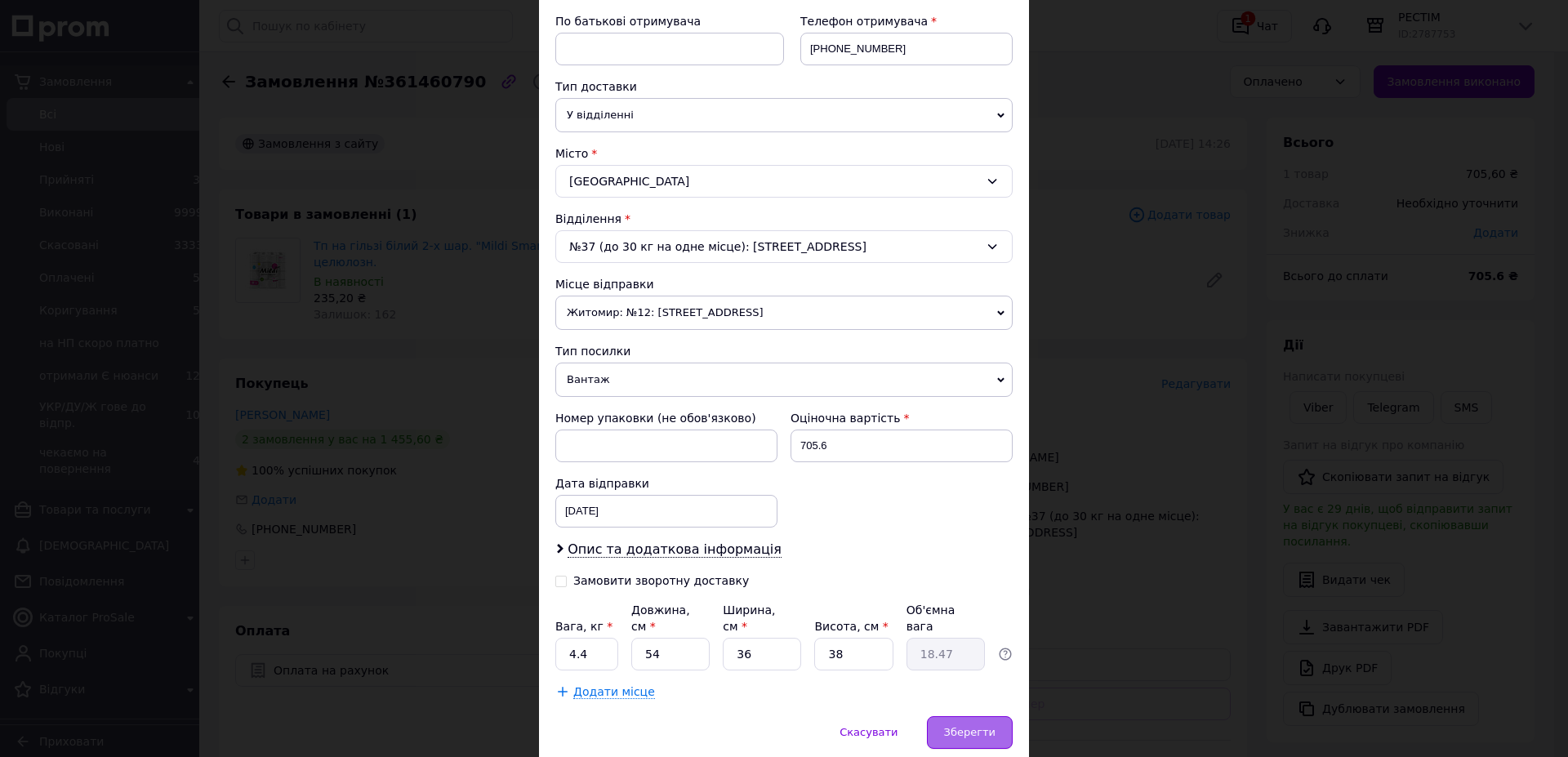
click at [973, 726] on span "Зберегти" at bounding box center [970, 732] width 51 height 12
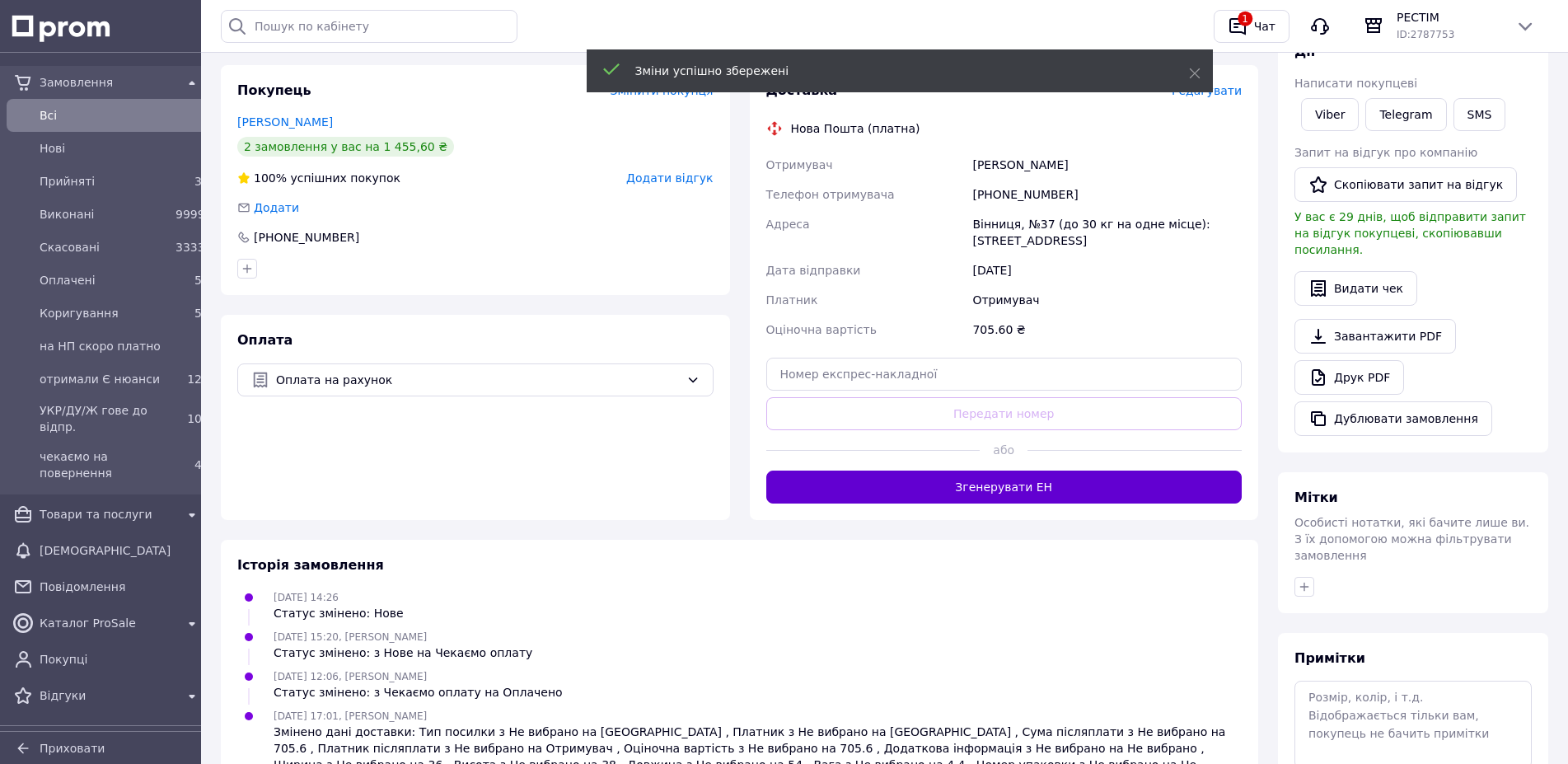
click at [978, 471] on button "Згенерувати ЕН" at bounding box center [1005, 487] width 477 height 33
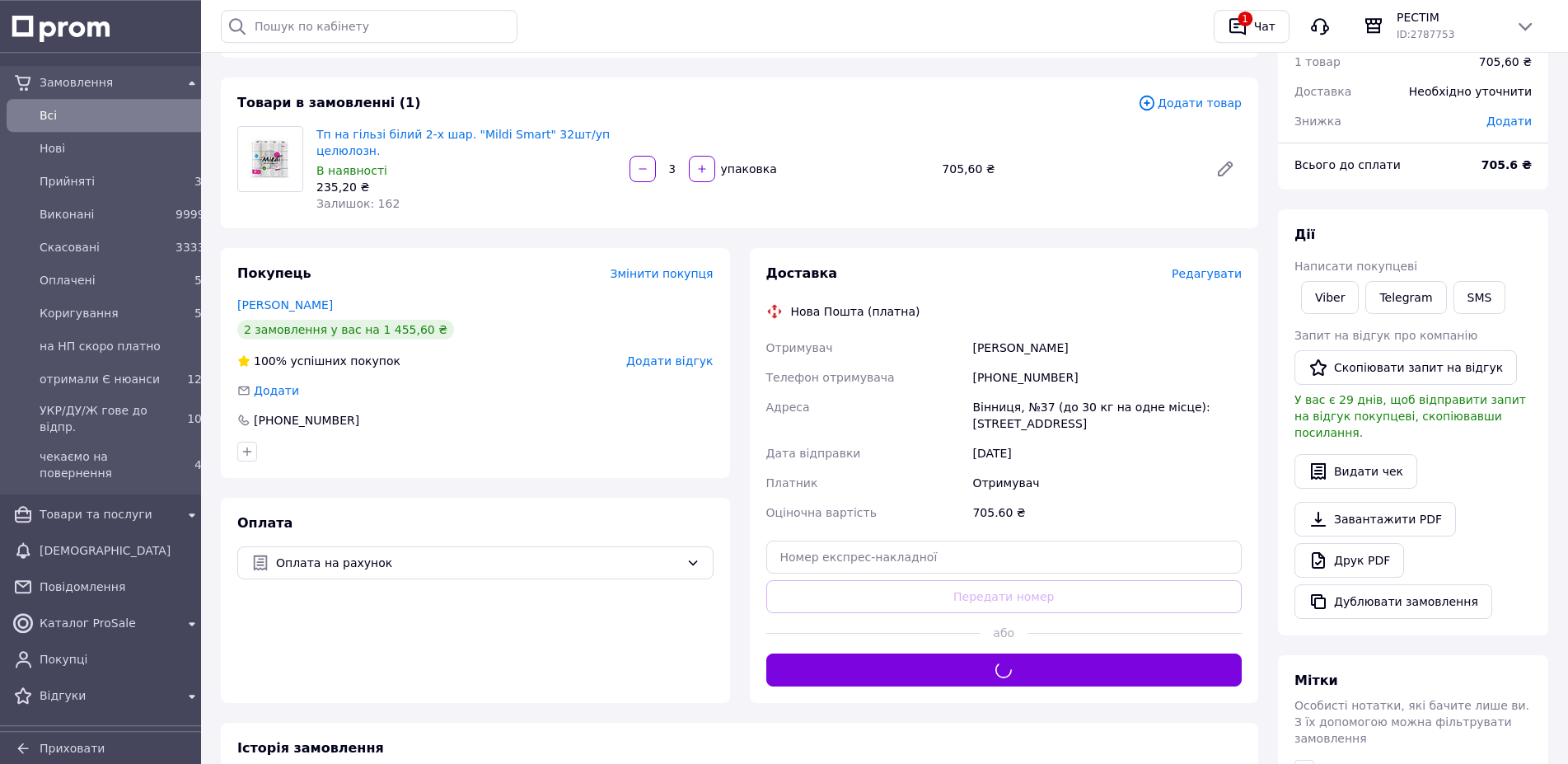
scroll to position [74, 0]
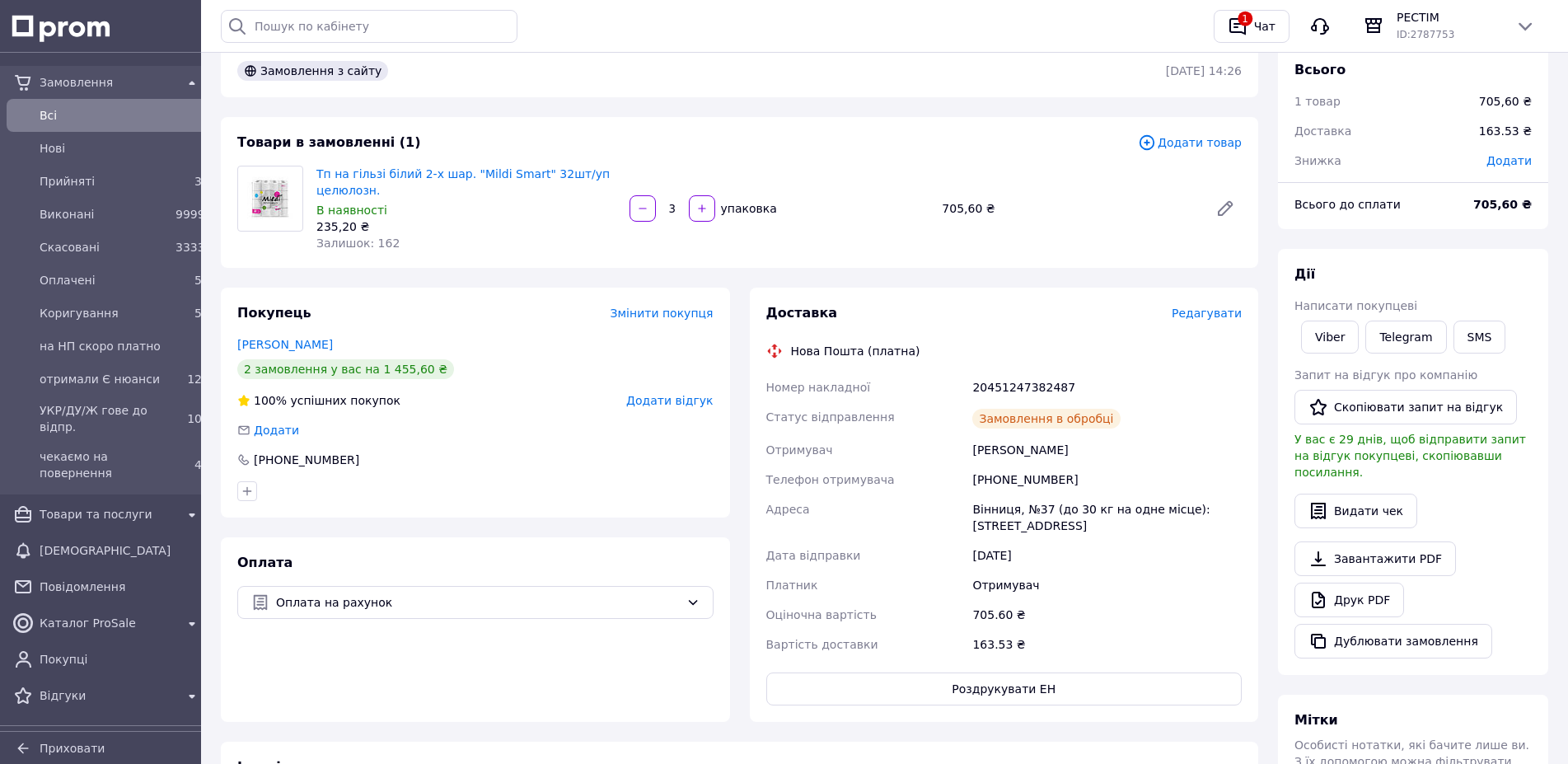
click at [1012, 373] on div "20451247382487" at bounding box center [1107, 388] width 276 height 30
copy div "20451247382487"
click at [1332, 327] on link "Viber" at bounding box center [1330, 336] width 57 height 33
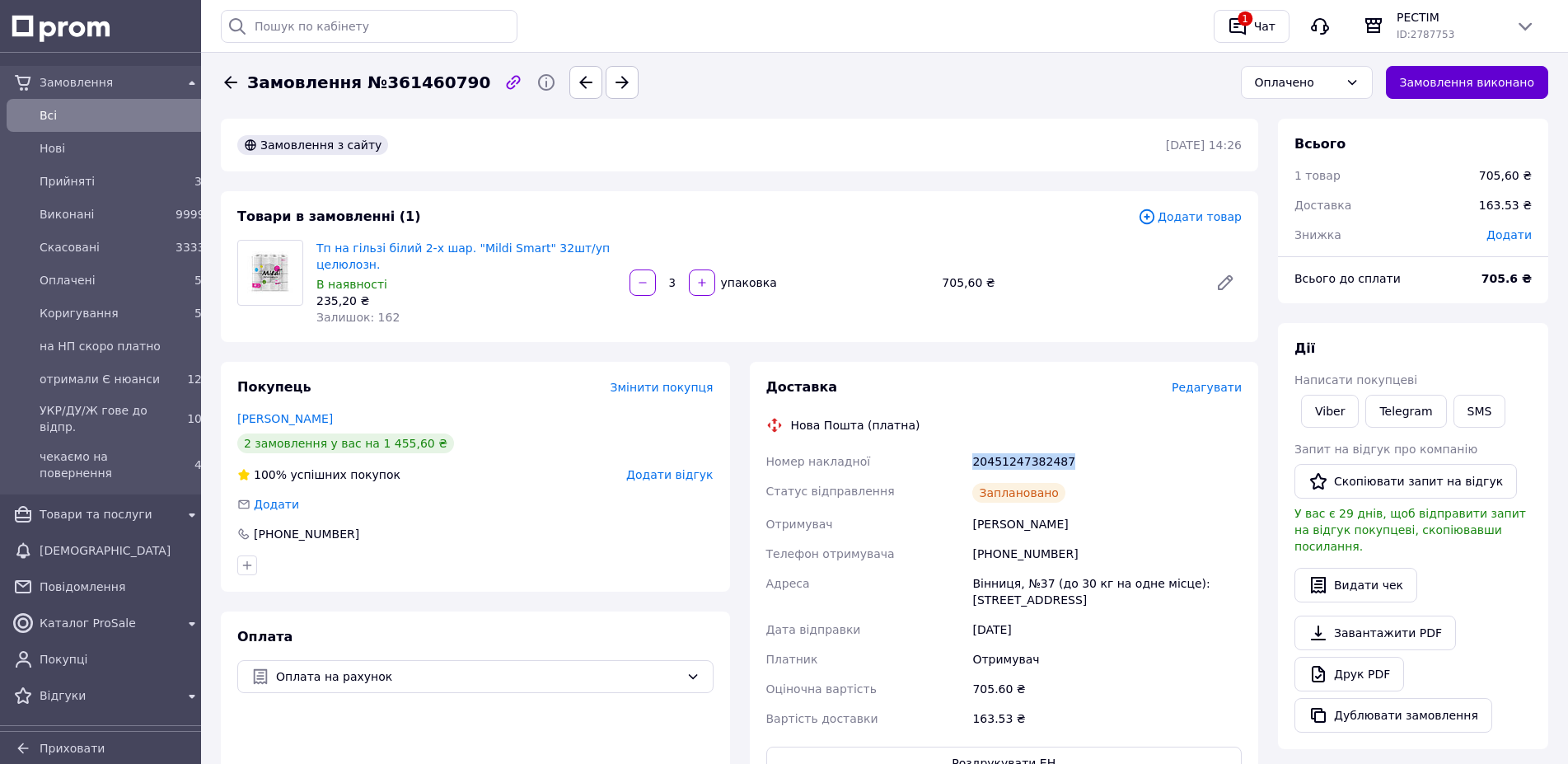
click at [1457, 85] on button "Замовлення виконано" at bounding box center [1467, 82] width 163 height 33
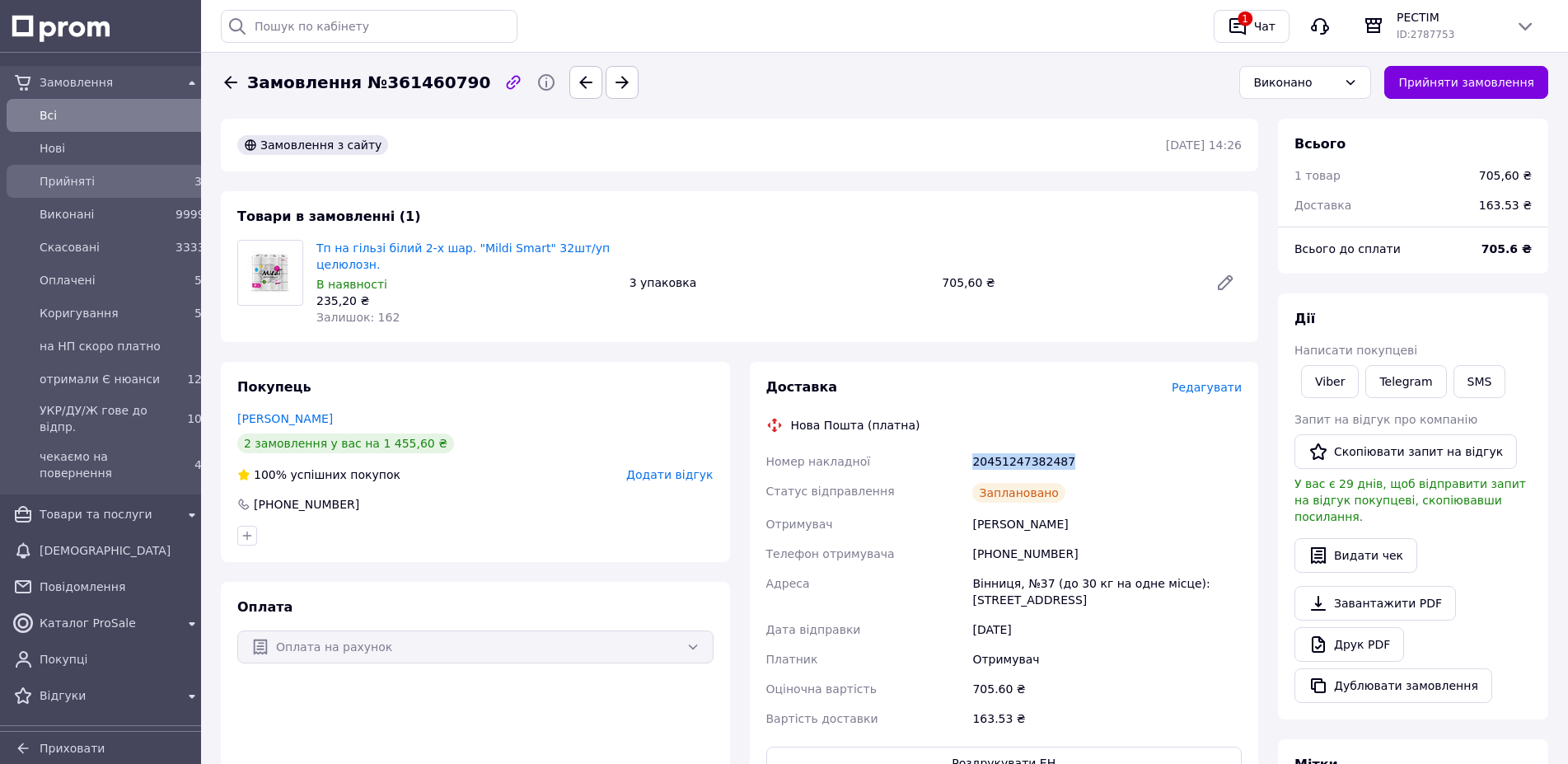
click at [83, 183] on span "Прийняті" at bounding box center [104, 182] width 129 height 17
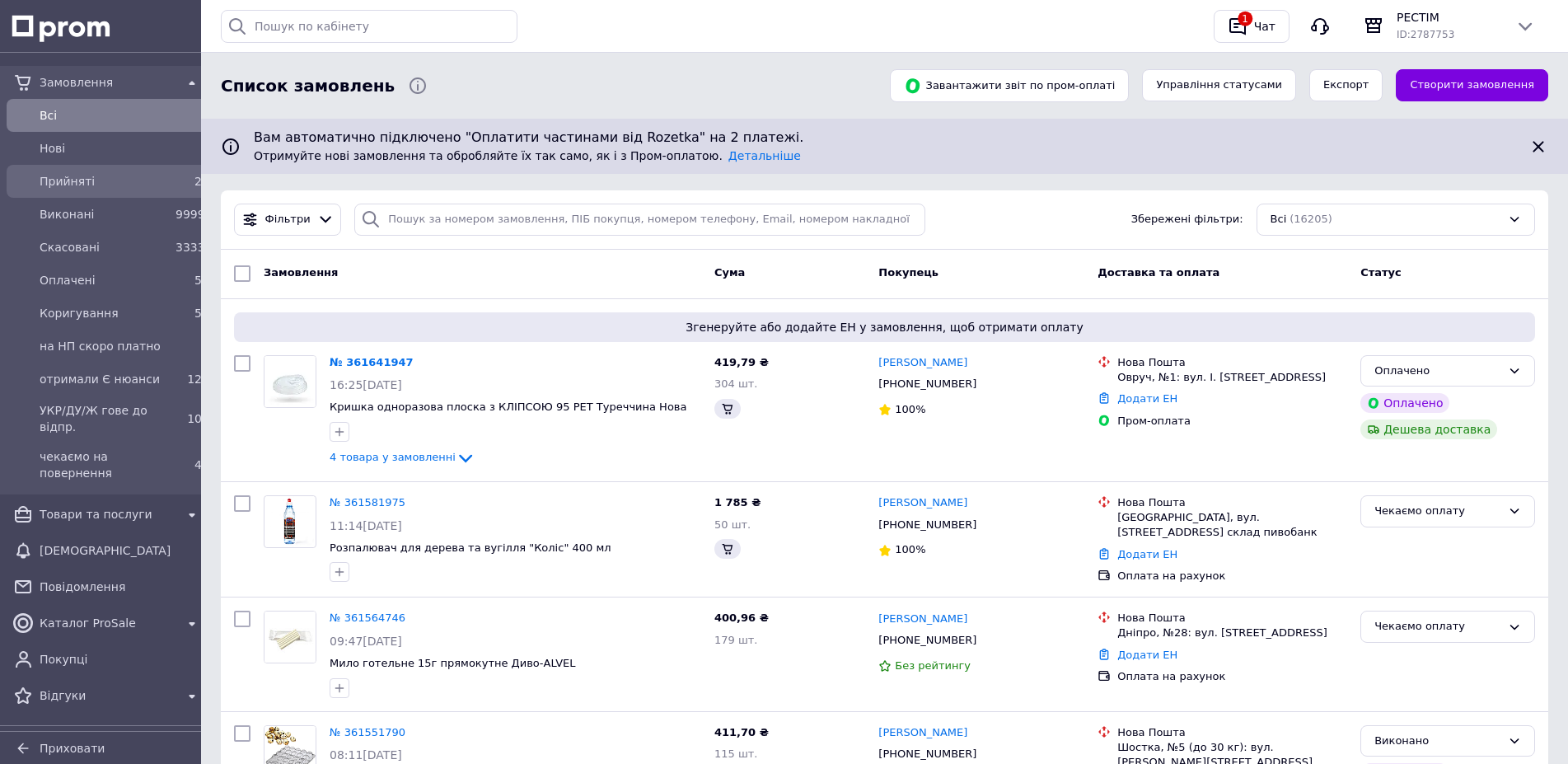
click at [60, 182] on span "Прийняті" at bounding box center [104, 182] width 129 height 17
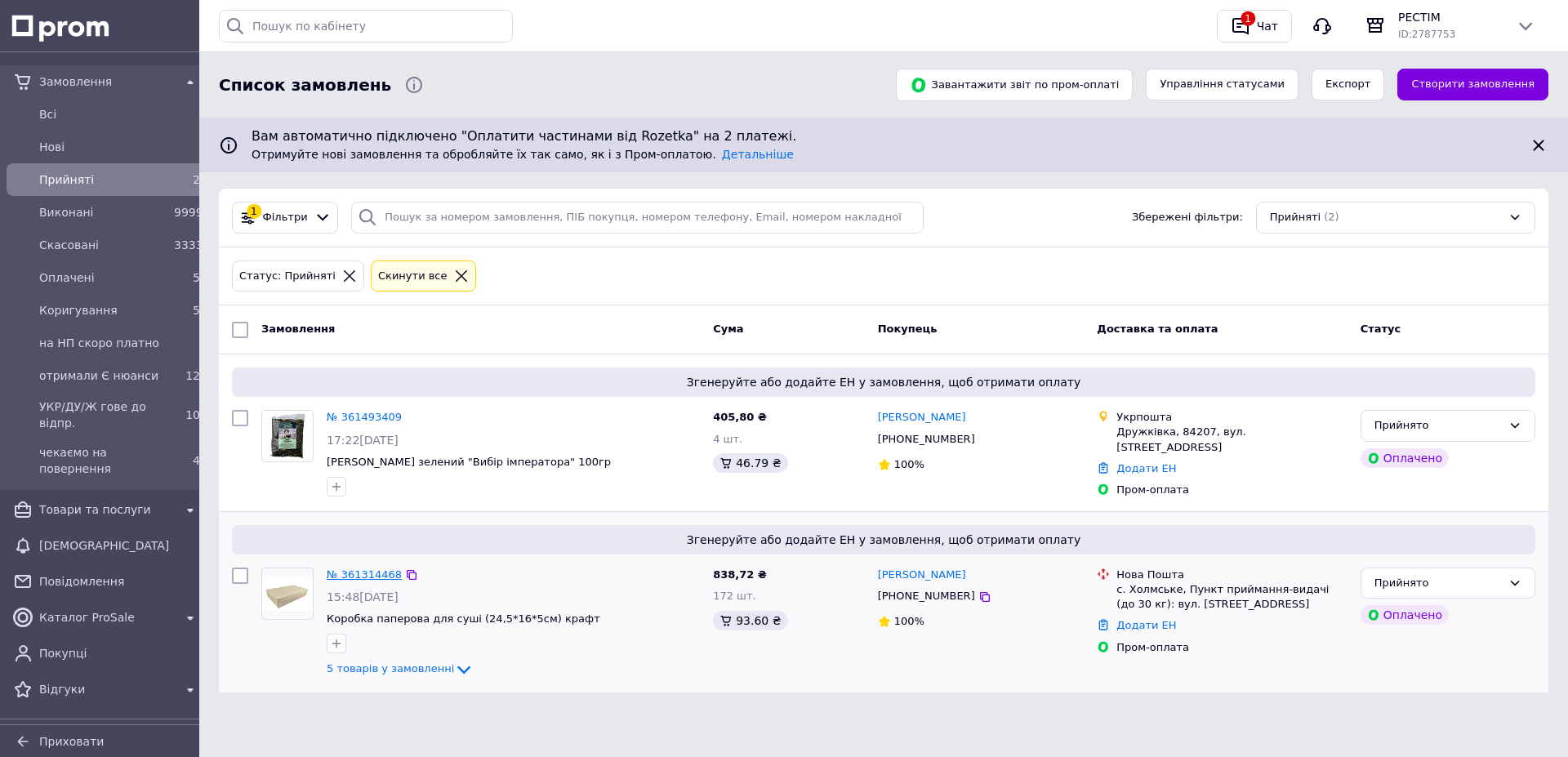
click at [355, 568] on link "№ 361314468" at bounding box center [364, 574] width 76 height 12
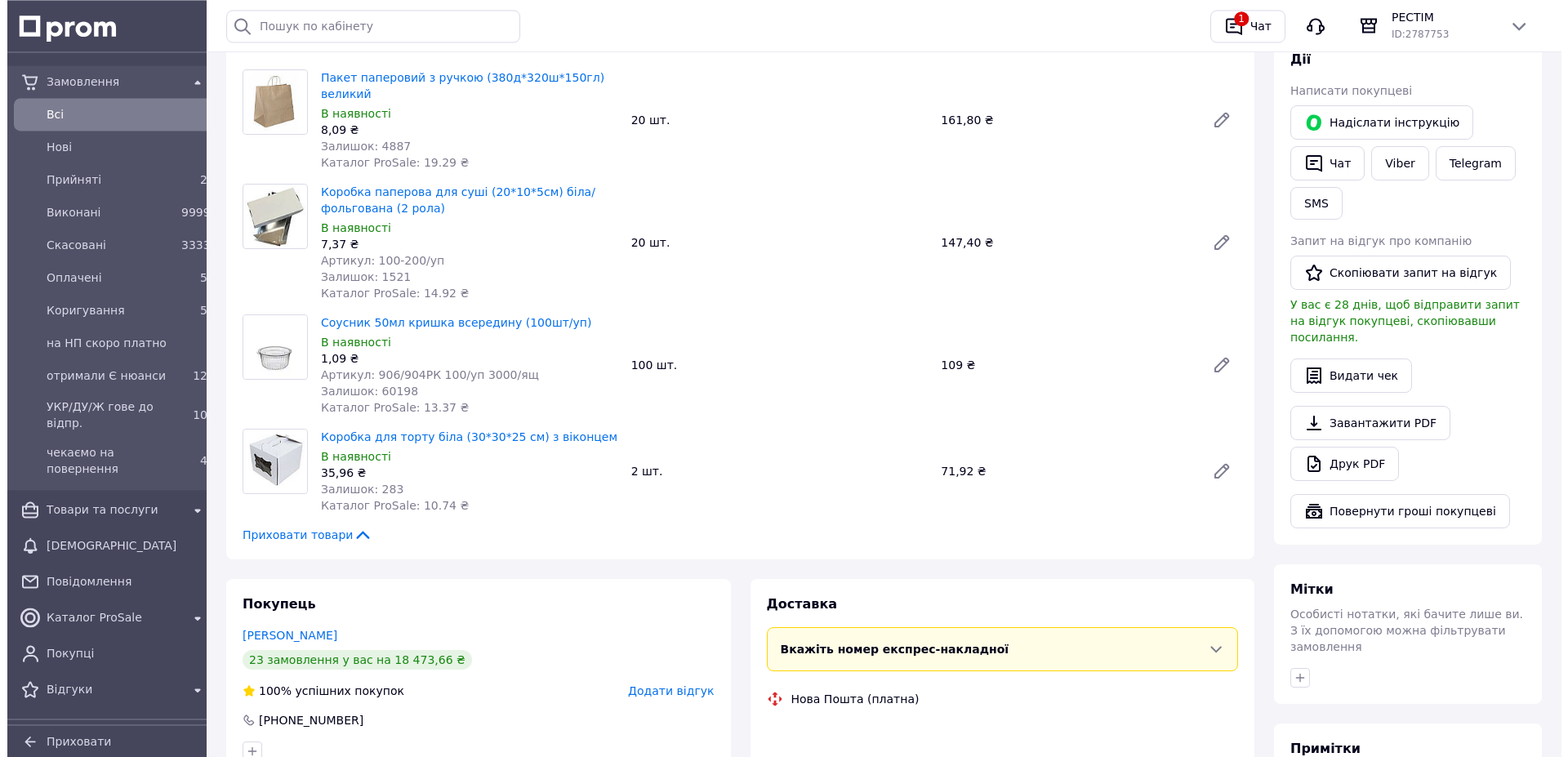
scroll to position [368, 0]
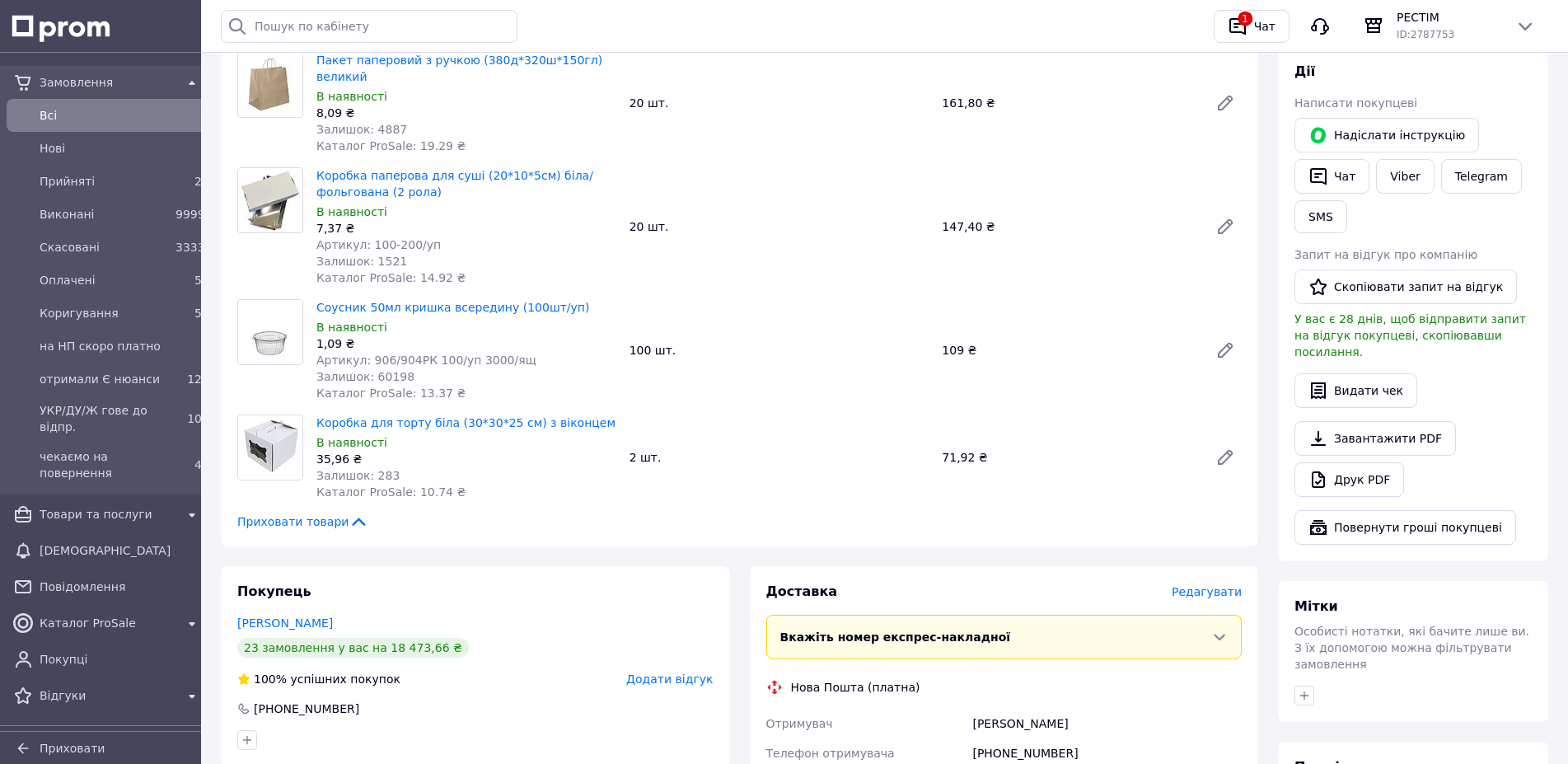
click at [1230, 585] on span "Редагувати" at bounding box center [1206, 592] width 70 height 13
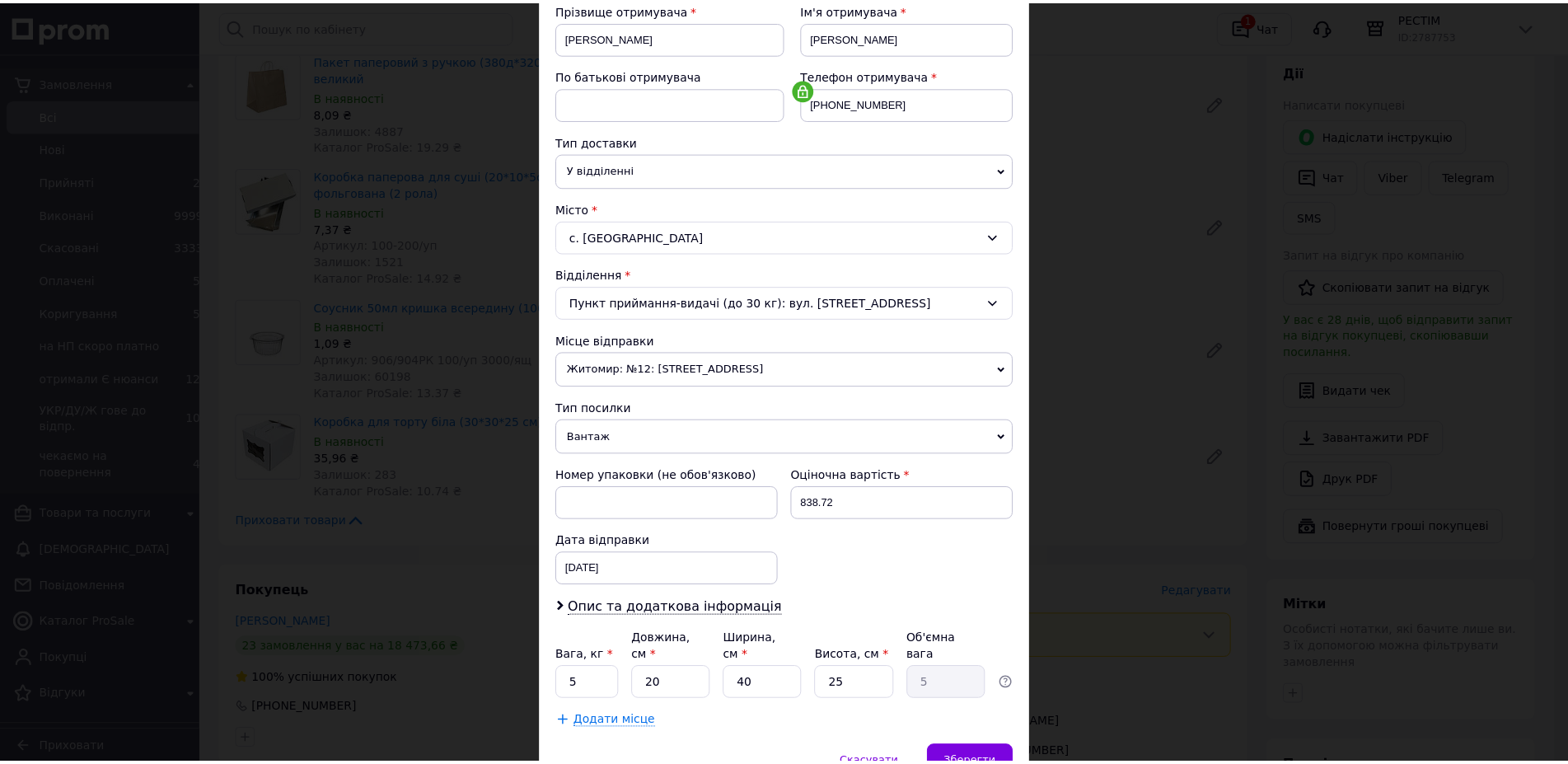
scroll to position [284, 0]
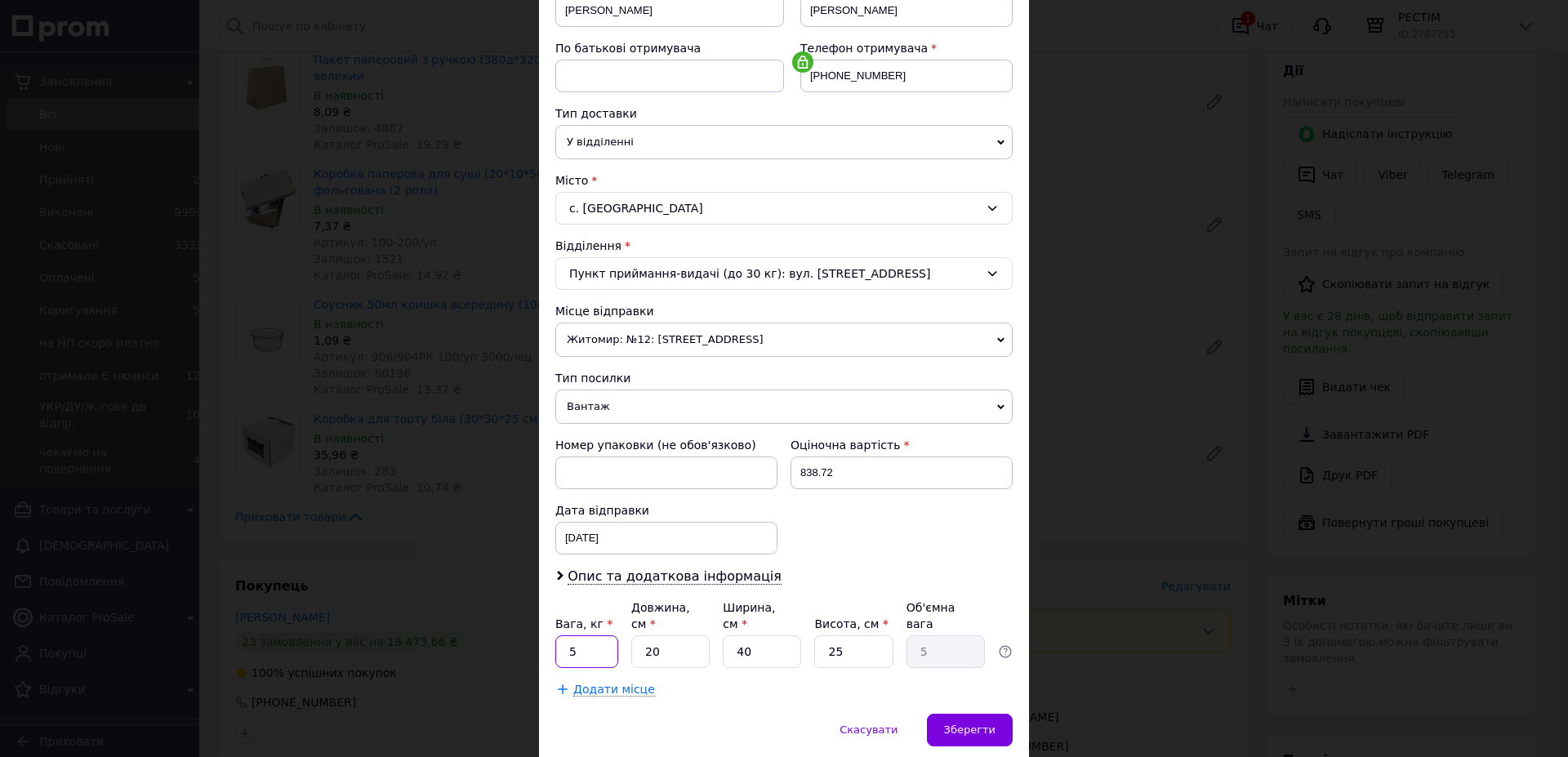
click at [559, 636] on input "5" at bounding box center [586, 652] width 63 height 33
click at [595, 636] on input "5" at bounding box center [586, 652] width 63 height 33
type input "4.1"
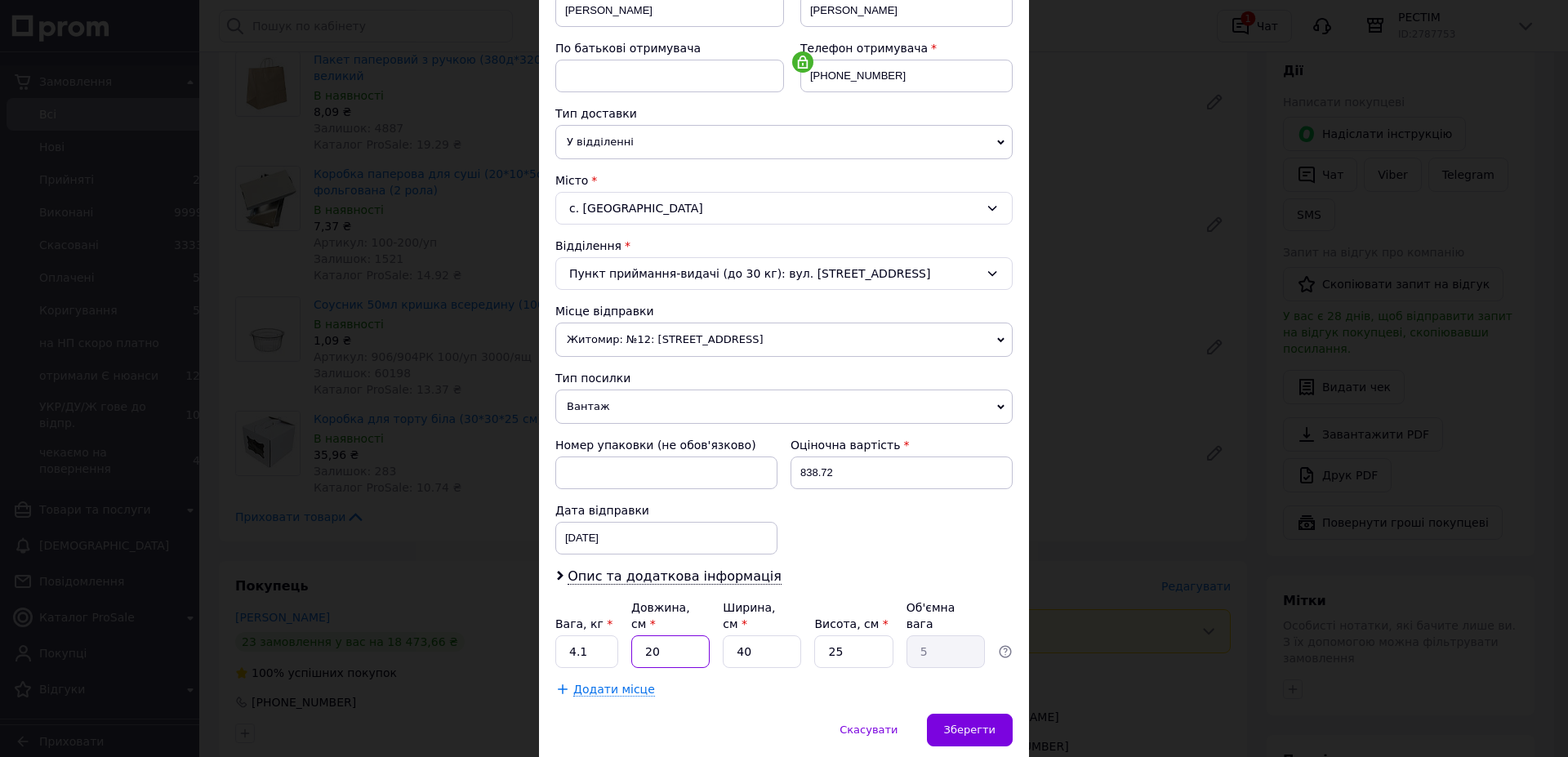
click at [654, 636] on input "20" at bounding box center [670, 652] width 78 height 33
type input "3"
type input "0.75"
type input "35"
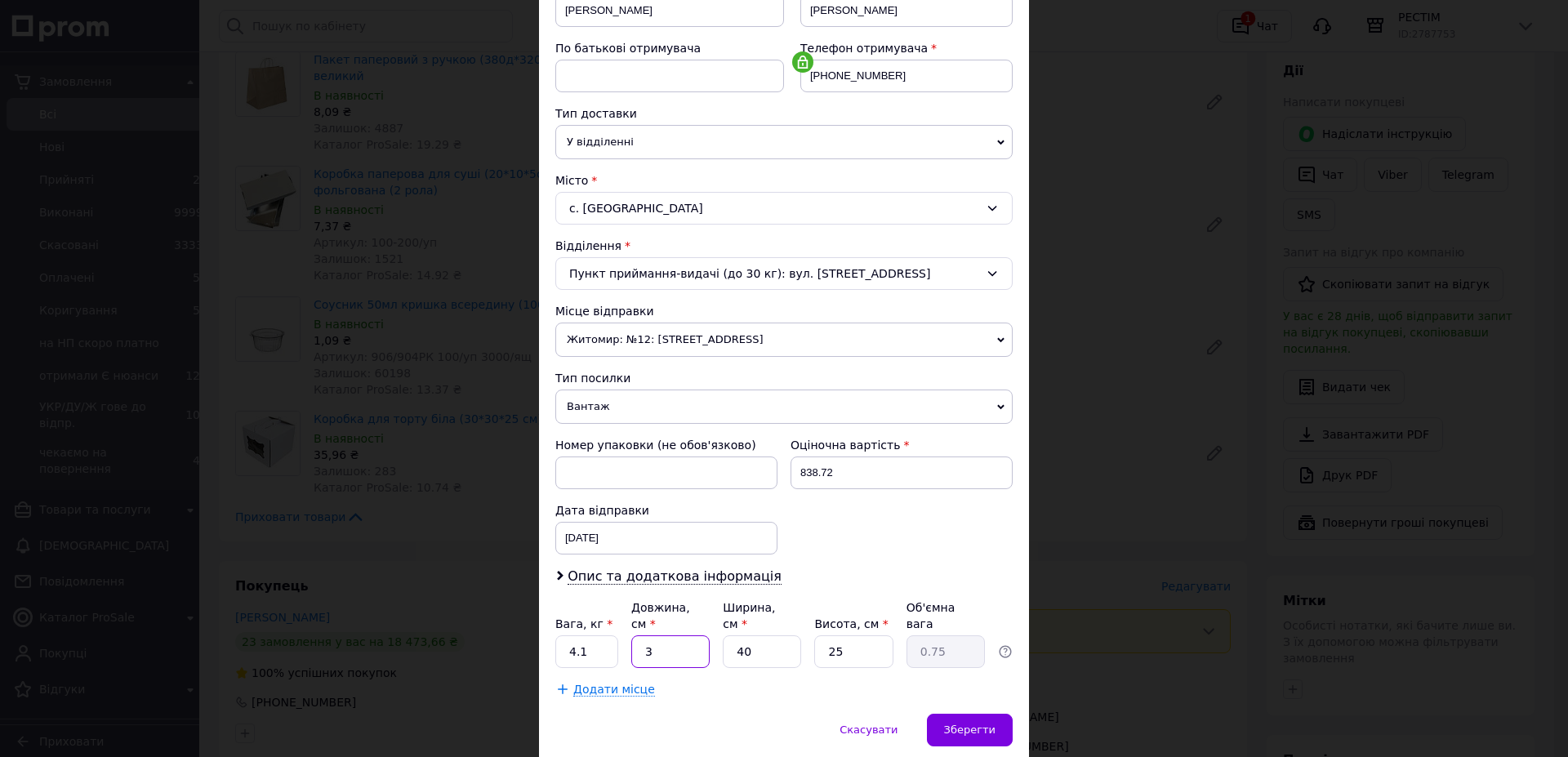
type input "8.75"
type input "35"
click at [759, 636] on input "40" at bounding box center [762, 652] width 78 height 33
drag, startPoint x: 759, startPoint y: 585, endPoint x: 763, endPoint y: 577, distance: 8.9
click at [763, 636] on input "40" at bounding box center [762, 652] width 78 height 33
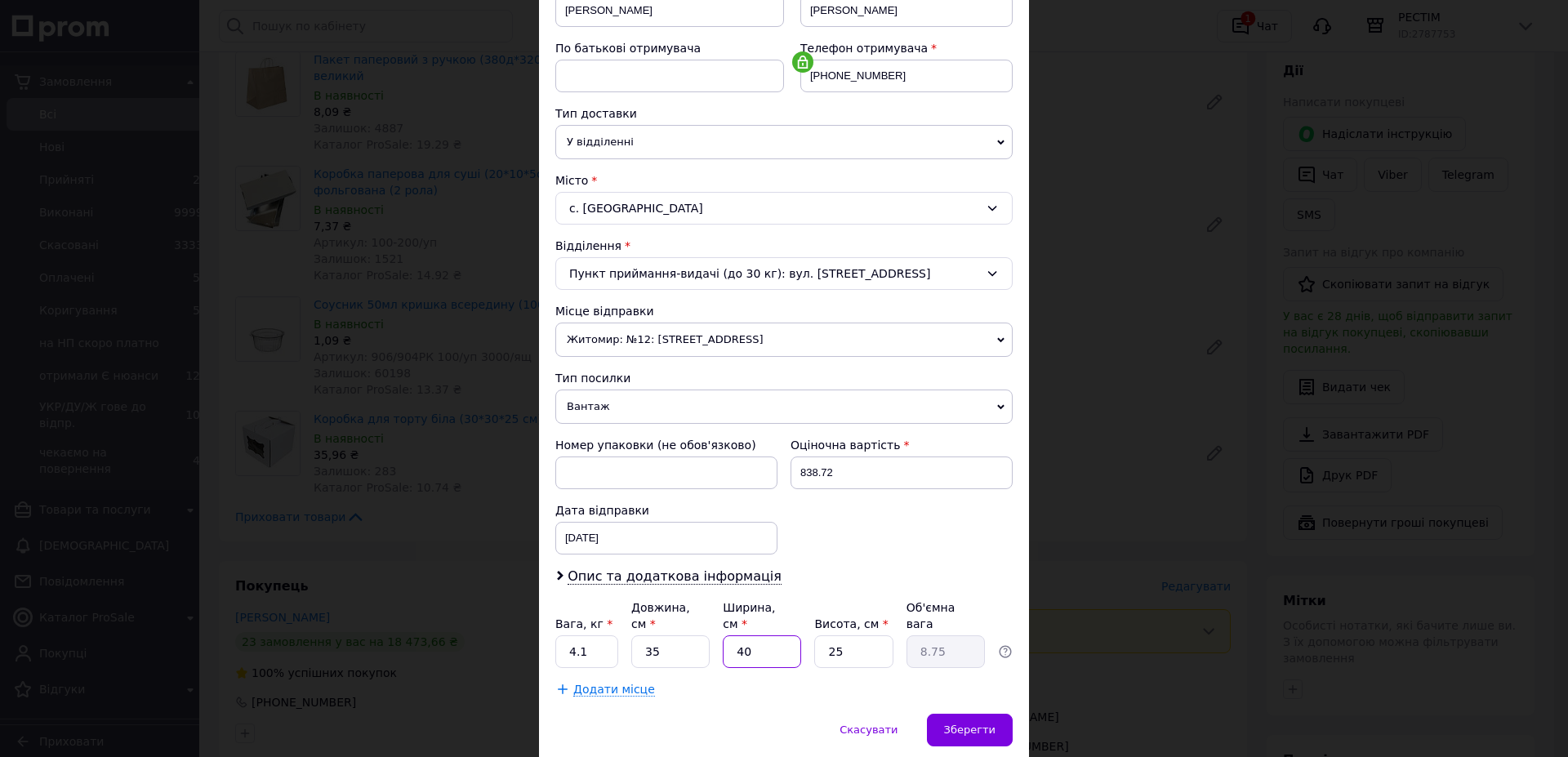
type input "3"
type input "0.66"
type input "30"
type input "6.56"
type input "30"
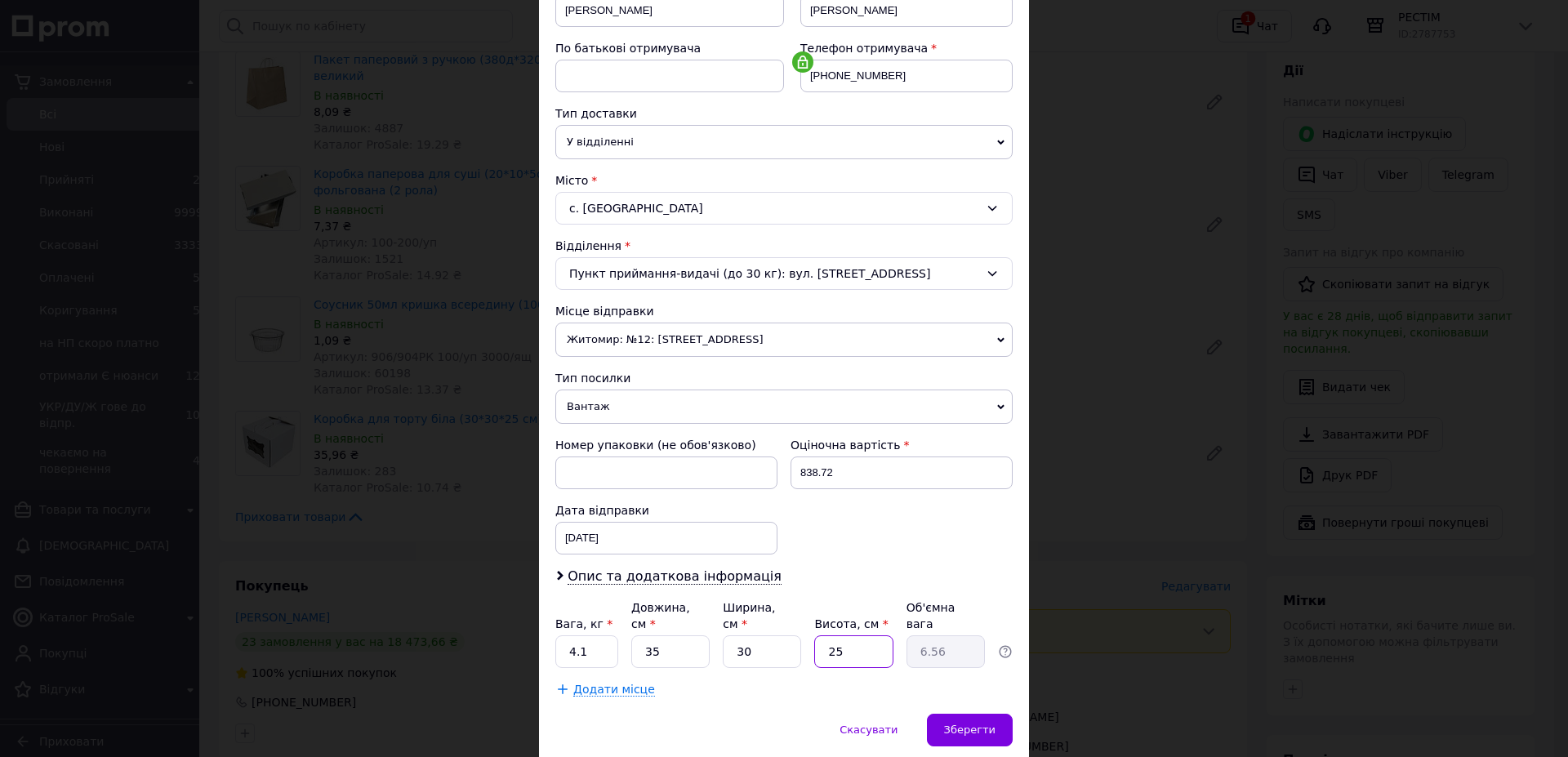
click at [842, 636] on input "25" at bounding box center [853, 652] width 78 height 33
click at [845, 636] on input "25" at bounding box center [853, 652] width 78 height 33
type input "6"
type input "1.58"
type input "64"
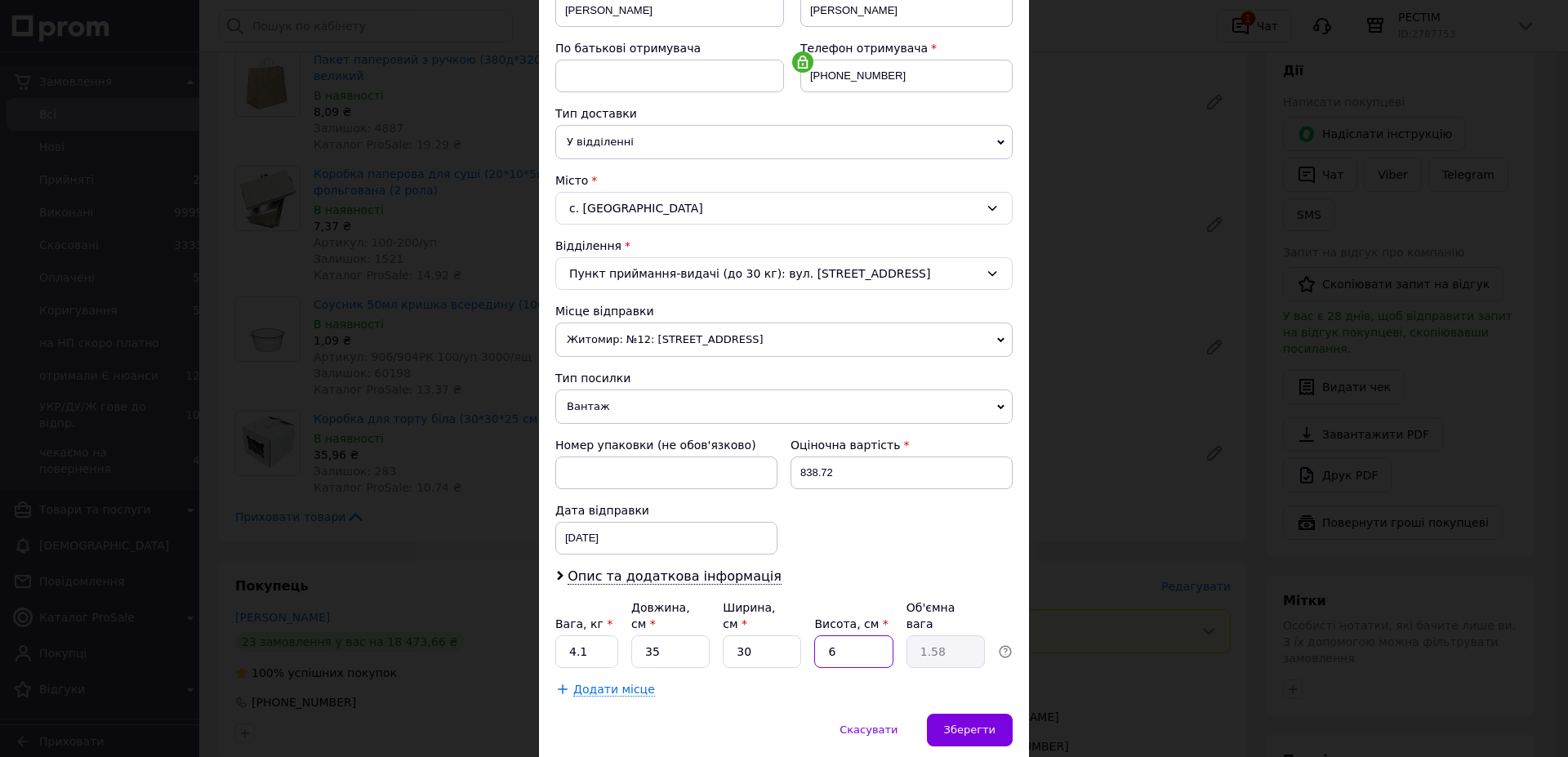
type input "16.8"
type input "64"
click at [968, 723] on span "Зберегти" at bounding box center [970, 729] width 51 height 12
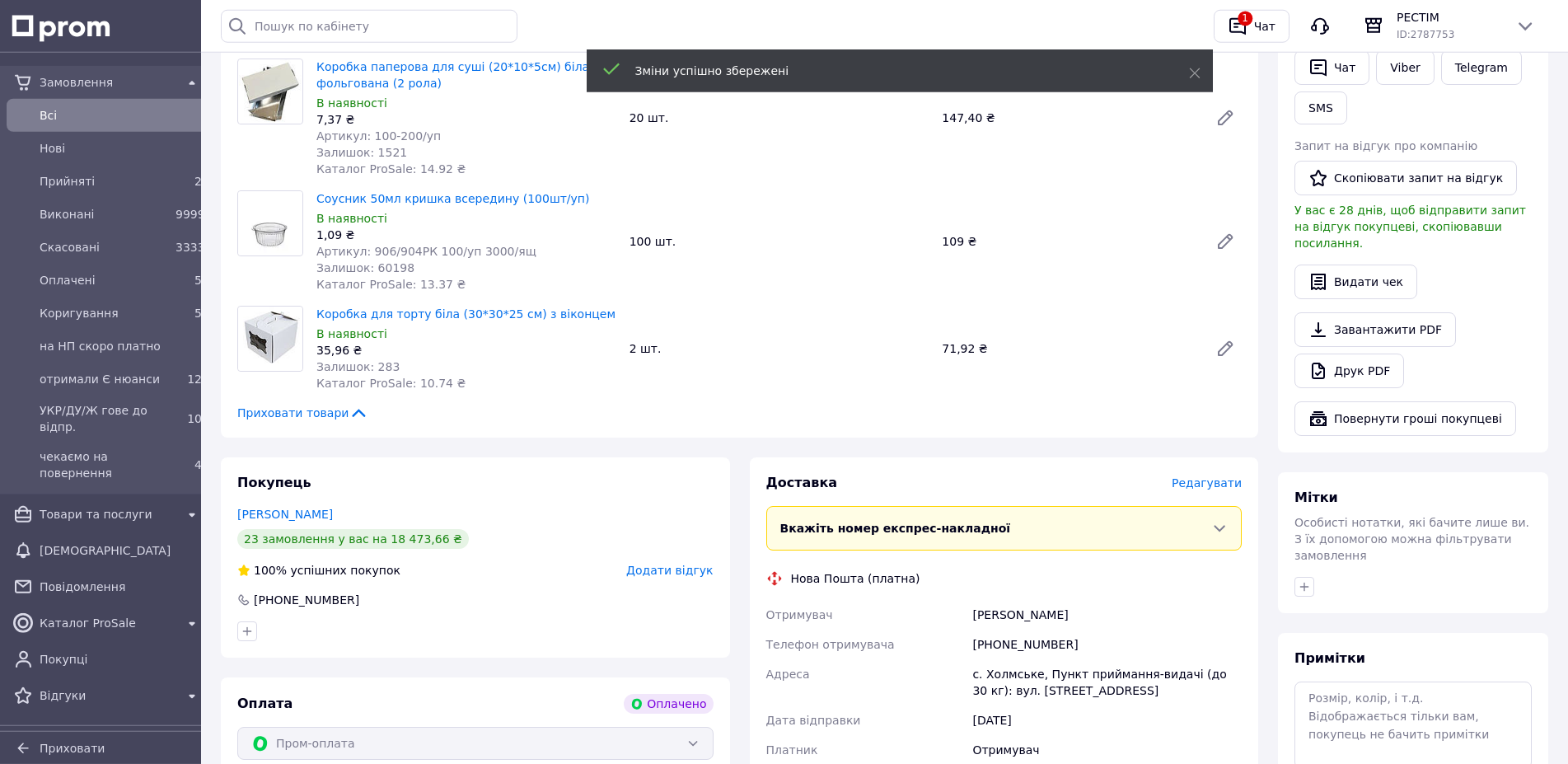
scroll to position [668, 0]
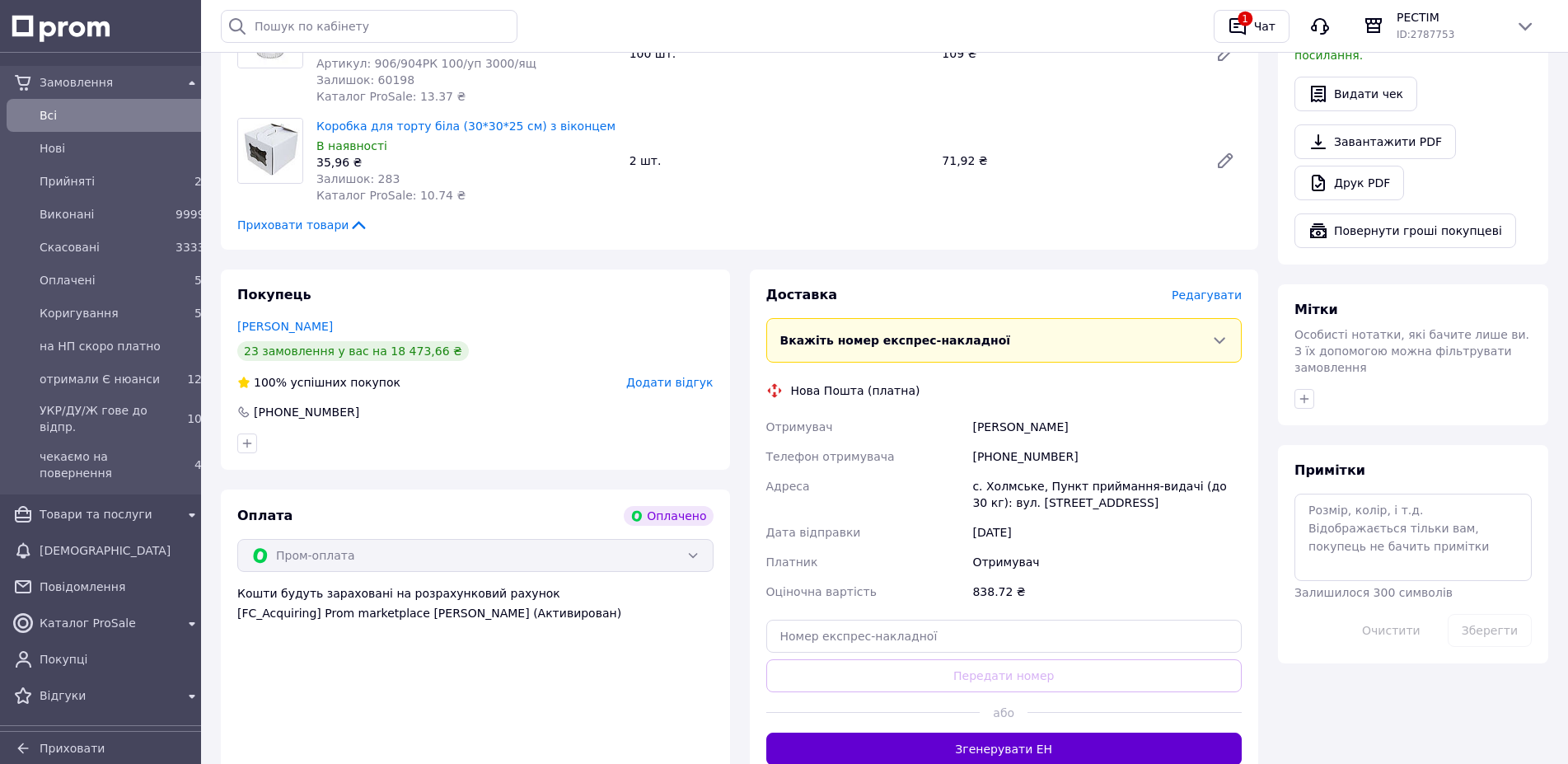
click at [1011, 733] on button "Згенерувати ЕН" at bounding box center [1005, 749] width 477 height 33
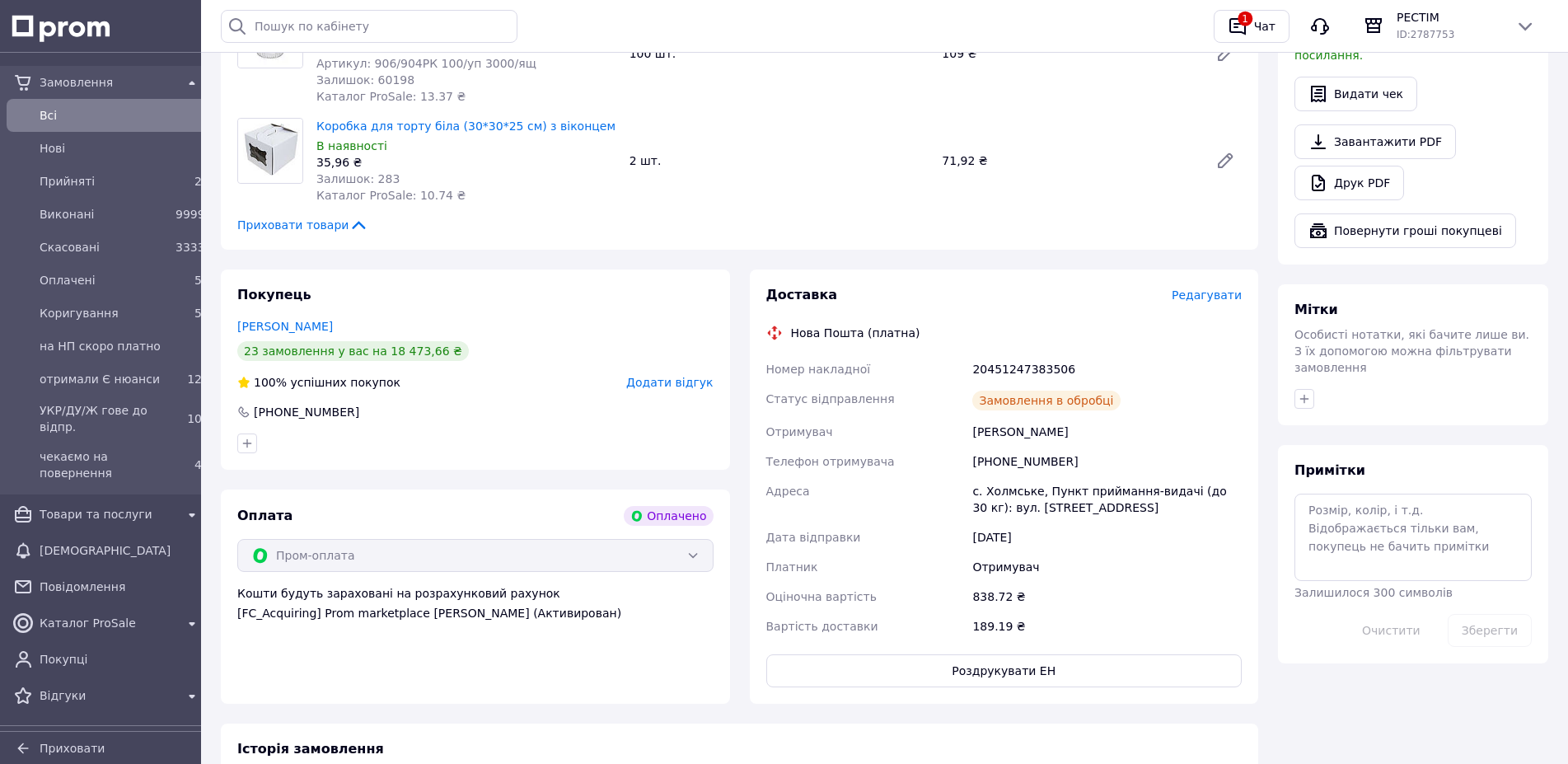
click at [994, 354] on div "20451247383506" at bounding box center [1107, 369] width 276 height 30
copy div "20451247383506"
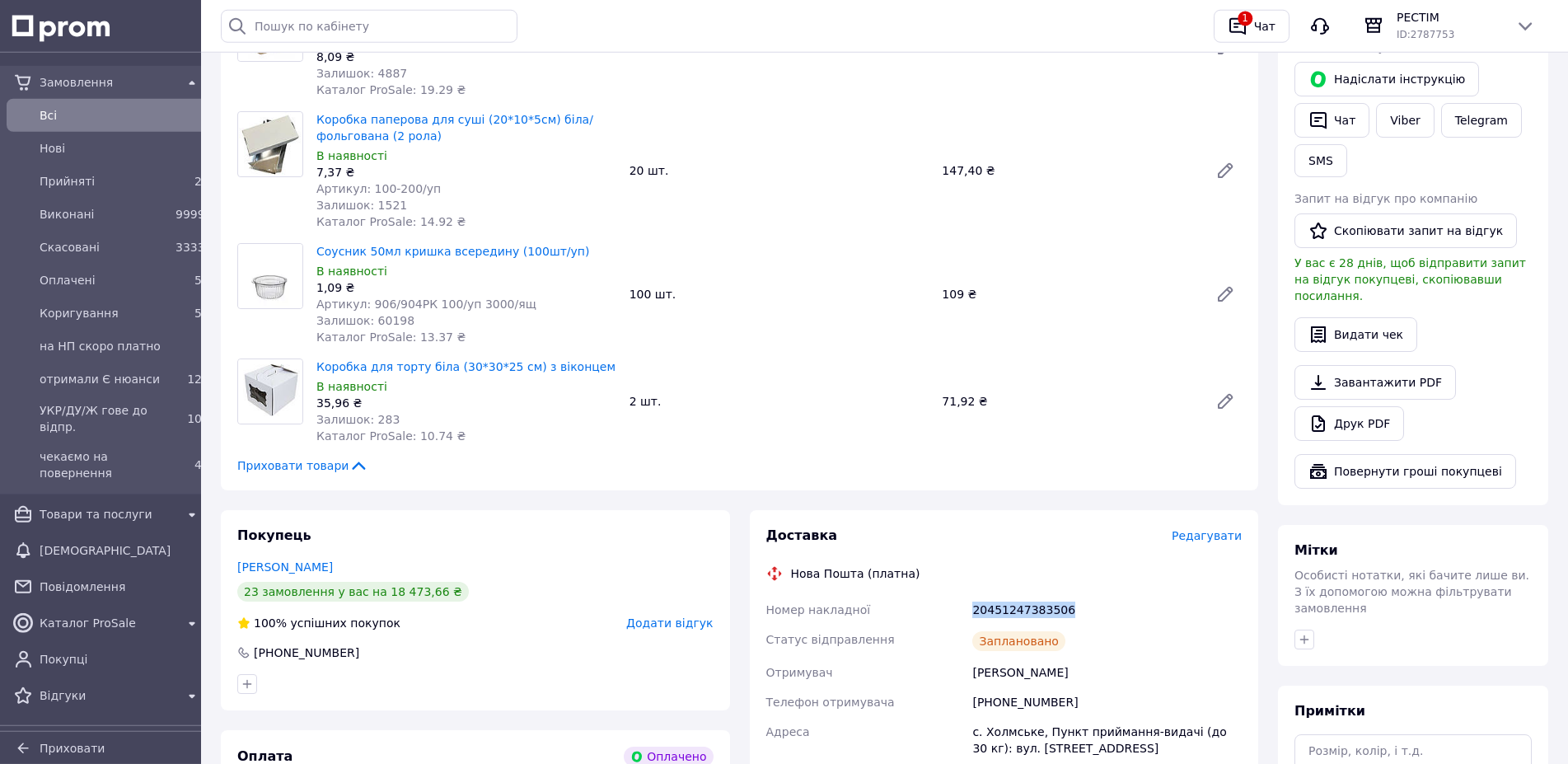
scroll to position [371, 0]
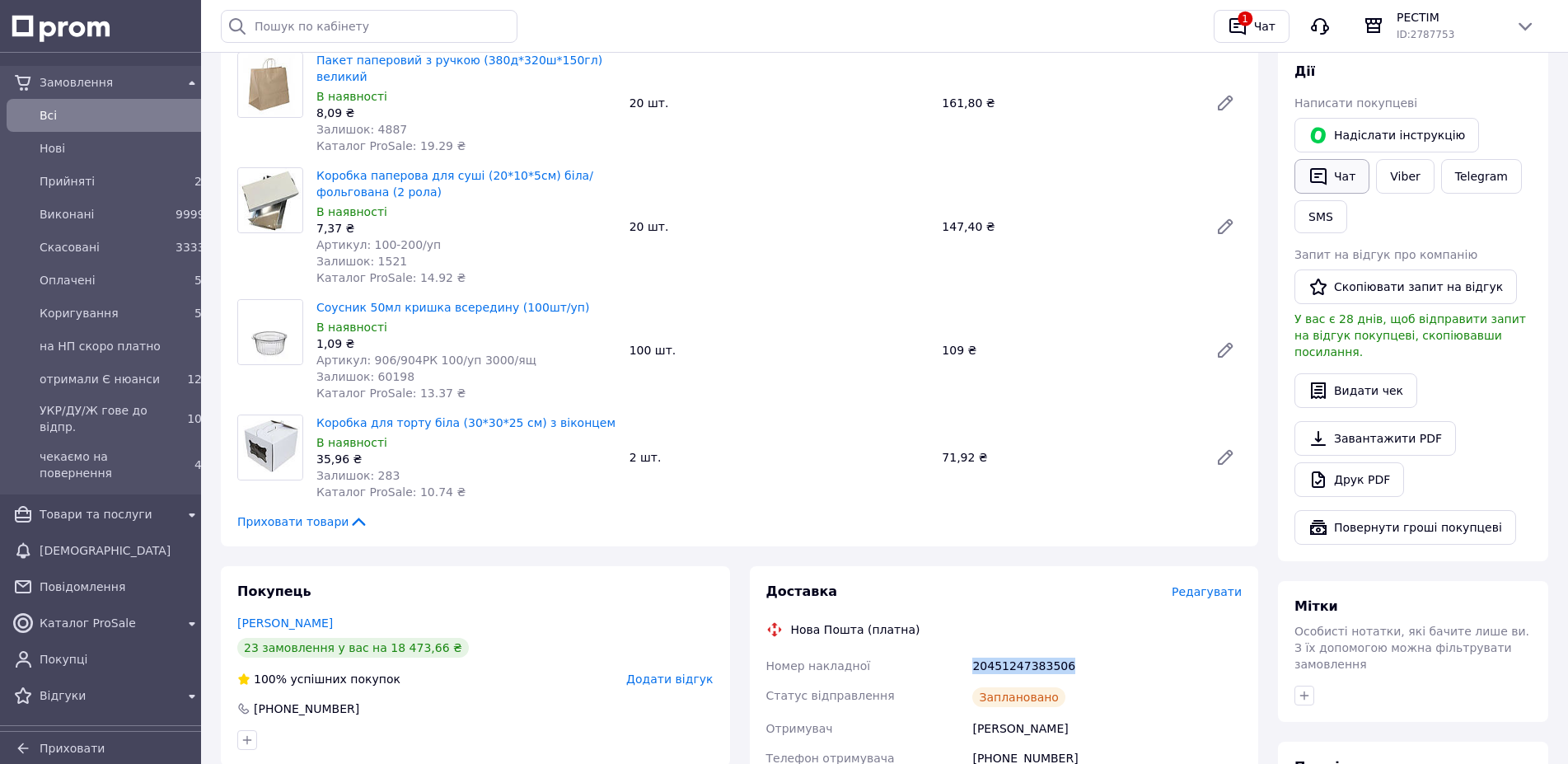
click at [1369, 159] on button "Чат" at bounding box center [1333, 176] width 75 height 35
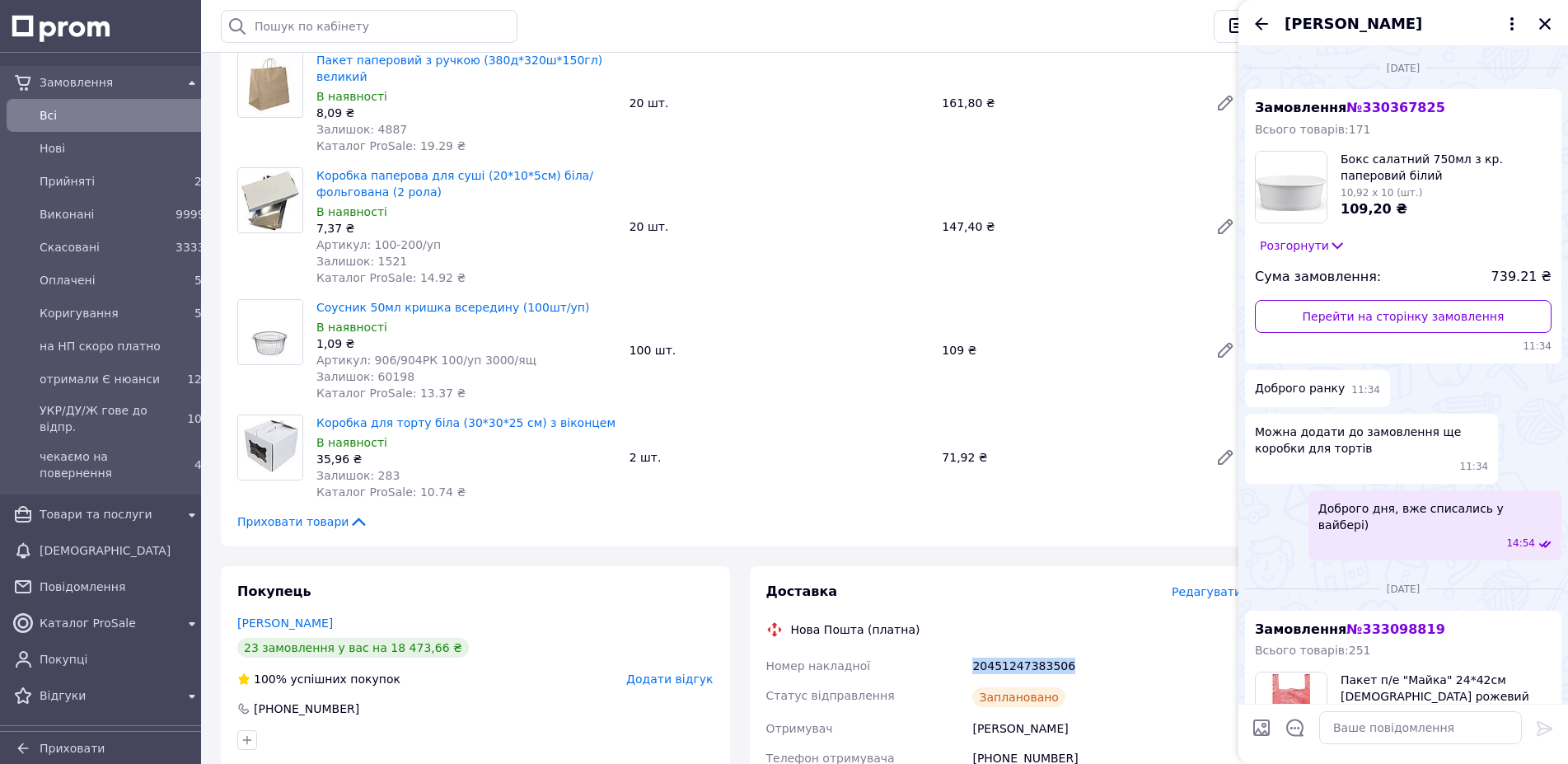
scroll to position [1467, 0]
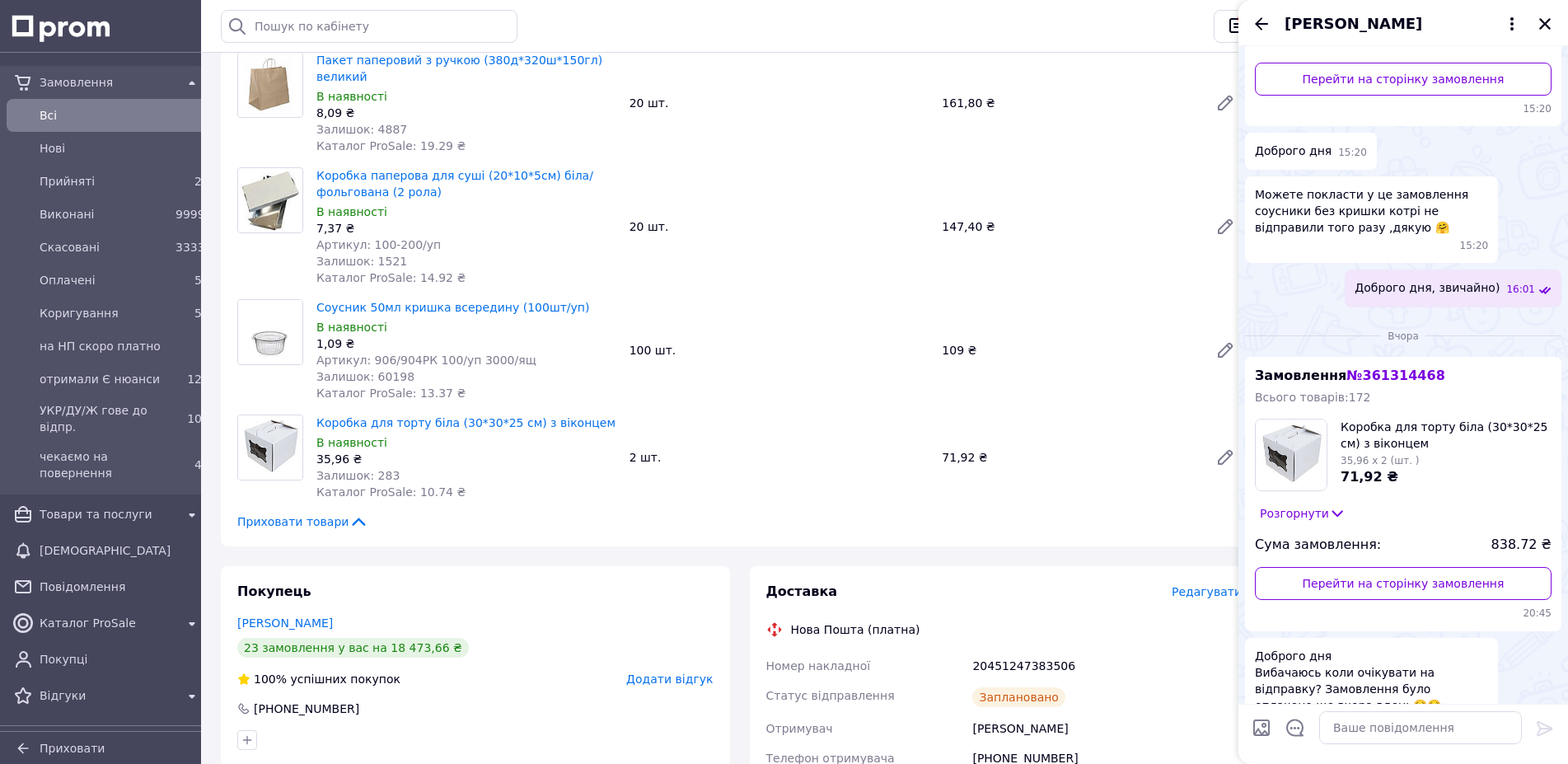
drag, startPoint x: 1401, startPoint y: 710, endPoint x: 1401, endPoint y: 725, distance: 15.0
click at [1400, 716] on div at bounding box center [1420, 727] width 216 height 46
click at [1401, 727] on textarea at bounding box center [1420, 727] width 202 height 33
paste textarea "20451247383506"
type textarea "20451247383506 ттн"
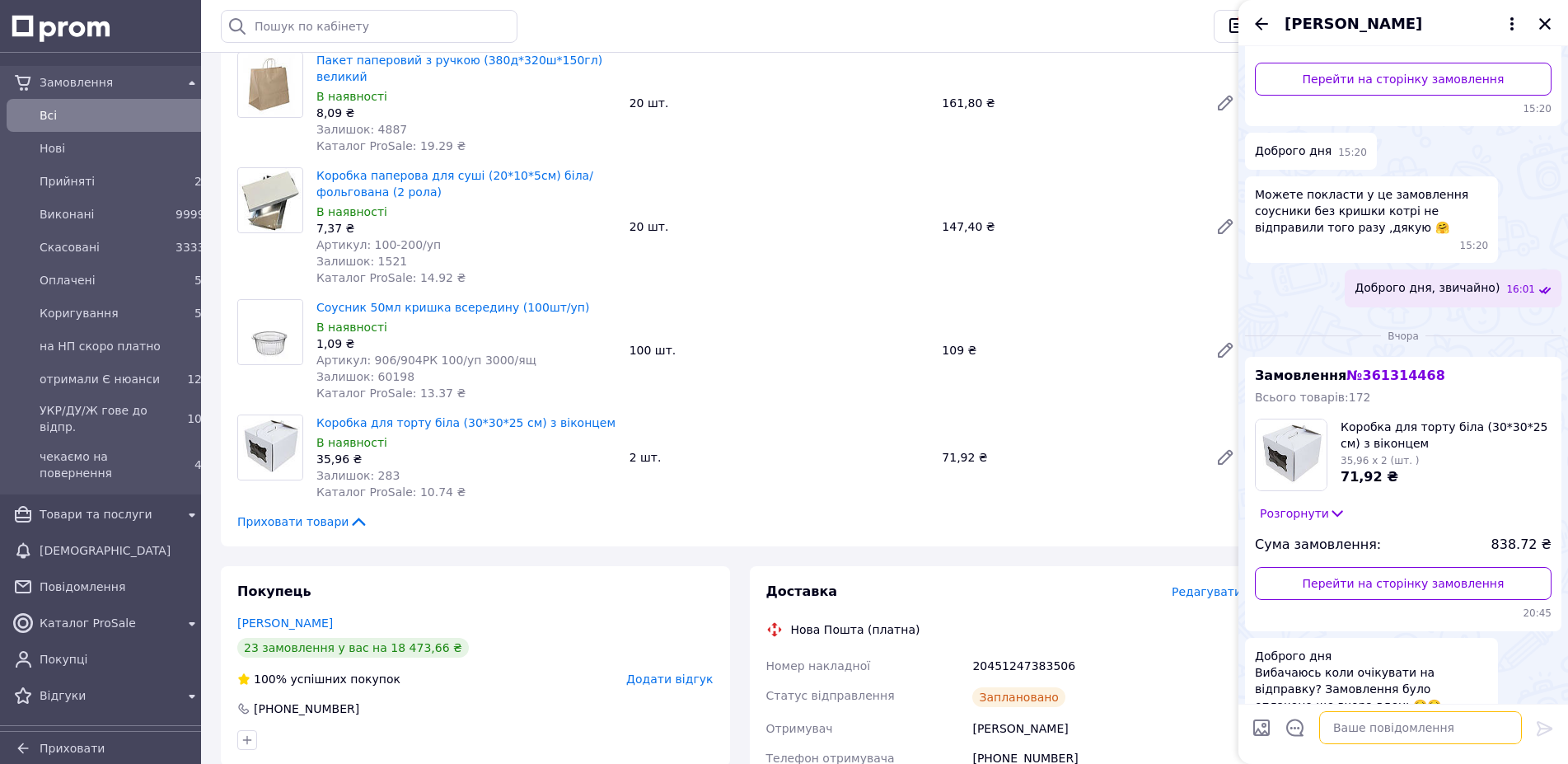
scroll to position [1509, 0]
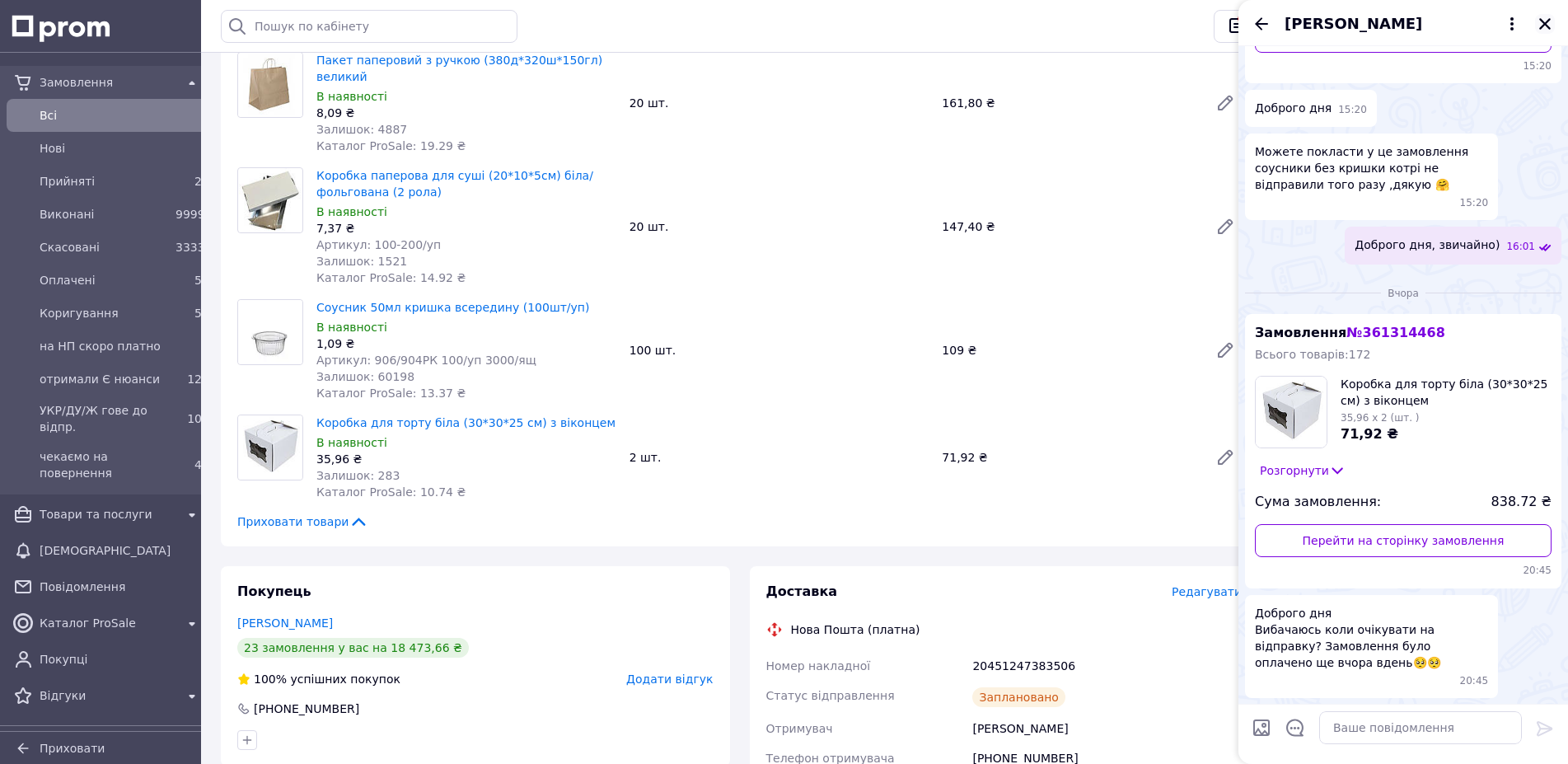
click at [1545, 24] on icon "Закрити" at bounding box center [1545, 24] width 11 height 11
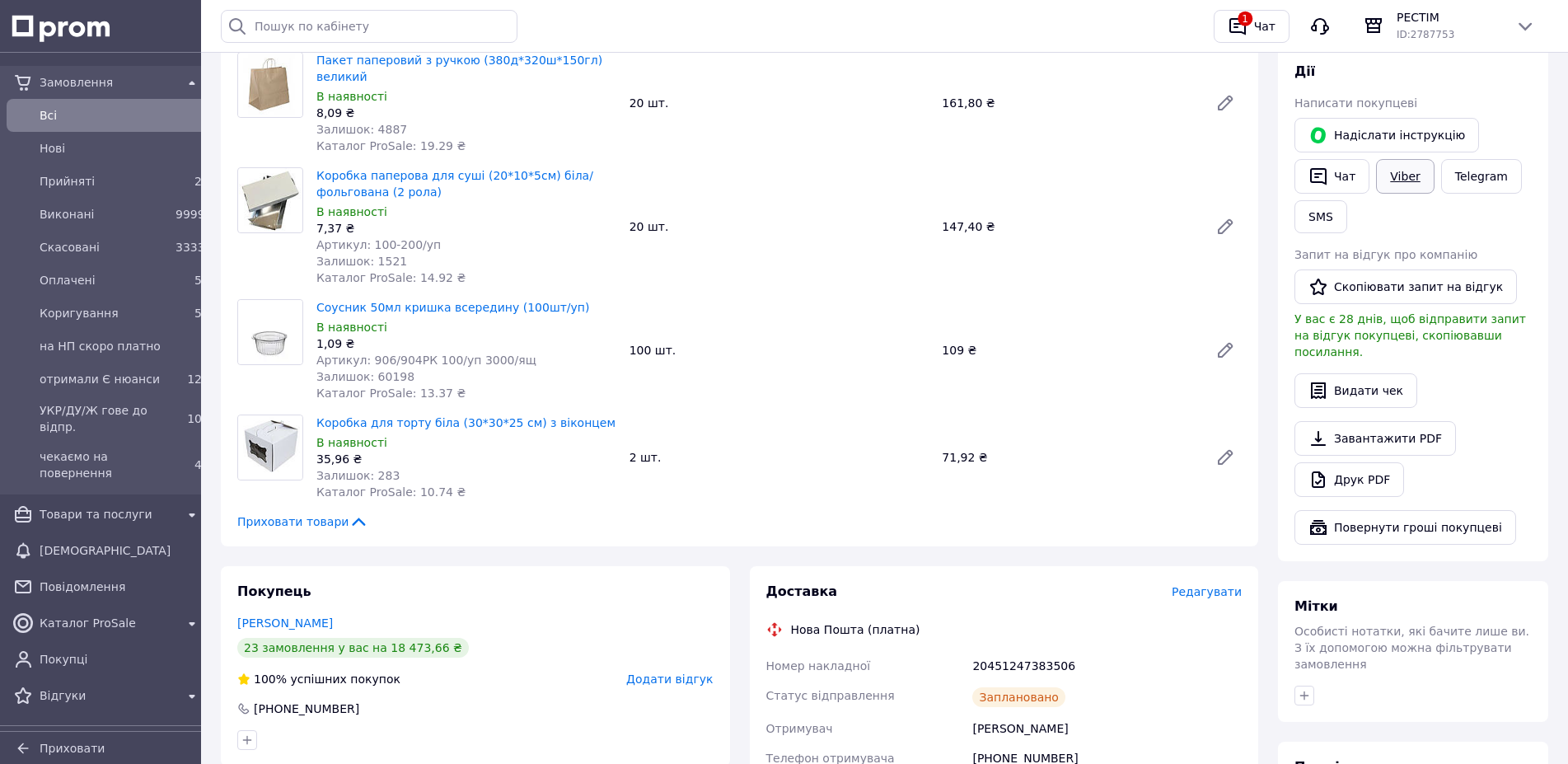
click at [1376, 170] on link "Viber" at bounding box center [1404, 176] width 57 height 35
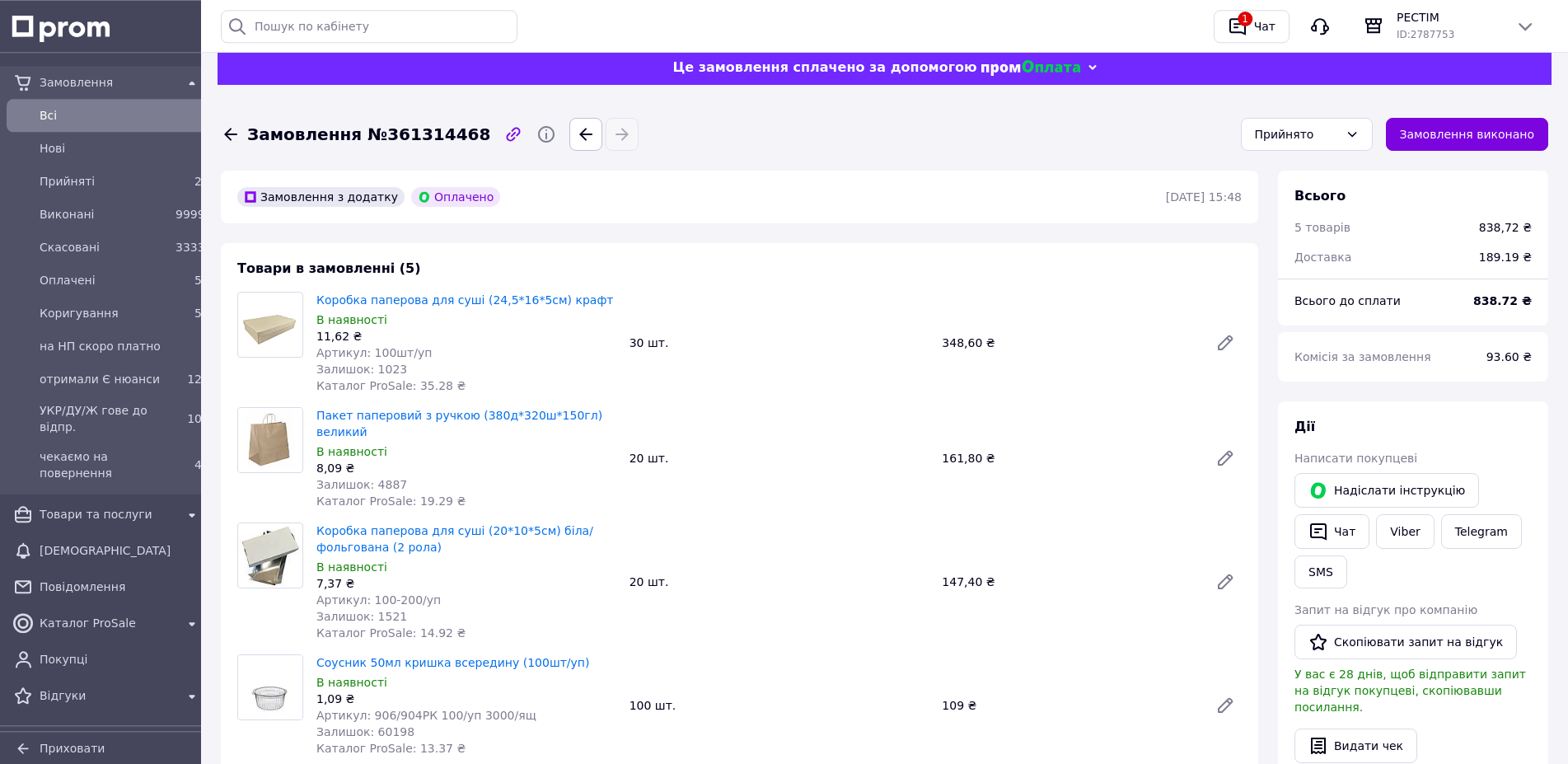
scroll to position [0, 0]
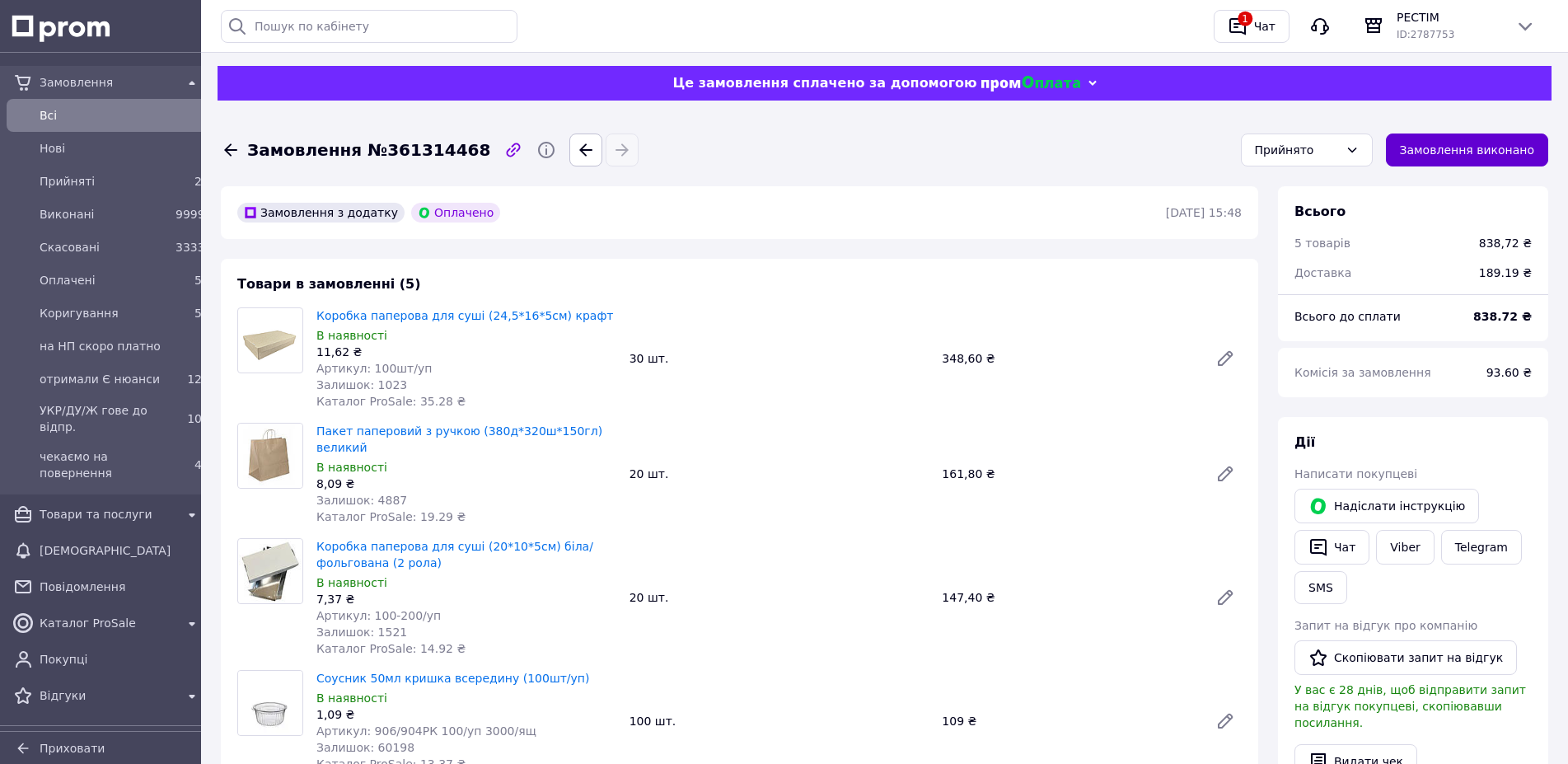
click at [1502, 150] on button "Замовлення виконано" at bounding box center [1467, 150] width 163 height 33
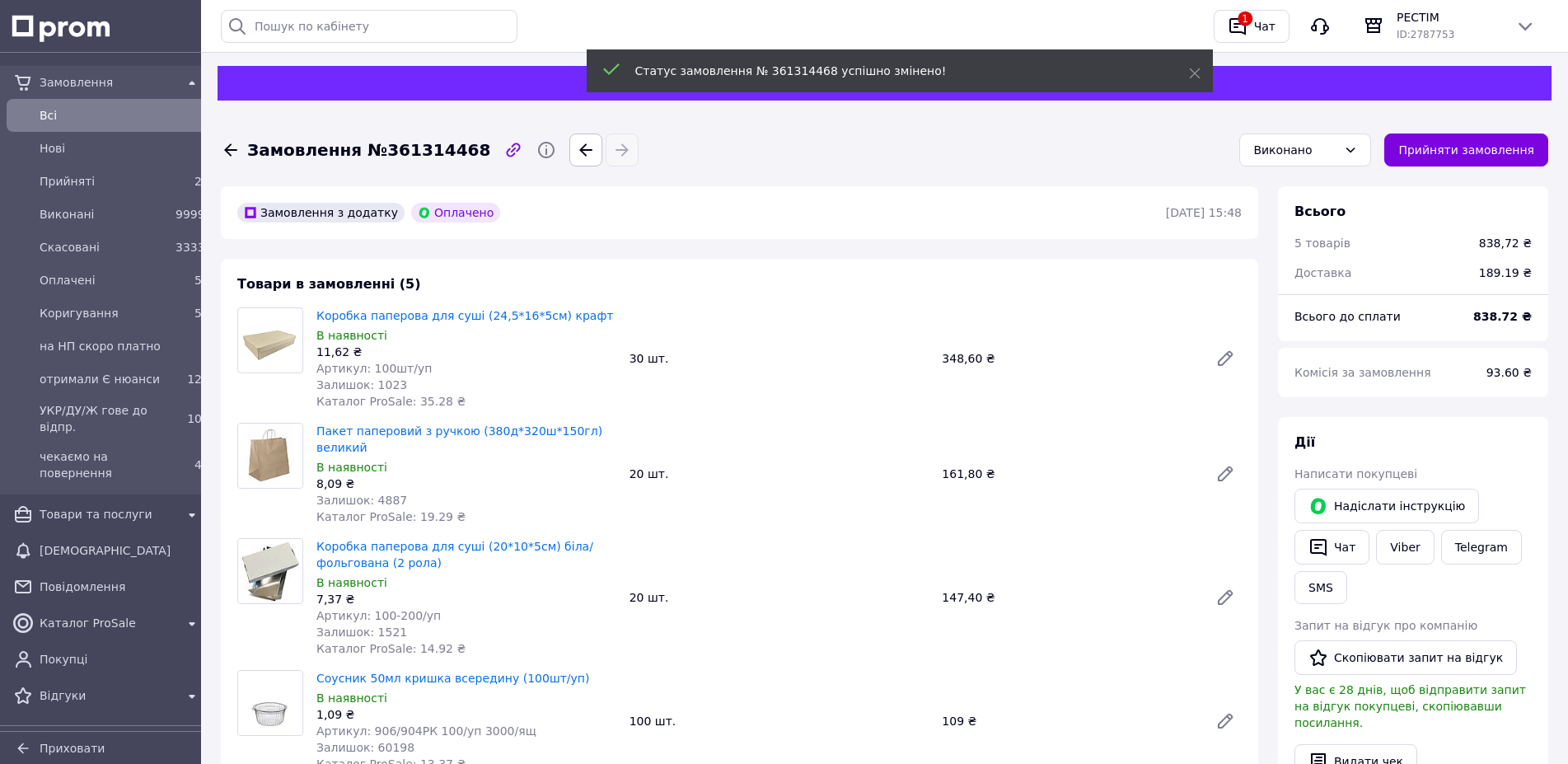
click at [228, 149] on icon at bounding box center [231, 150] width 13 height 12
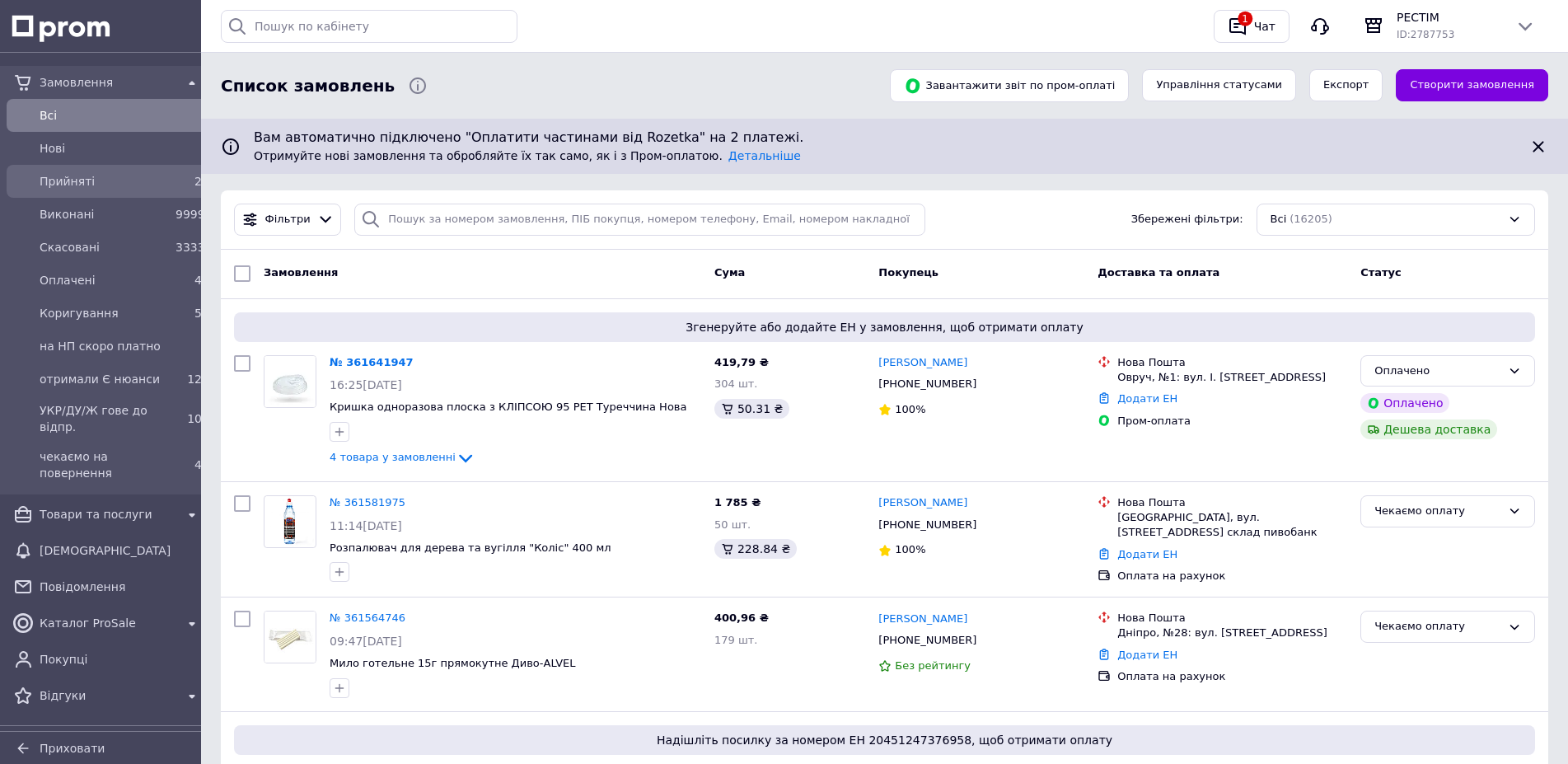
click at [63, 188] on span "Прийняті" at bounding box center [104, 182] width 129 height 17
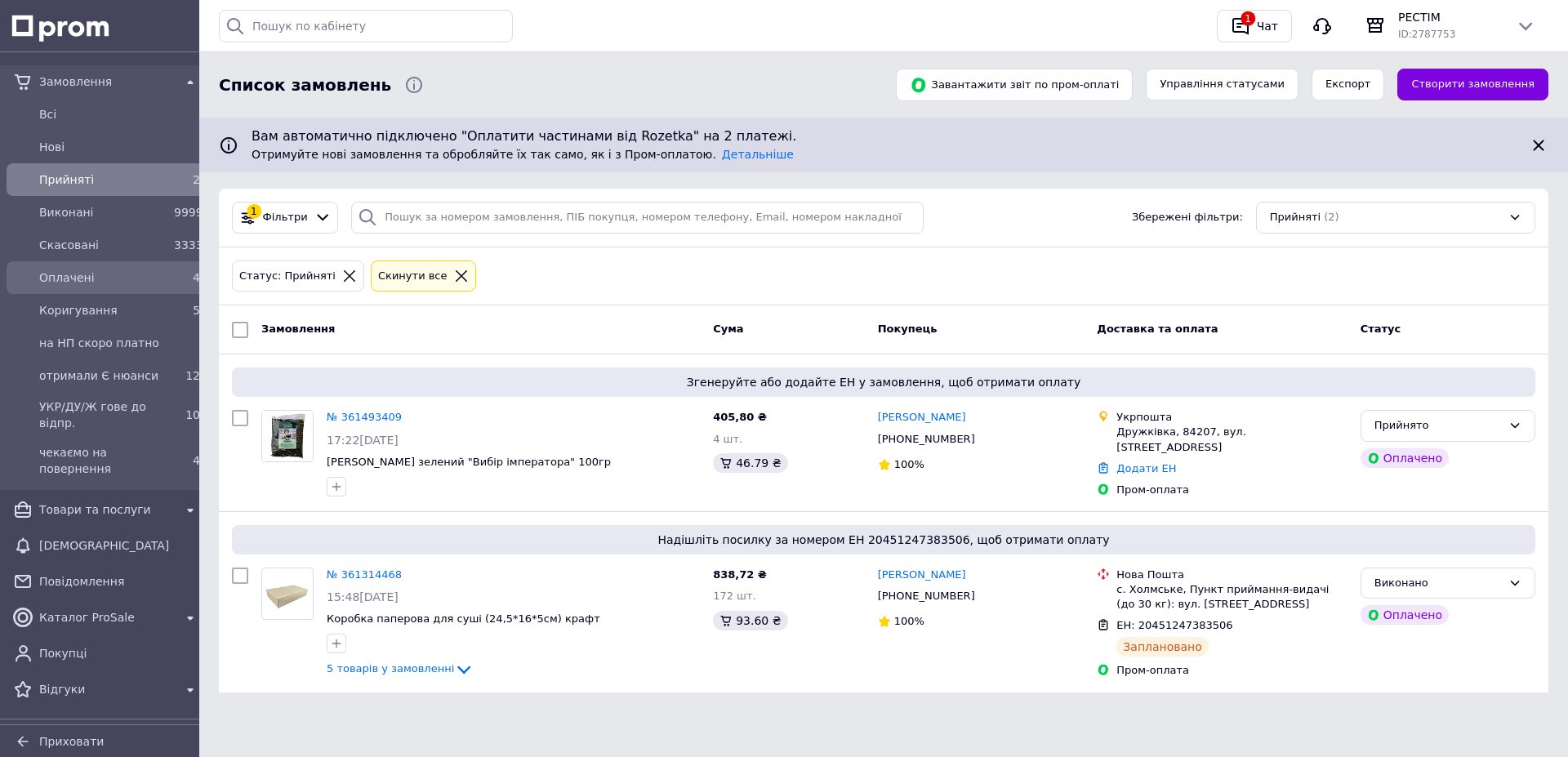
click at [49, 281] on span "Оплачені" at bounding box center [103, 278] width 128 height 17
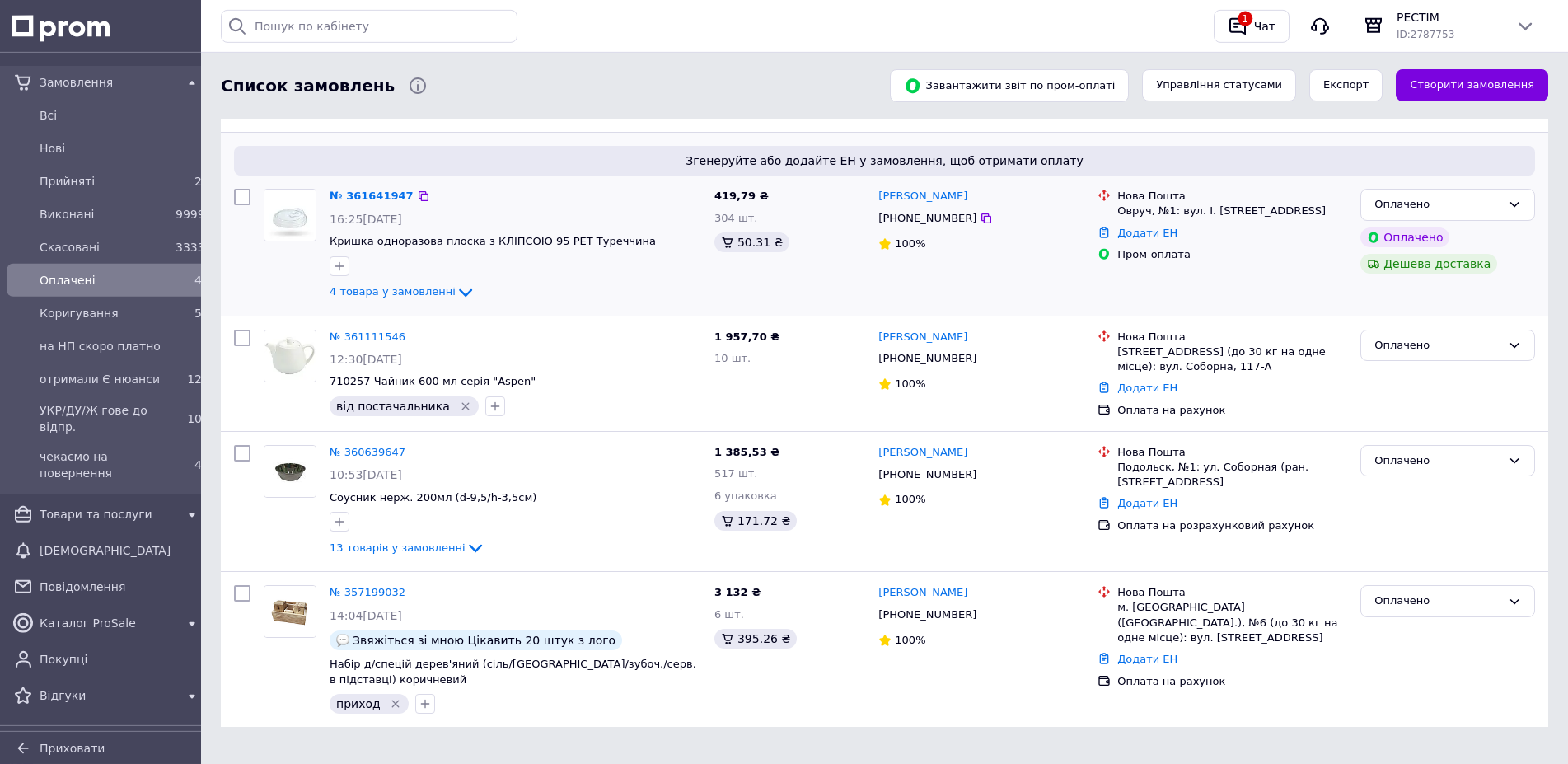
scroll to position [231, 0]
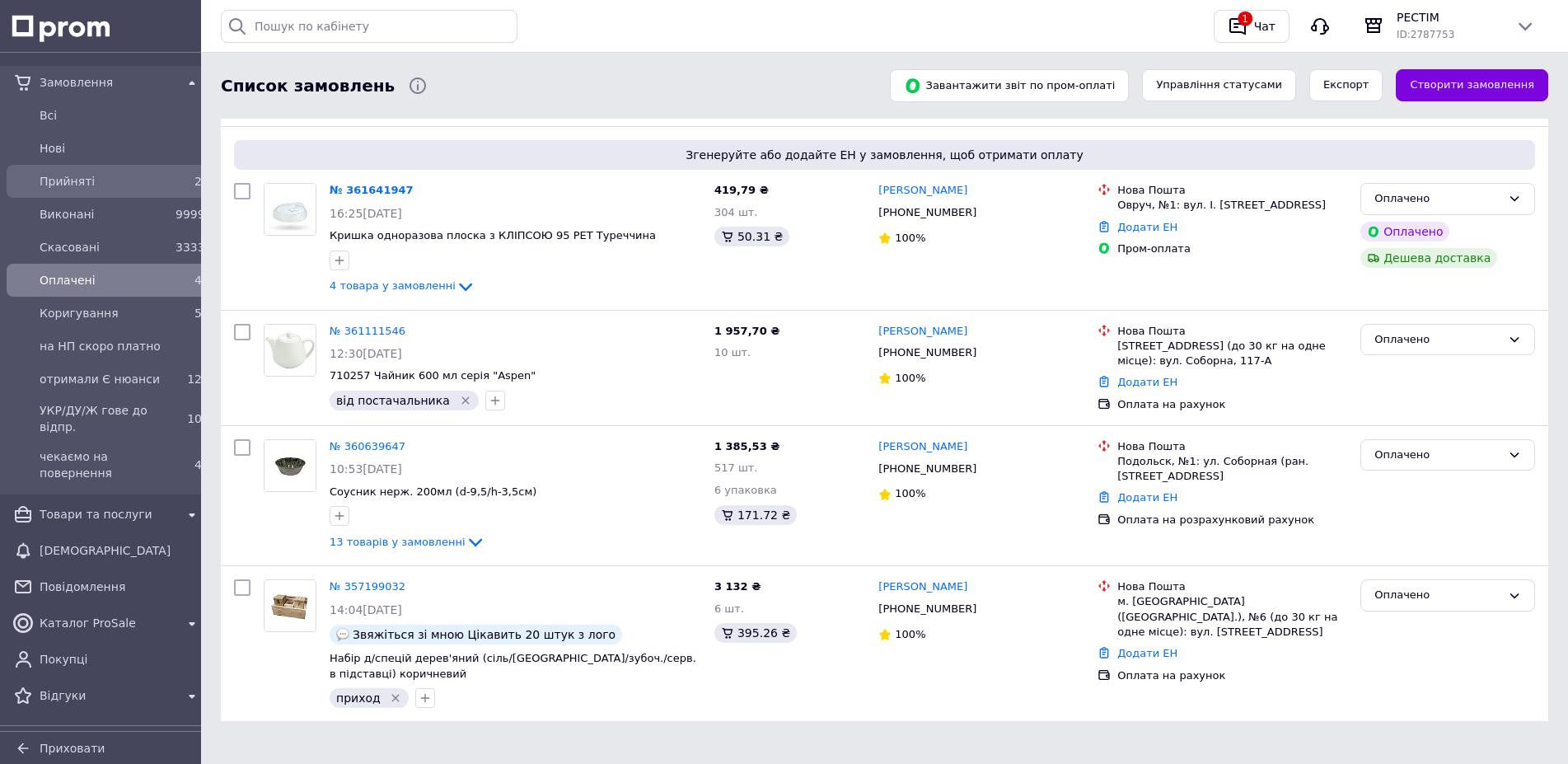
click at [81, 183] on span "Прийняті" at bounding box center [104, 182] width 129 height 17
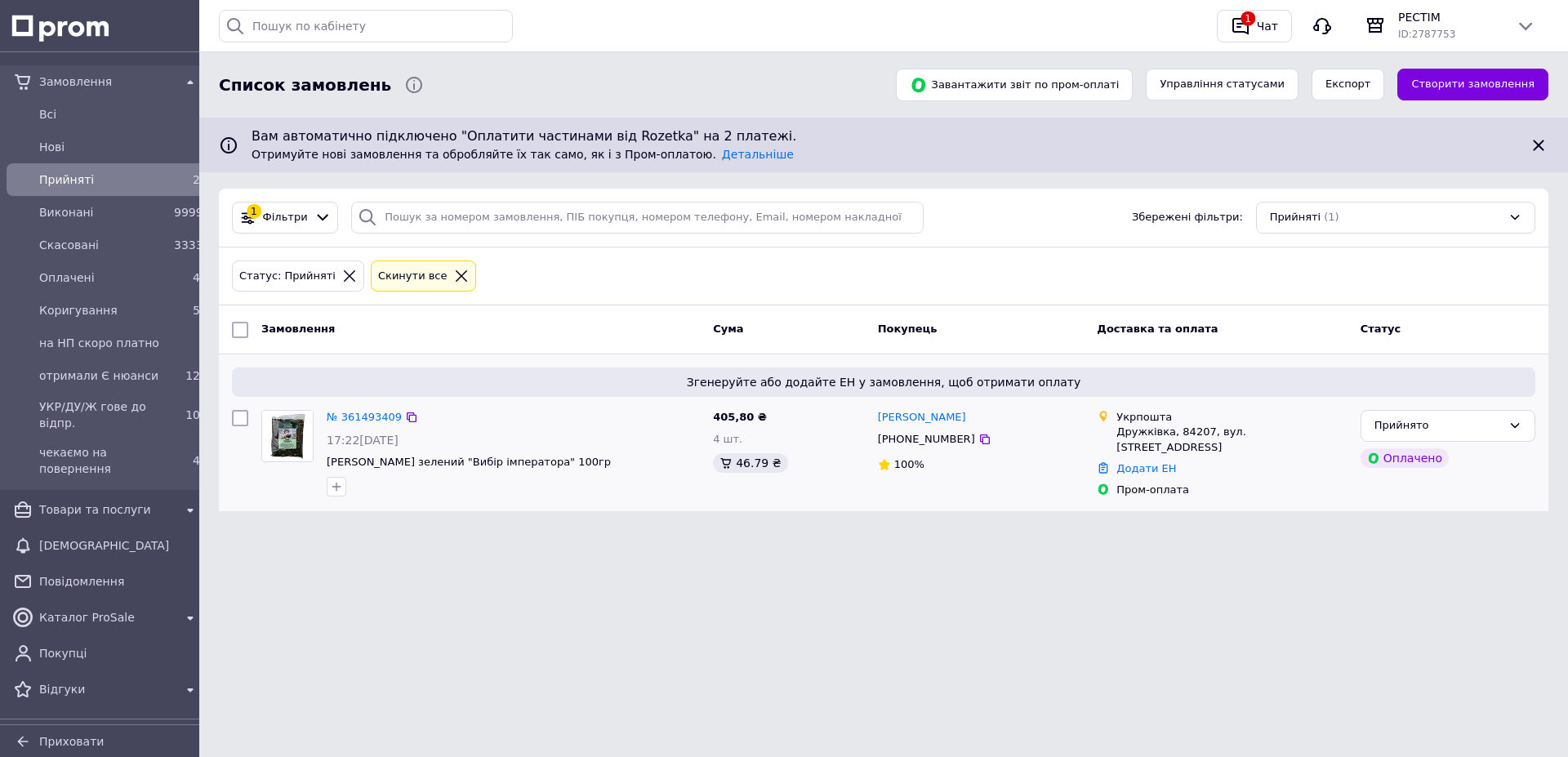
click at [332, 420] on div "№ 361493409" at bounding box center [364, 418] width 78 height 19
click at [337, 413] on link "№ 361493409" at bounding box center [364, 416] width 76 height 12
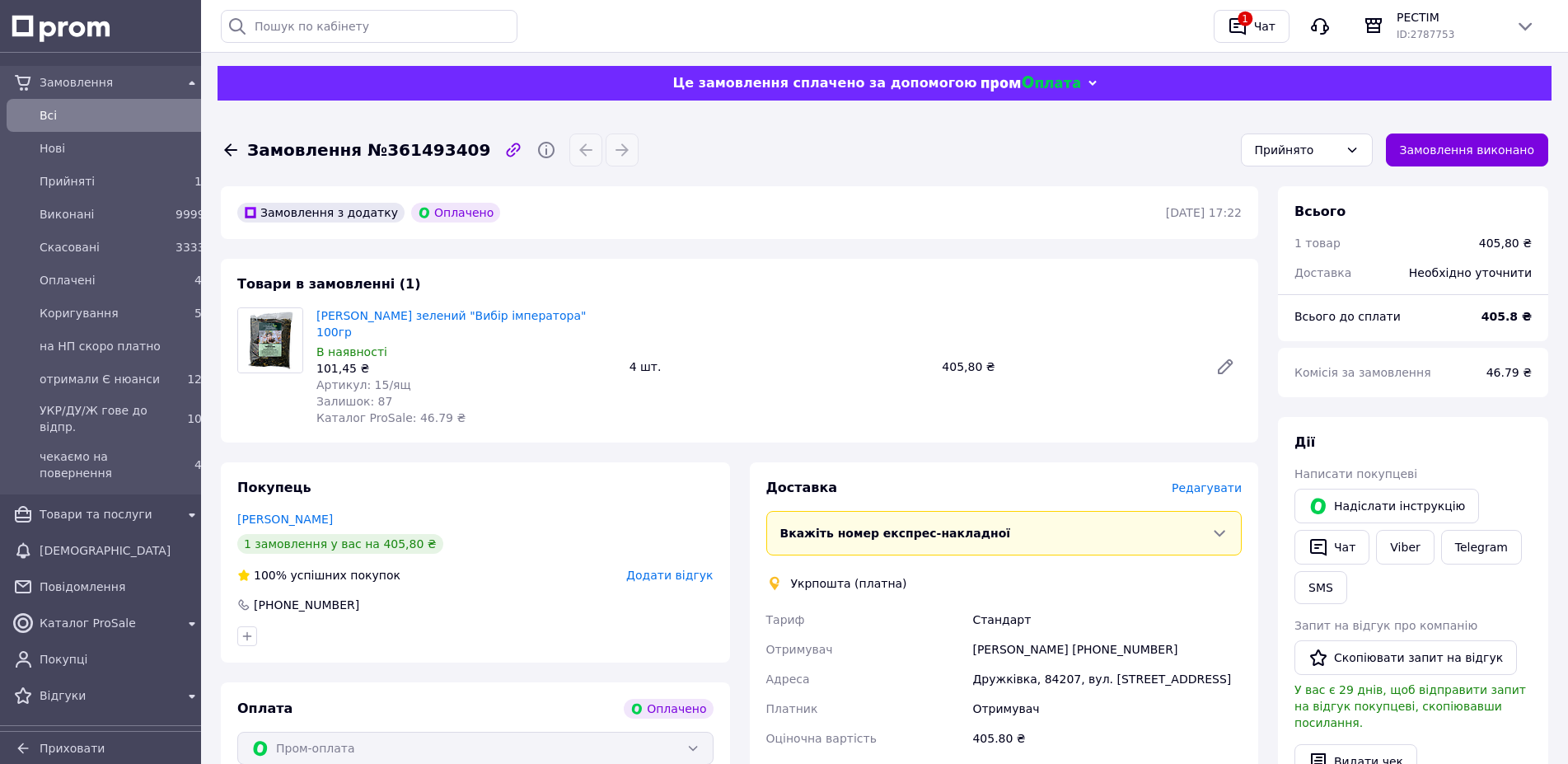
click at [1213, 481] on span "Редагувати" at bounding box center [1206, 488] width 70 height 13
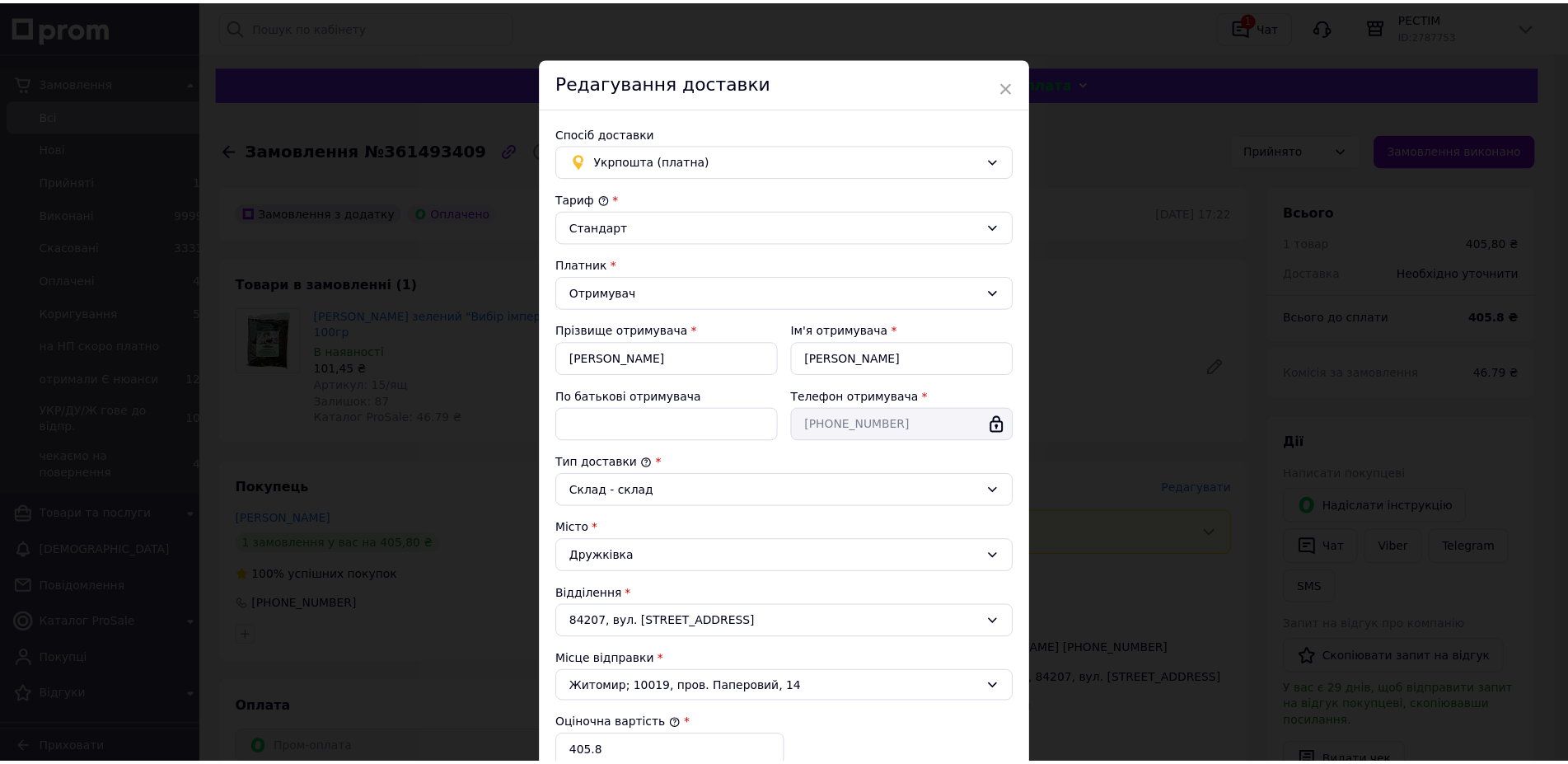
scroll to position [219, 0]
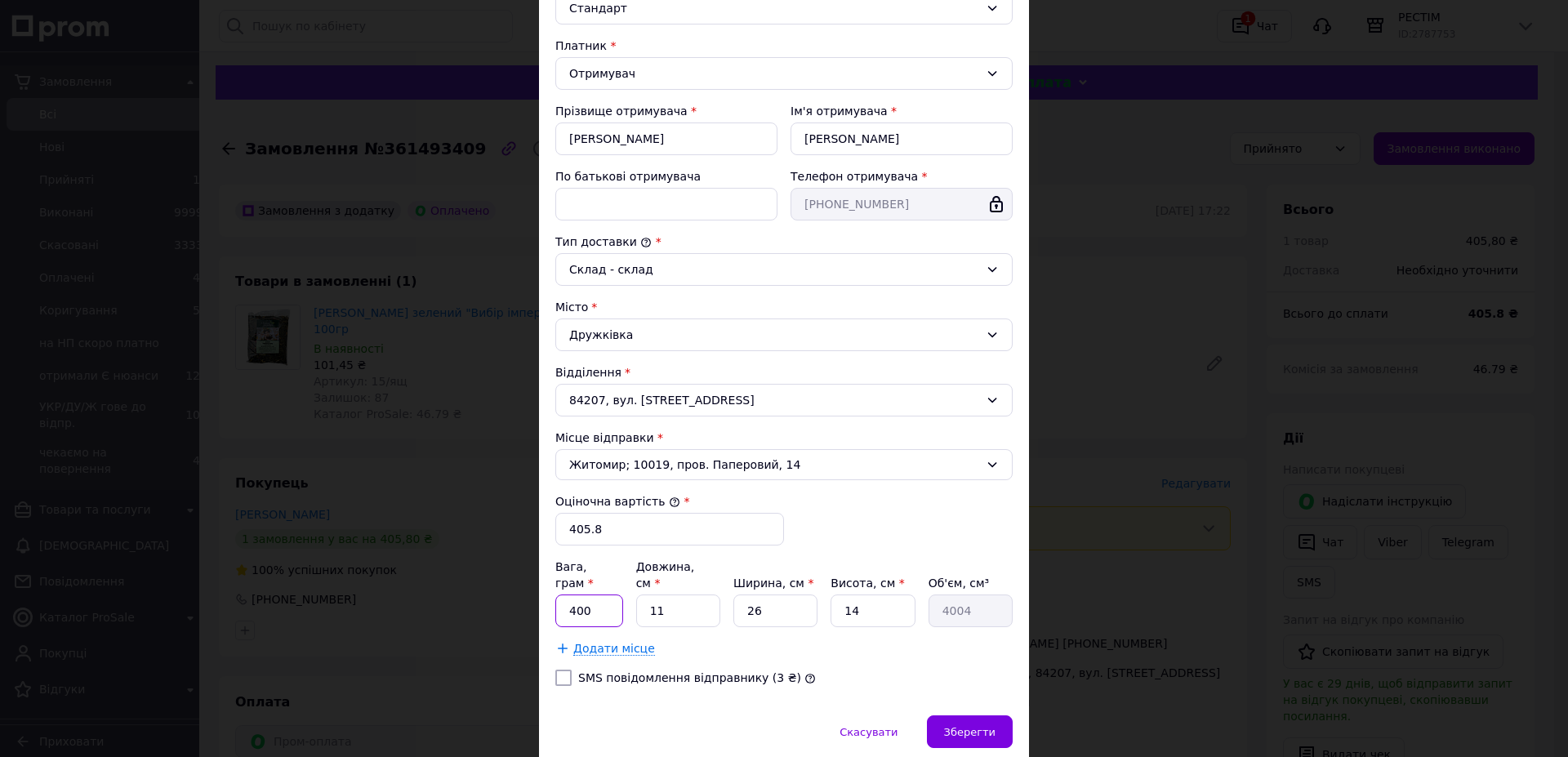
click at [580, 595] on input "400" at bounding box center [589, 610] width 68 height 33
type input "600"
click at [665, 595] on input "11" at bounding box center [679, 610] width 84 height 33
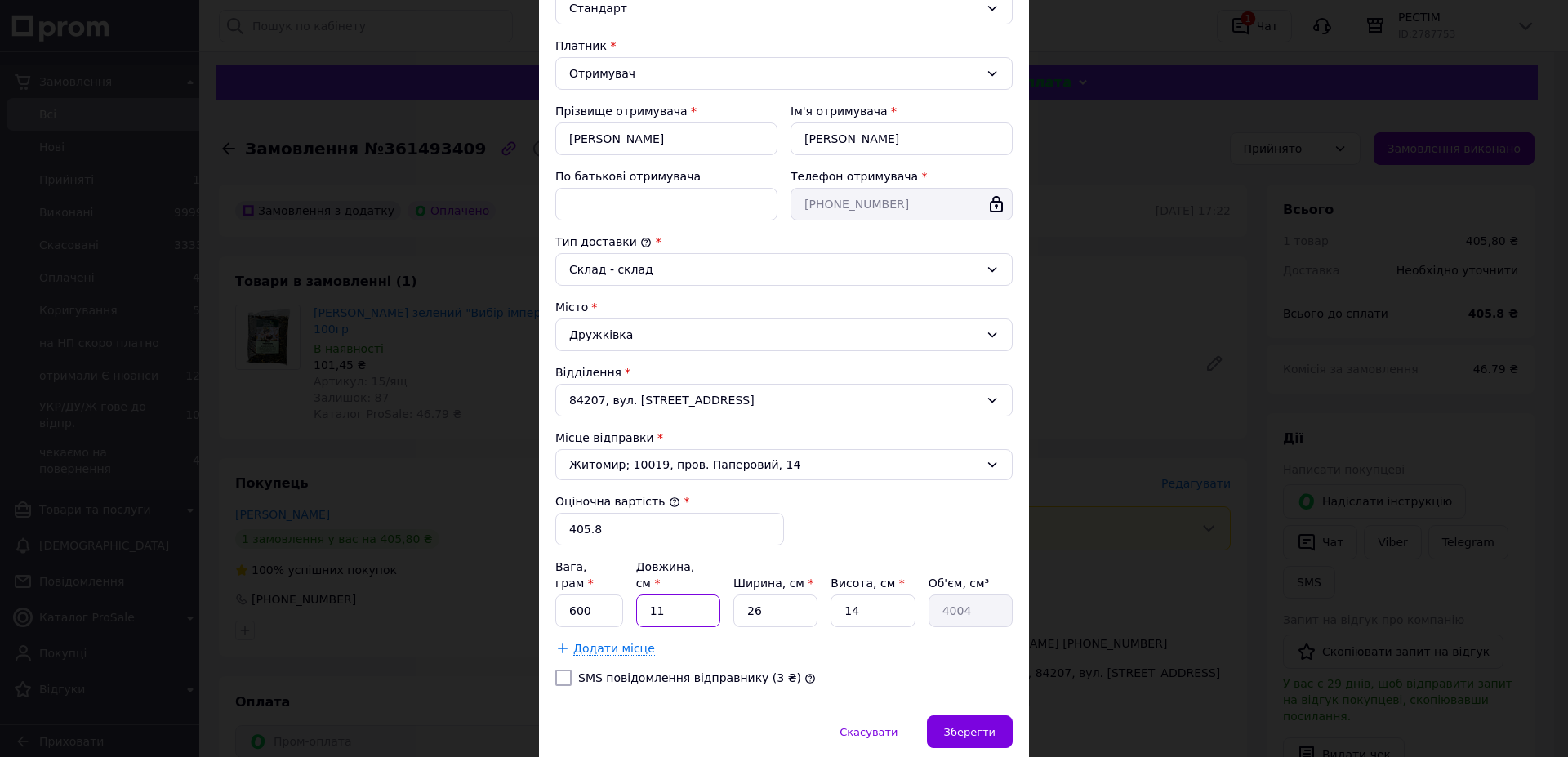
type input "2"
type input "728"
type input "25"
type input "9100"
type input "25"
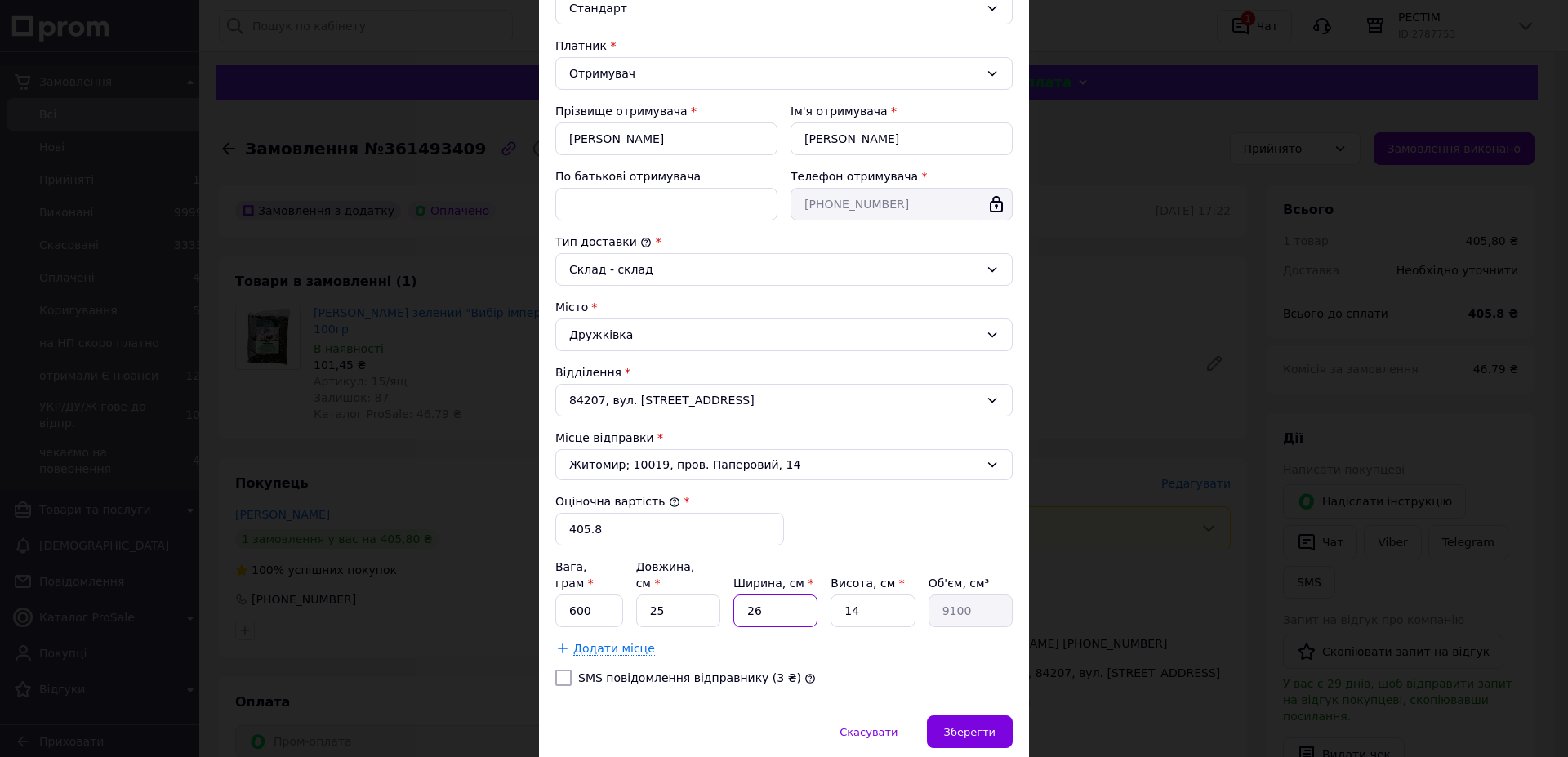
click at [777, 595] on input "26" at bounding box center [776, 610] width 84 height 33
type input "2"
type input "700"
type input "22"
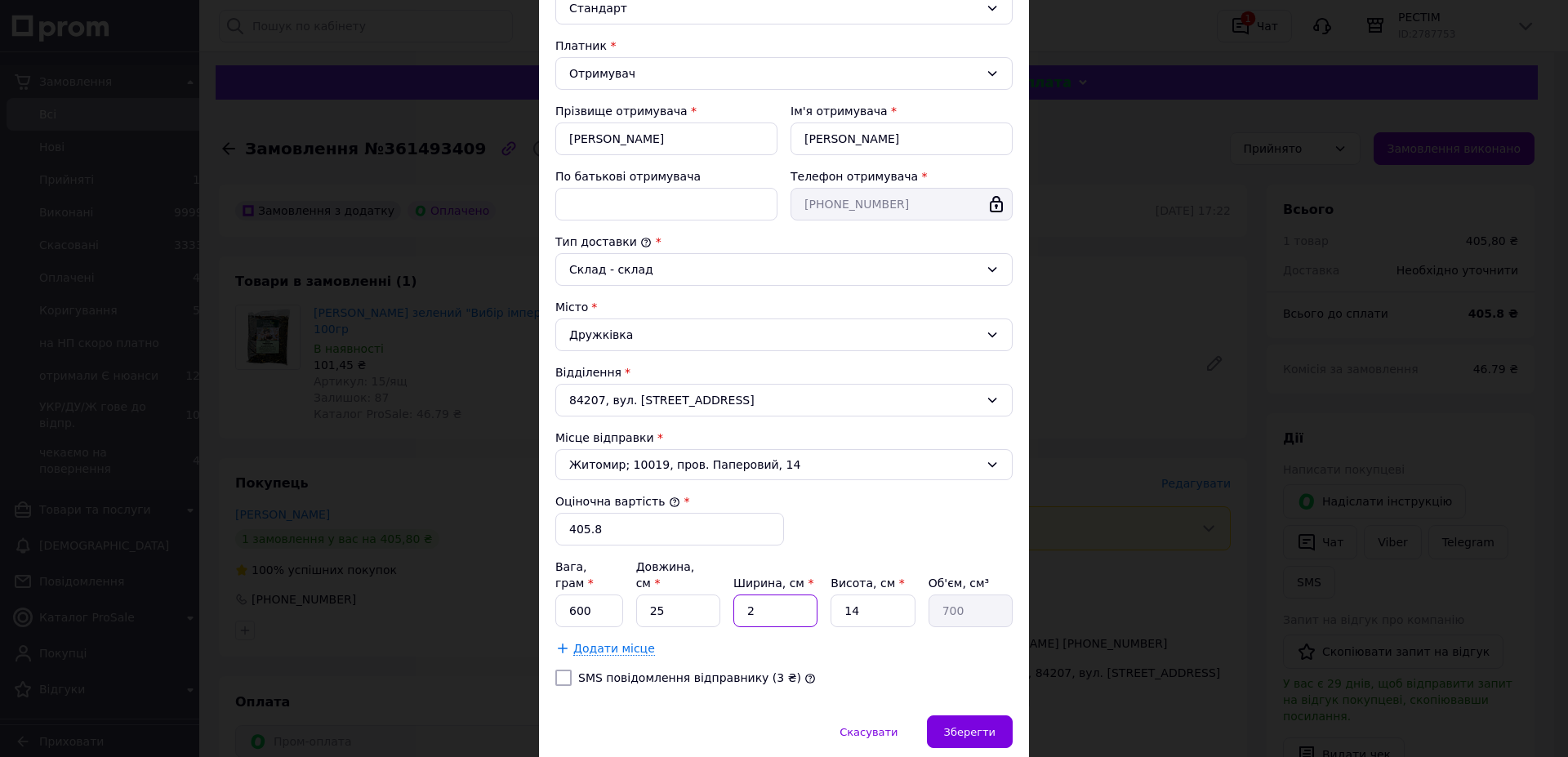
type input "7700"
type input "22"
click at [873, 595] on input "14" at bounding box center [873, 610] width 84 height 33
type input "1"
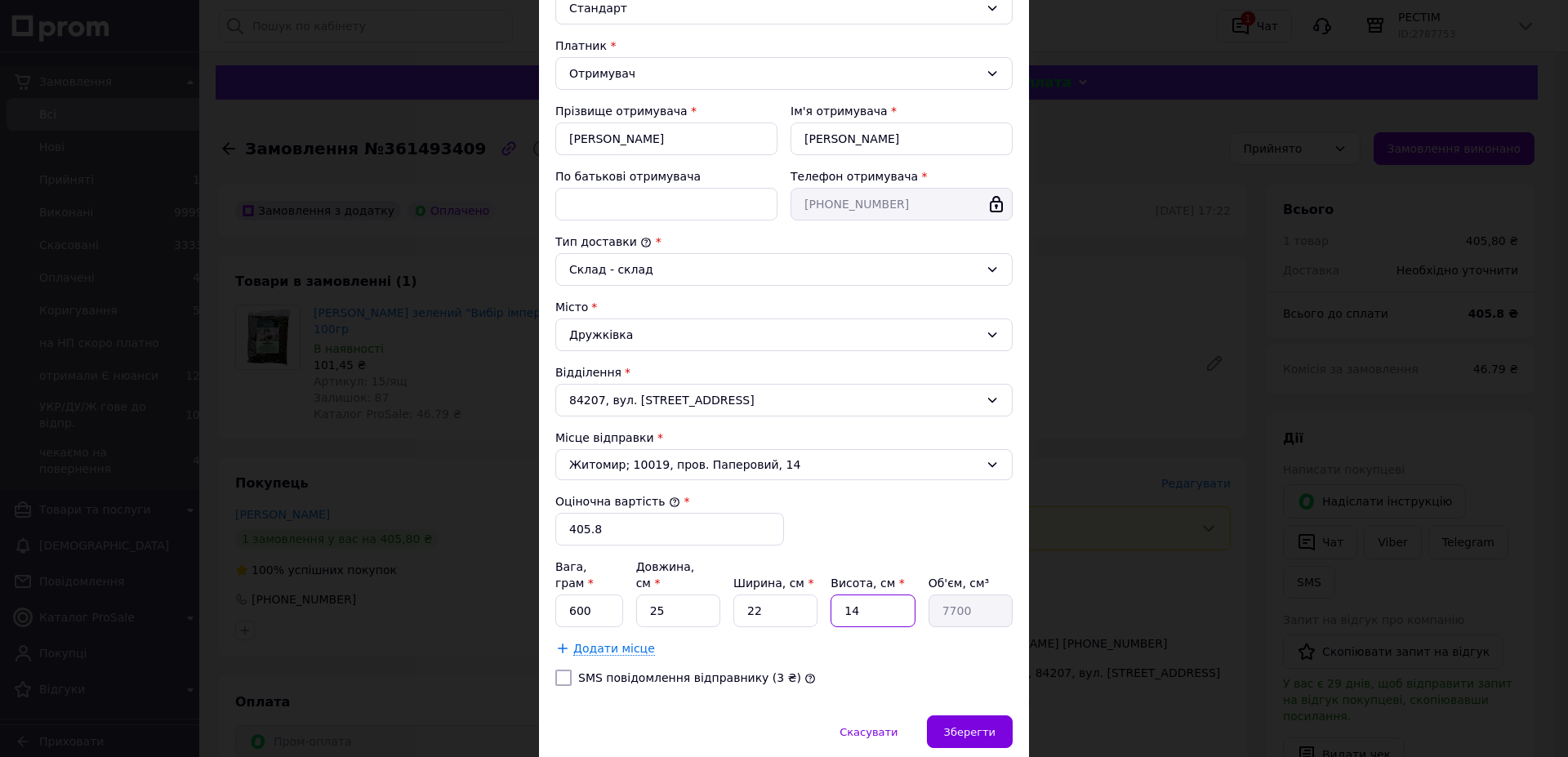
type input "550"
type input "14"
type input "7700"
drag, startPoint x: 972, startPoint y: 668, endPoint x: 924, endPoint y: 734, distance: 81.6
click at [972, 726] on span "Зберегти" at bounding box center [970, 732] width 51 height 12
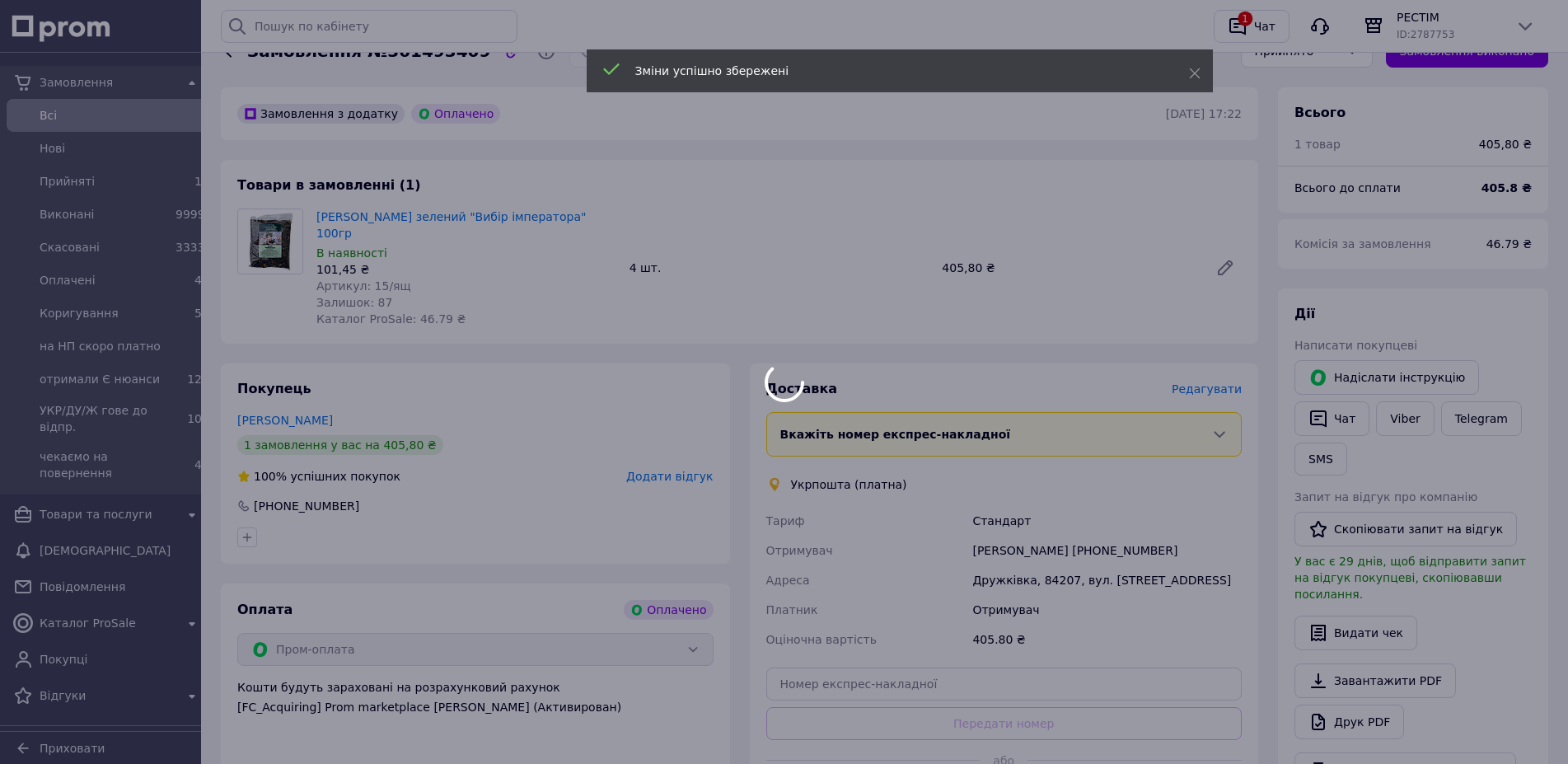
scroll to position [371, 0]
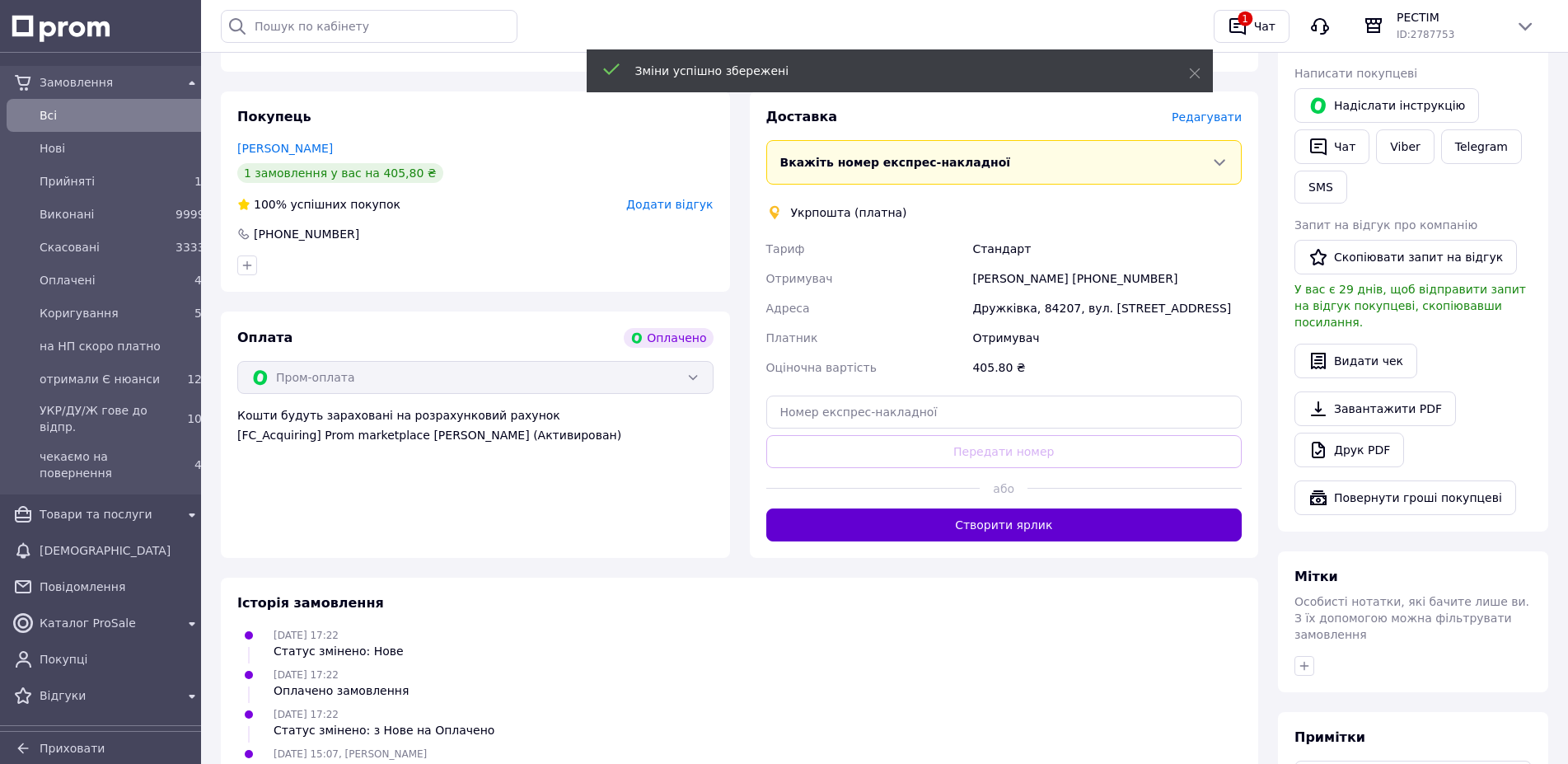
click at [1014, 509] on button "Створити ярлик" at bounding box center [1005, 525] width 477 height 33
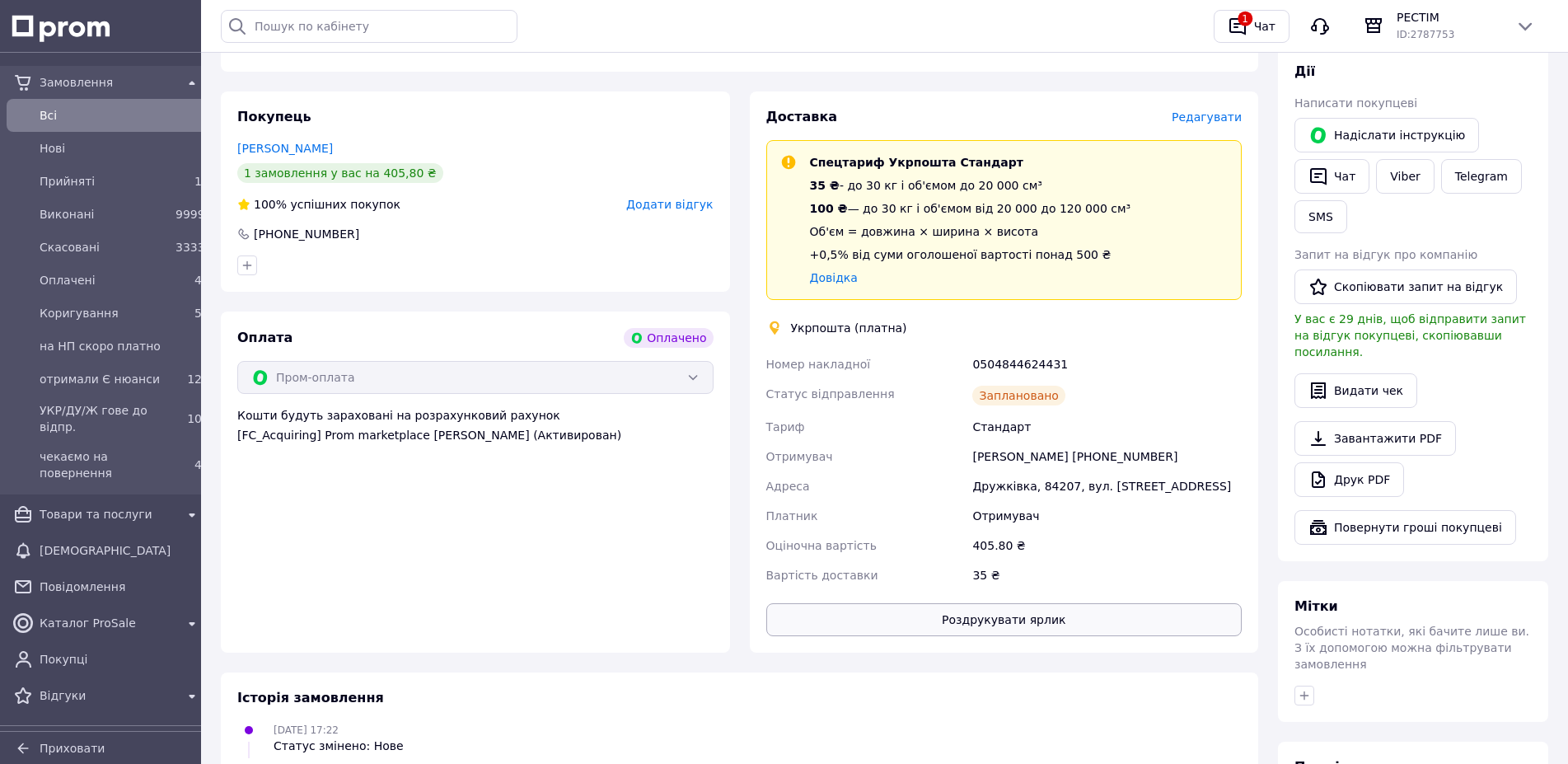
click at [1036, 604] on button "Роздрукувати ярлик" at bounding box center [1005, 620] width 477 height 33
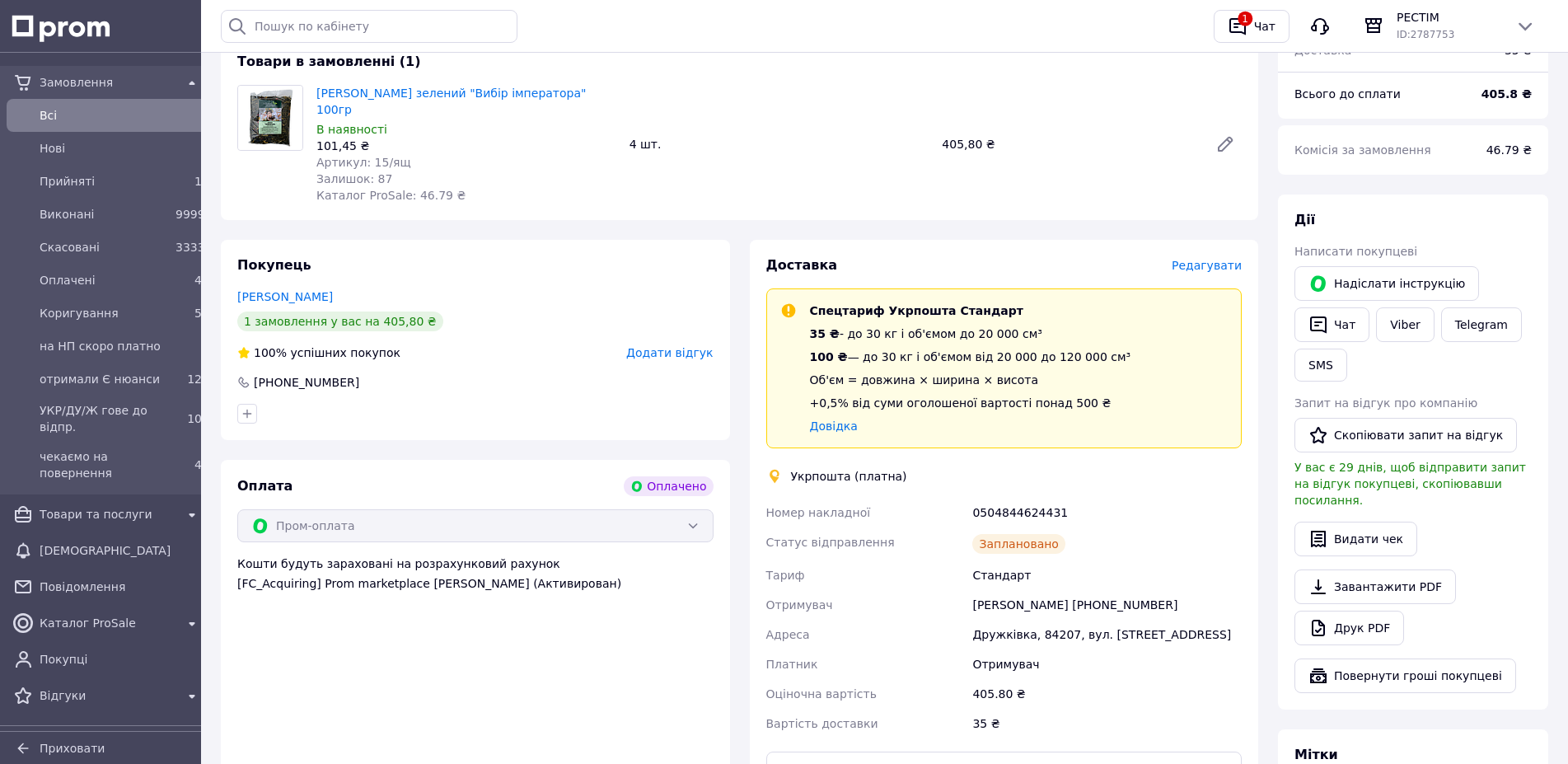
scroll to position [0, 0]
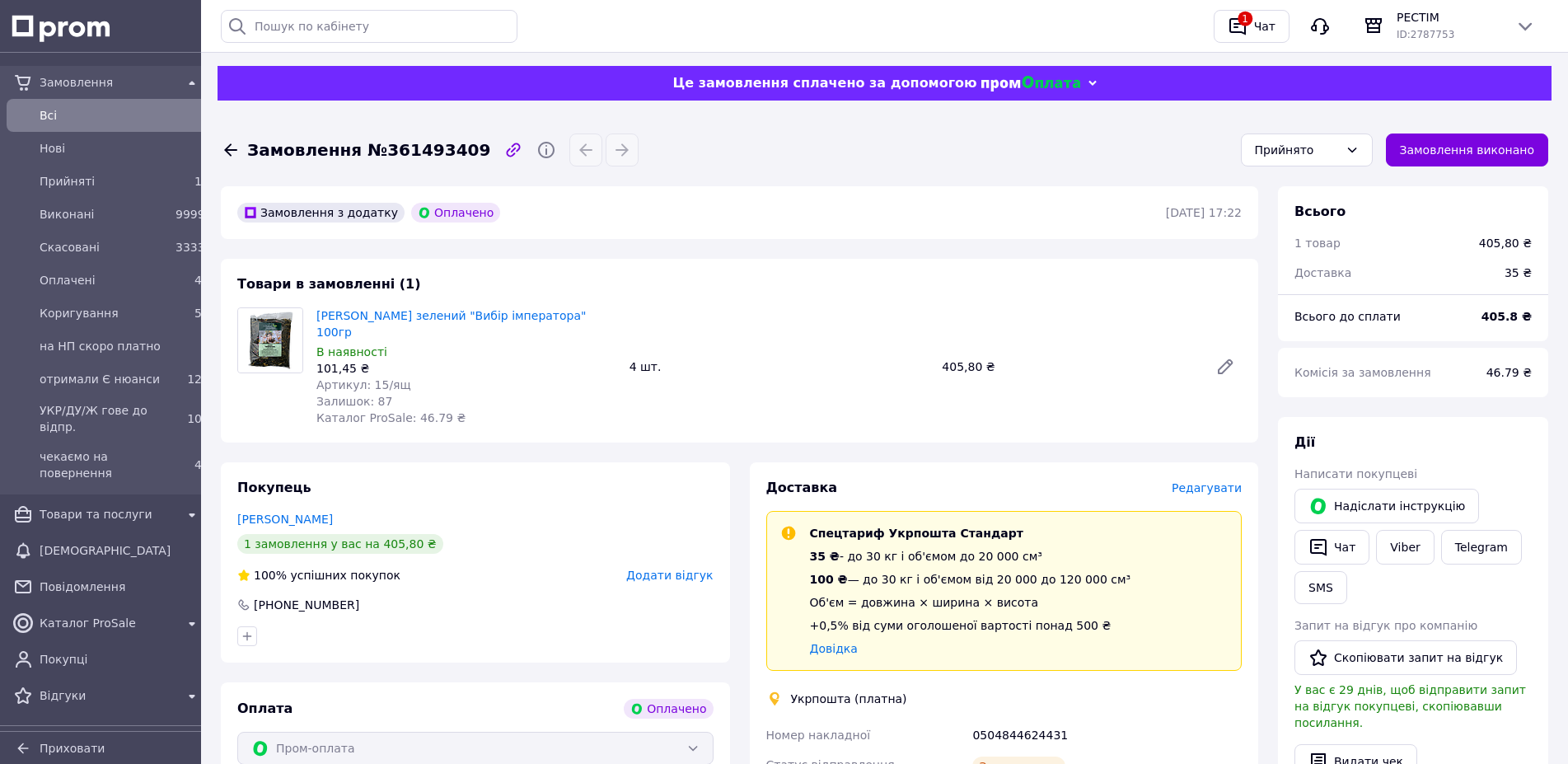
drag, startPoint x: 1495, startPoint y: 146, endPoint x: 1191, endPoint y: 32, distance: 324.7
click at [1495, 145] on button "Замовлення виконано" at bounding box center [1467, 150] width 163 height 33
click at [990, 721] on div "0504844624431" at bounding box center [1107, 736] width 276 height 30
copy div "0504844624431"
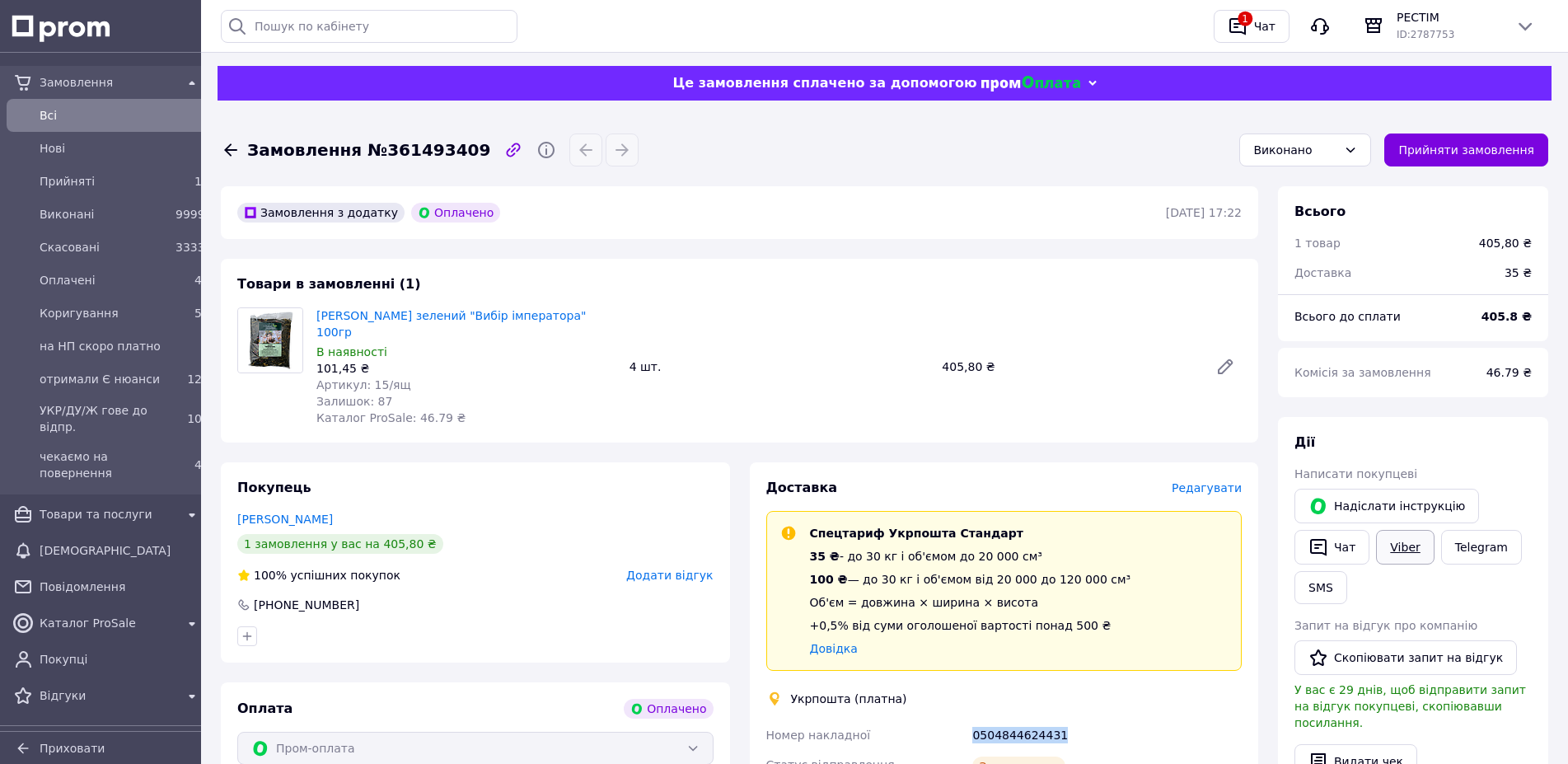
click at [1376, 531] on link "Viber" at bounding box center [1404, 547] width 57 height 35
click at [81, 112] on span "Всi" at bounding box center [121, 116] width 162 height 17
